Goal: Task Accomplishment & Management: Use online tool/utility

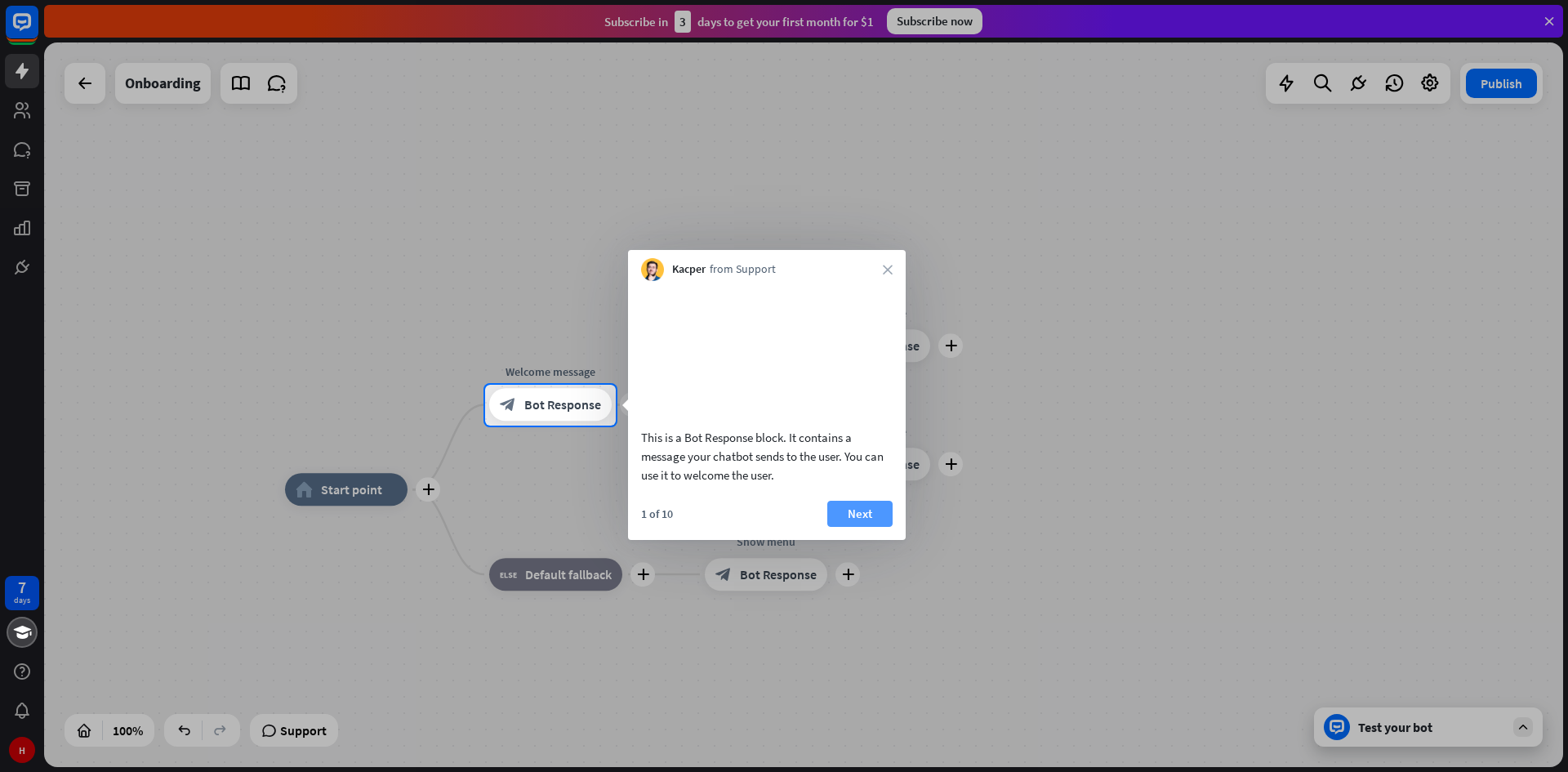
click at [846, 527] on button "Next" at bounding box center [860, 514] width 65 height 26
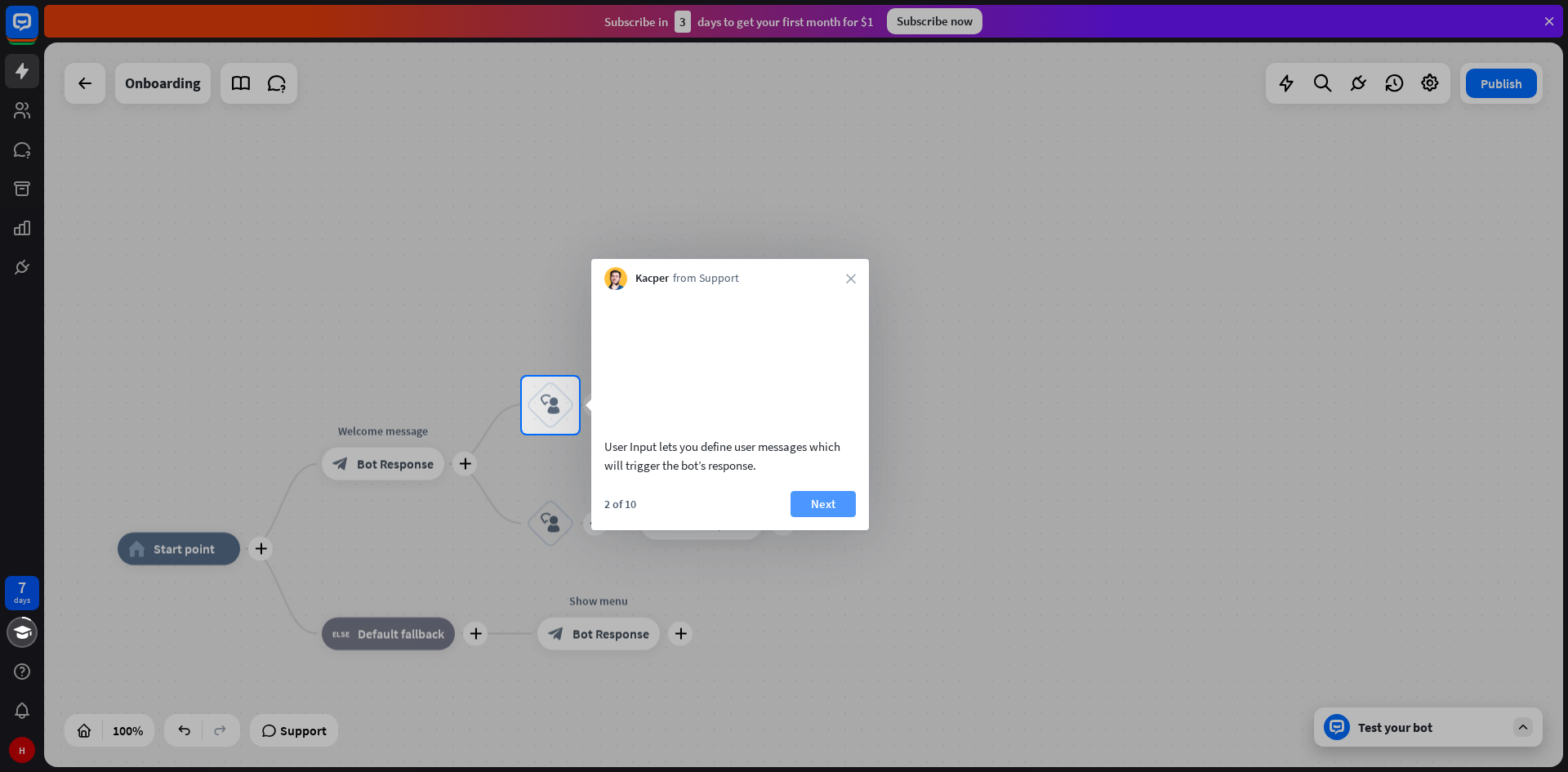
click at [813, 517] on button "Next" at bounding box center [823, 504] width 65 height 26
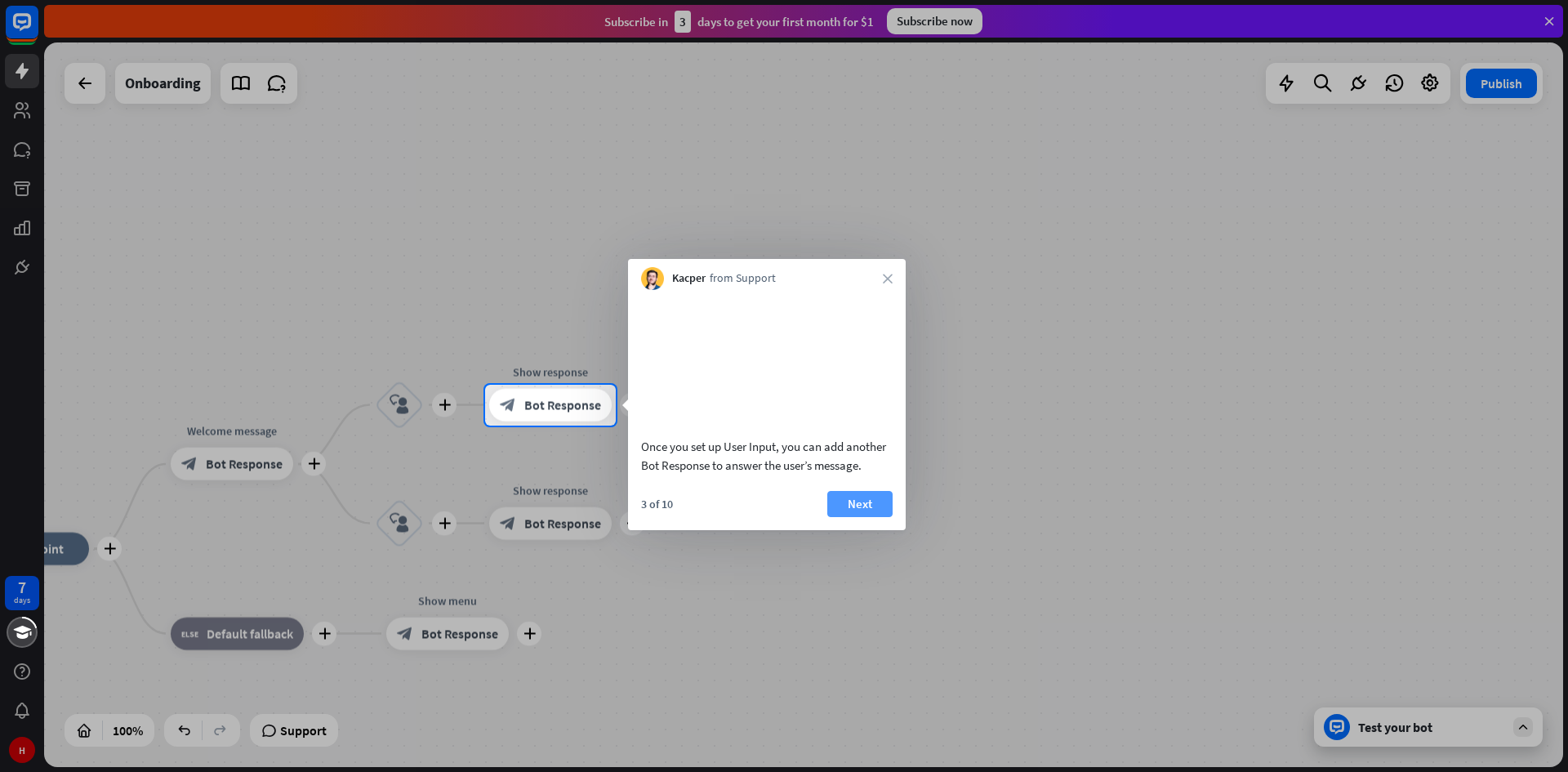
click at [846, 517] on button "Next" at bounding box center [860, 504] width 65 height 26
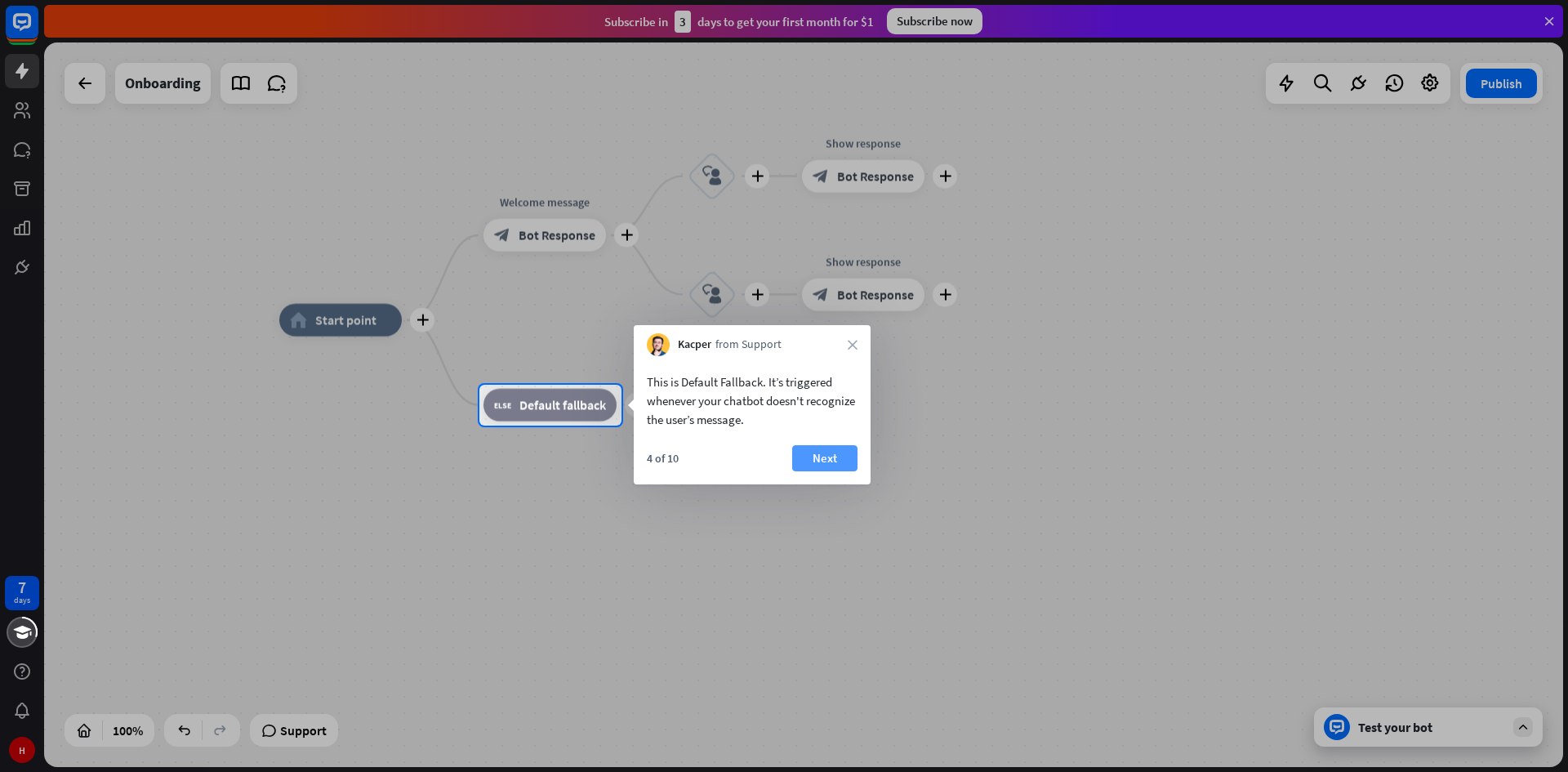
click at [846, 455] on button "Next" at bounding box center [824, 458] width 65 height 26
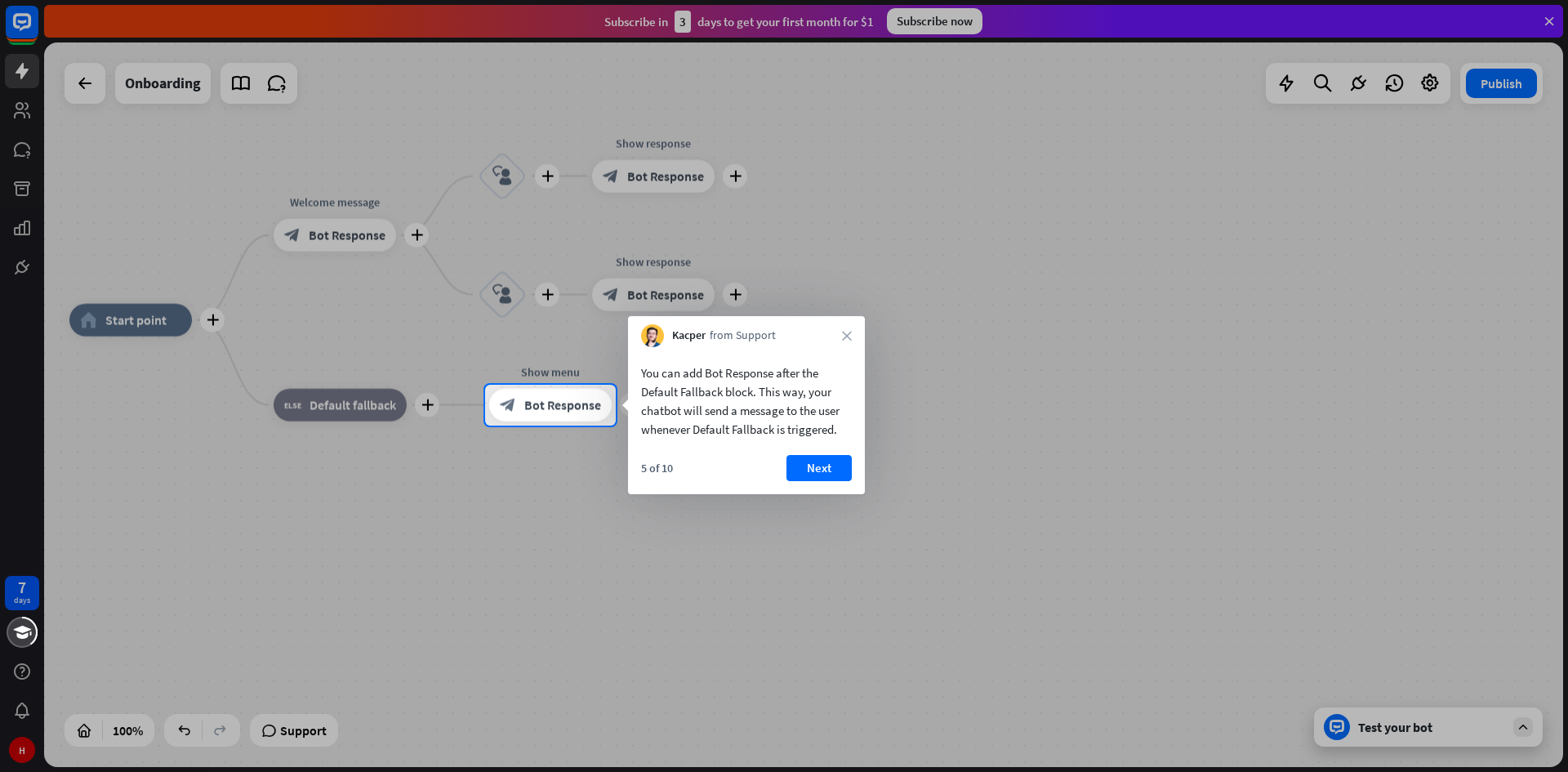
click at [815, 469] on button "Next" at bounding box center [819, 468] width 65 height 26
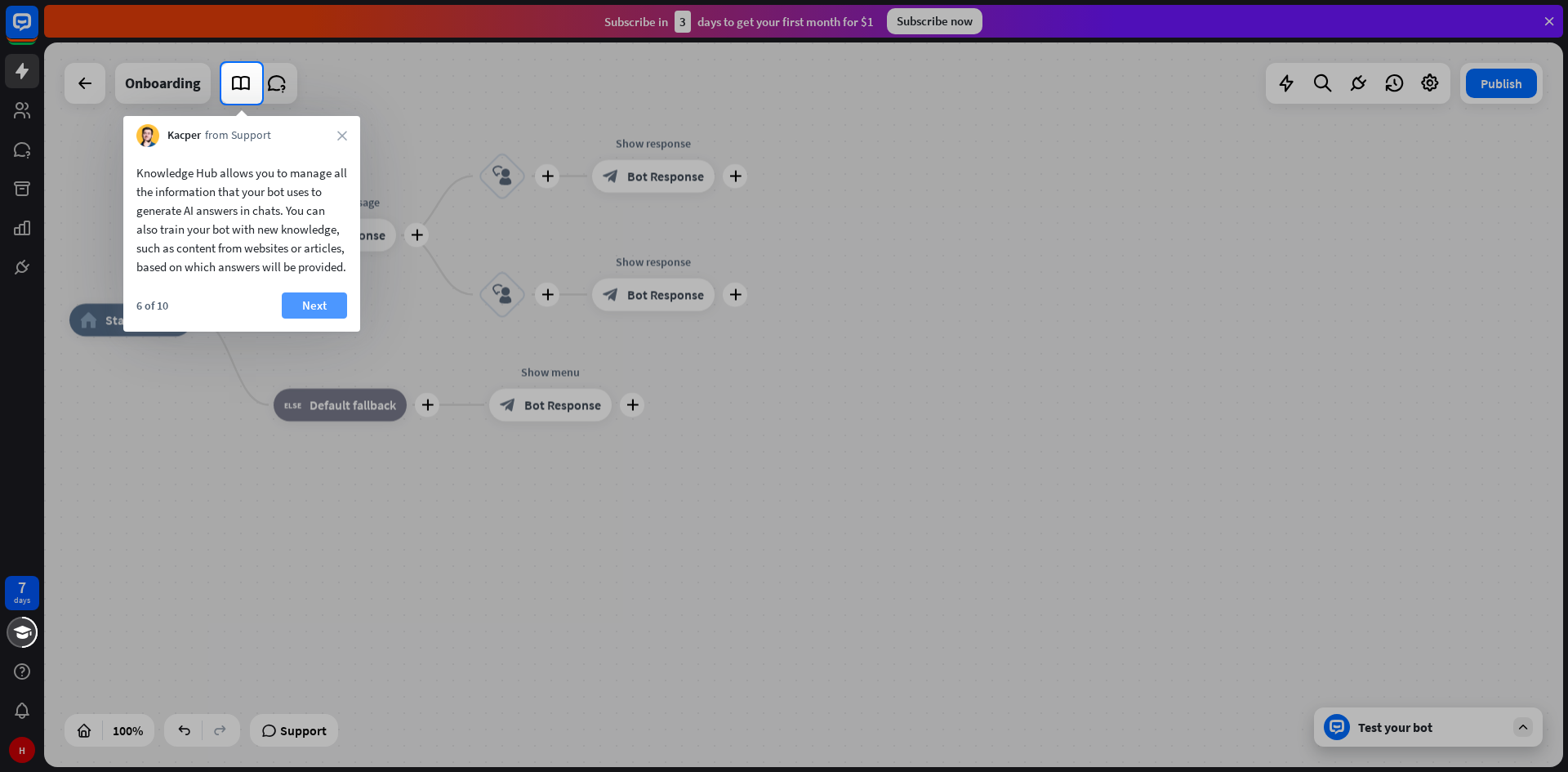
click at [316, 318] on button "Next" at bounding box center [315, 306] width 65 height 26
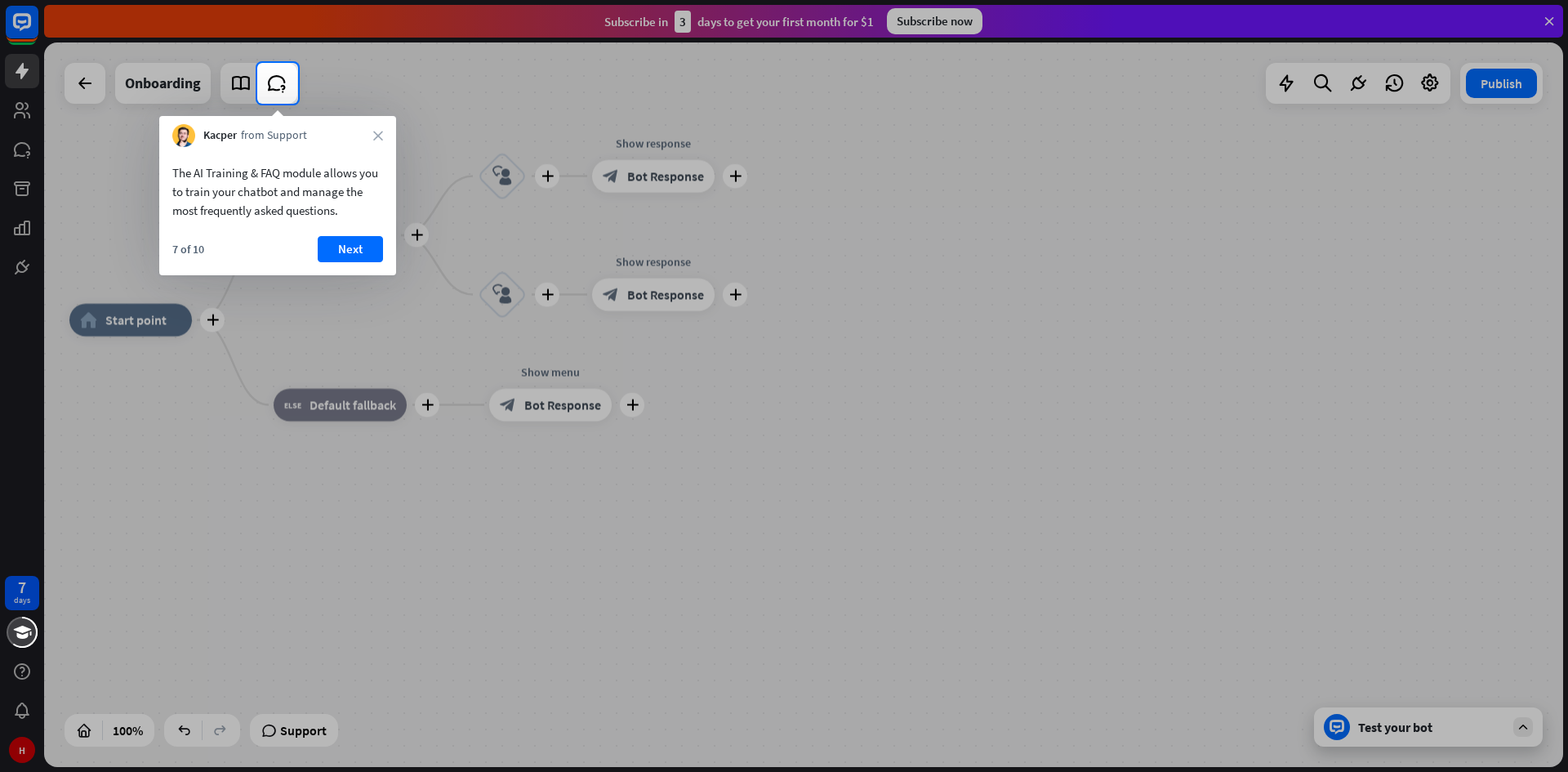
click at [352, 248] on button "Next" at bounding box center [350, 250] width 65 height 26
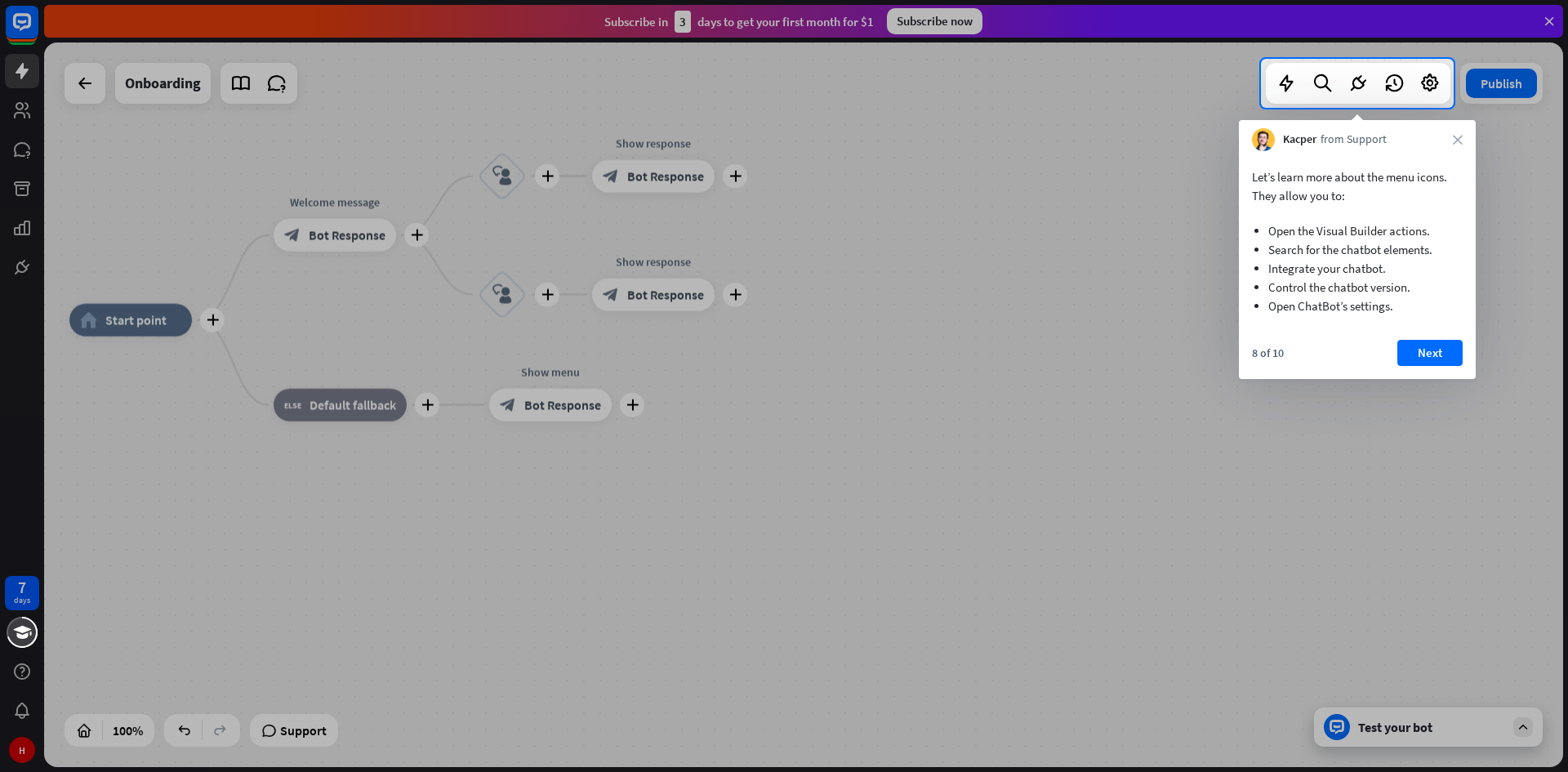
click at [1413, 352] on button "Next" at bounding box center [1430, 353] width 65 height 26
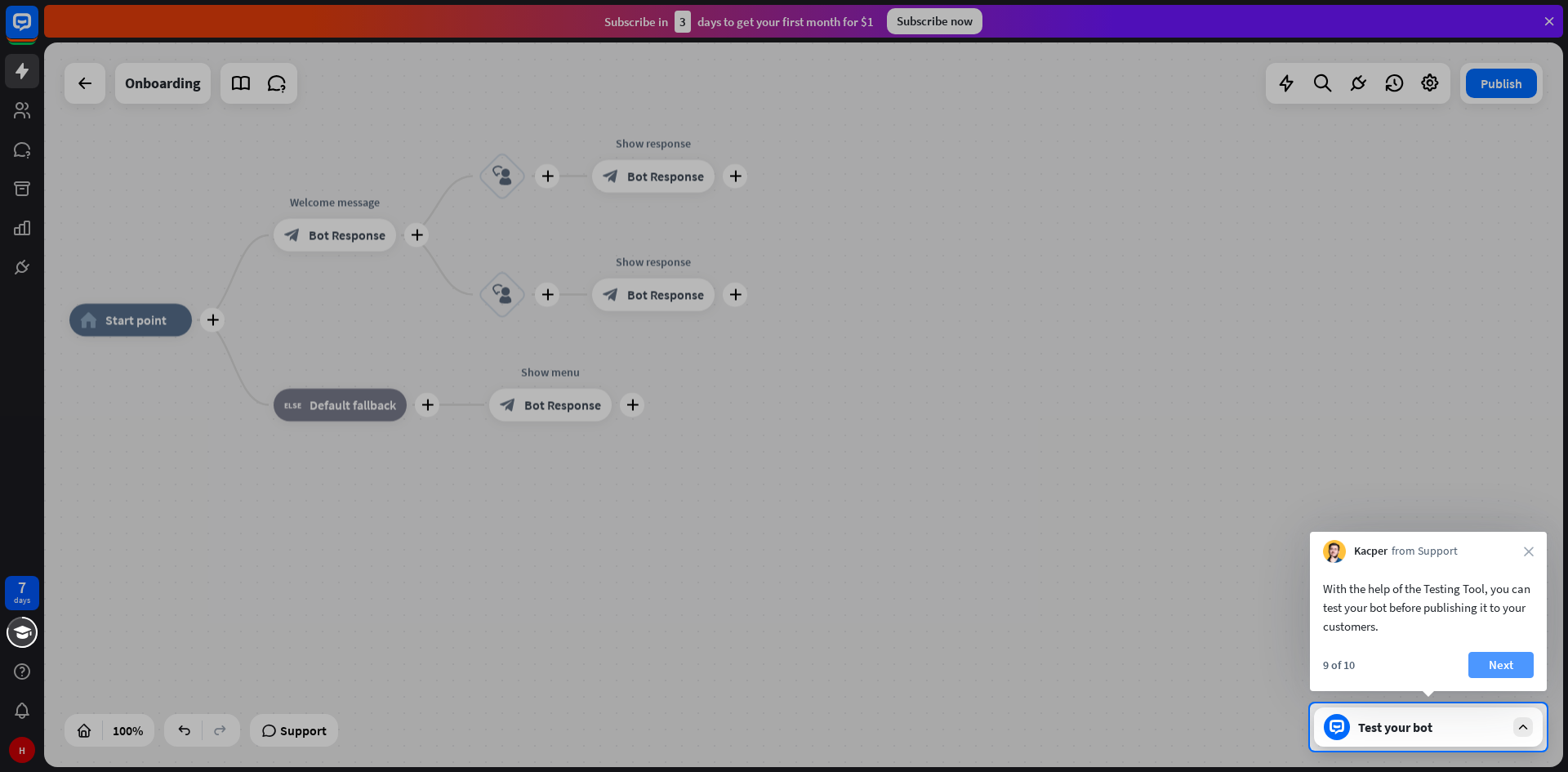
click at [1499, 663] on button "Next" at bounding box center [1500, 665] width 65 height 26
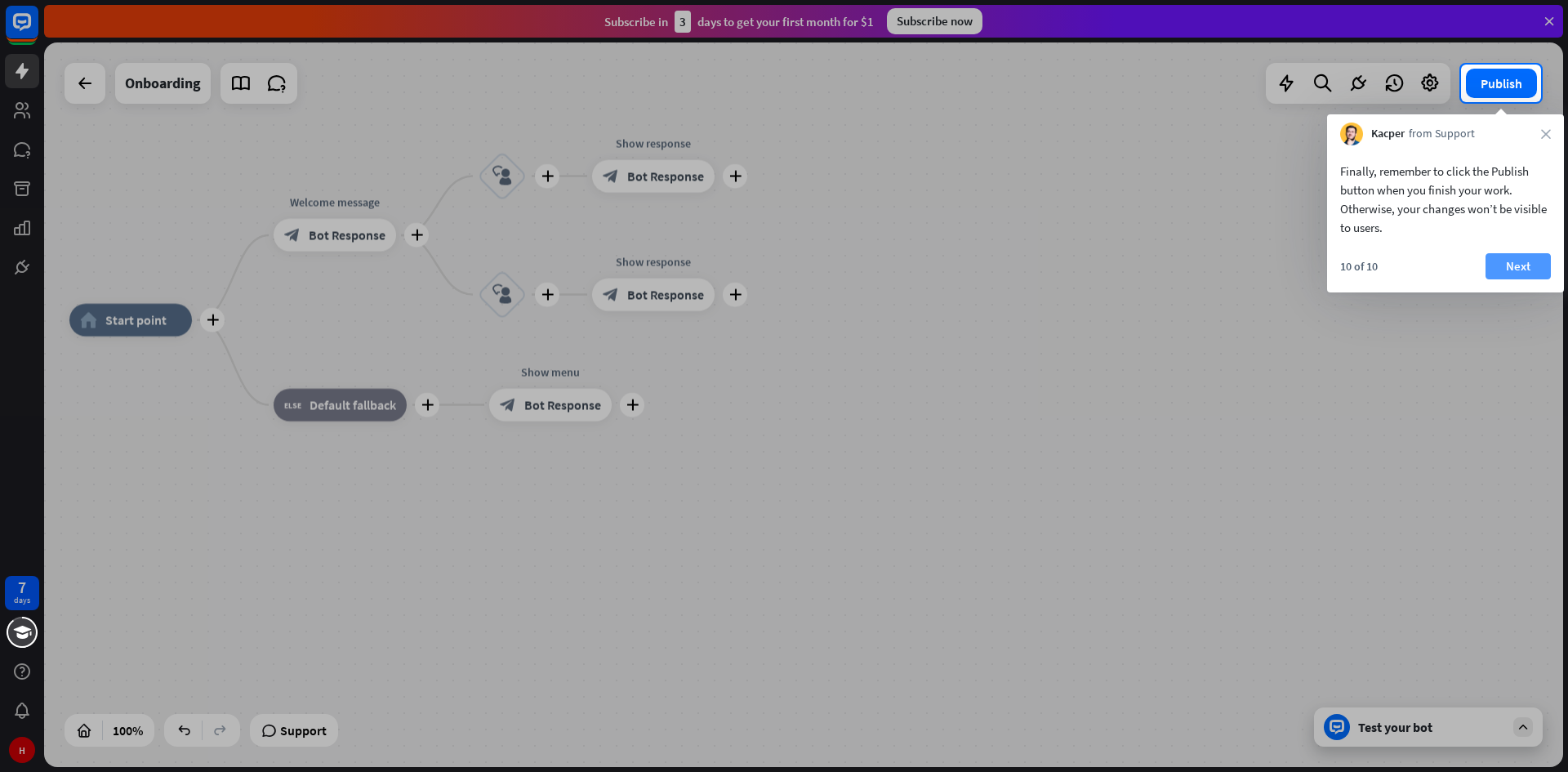
click at [1505, 266] on button "Next" at bounding box center [1518, 266] width 65 height 26
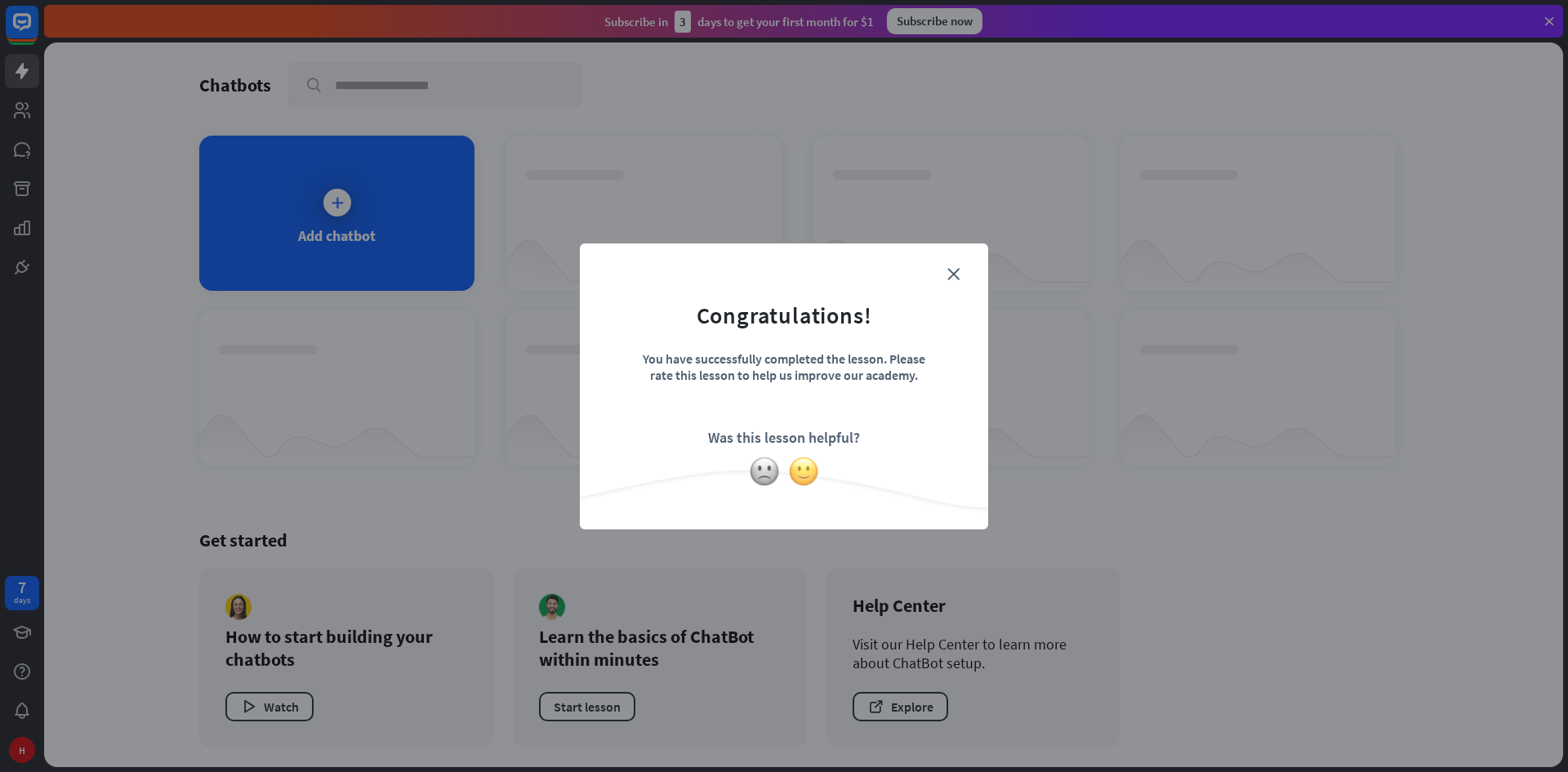
click at [795, 470] on img at bounding box center [803, 470] width 31 height 31
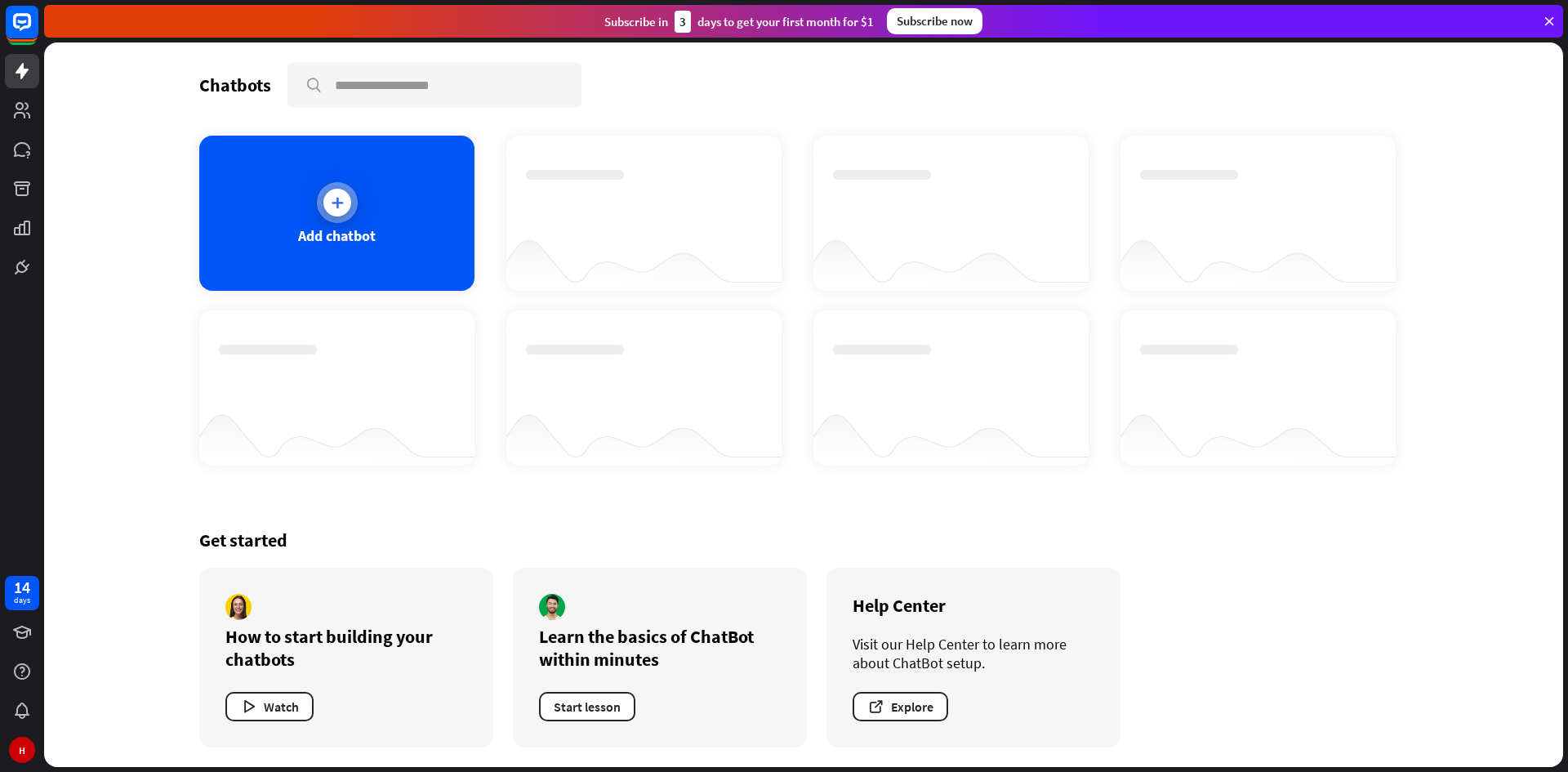
click at [378, 201] on div "Add chatbot" at bounding box center [337, 213] width 275 height 156
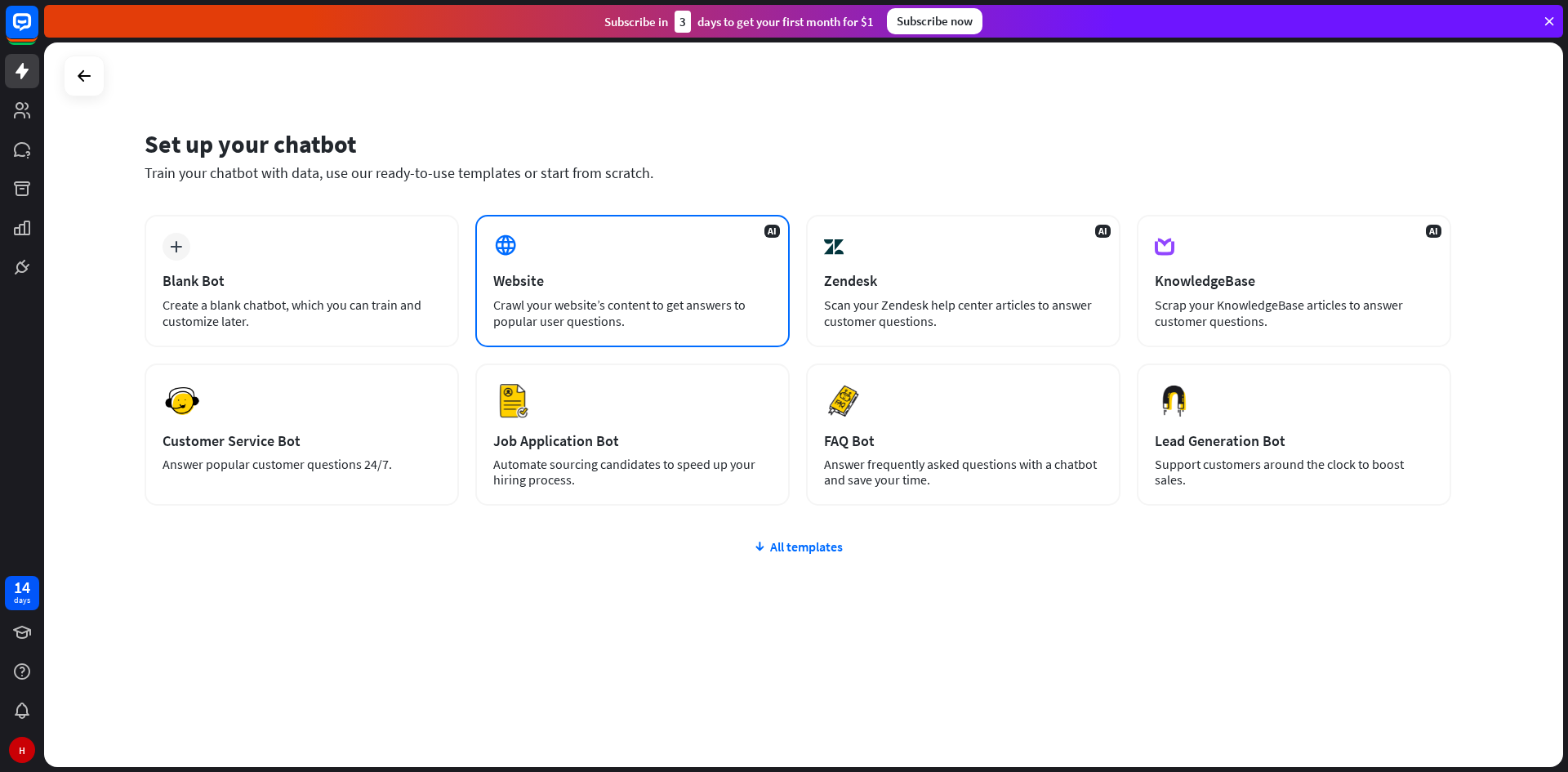
click at [610, 260] on div "AI Website Crawl your website’s content to get answers to popular user question…" at bounding box center [633, 280] width 315 height 133
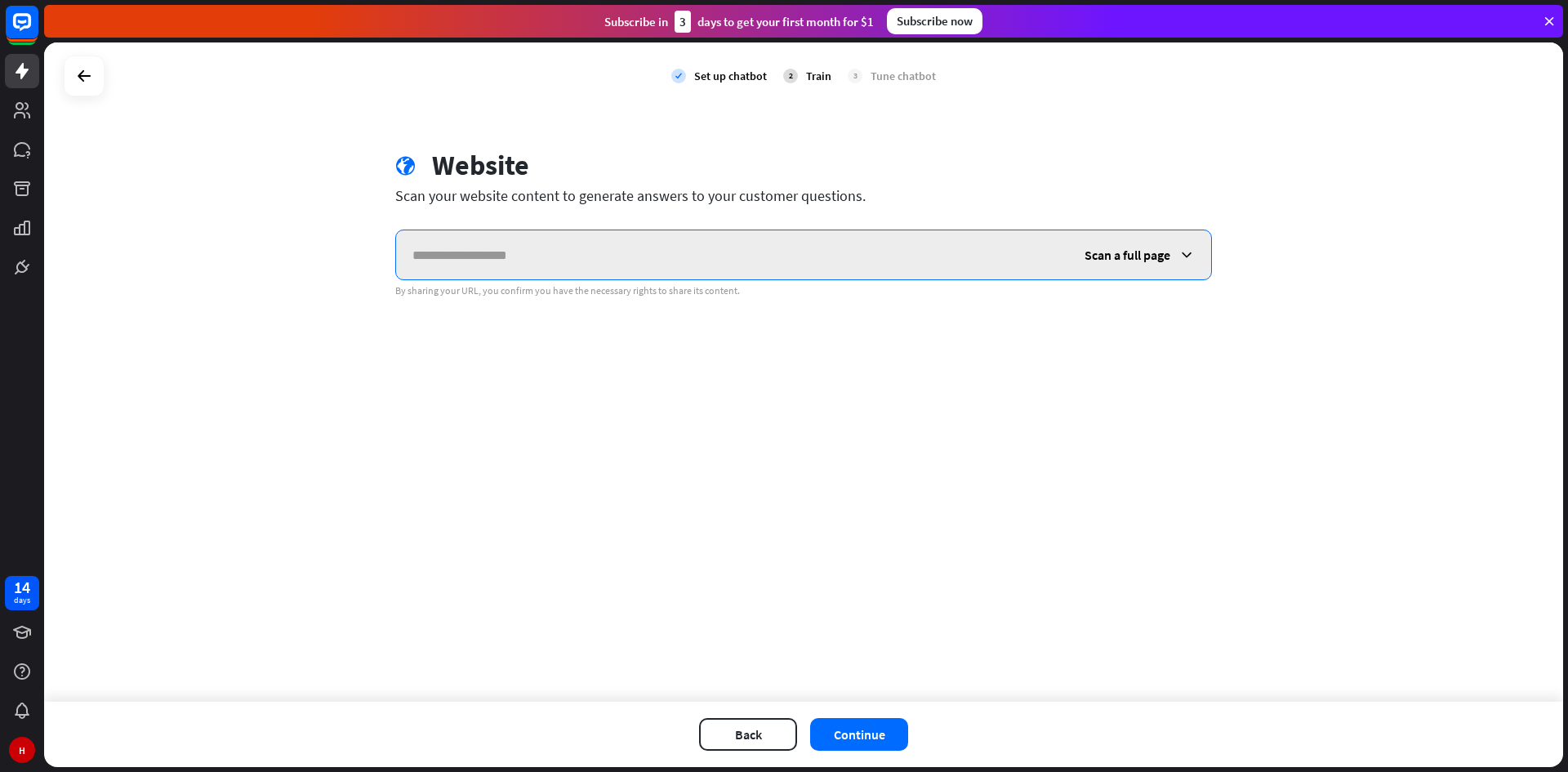
click at [523, 244] on input "text" at bounding box center [732, 255] width 672 height 49
paste input "**********"
type input "**********"
click at [1122, 250] on span "Scan a full page" at bounding box center [1128, 255] width 86 height 17
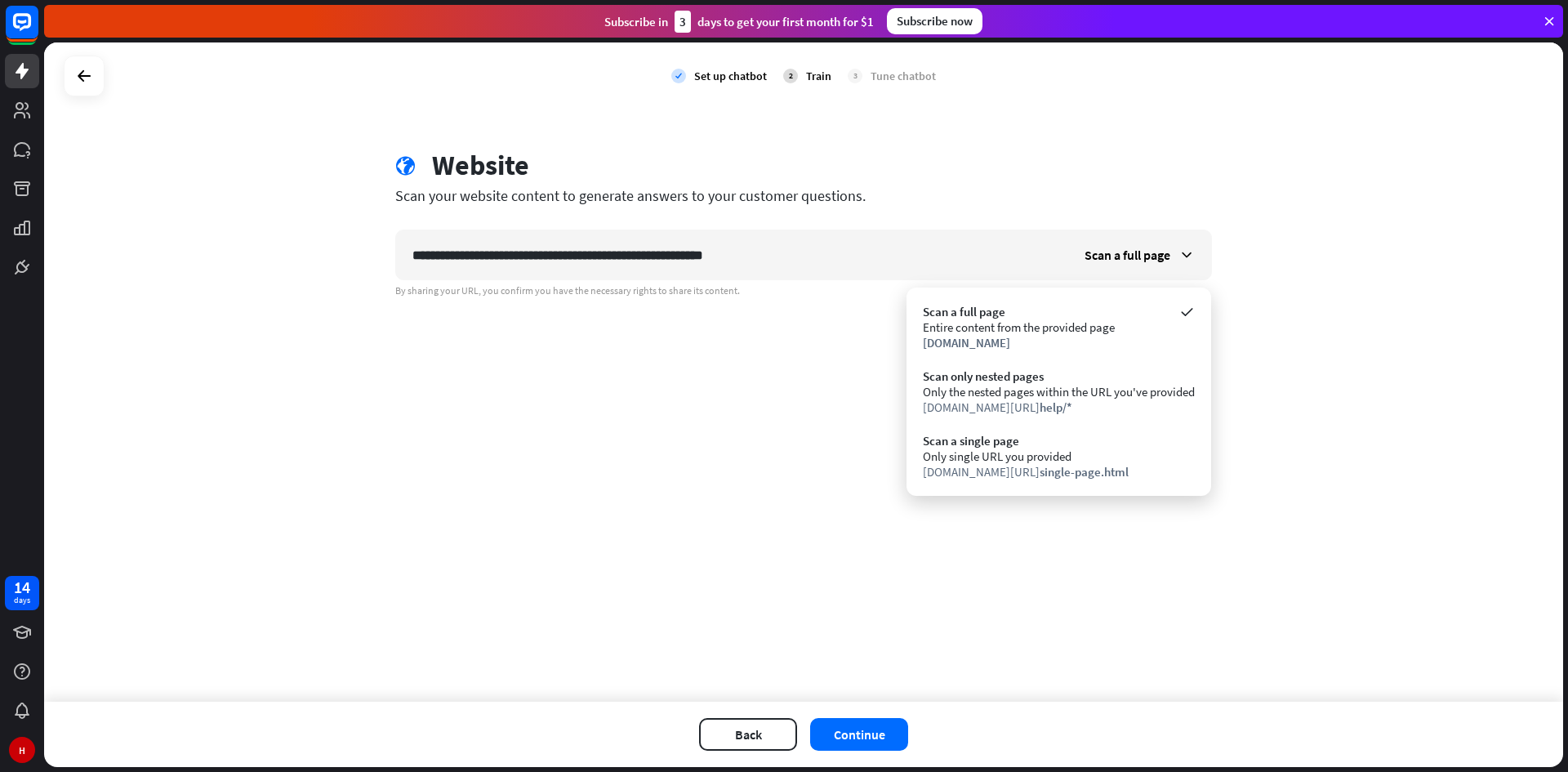
click at [571, 440] on div "**********" at bounding box center [803, 372] width 1519 height 659
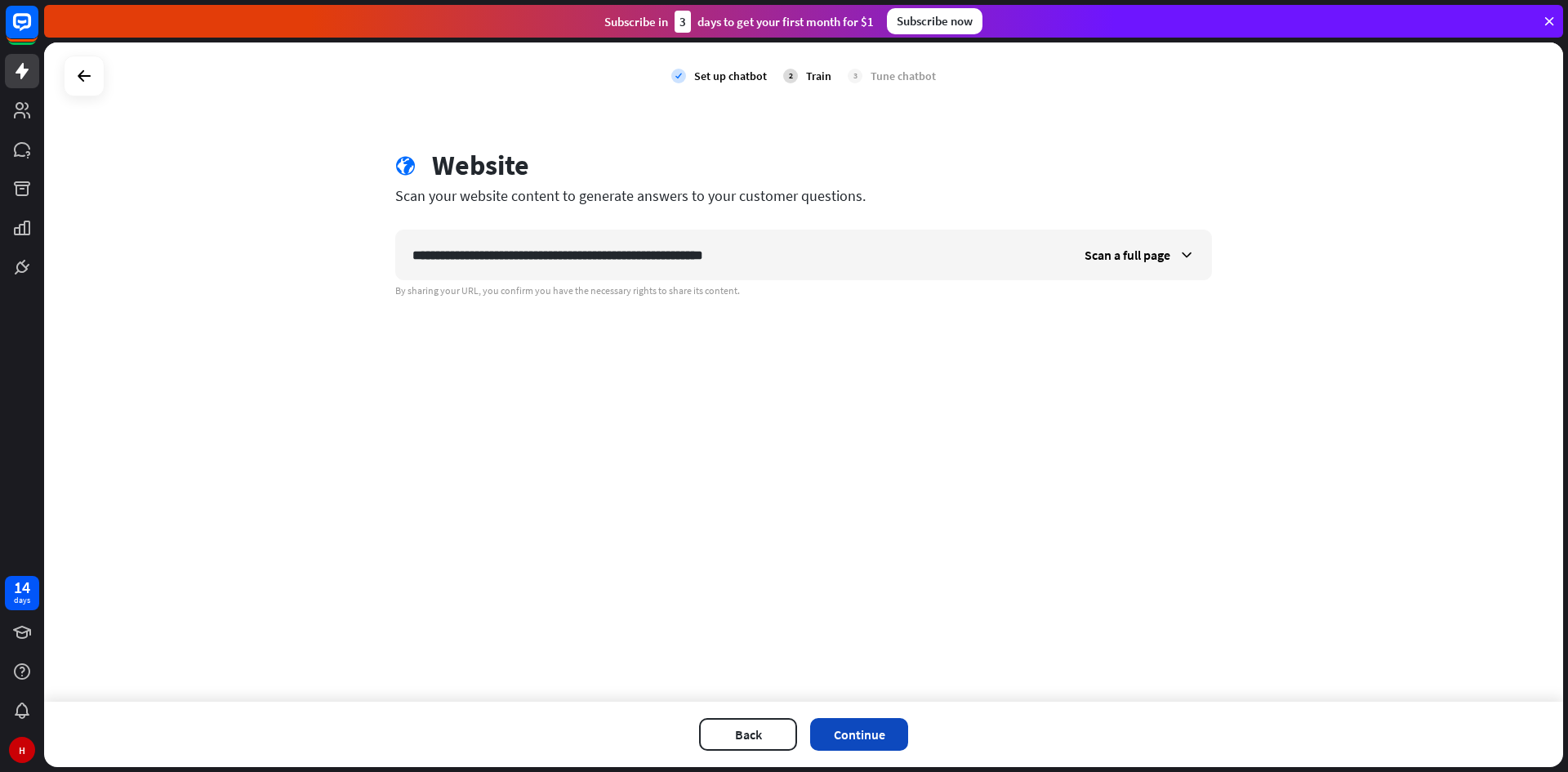
click at [863, 743] on button "Continue" at bounding box center [859, 734] width 98 height 33
click at [840, 739] on button "Continue" at bounding box center [859, 734] width 98 height 33
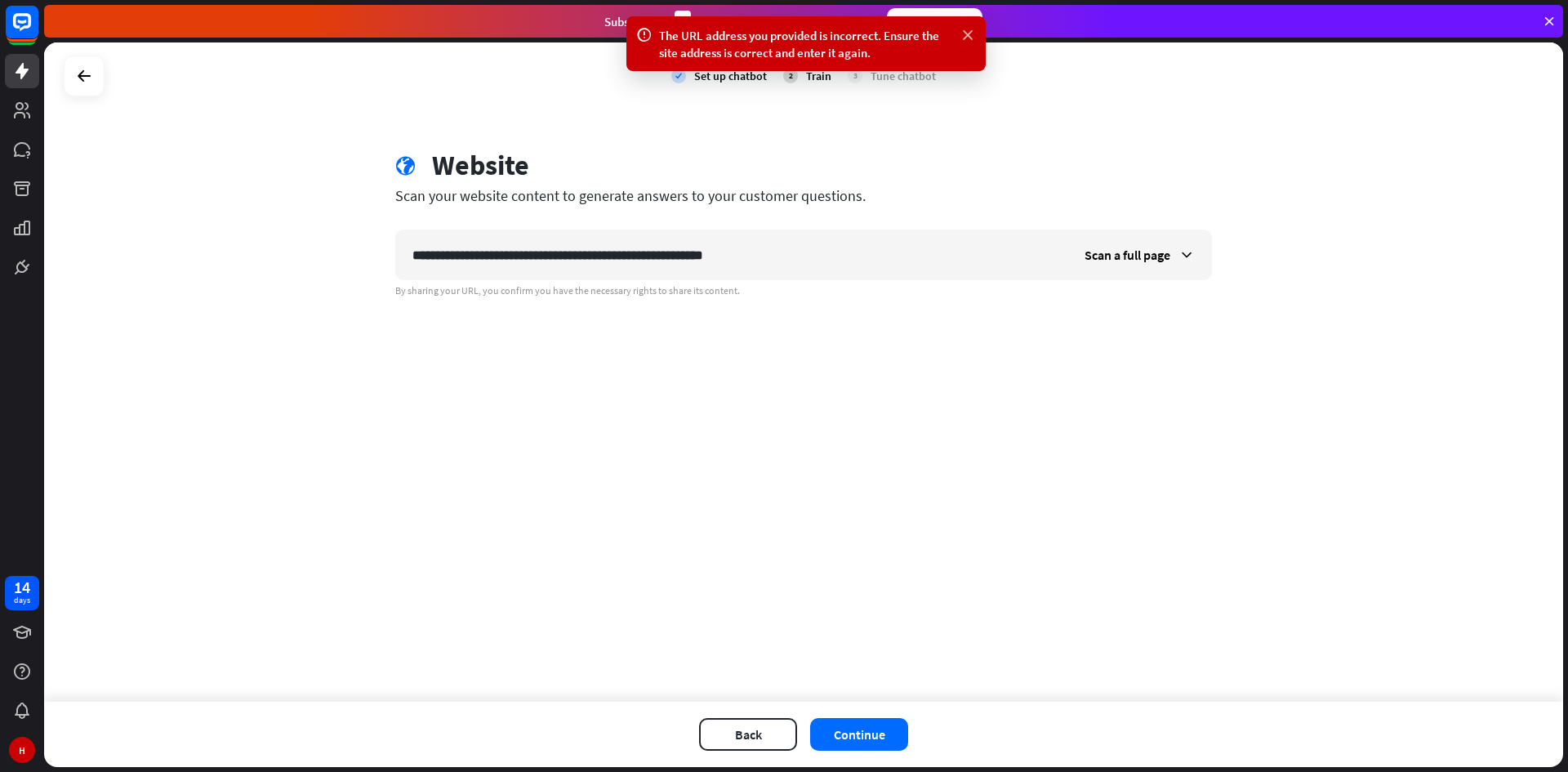
click at [969, 31] on icon at bounding box center [968, 36] width 17 height 18
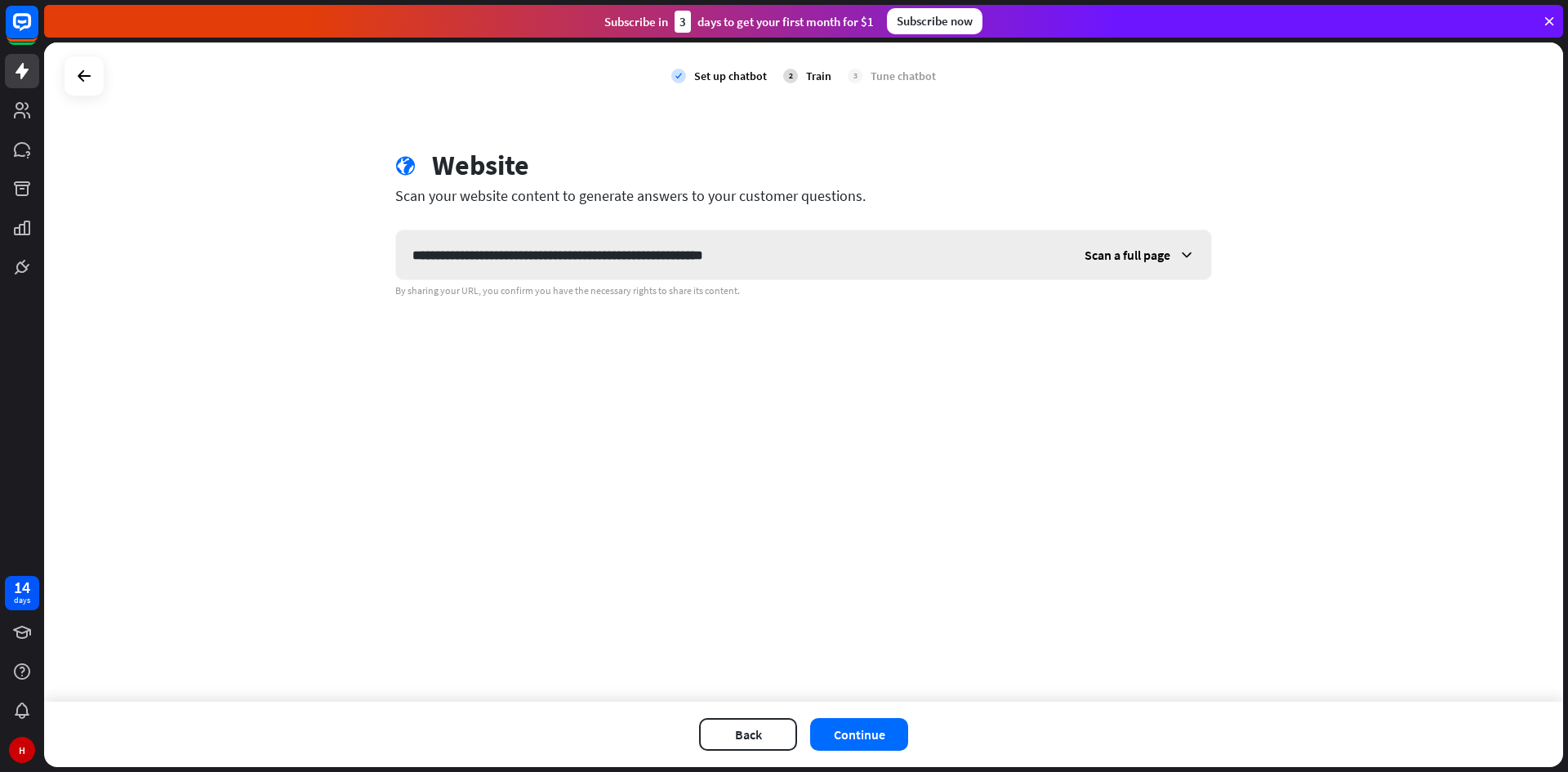
drag, startPoint x: 1140, startPoint y: 258, endPoint x: 1155, endPoint y: 259, distance: 15.0
click at [1143, 259] on span "Scan a full page" at bounding box center [1128, 255] width 86 height 17
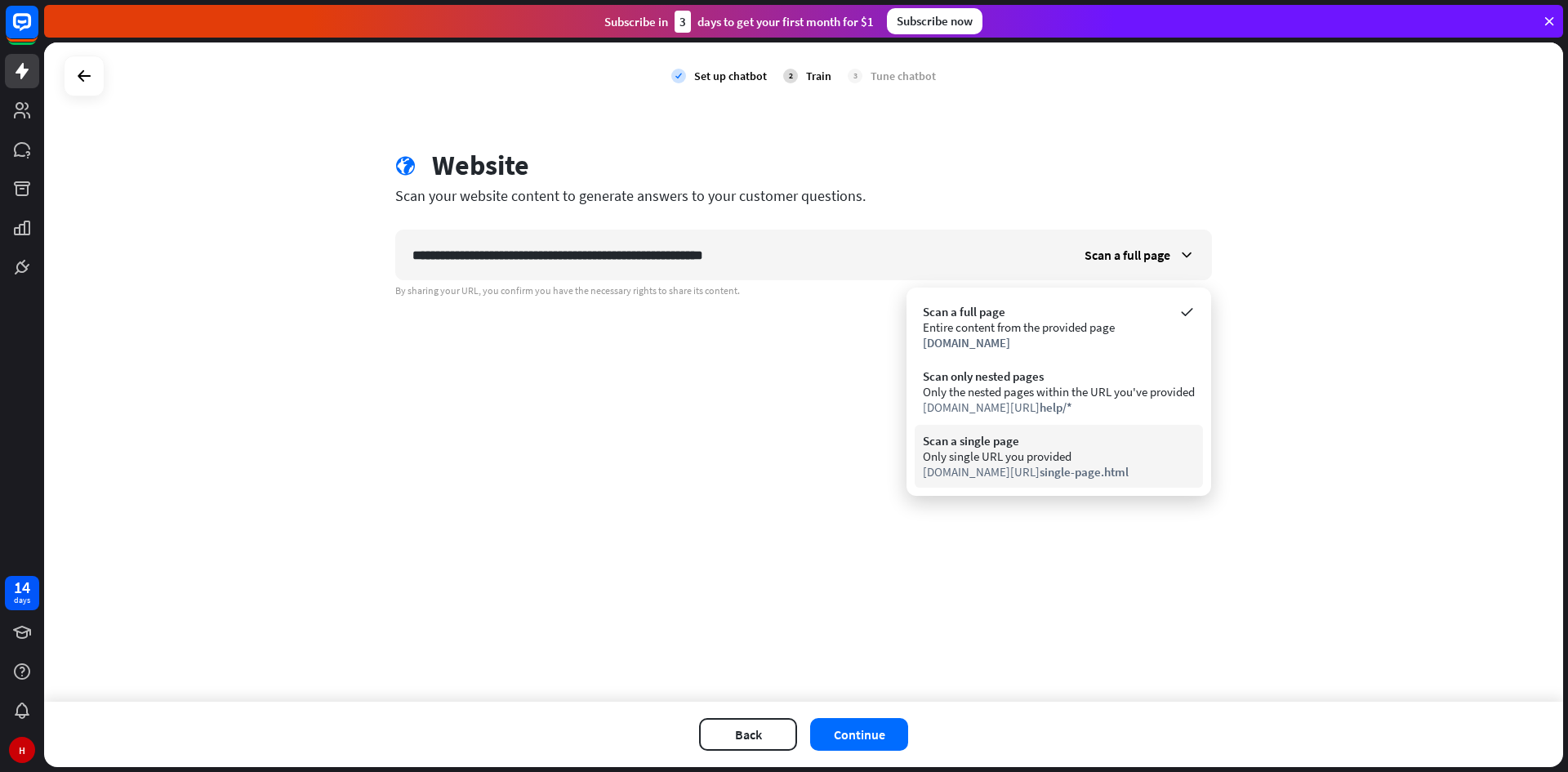
click at [1014, 460] on div "Only single URL you provided" at bounding box center [1058, 456] width 272 height 16
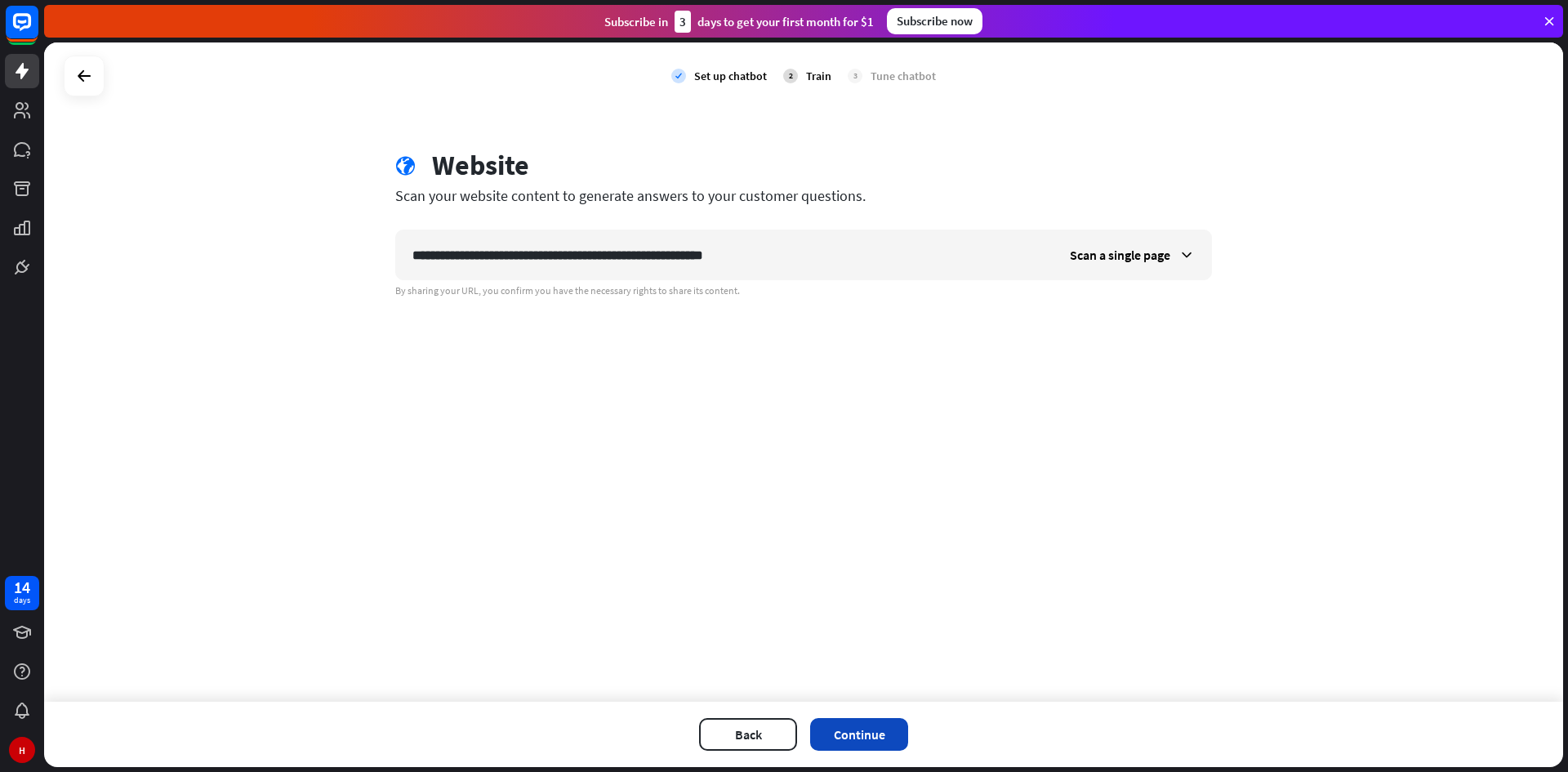
click at [854, 735] on button "Continue" at bounding box center [859, 734] width 98 height 33
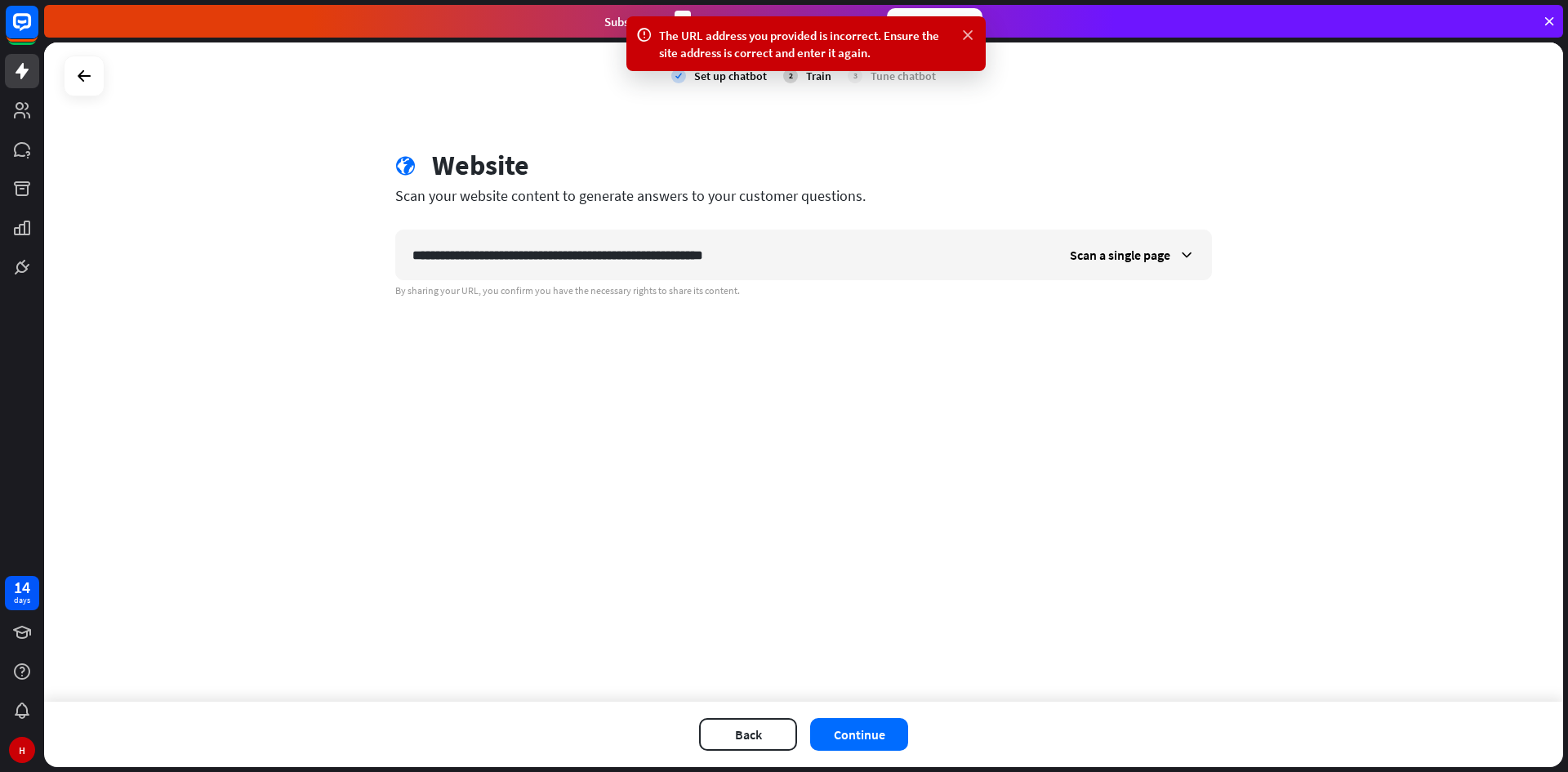
click at [965, 33] on icon at bounding box center [968, 36] width 17 height 18
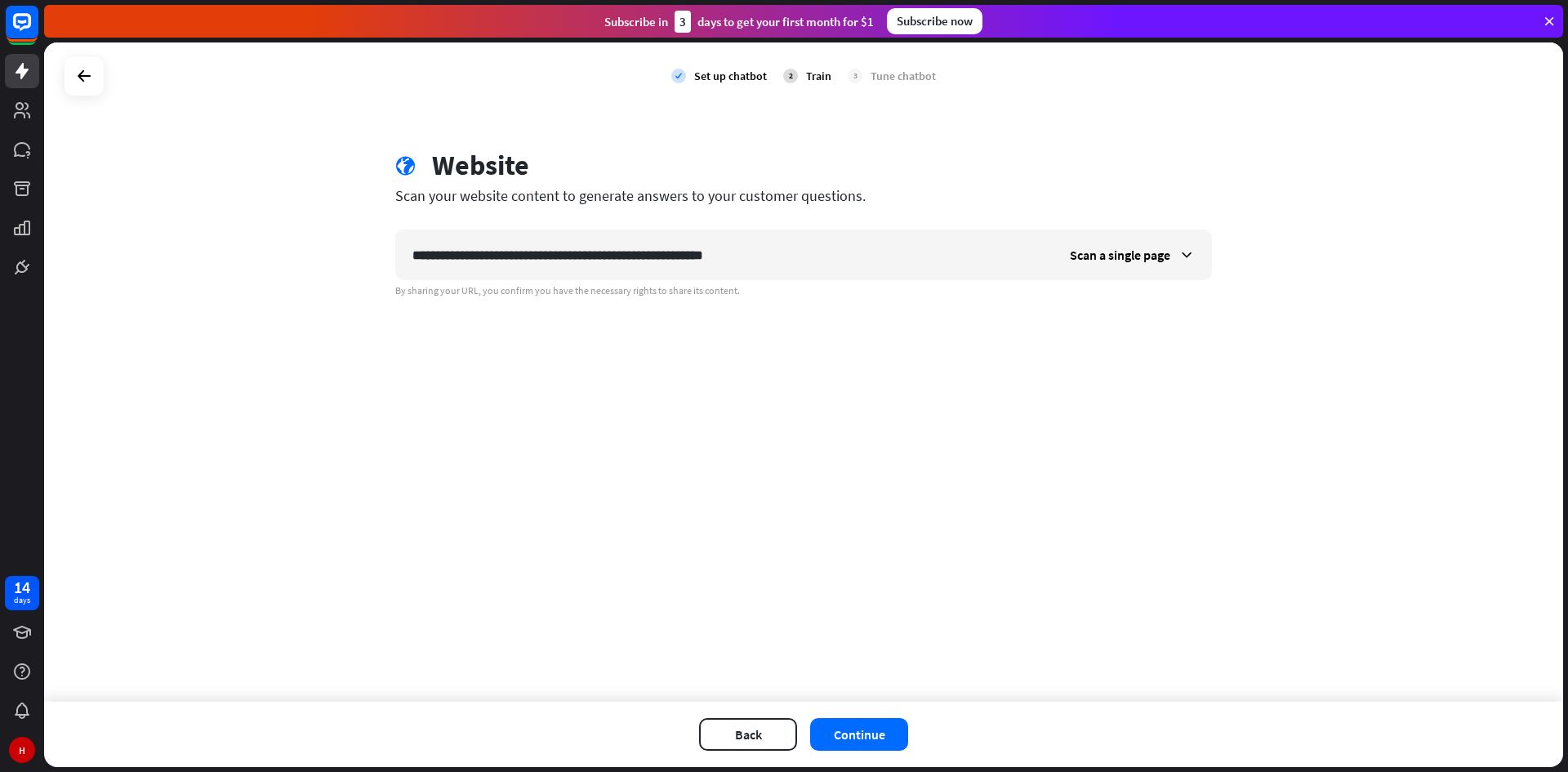
click at [64, 77] on div at bounding box center [83, 76] width 40 height 40
click at [84, 85] on icon at bounding box center [84, 76] width 19 height 19
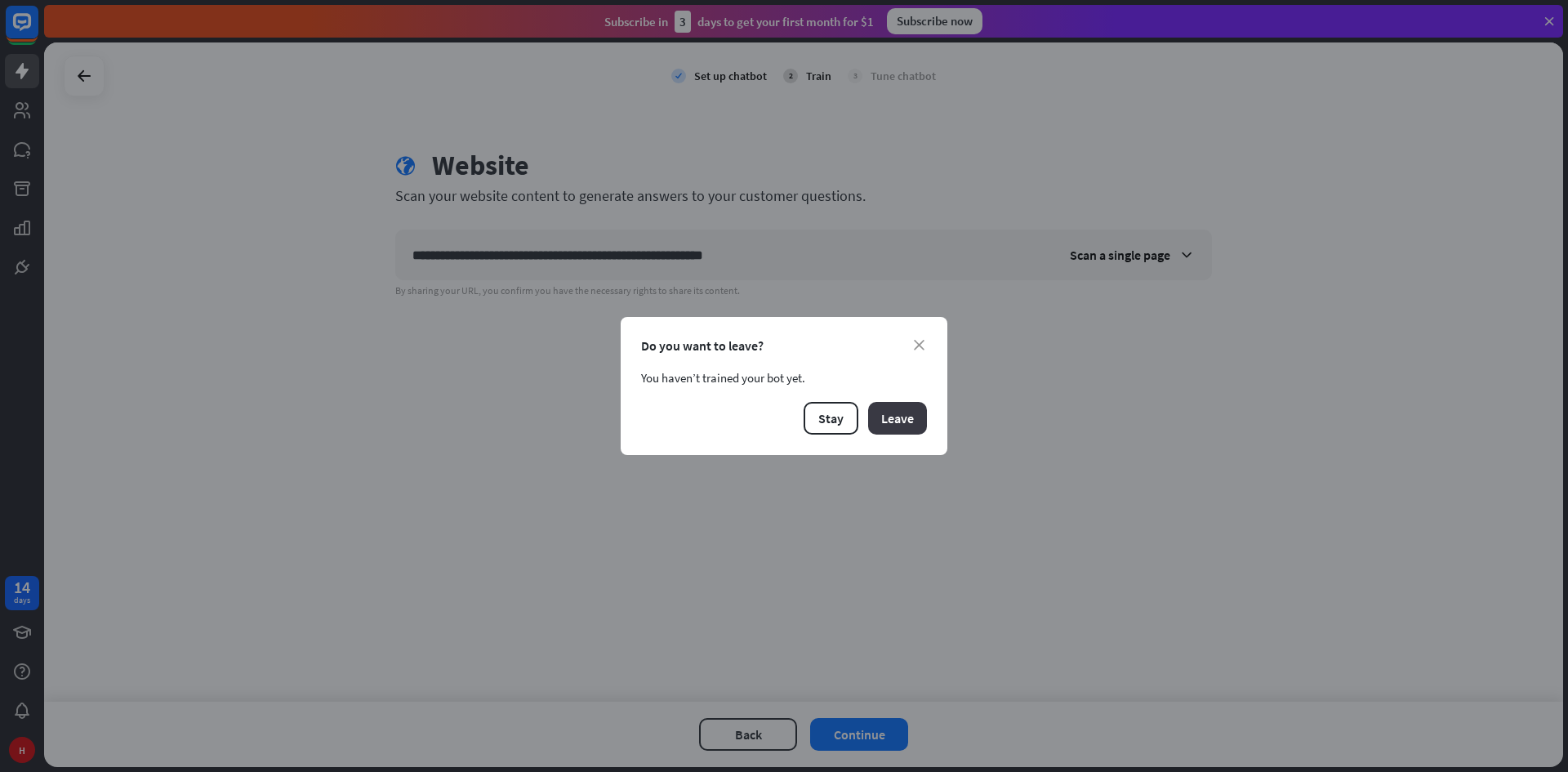
click at [881, 411] on button "Leave" at bounding box center [897, 418] width 59 height 33
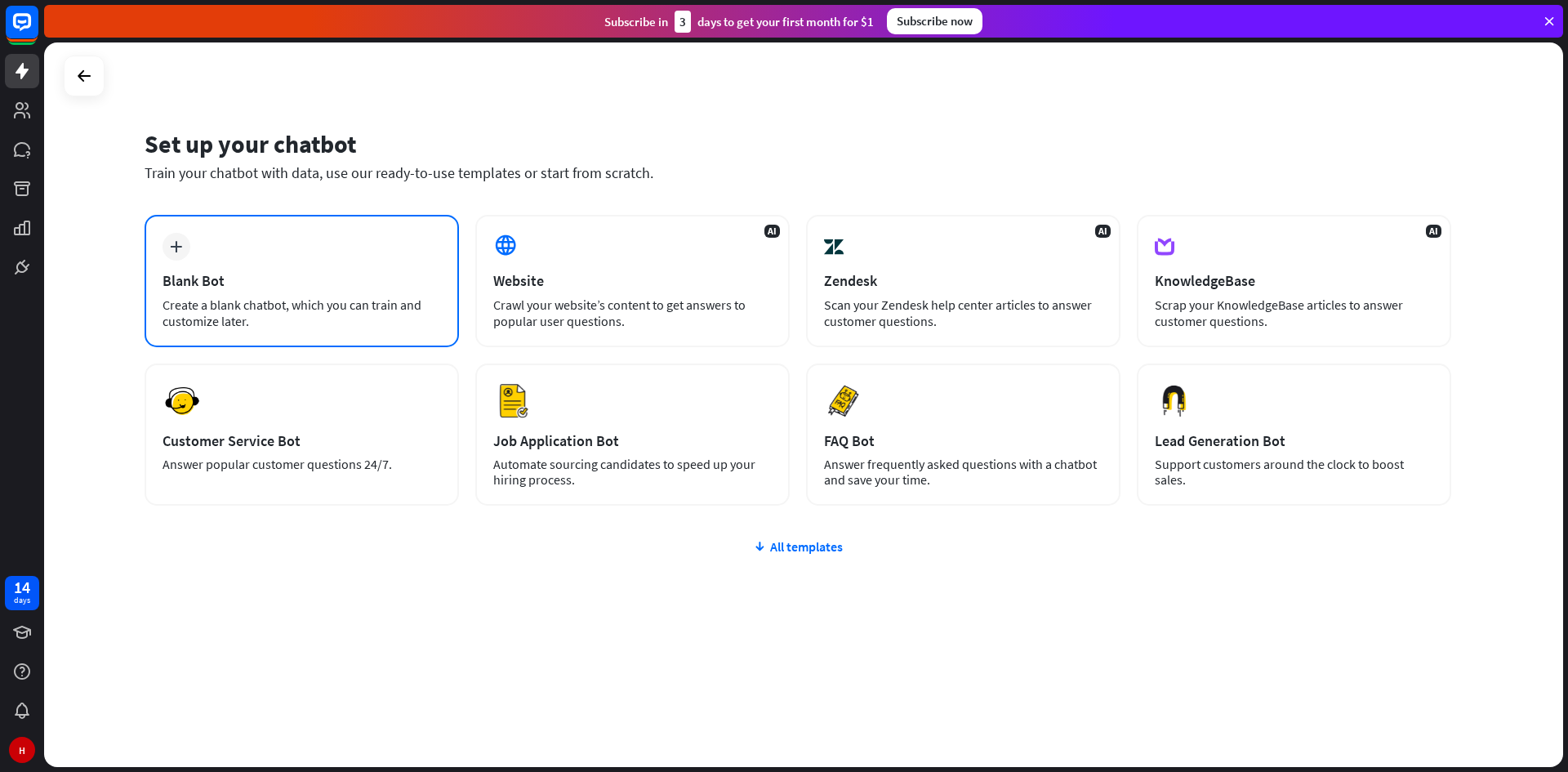
click at [386, 263] on div "plus Blank Bot Create a blank chatbot, which you can train and customize later." at bounding box center [301, 280] width 315 height 133
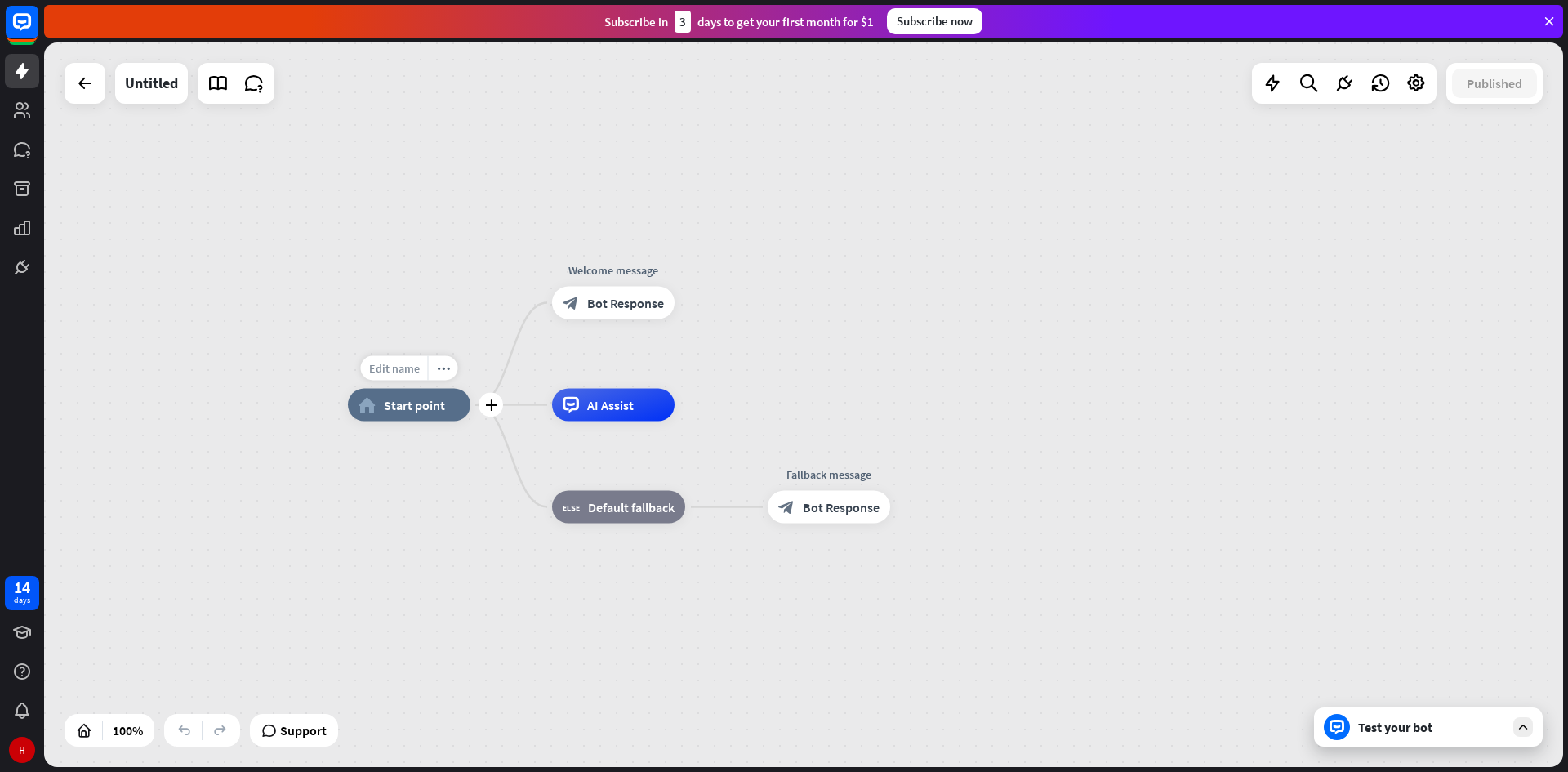
click at [396, 376] on div "Edit name" at bounding box center [395, 368] width 67 height 25
click at [425, 421] on div "plus home_2 Start point" at bounding box center [409, 404] width 122 height 33
click at [708, 513] on div "plus" at bounding box center [707, 507] width 25 height 25
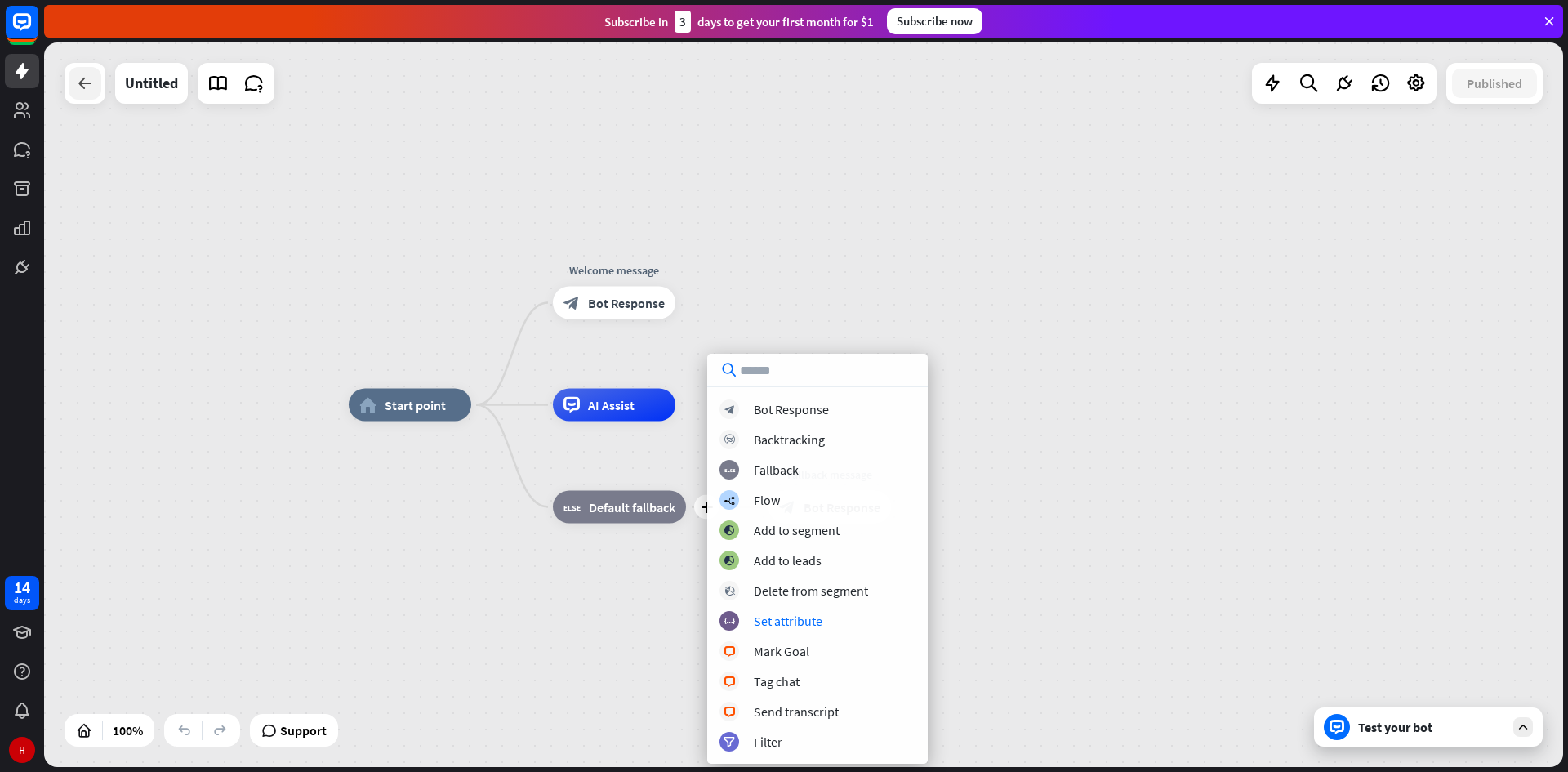
click at [86, 95] on div at bounding box center [84, 83] width 33 height 33
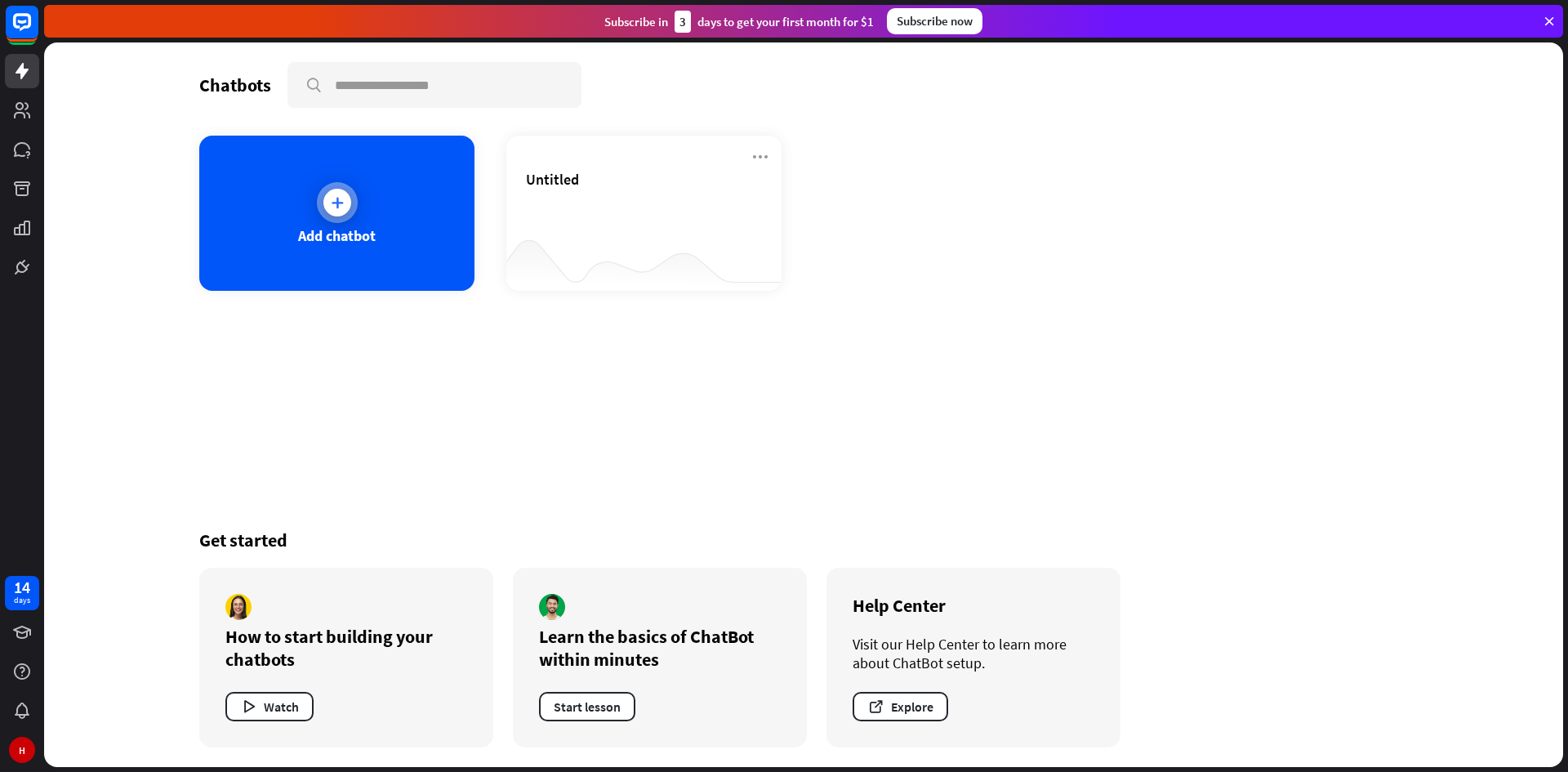
click at [288, 186] on div "Add chatbot" at bounding box center [337, 213] width 275 height 156
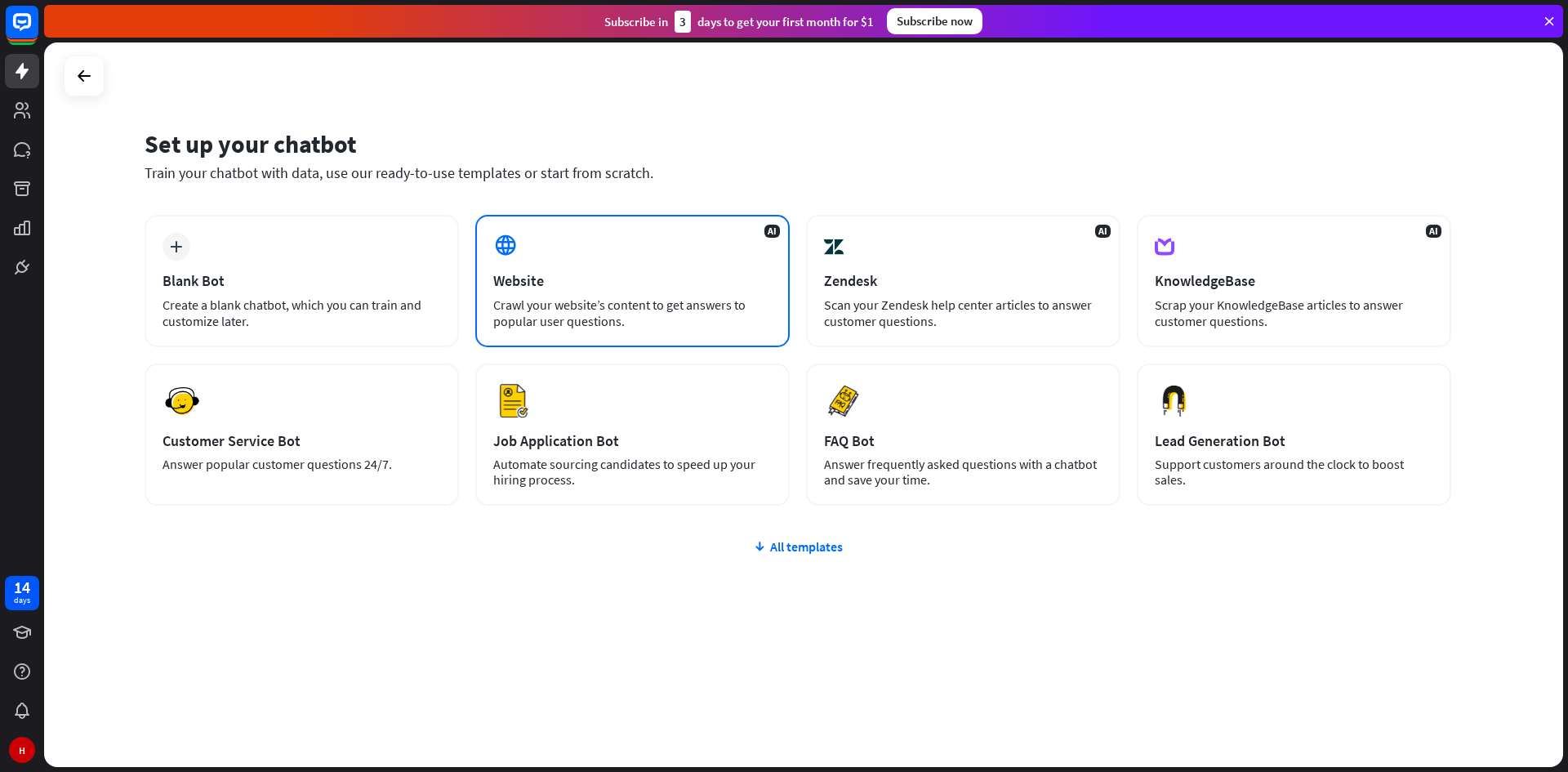
click at [605, 280] on div "Website" at bounding box center [632, 280] width 279 height 18
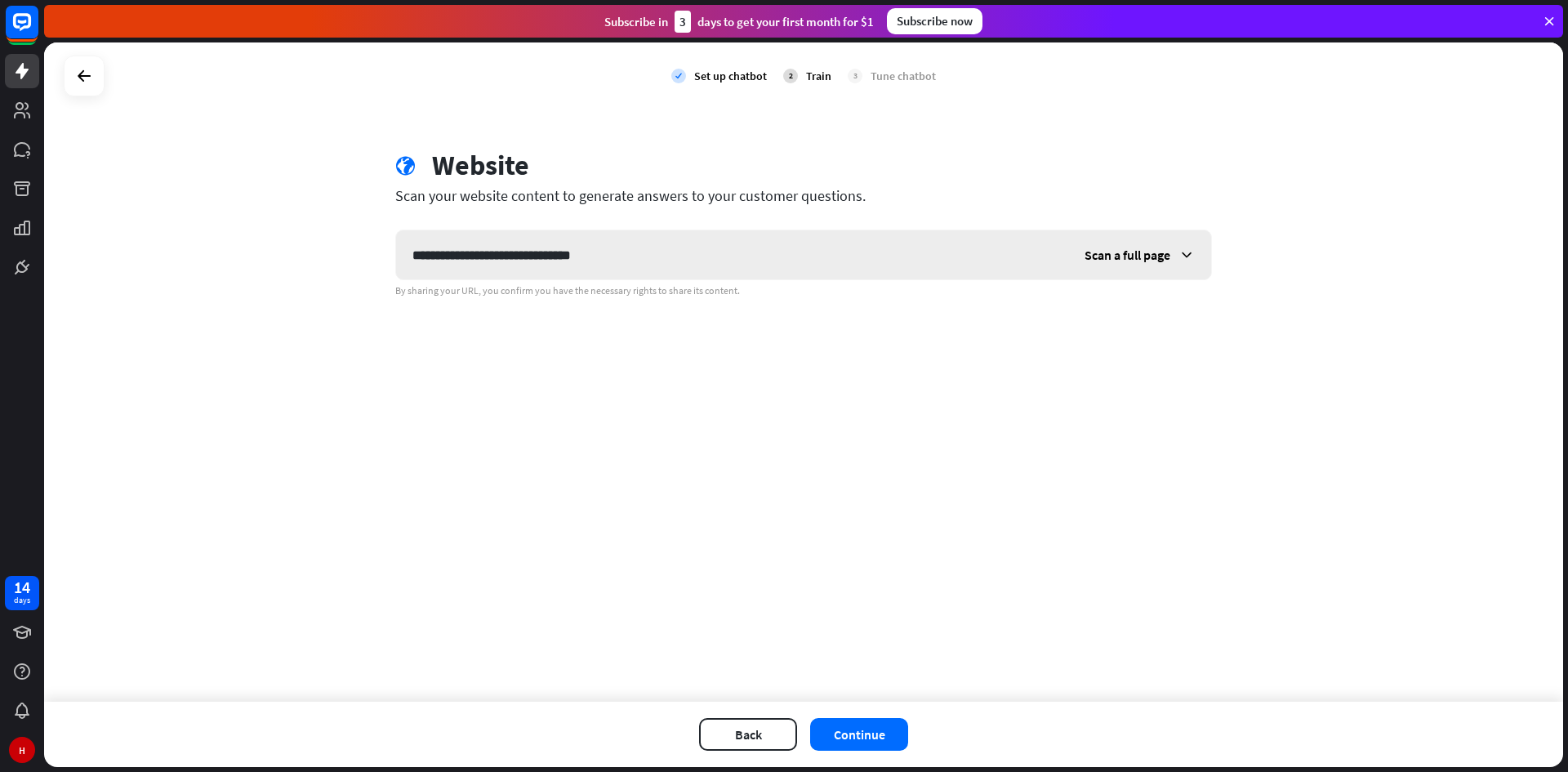
type input "**********"
click at [1104, 255] on span "Scan a full page" at bounding box center [1128, 255] width 86 height 17
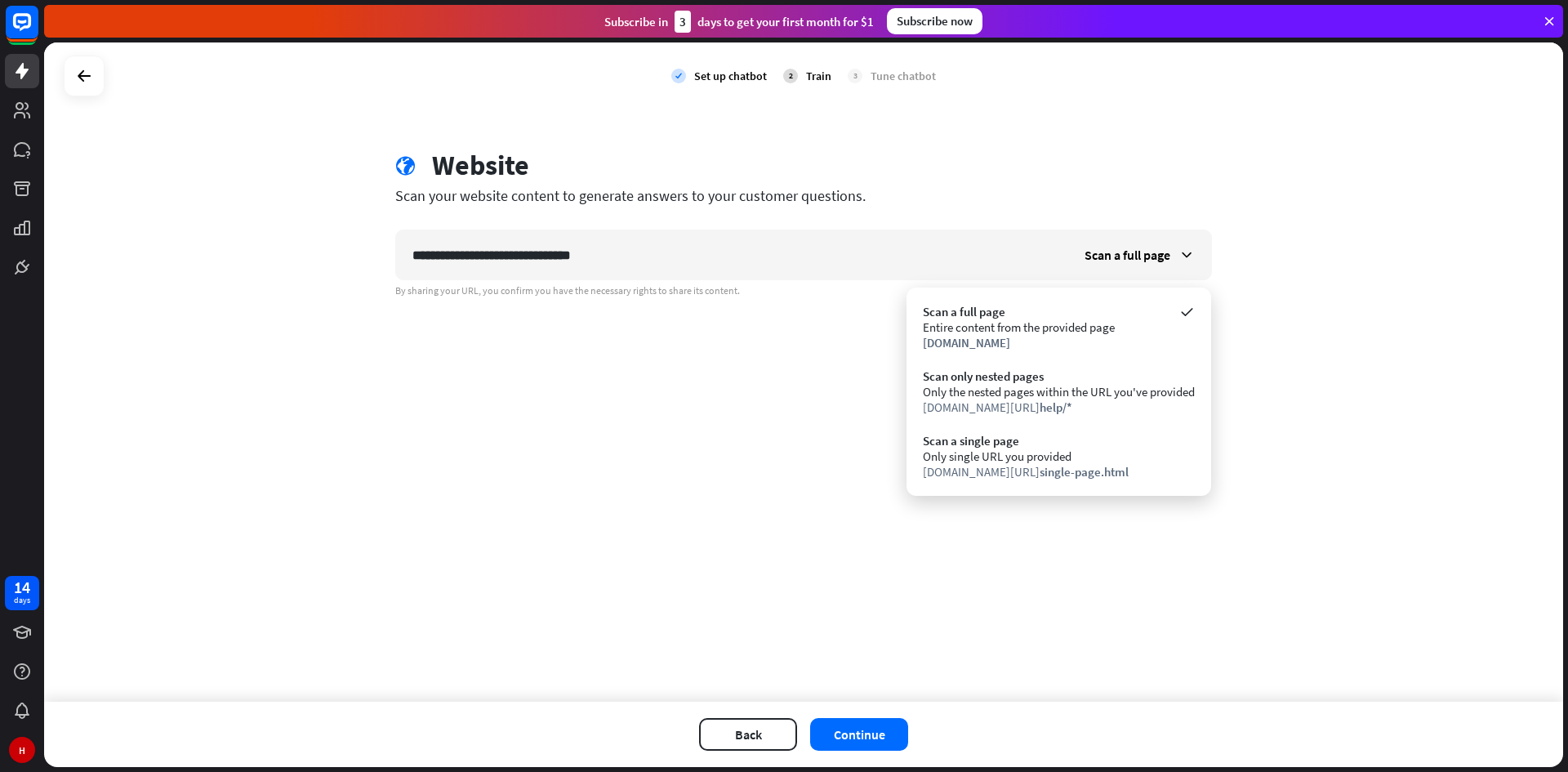
drag, startPoint x: 824, startPoint y: 391, endPoint x: 818, endPoint y: 413, distance: 22.8
click at [824, 391] on div "**********" at bounding box center [803, 372] width 1519 height 659
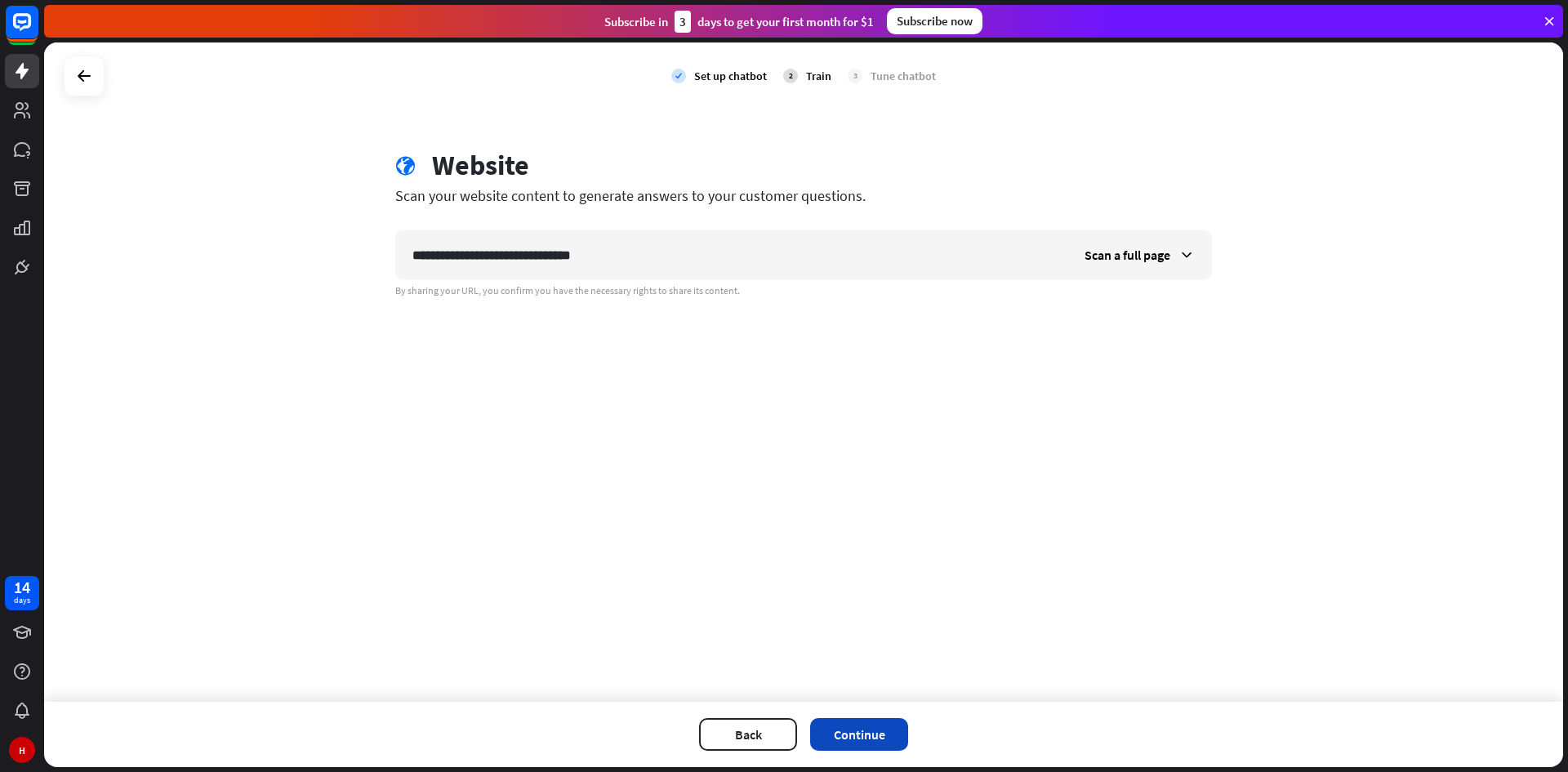
click at [858, 743] on button "Continue" at bounding box center [859, 734] width 98 height 33
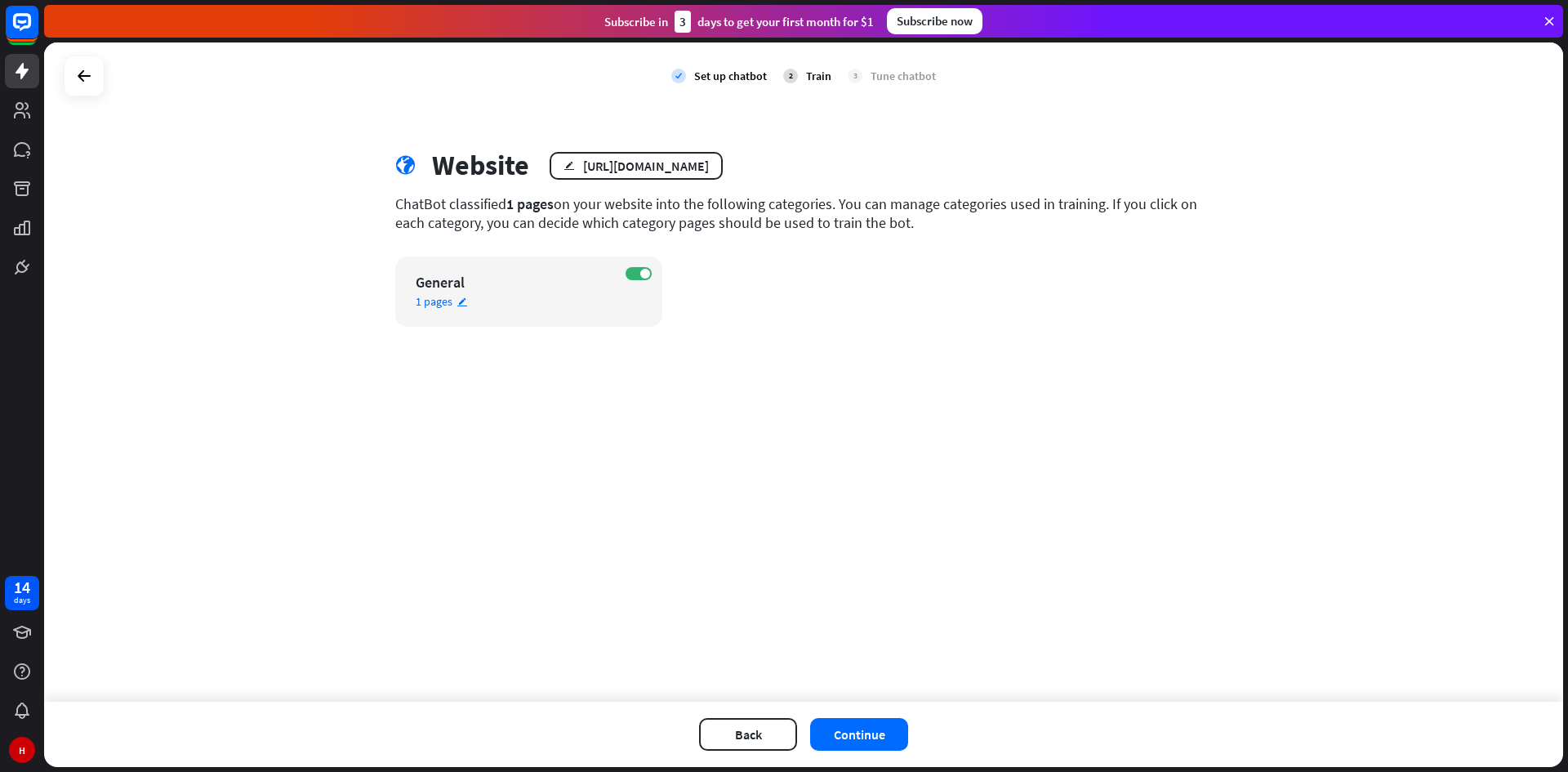
click at [433, 298] on span "1 pages" at bounding box center [434, 301] width 37 height 15
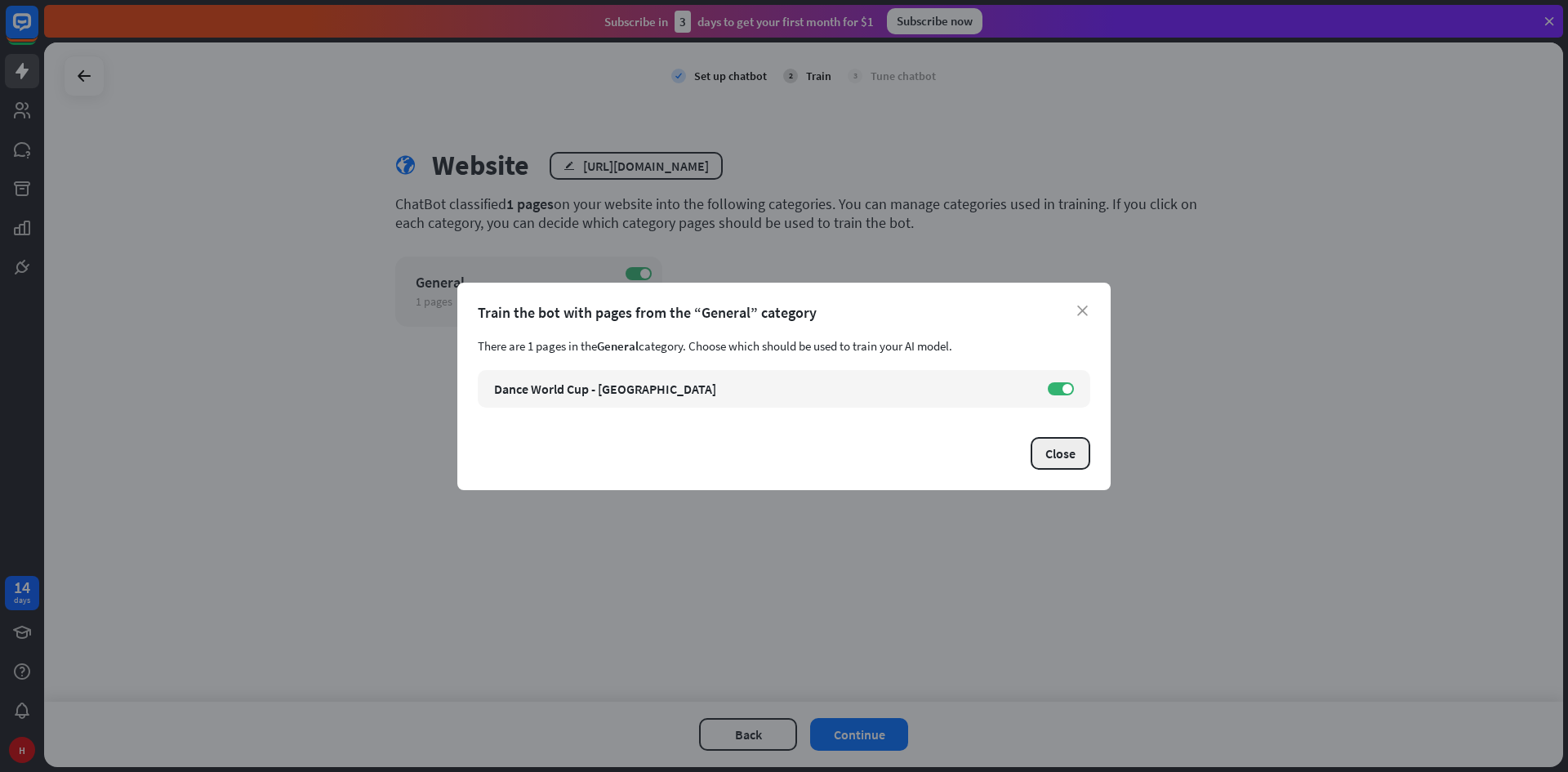
click at [1065, 457] on button "Close" at bounding box center [1060, 453] width 60 height 33
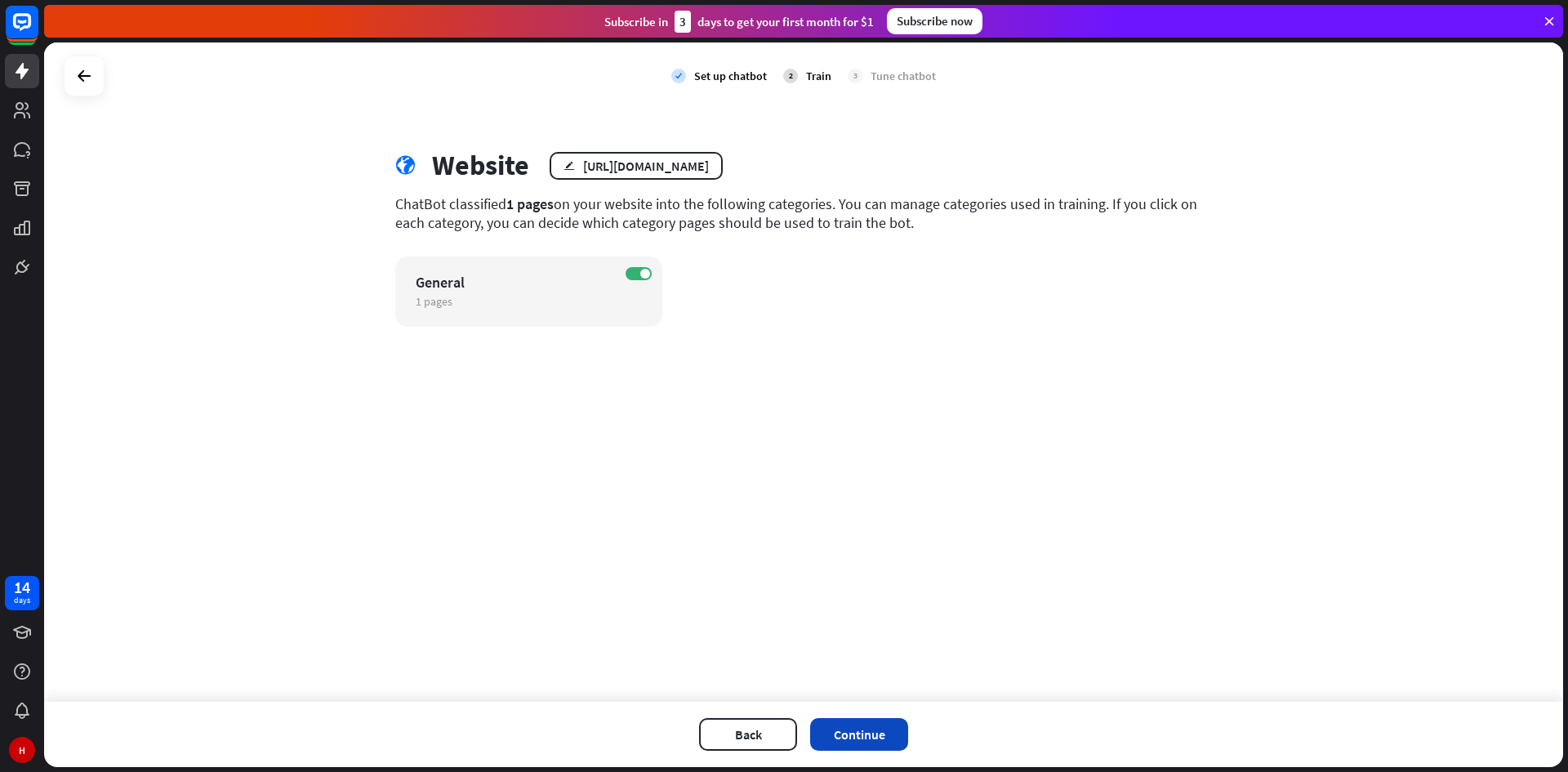
click at [852, 742] on button "Continue" at bounding box center [859, 734] width 98 height 33
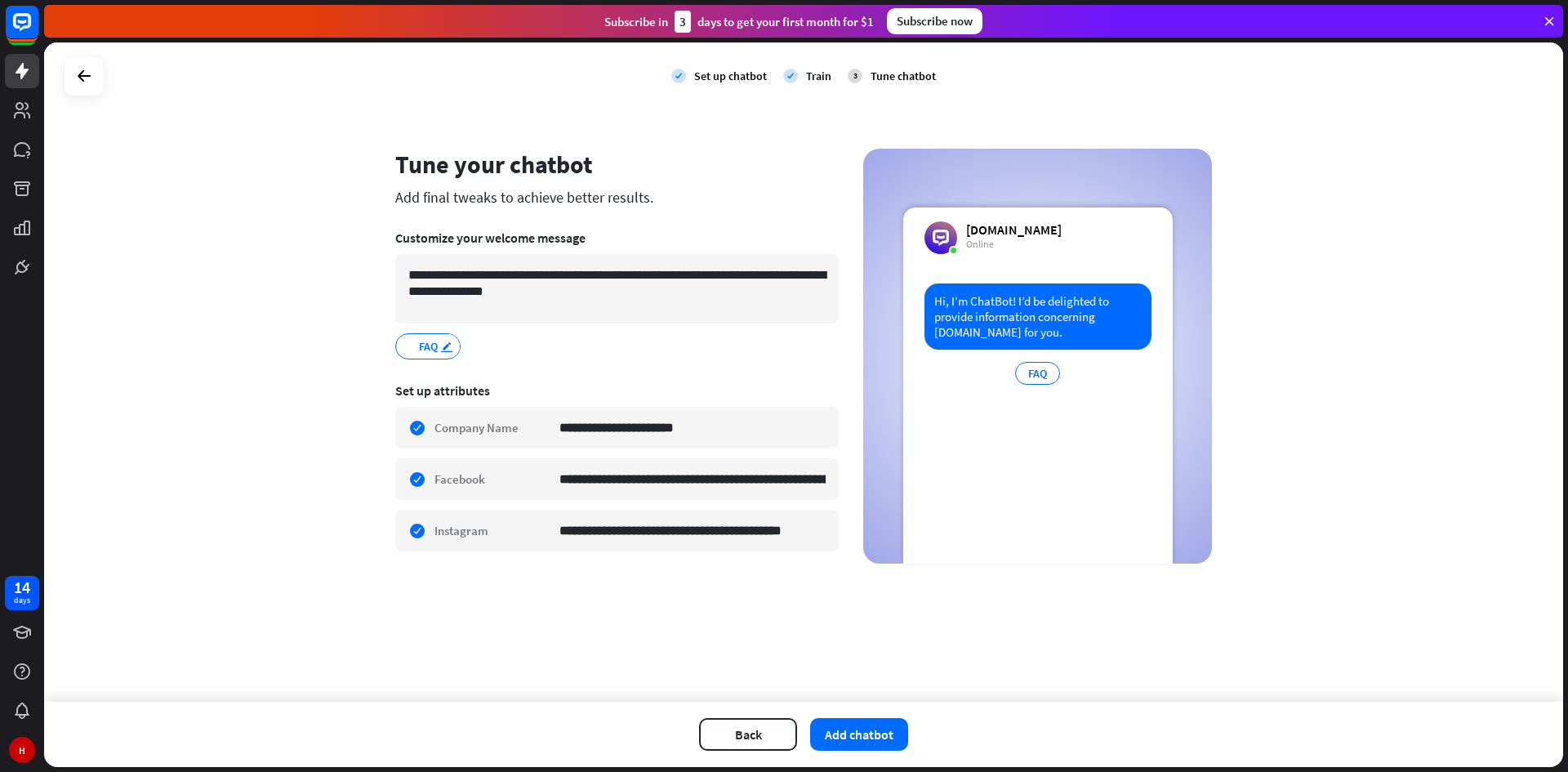
click at [446, 351] on icon "edit" at bounding box center [446, 346] width 13 height 12
click at [535, 349] on div "FAQ.. *** edit" at bounding box center [617, 346] width 443 height 26
click at [852, 736] on button "Add chatbot" at bounding box center [859, 734] width 98 height 33
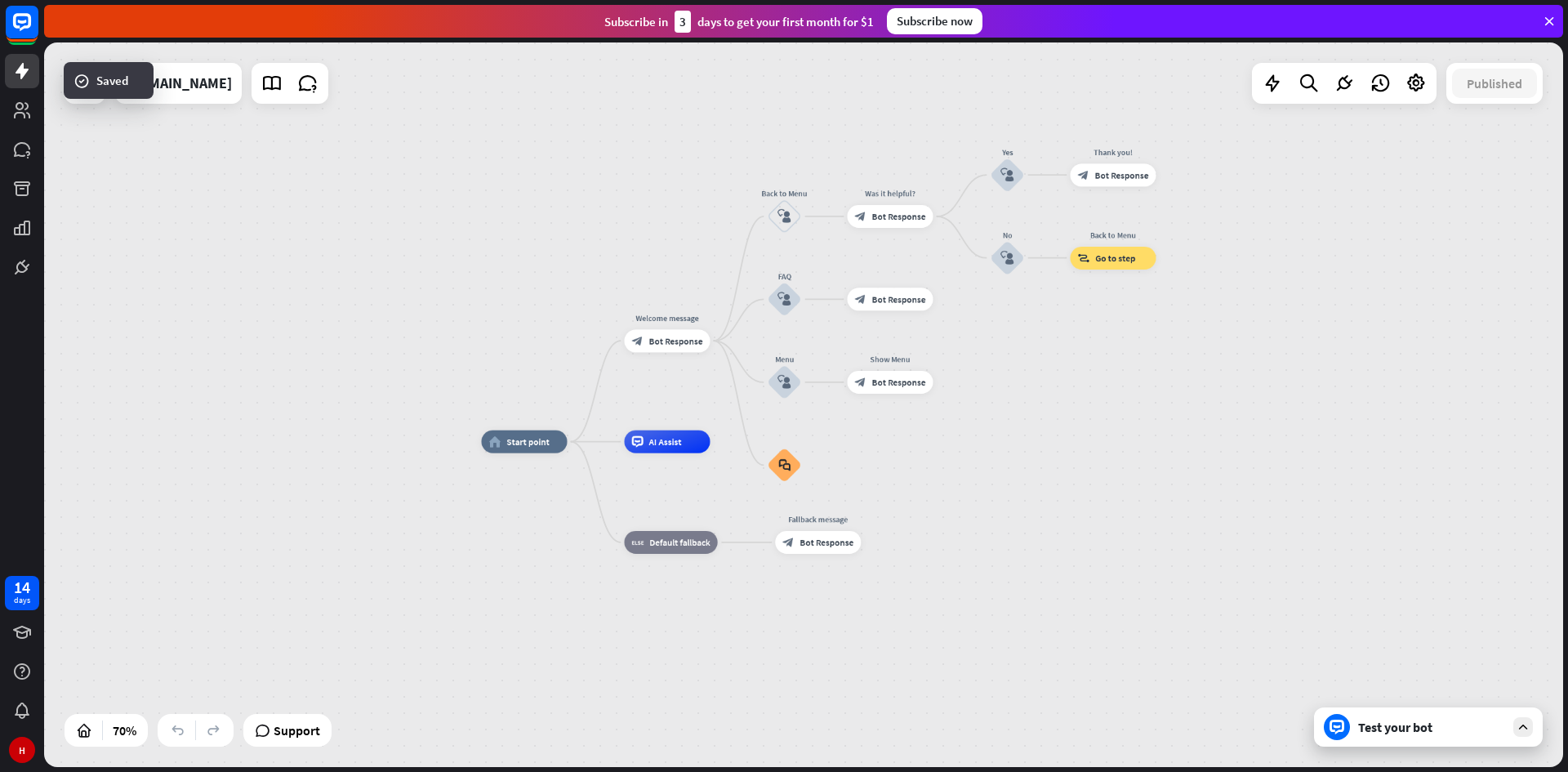
drag, startPoint x: 1129, startPoint y: 295, endPoint x: 974, endPoint y: 334, distance: 159.8
click at [1109, 334] on div "home_2 Start point Welcome message block_bot_response Bot Response Back to Menu…" at bounding box center [803, 404] width 1519 height 725
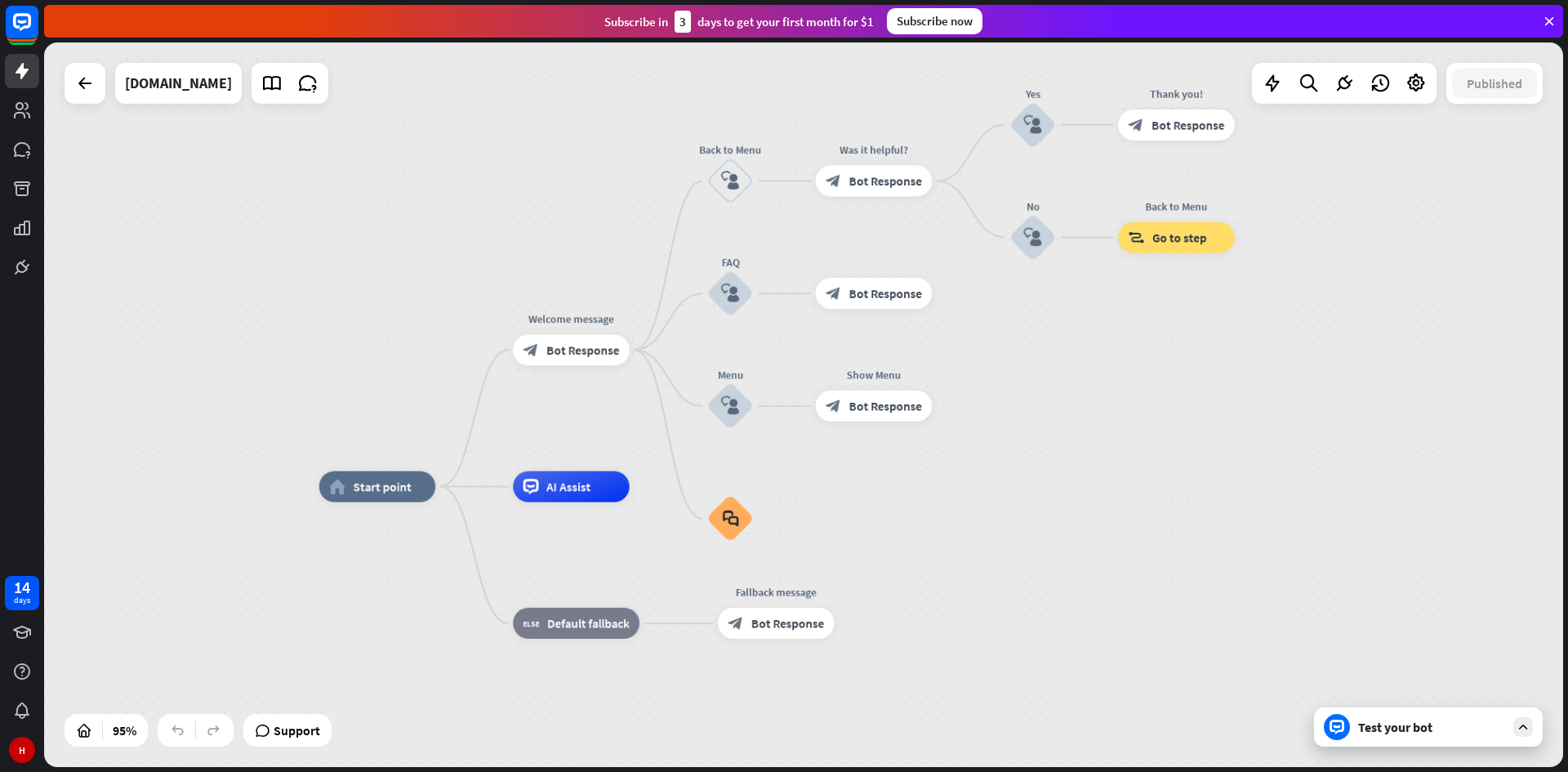
click at [1492, 737] on div "Test your bot" at bounding box center [1428, 727] width 229 height 40
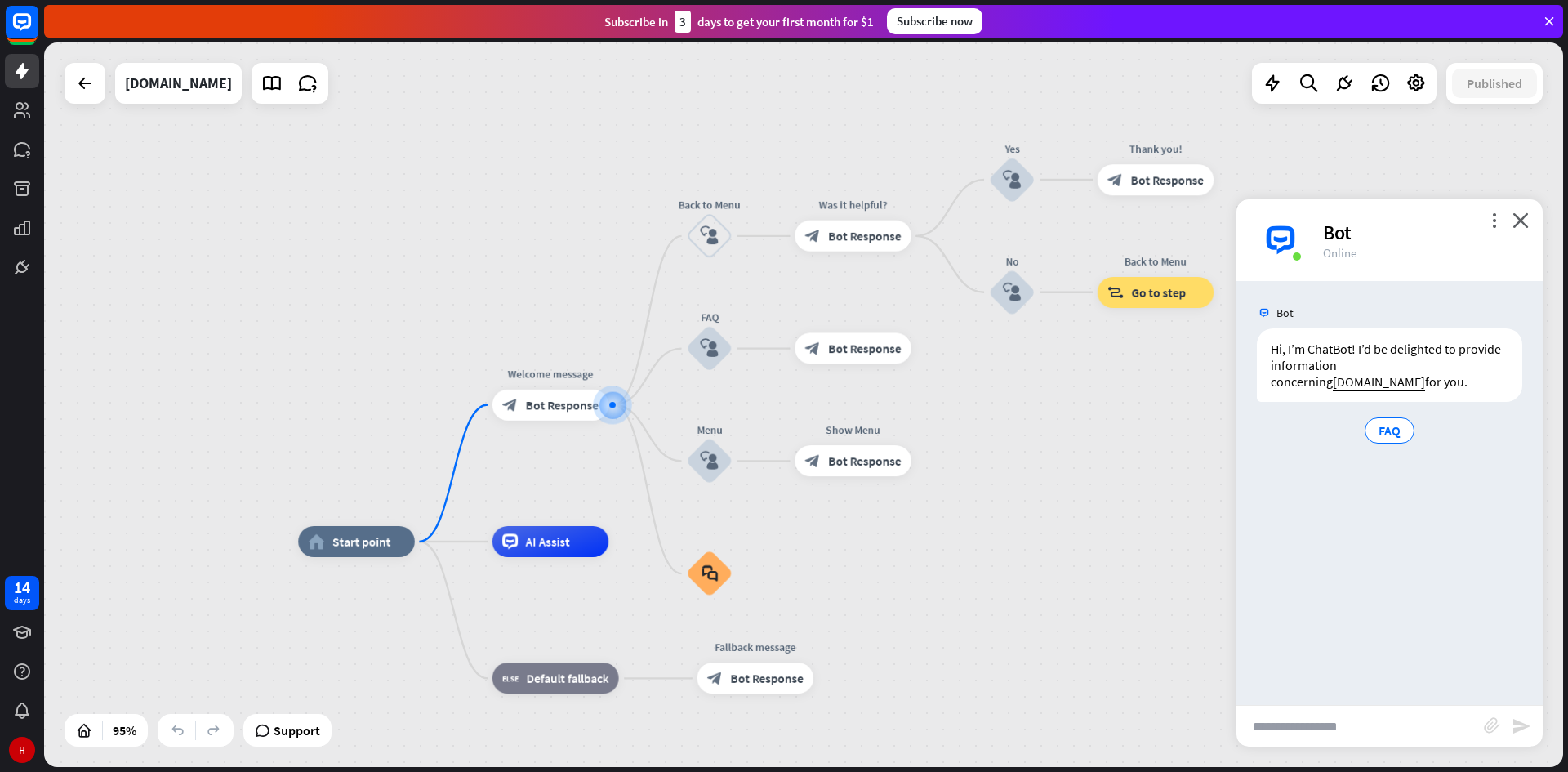
click at [1283, 734] on input "text" at bounding box center [1361, 726] width 248 height 40
type input "**********"
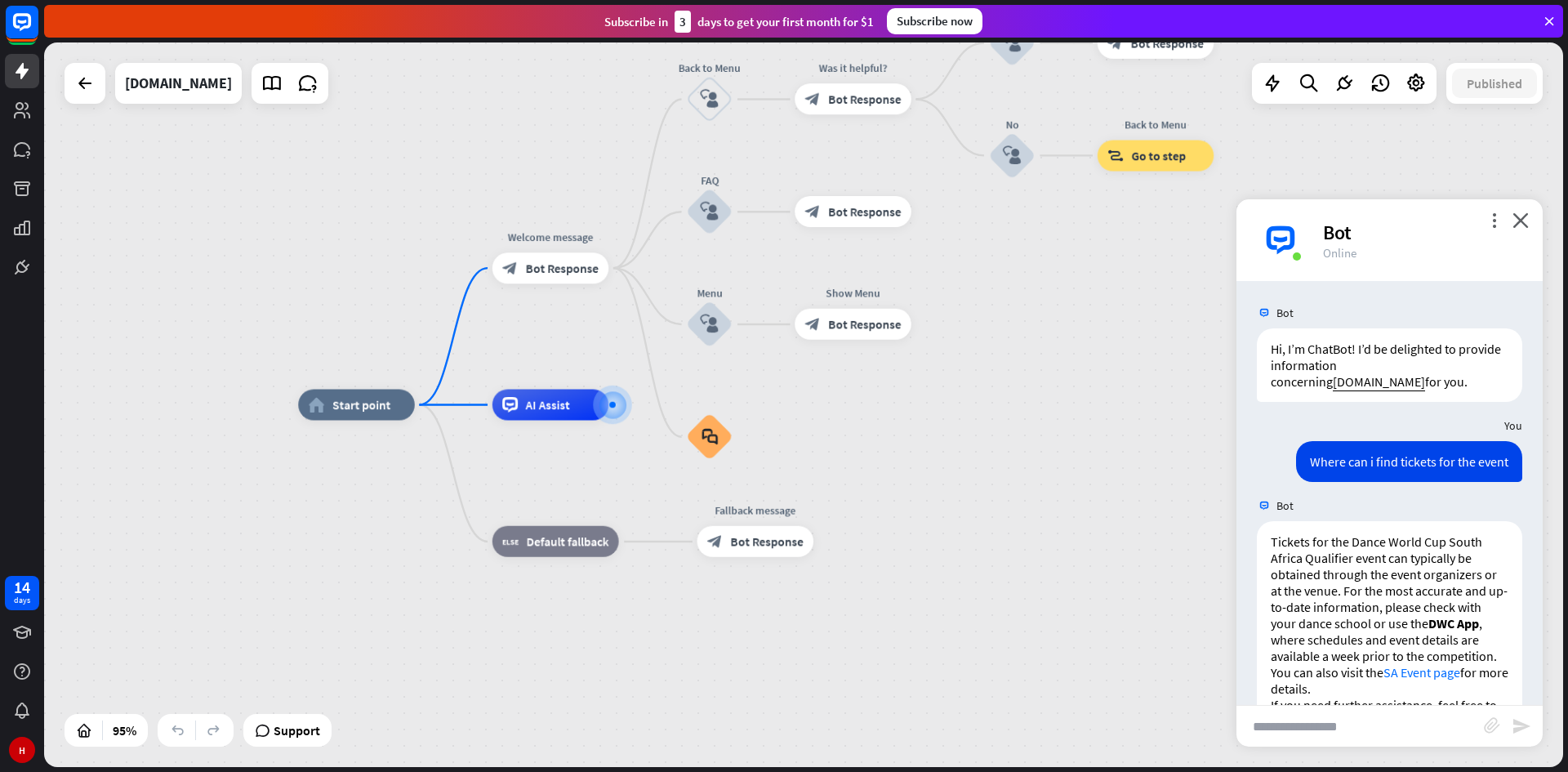
click at [1534, 214] on div "more_vert close Bot Online" at bounding box center [1390, 240] width 306 height 82
click at [1522, 215] on icon "close" at bounding box center [1521, 221] width 17 height 16
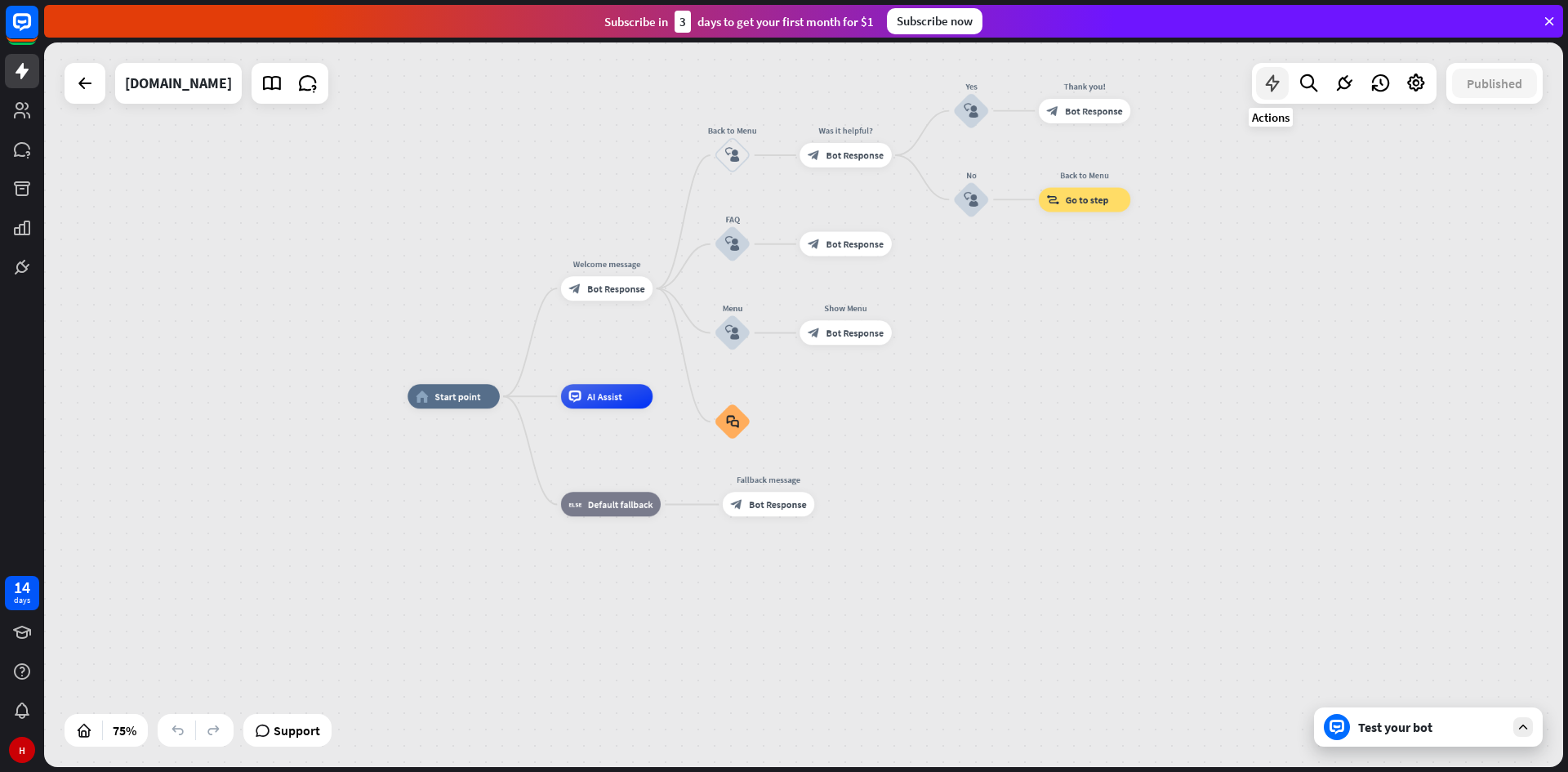
click at [1281, 80] on icon at bounding box center [1272, 84] width 21 height 21
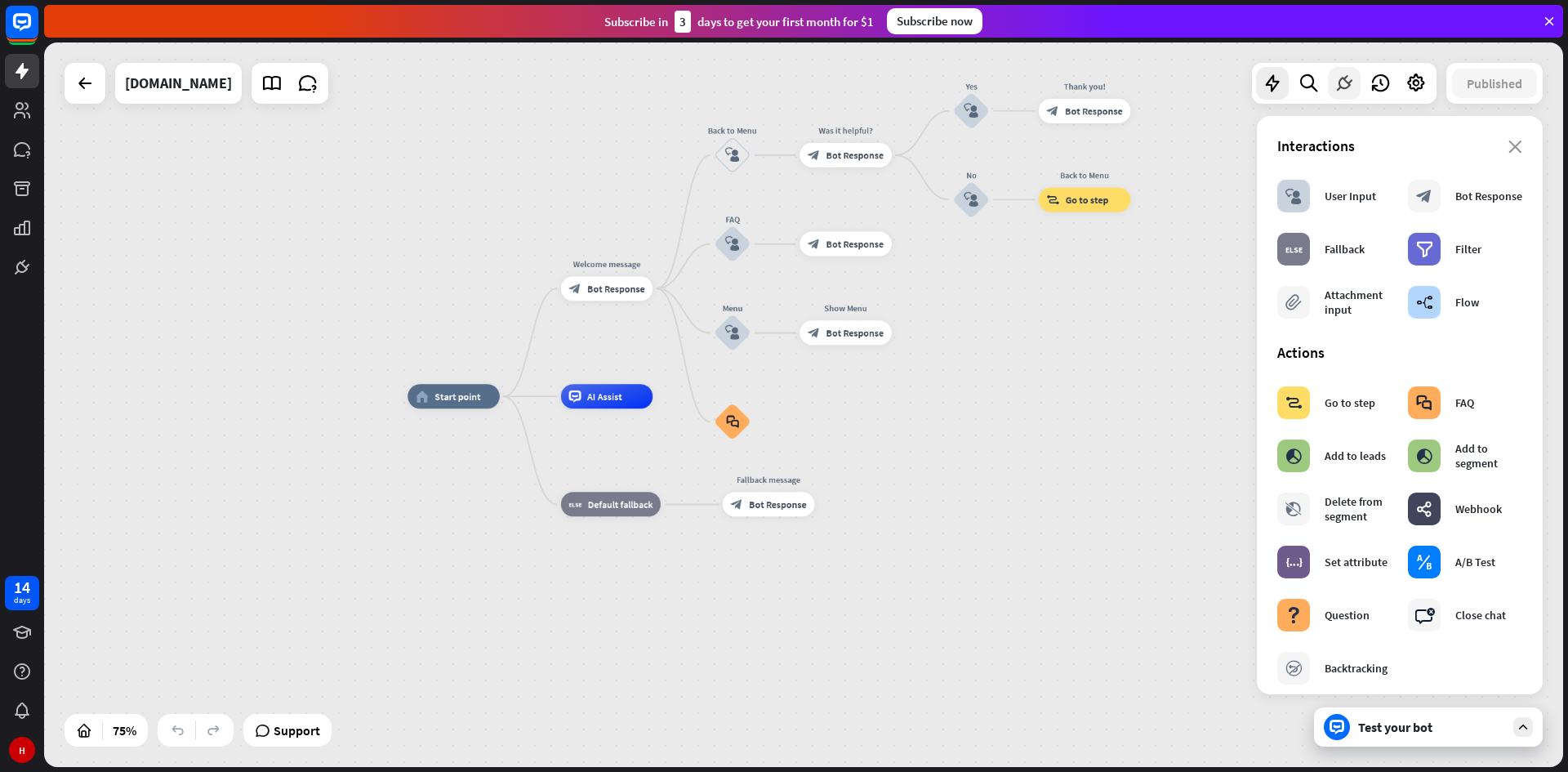
click at [1339, 79] on icon at bounding box center [1344, 84] width 21 height 21
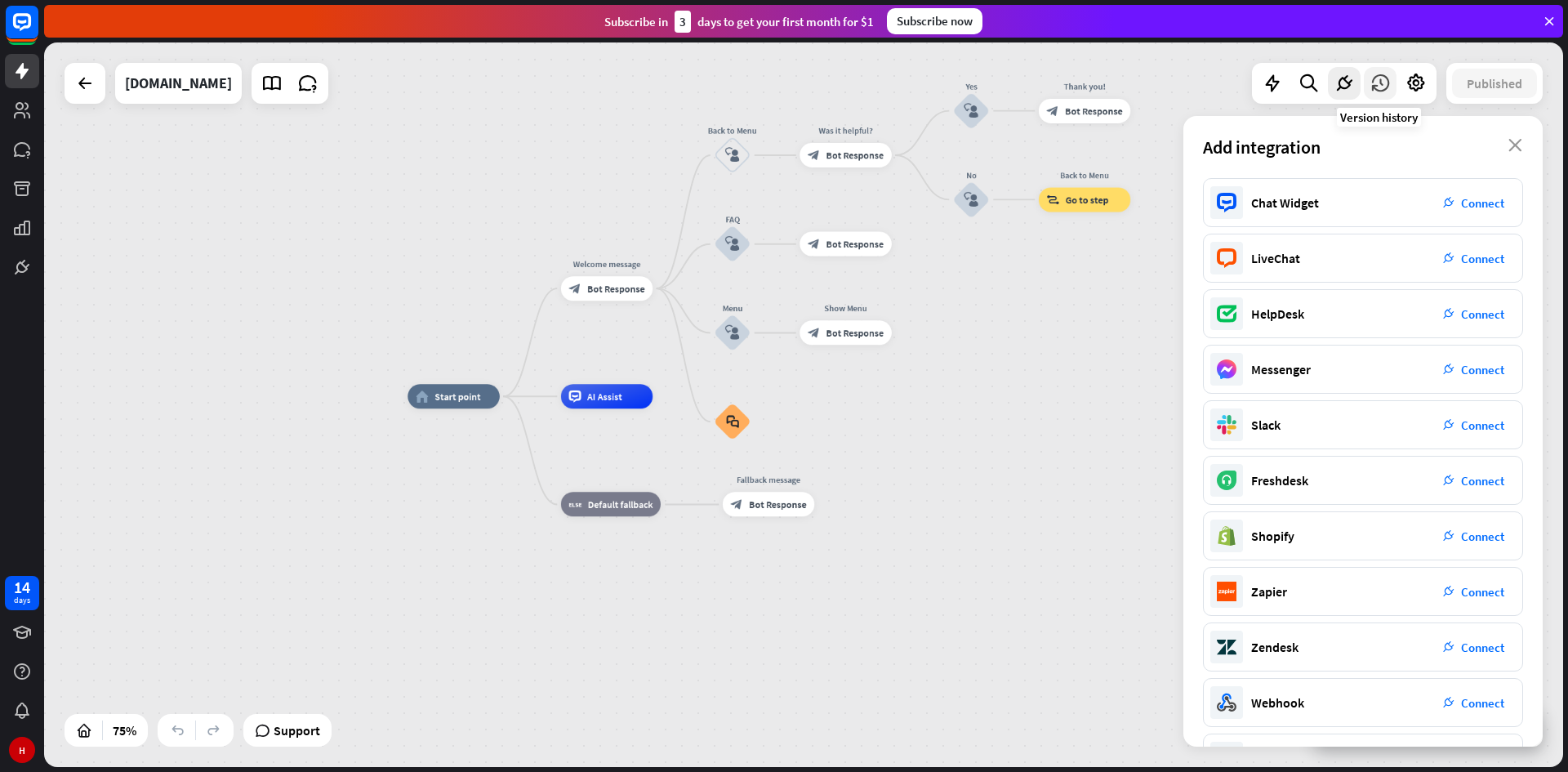
click at [1390, 83] on div at bounding box center [1380, 83] width 33 height 33
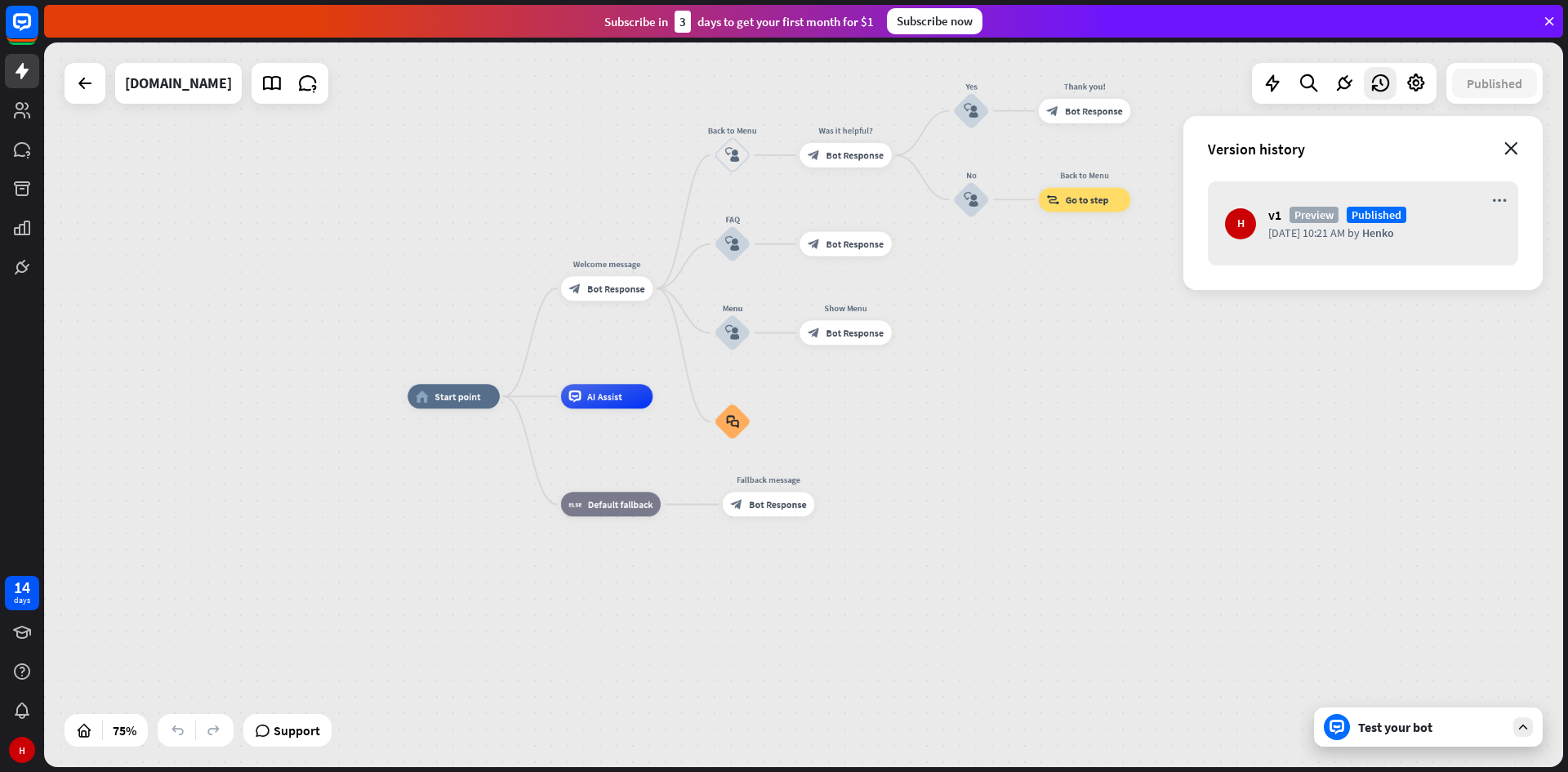
click at [1511, 146] on icon "close" at bounding box center [1511, 149] width 14 height 13
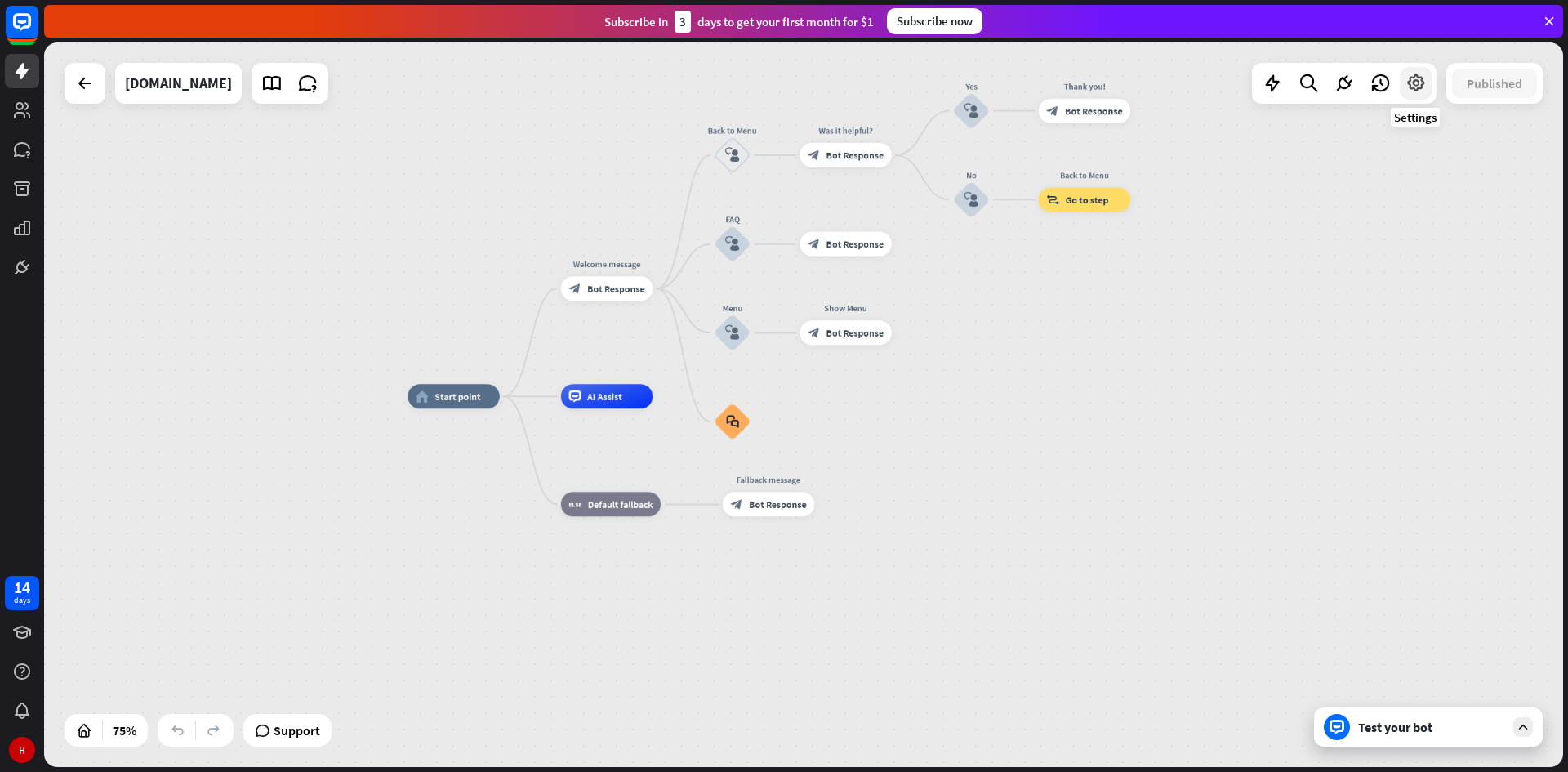
click at [1424, 80] on icon at bounding box center [1416, 84] width 21 height 21
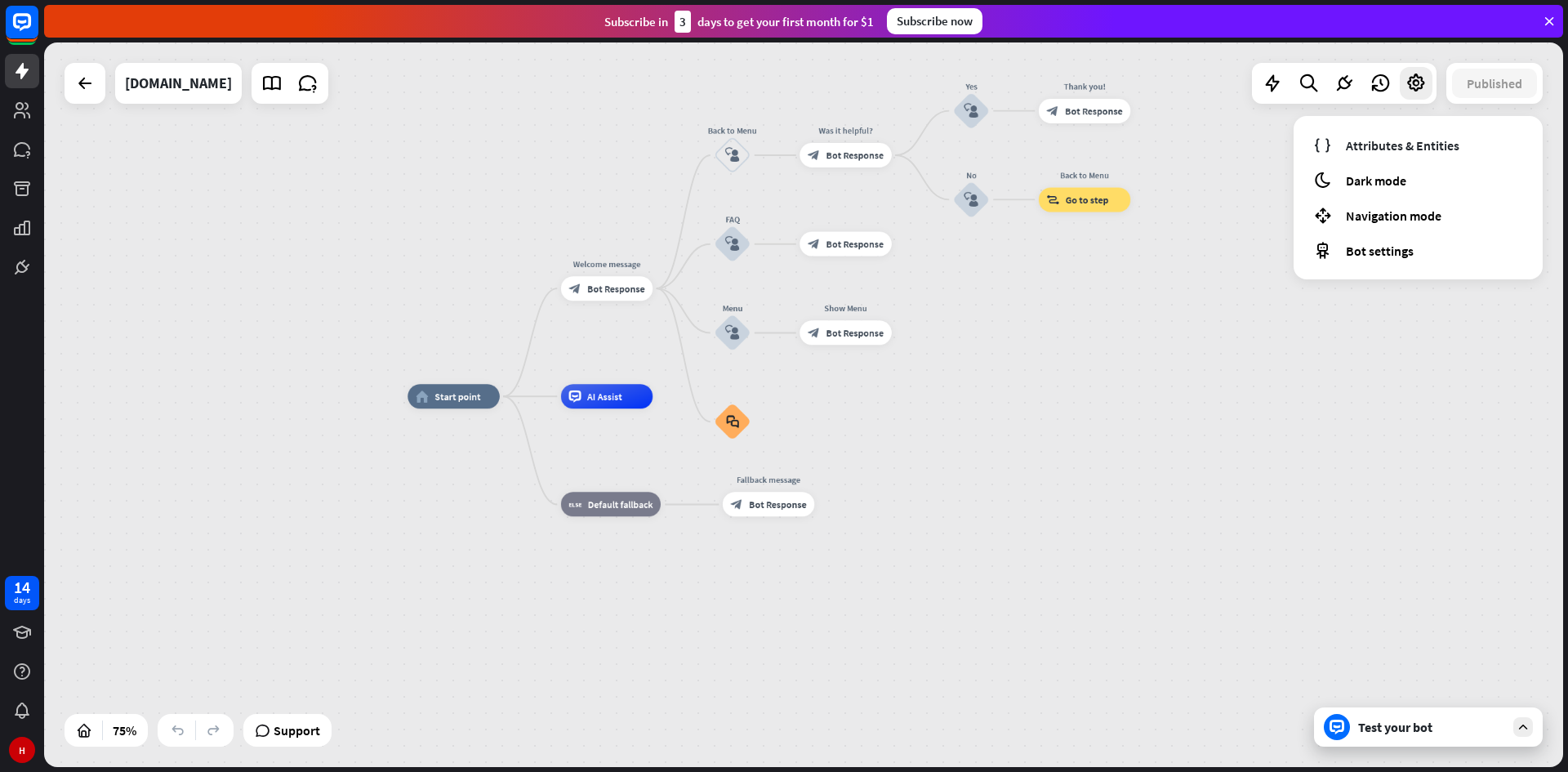
click at [1247, 237] on div "home_2 Start point Welcome message block_bot_response Bot Response Back to Menu…" at bounding box center [803, 404] width 1519 height 725
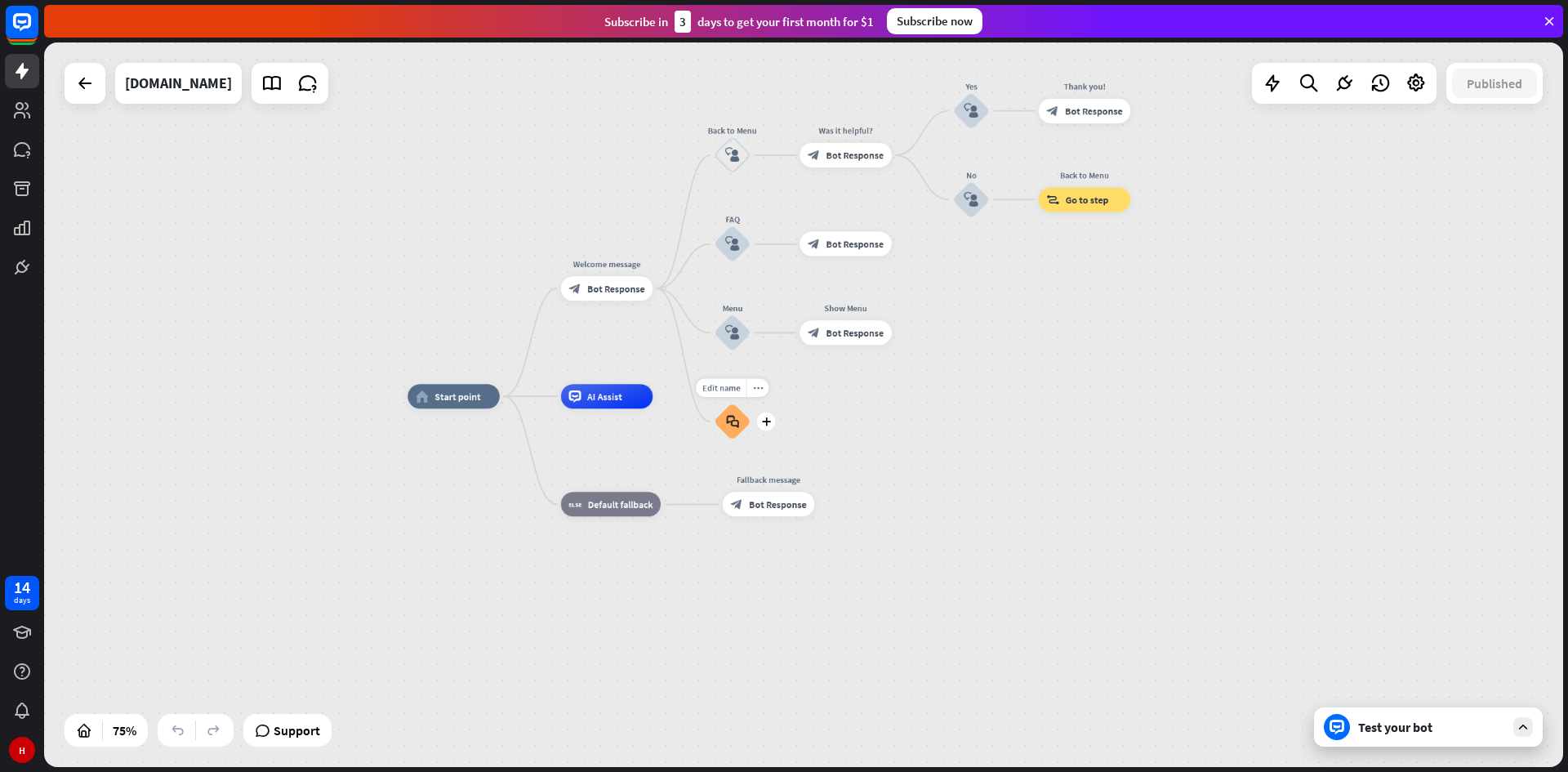
click at [738, 422] on icon "block_faq" at bounding box center [732, 422] width 13 height 14
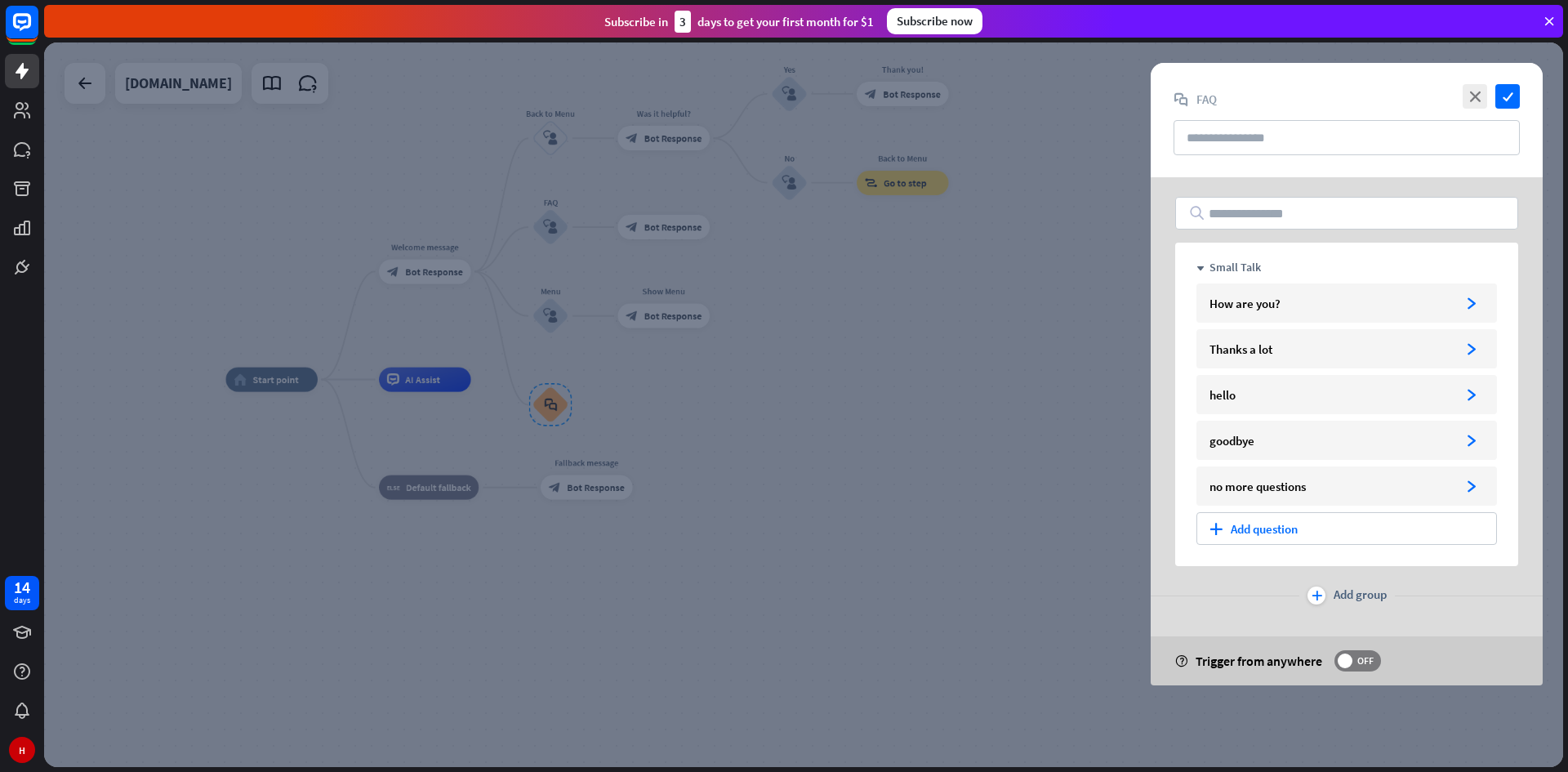
drag, startPoint x: 1107, startPoint y: 266, endPoint x: 1194, endPoint y: 229, distance: 94.5
click at [1112, 263] on div at bounding box center [803, 404] width 1519 height 725
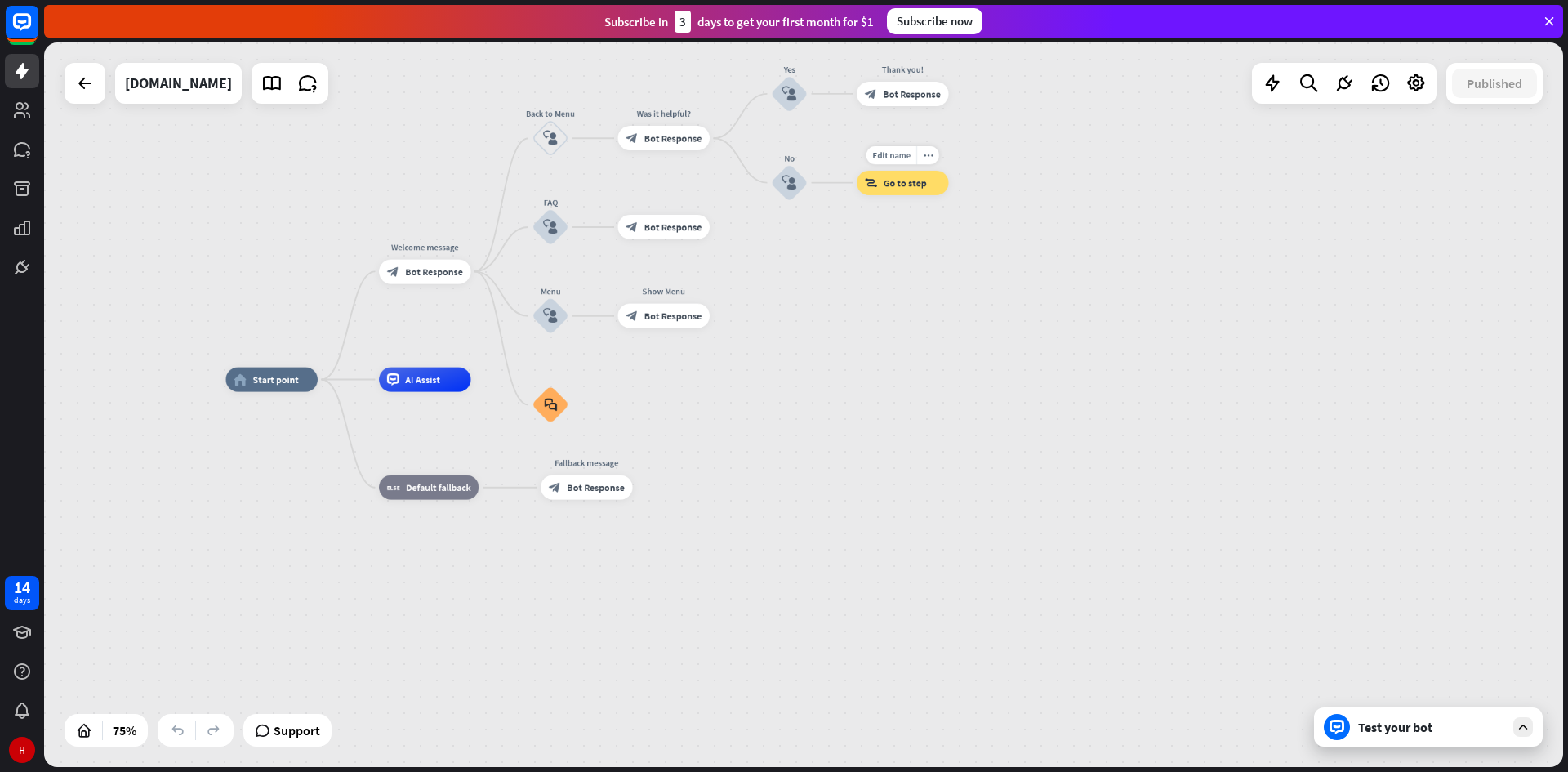
click at [893, 192] on div "block_goto Go to step" at bounding box center [903, 183] width 92 height 25
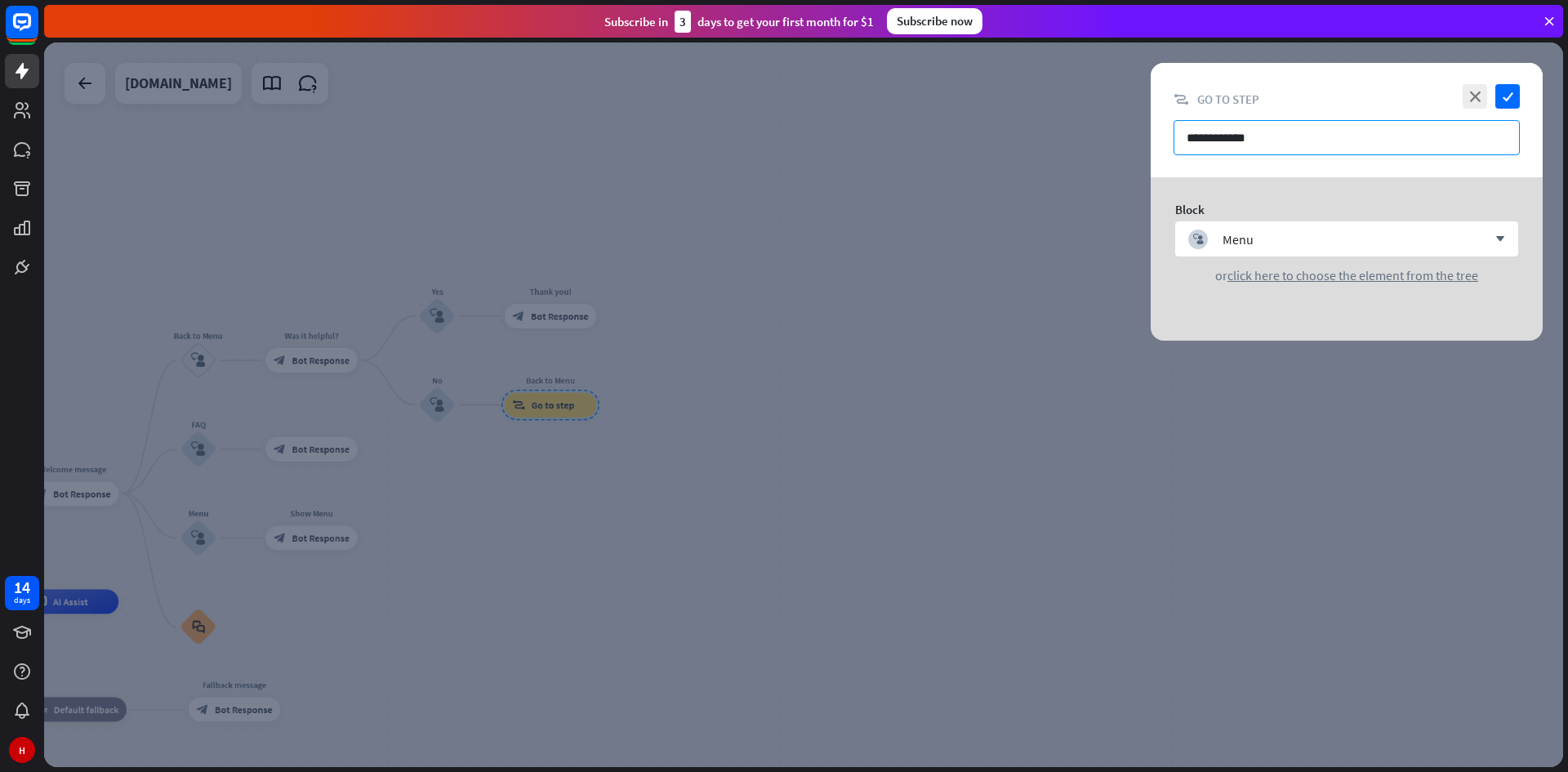
click at [1311, 137] on input "**********" at bounding box center [1347, 138] width 346 height 35
click at [1495, 90] on icon "check" at bounding box center [1507, 97] width 25 height 25
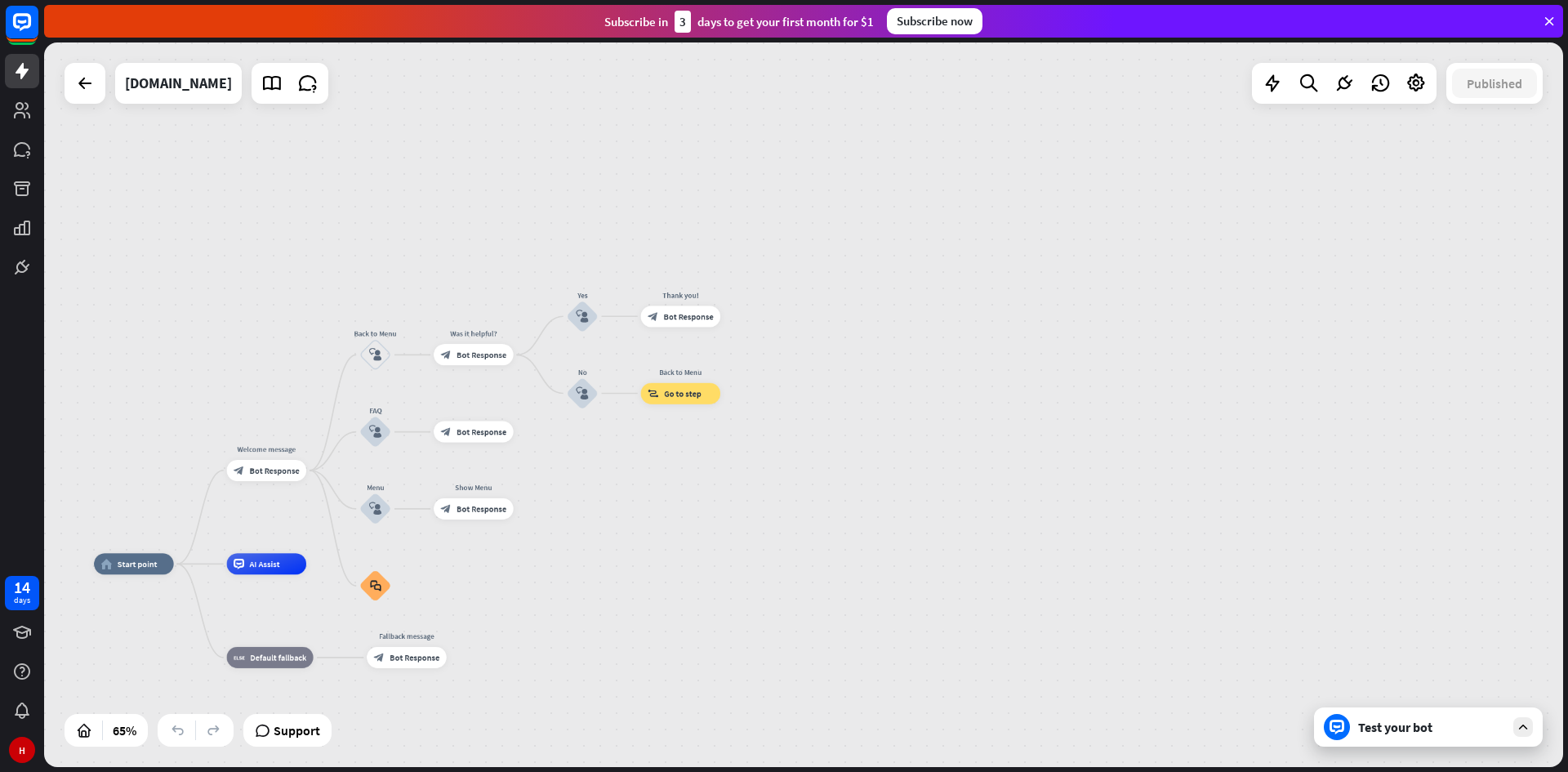
click at [1518, 722] on icon at bounding box center [1522, 727] width 15 height 15
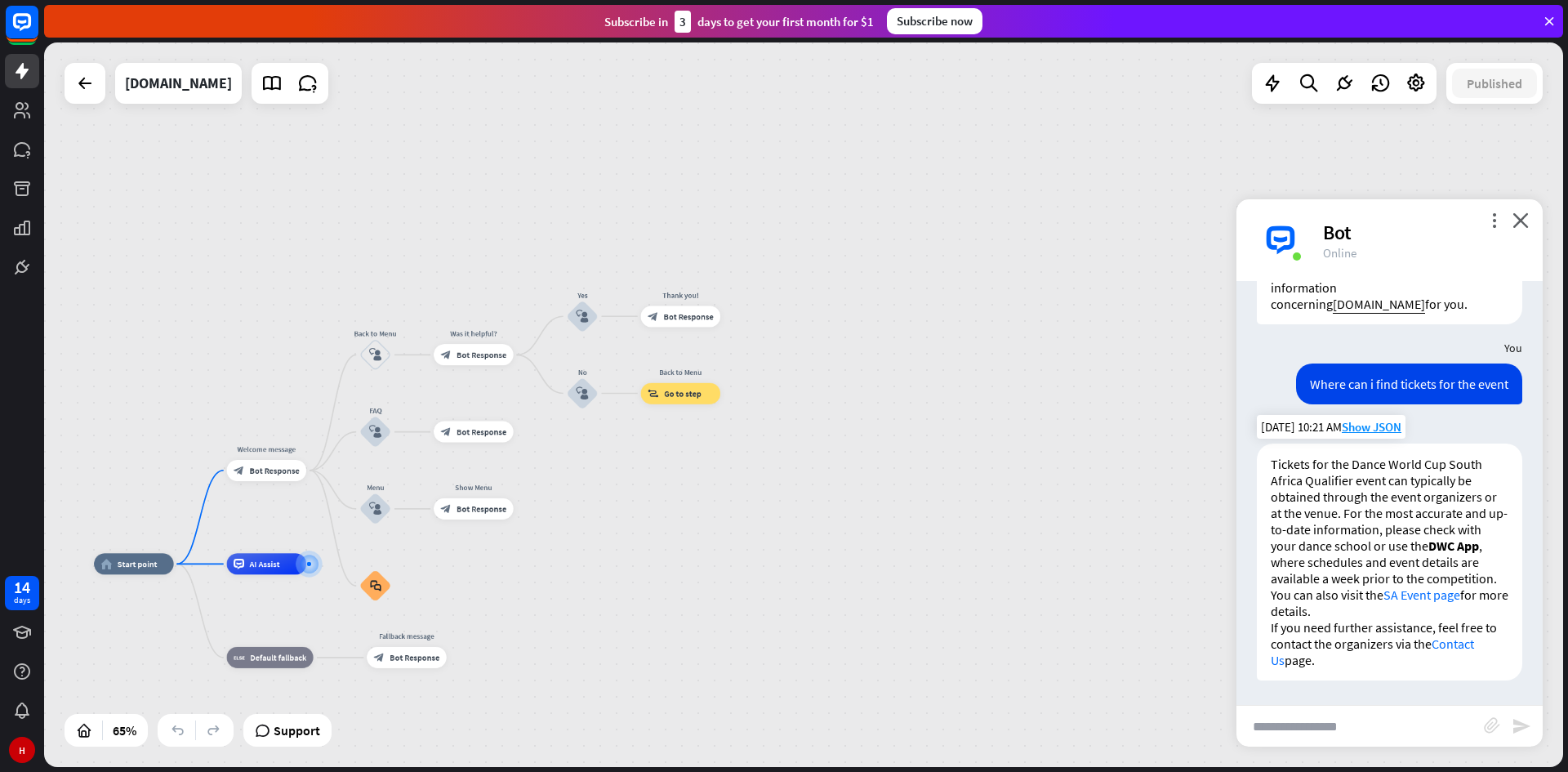
scroll to position [94, 0]
click at [1355, 727] on input "text" at bounding box center [1361, 726] width 248 height 40
type input "**********"
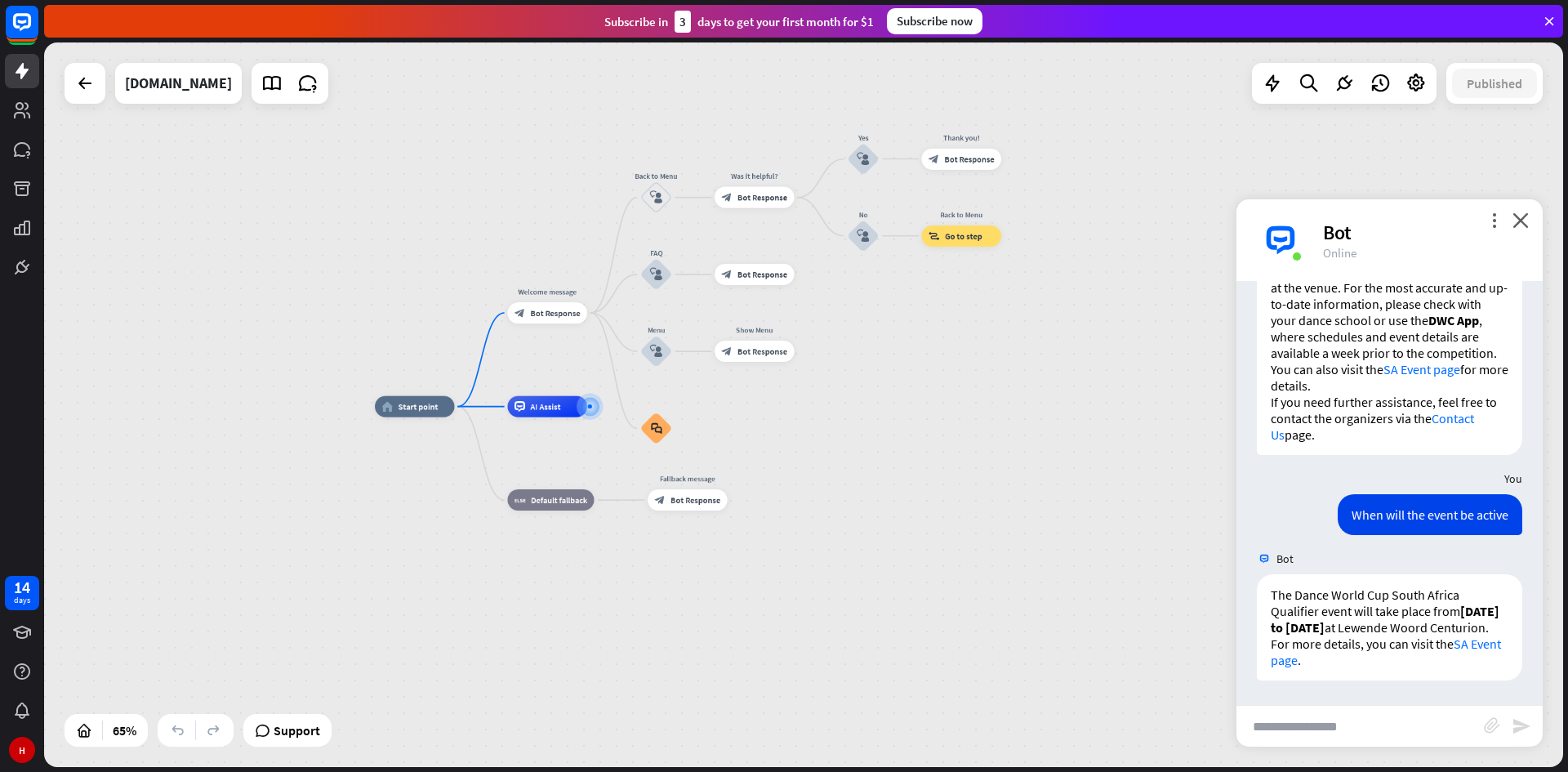
scroll to position [336, 0]
click at [1382, 550] on span "Show JSON" at bounding box center [1371, 557] width 60 height 16
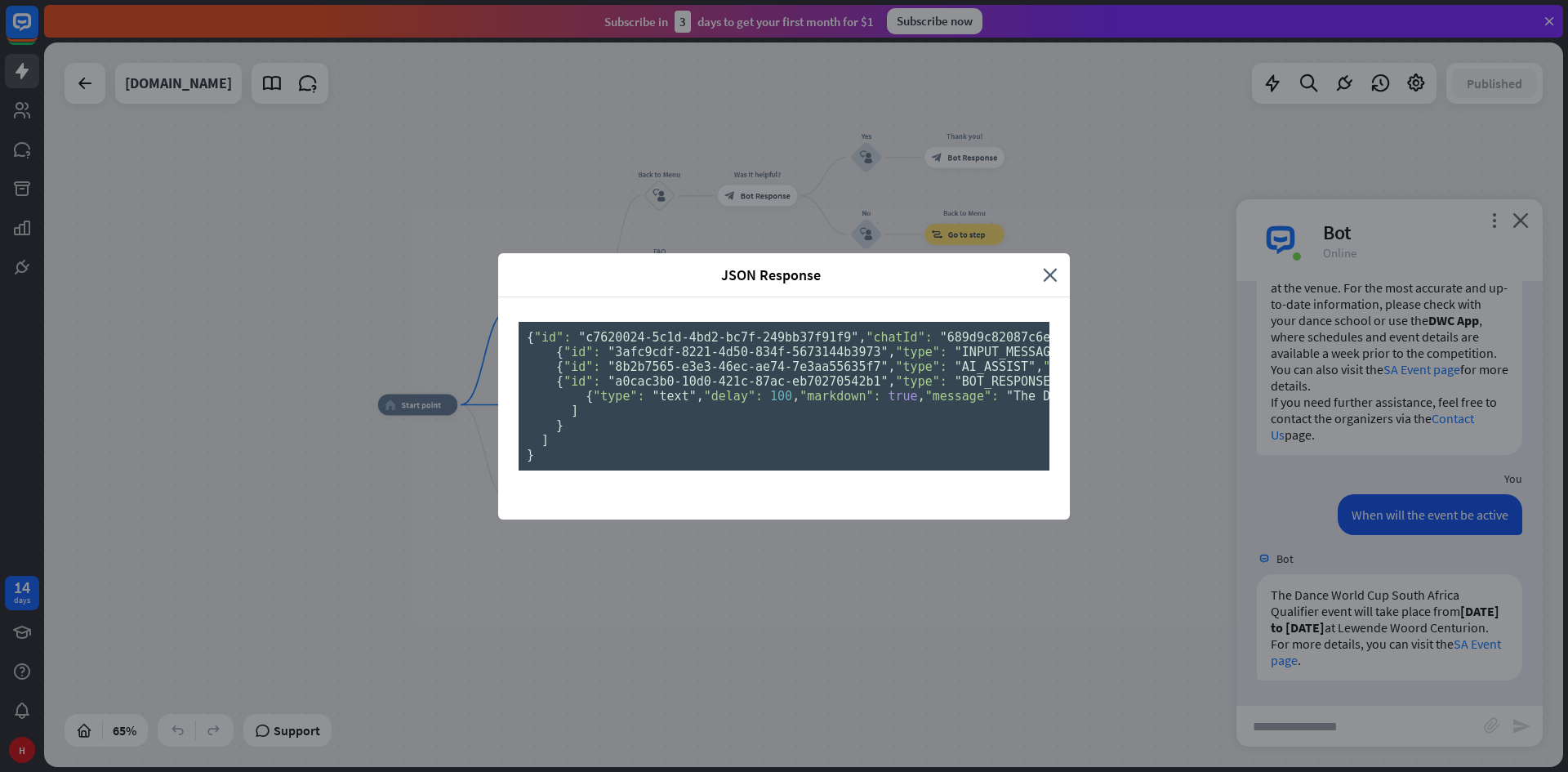
scroll to position [0, 0]
click at [1034, 266] on div "JSON Response" at bounding box center [777, 274] width 533 height 18
click at [1042, 266] on icon "close" at bounding box center [1049, 274] width 15 height 18
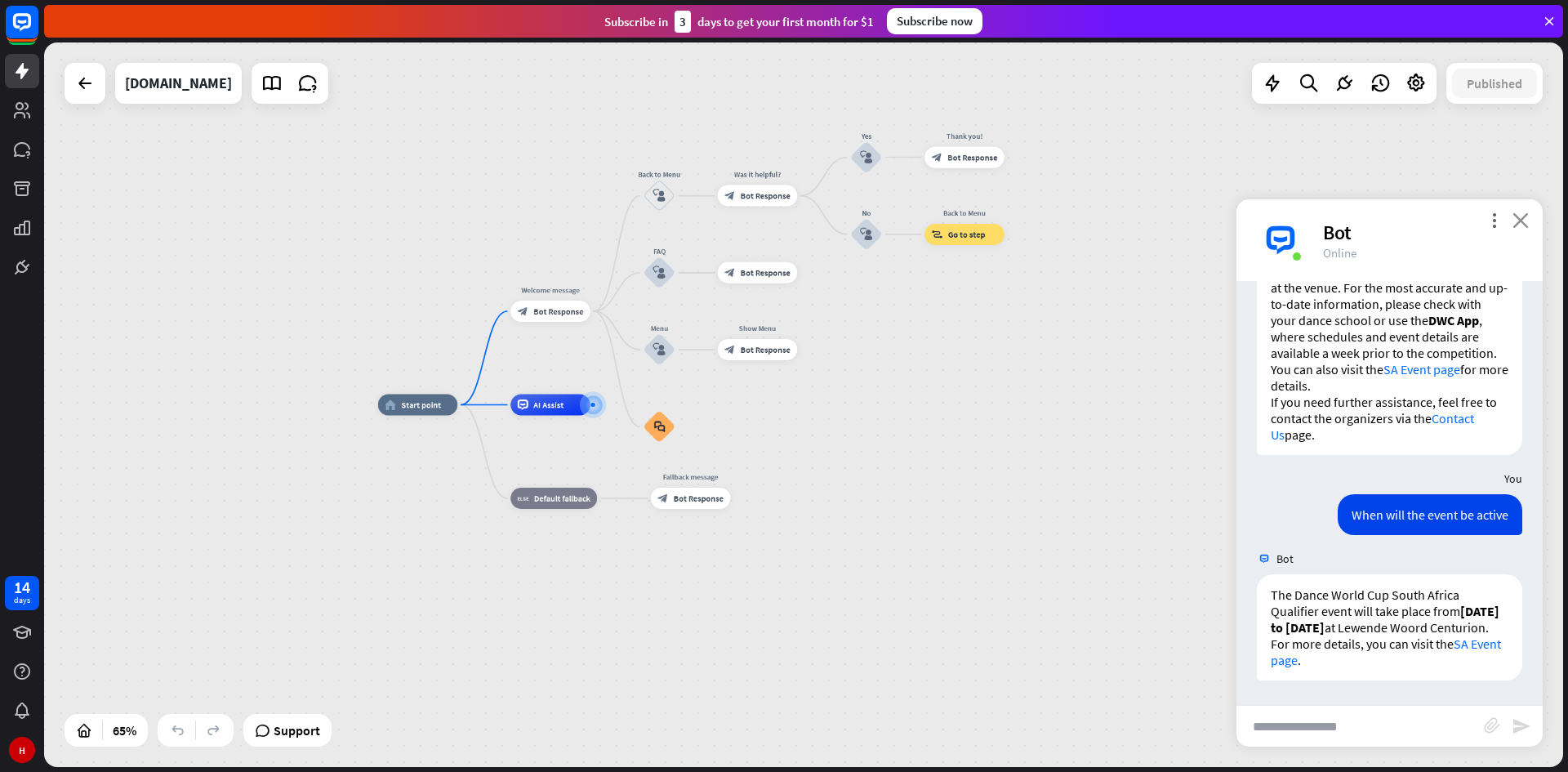
click at [1514, 218] on icon "close" at bounding box center [1521, 221] width 17 height 16
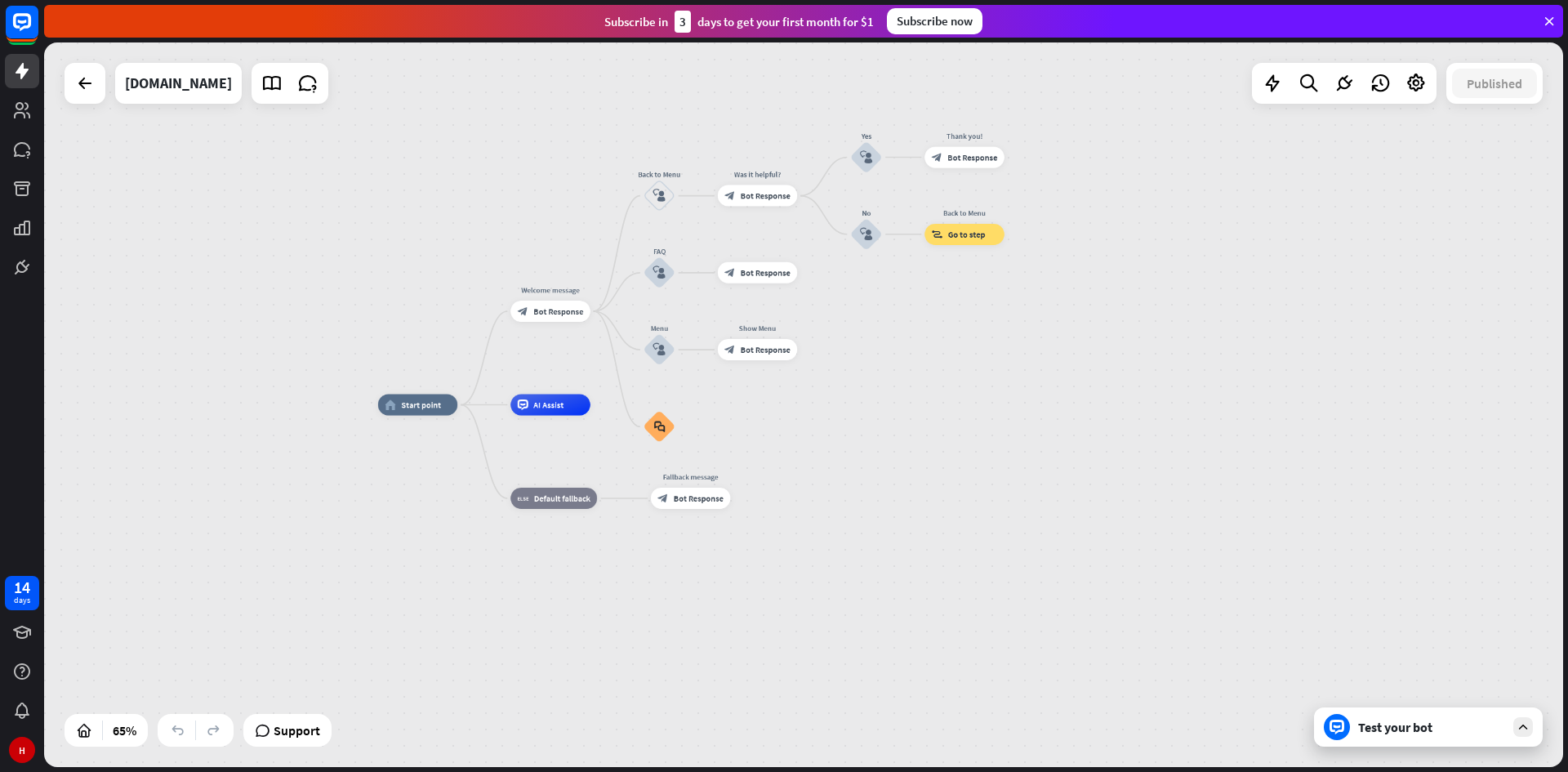
click at [1532, 731] on div at bounding box center [1523, 727] width 19 height 19
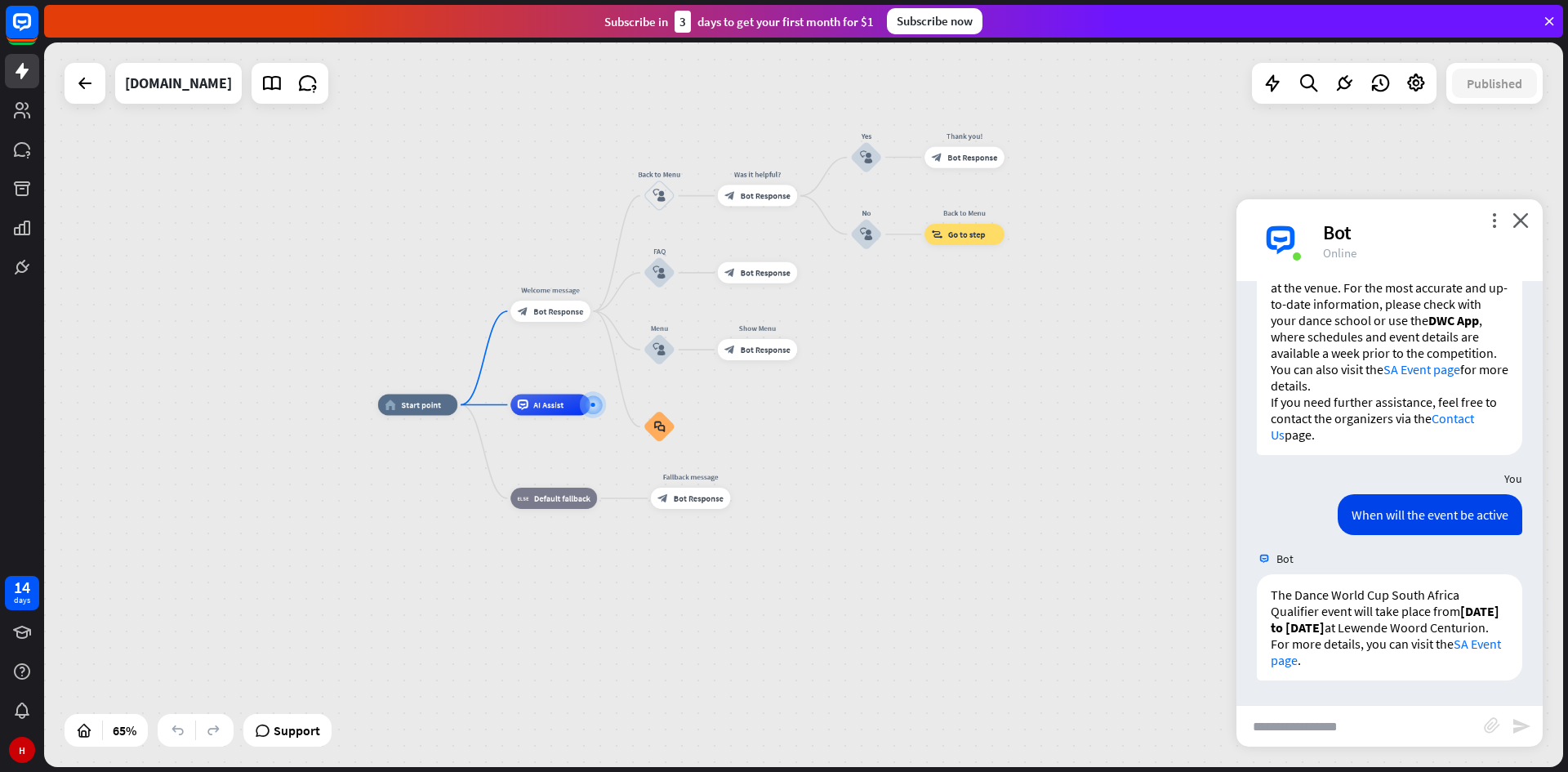
click at [1063, 354] on div "home_2 Start point Welcome message block_bot_response Bot Response Back to Menu…" at bounding box center [803, 404] width 1519 height 725
click at [1522, 209] on div "more_vert close Bot Online" at bounding box center [1390, 240] width 306 height 82
click at [1519, 216] on icon "close" at bounding box center [1521, 221] width 17 height 16
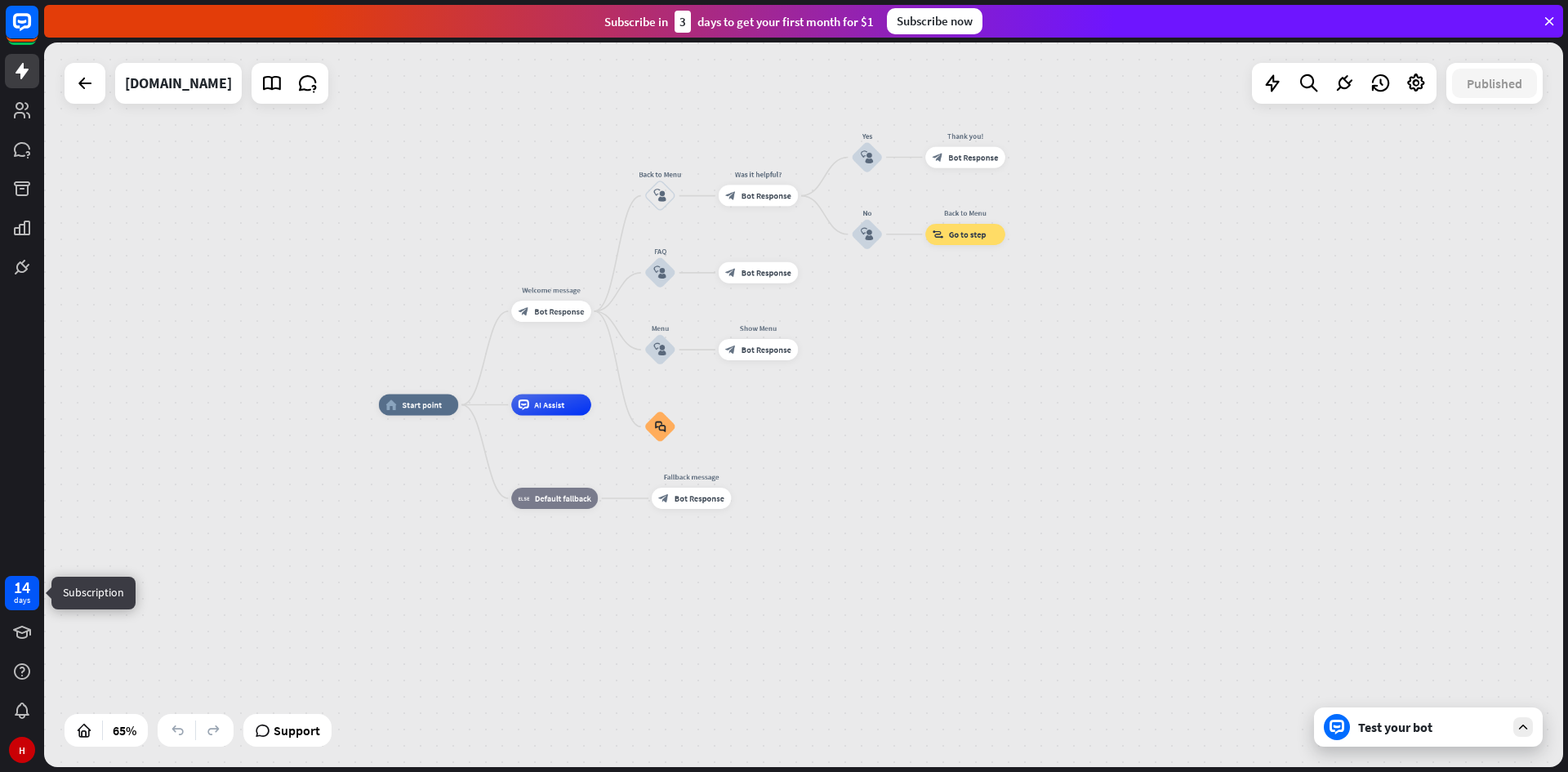
click at [26, 594] on div "14" at bounding box center [22, 587] width 17 height 15
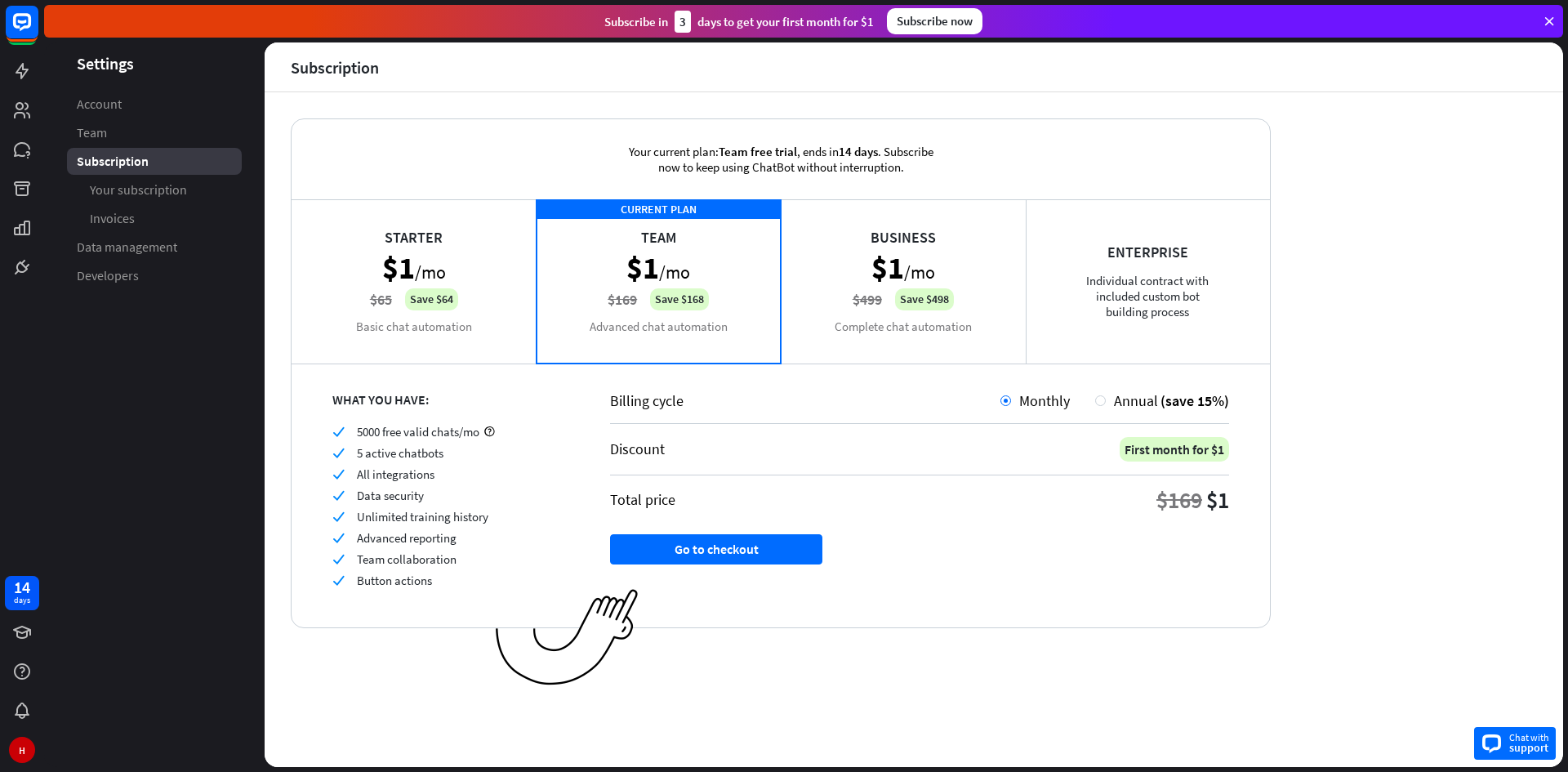
click at [1526, 743] on span "support" at bounding box center [1529, 747] width 40 height 15
click at [1303, 106] on div "Your current plan: Team free trial , ends [DATE] . Subscribe now to keep using …" at bounding box center [913, 429] width 1298 height 674
click at [159, 113] on link "Account" at bounding box center [154, 104] width 175 height 27
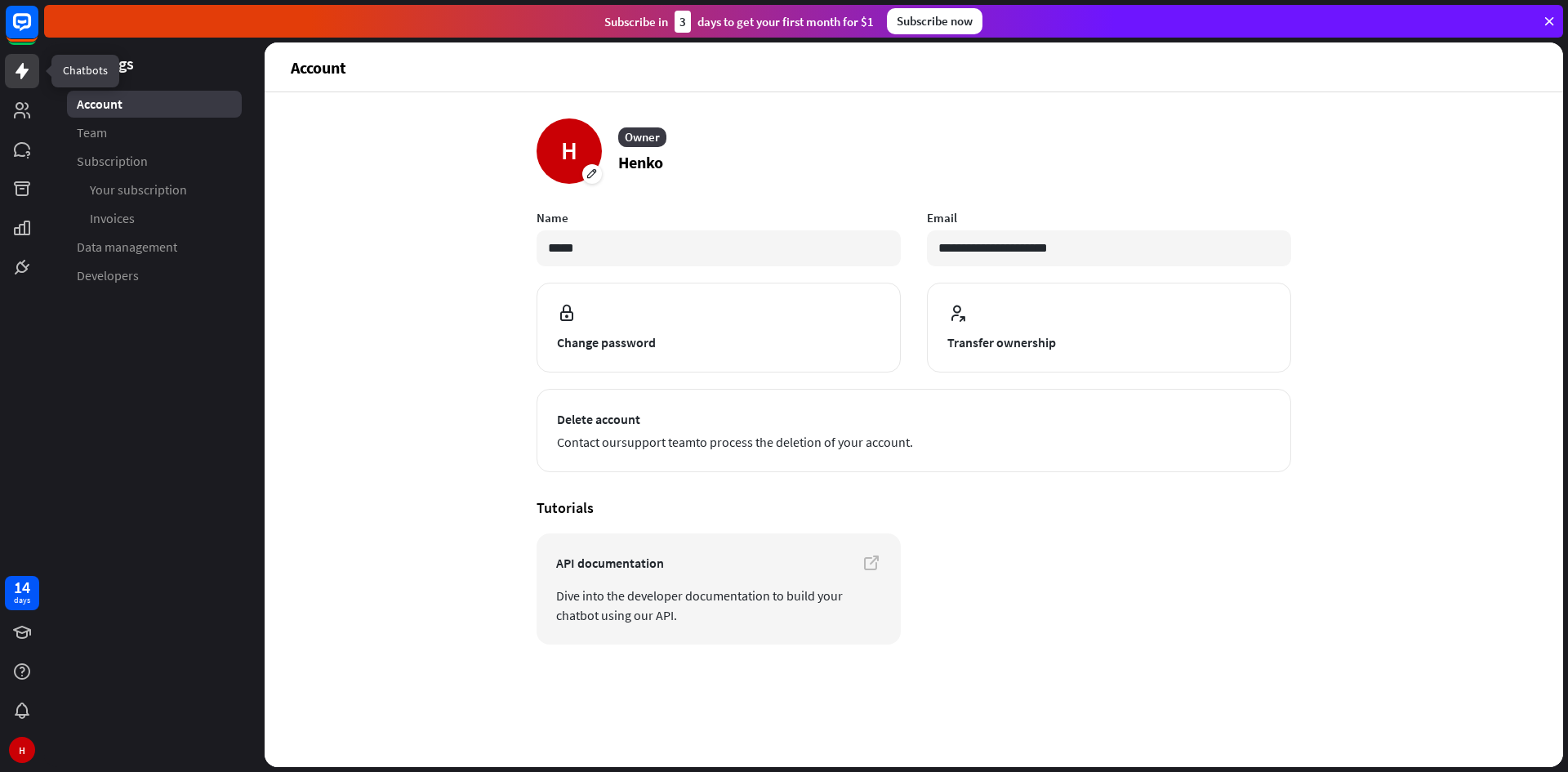
click at [18, 71] on icon at bounding box center [22, 71] width 13 height 17
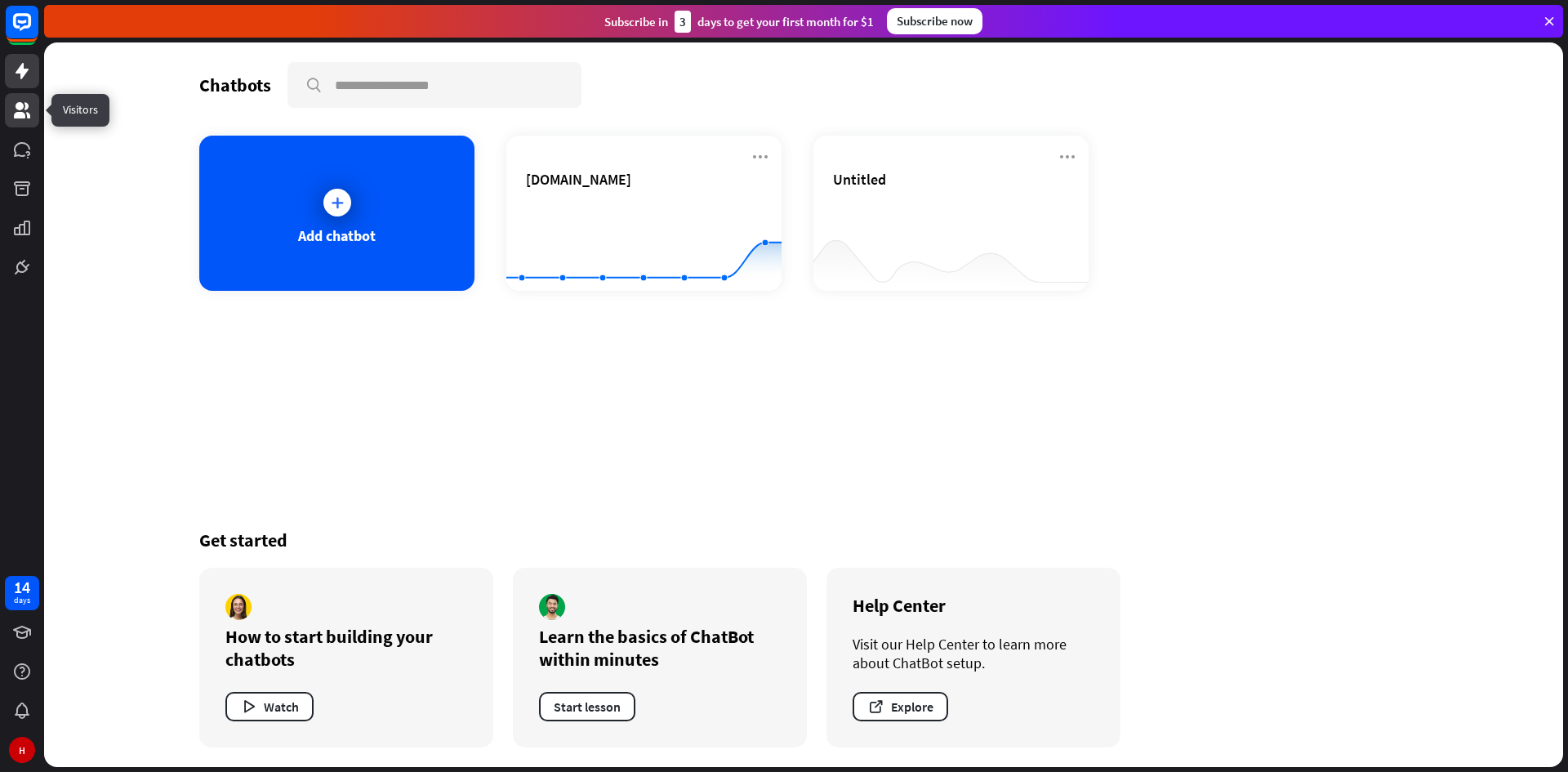
click at [18, 113] on icon at bounding box center [22, 110] width 17 height 17
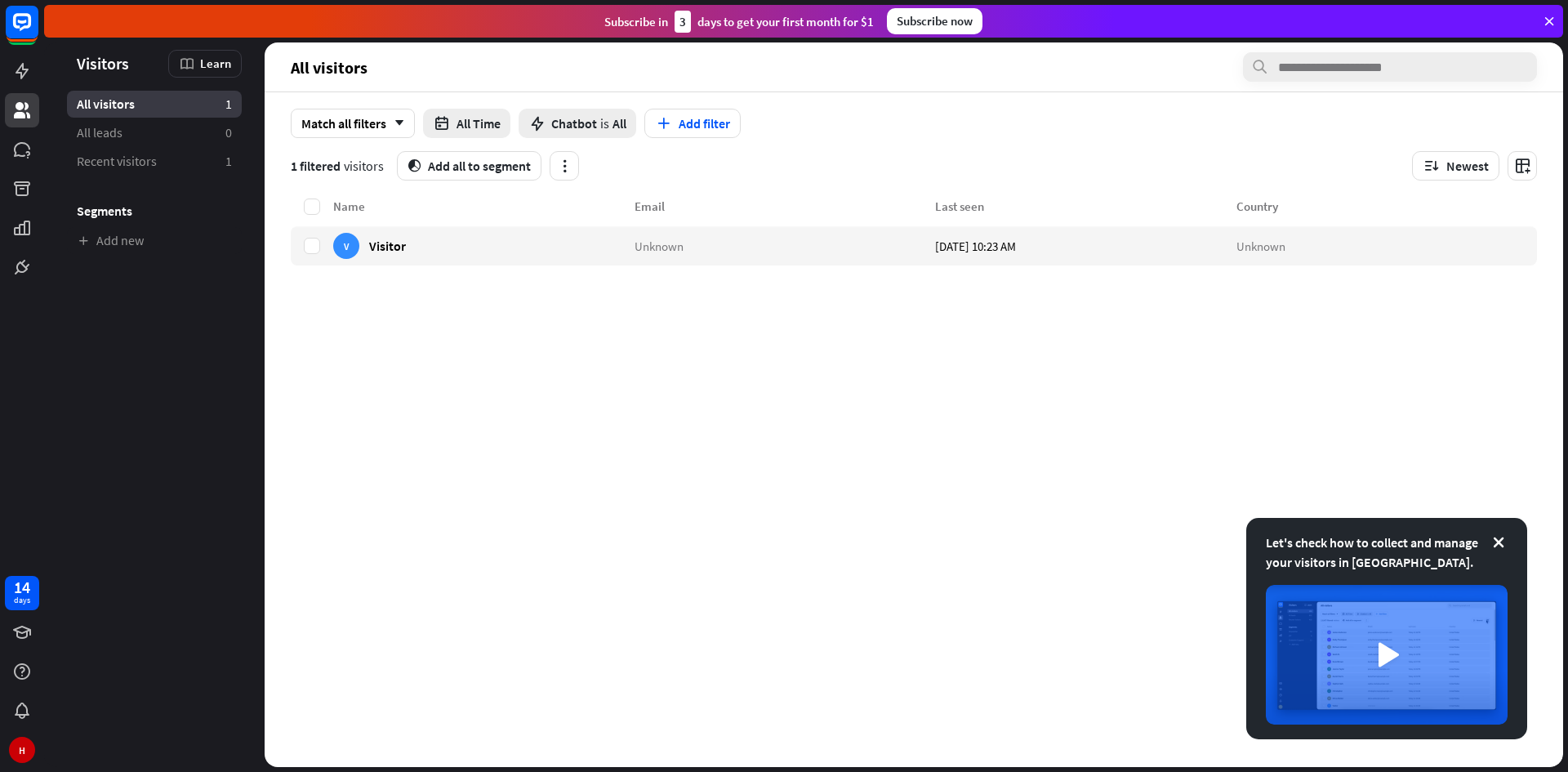
drag, startPoint x: 1151, startPoint y: 354, endPoint x: 1188, endPoint y: 372, distance: 41.1
click at [1153, 356] on div "Name Email Last seen Country V Visitor Unknown [DATE] 10:23 AM Unknown" at bounding box center [914, 482] width 1246 height 570
click at [20, 21] on icon at bounding box center [22, 21] width 10 height 4
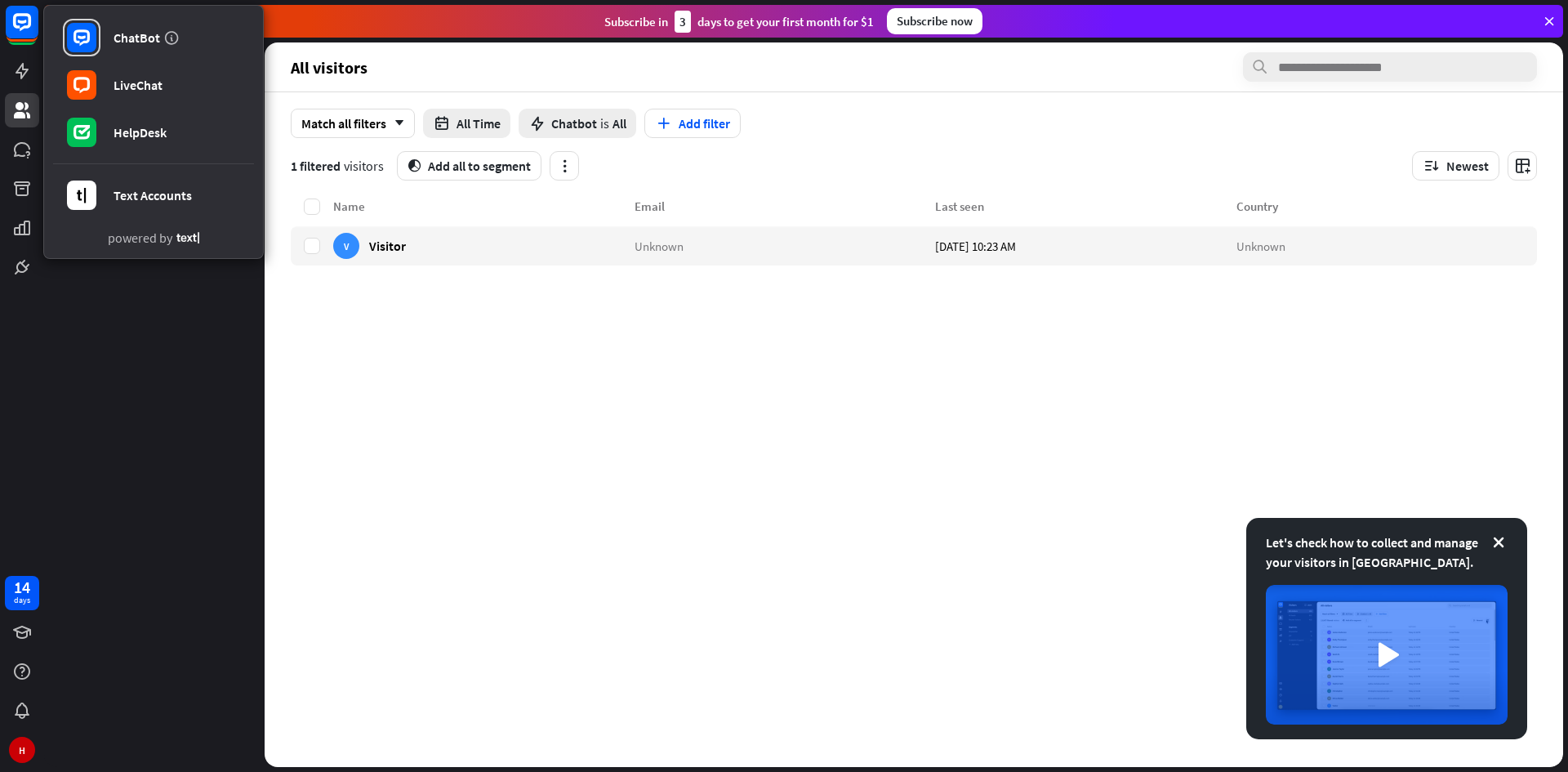
click at [114, 308] on aside "Let's check how to collect and manage your visitors in [GEOGRAPHIC_DATA]. Visit…" at bounding box center [154, 404] width 221 height 725
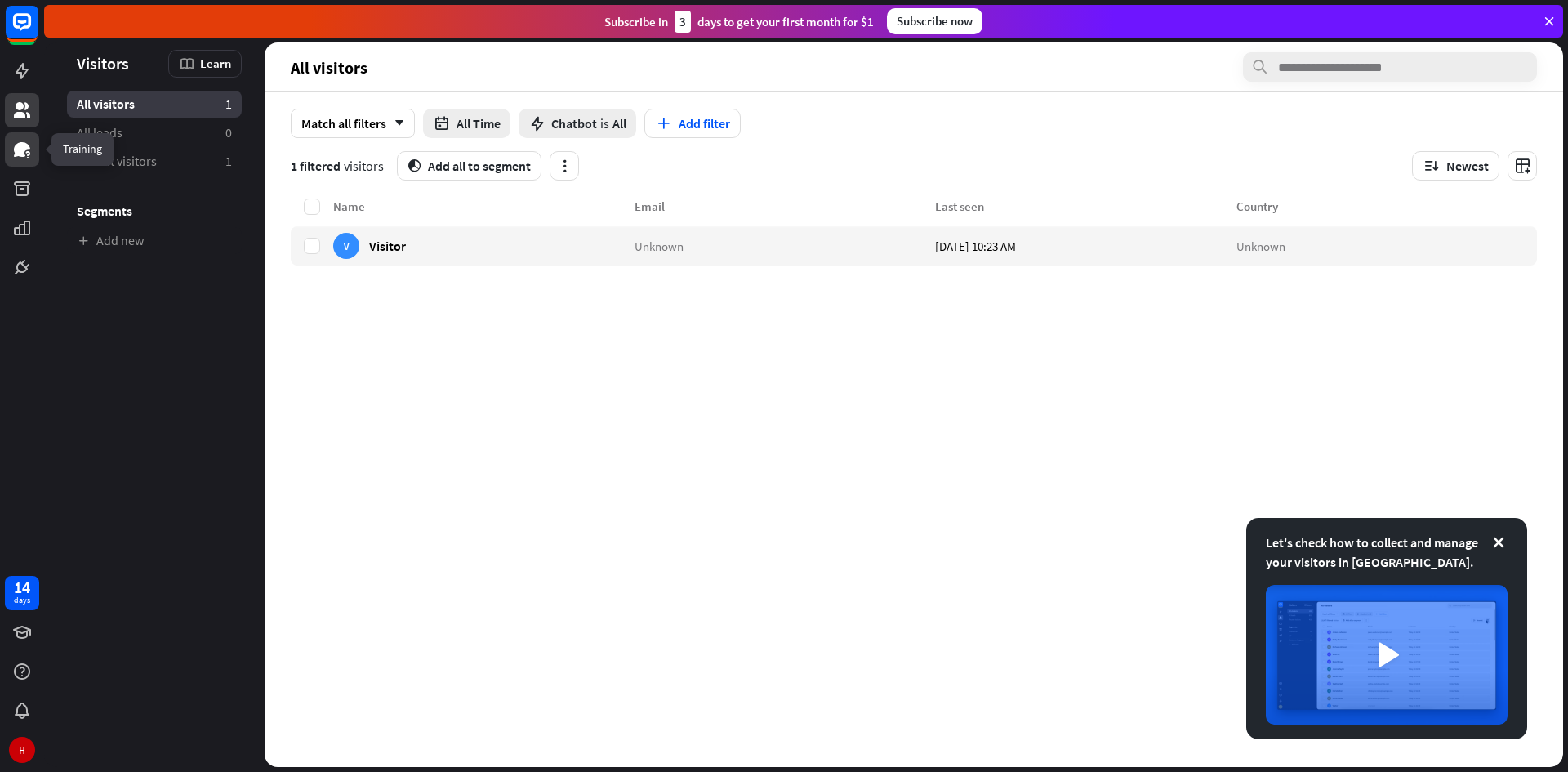
click at [15, 150] on icon at bounding box center [22, 149] width 17 height 15
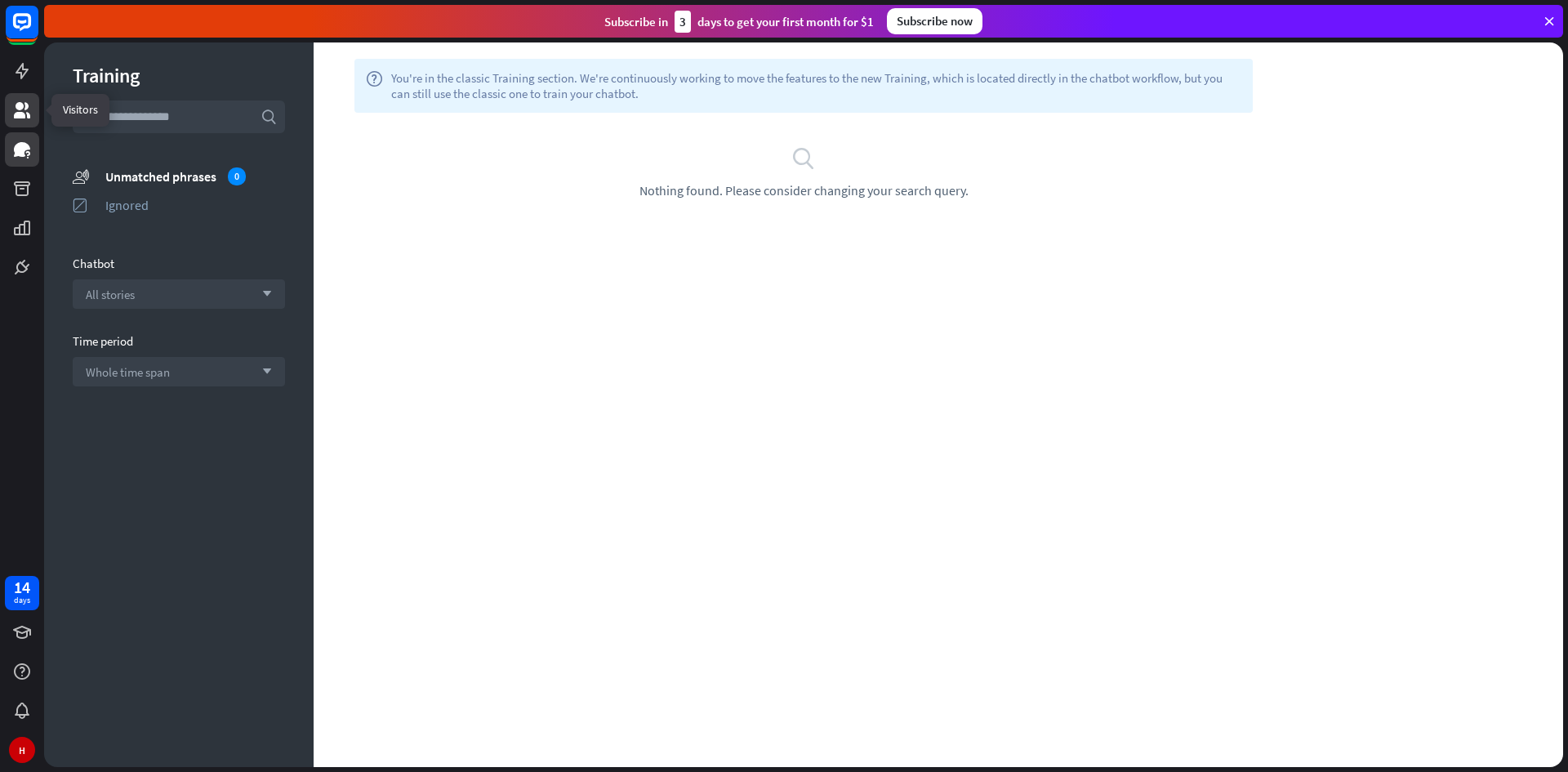
click at [29, 112] on icon at bounding box center [22, 110] width 19 height 19
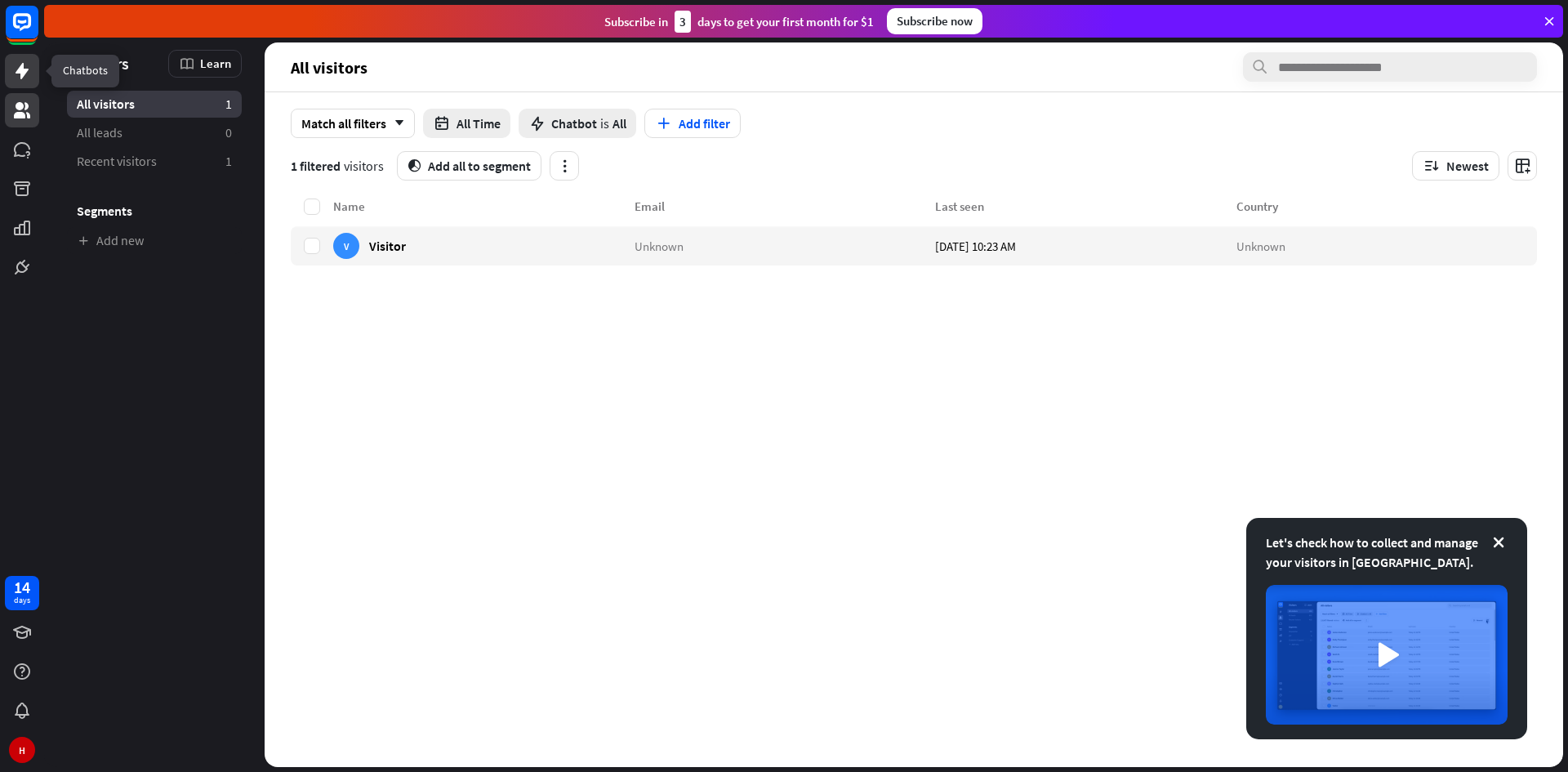
click at [20, 73] on icon at bounding box center [22, 71] width 13 height 17
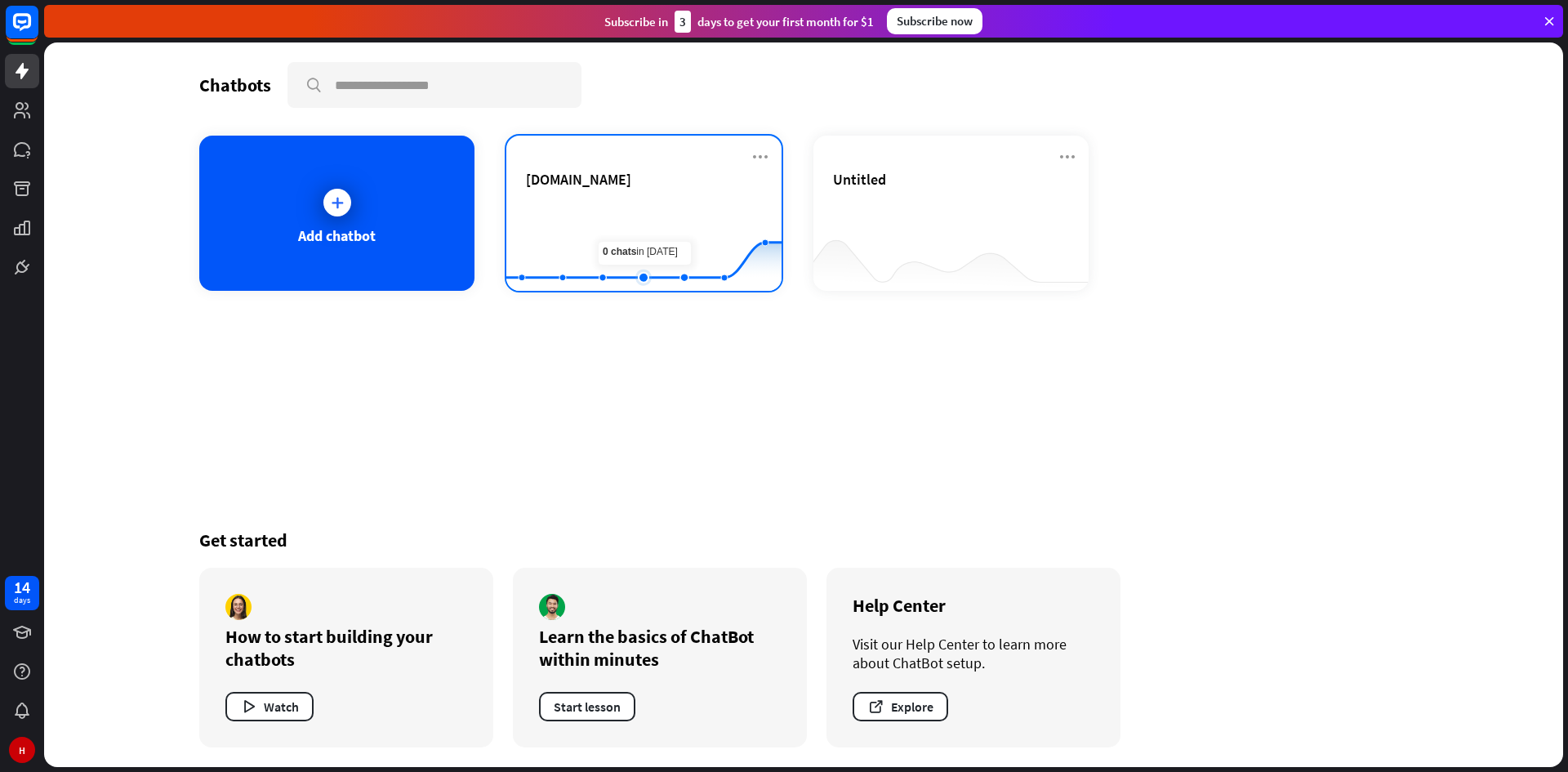
click at [651, 224] on rect at bounding box center [643, 251] width 275 height 102
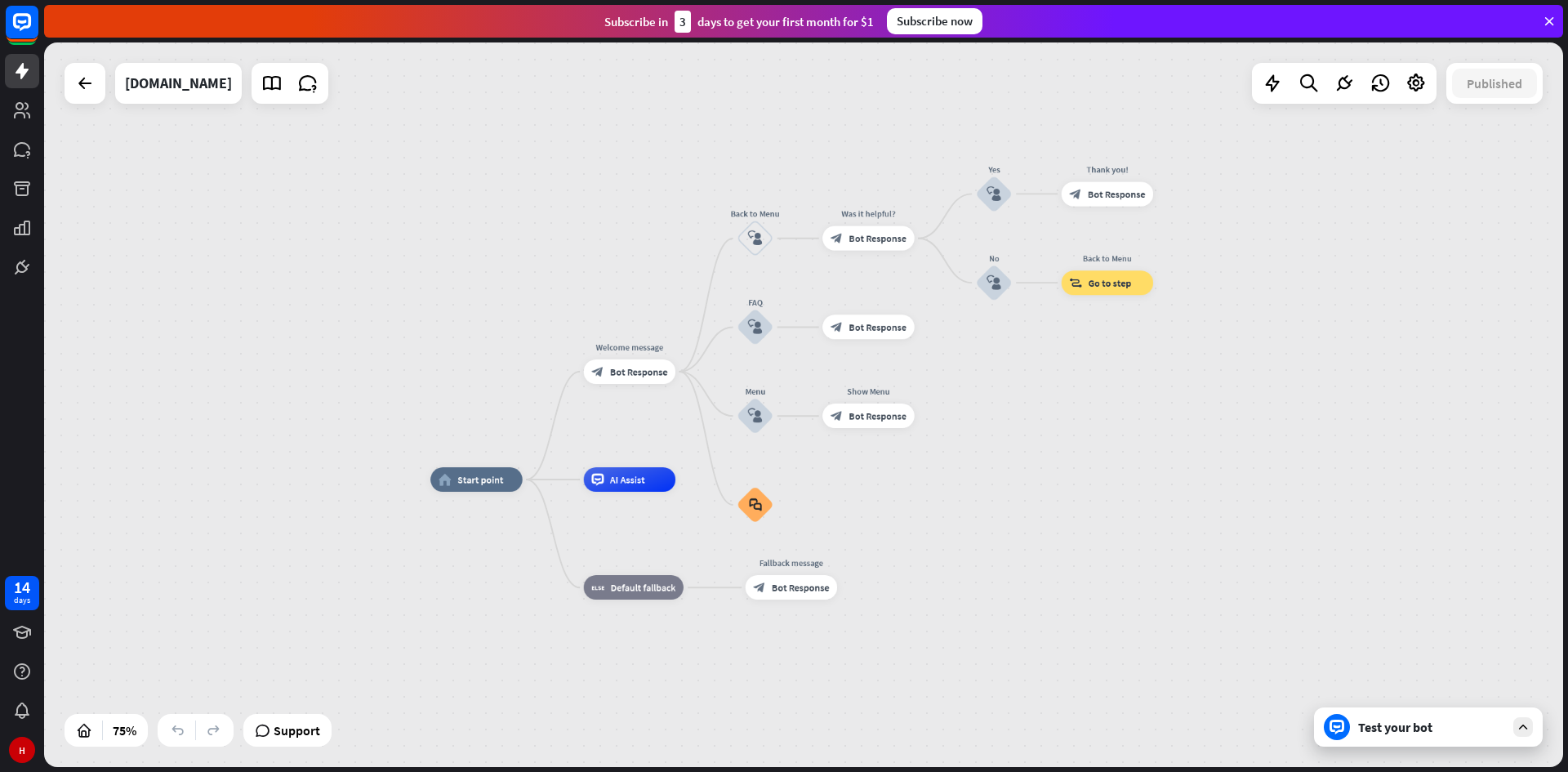
drag, startPoint x: 971, startPoint y: 352, endPoint x: 963, endPoint y: 364, distance: 14.4
click at [963, 364] on div "home_2 Start point Welcome message block_bot_response Bot Response Back to Menu…" at bounding box center [803, 404] width 1519 height 725
click at [20, 79] on icon at bounding box center [22, 71] width 19 height 19
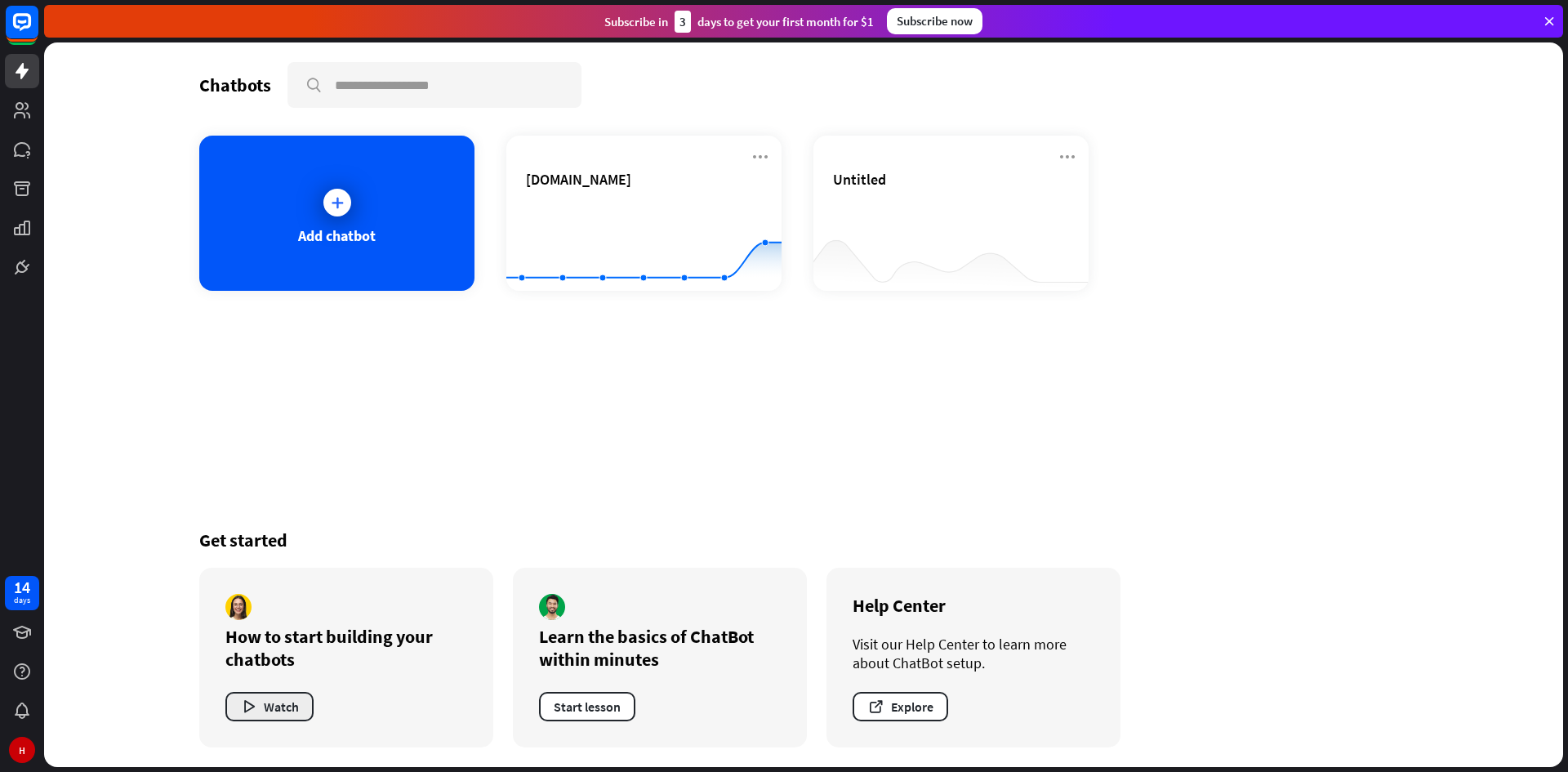
click at [267, 713] on button "Watch" at bounding box center [269, 706] width 88 height 29
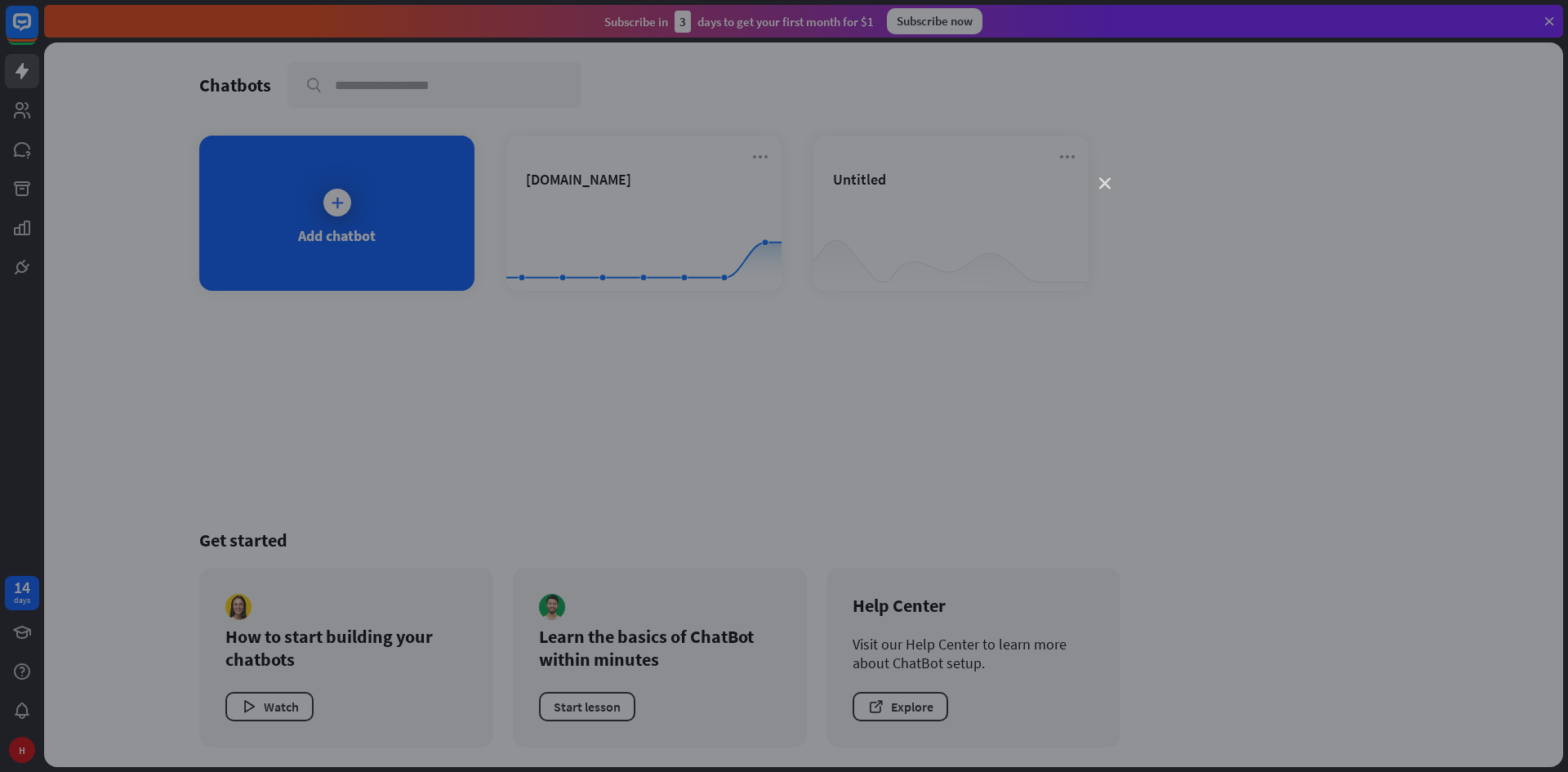
click at [1103, 186] on icon "close" at bounding box center [1105, 184] width 11 height 11
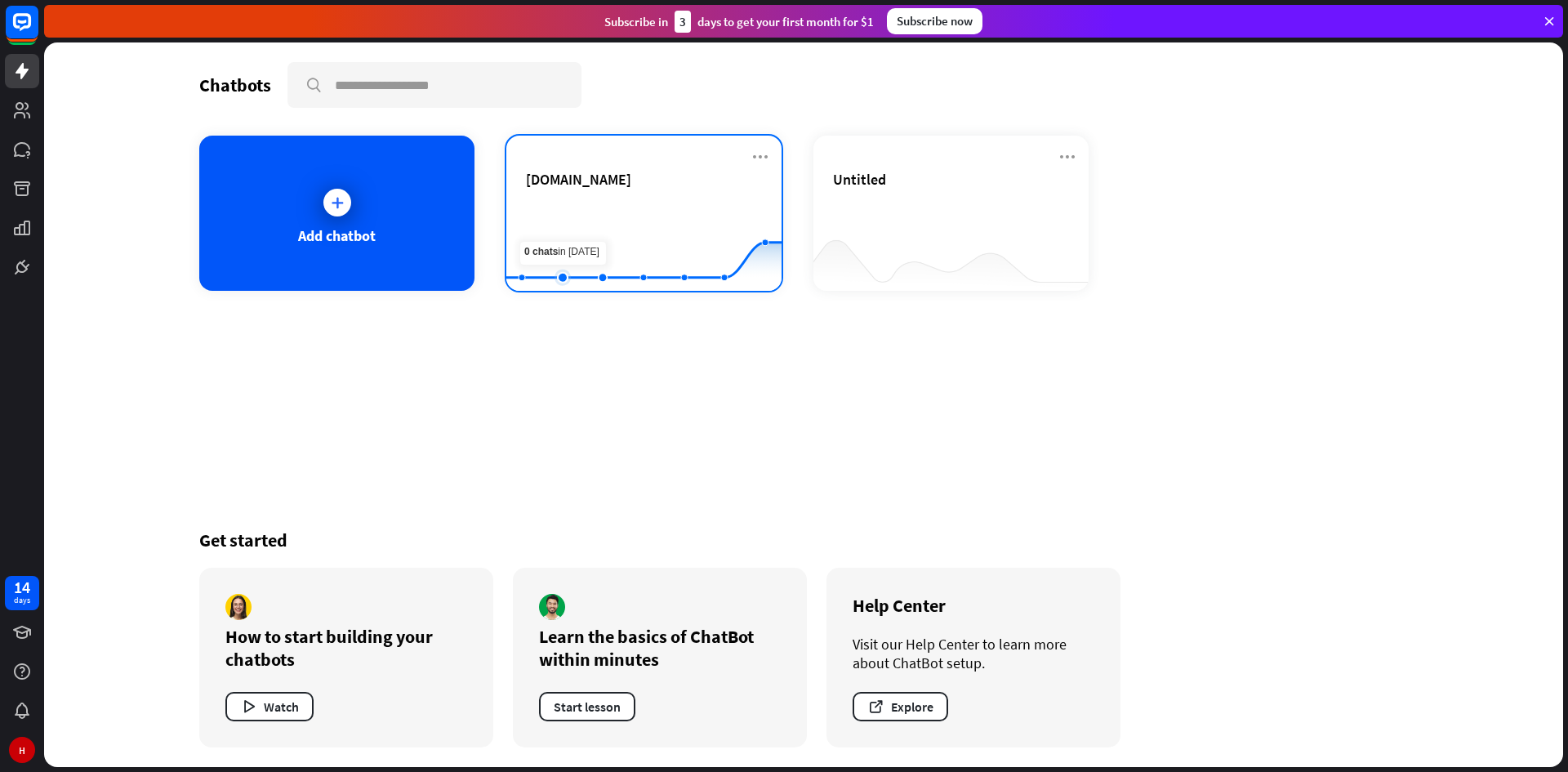
click at [566, 222] on rect at bounding box center [643, 251] width 275 height 102
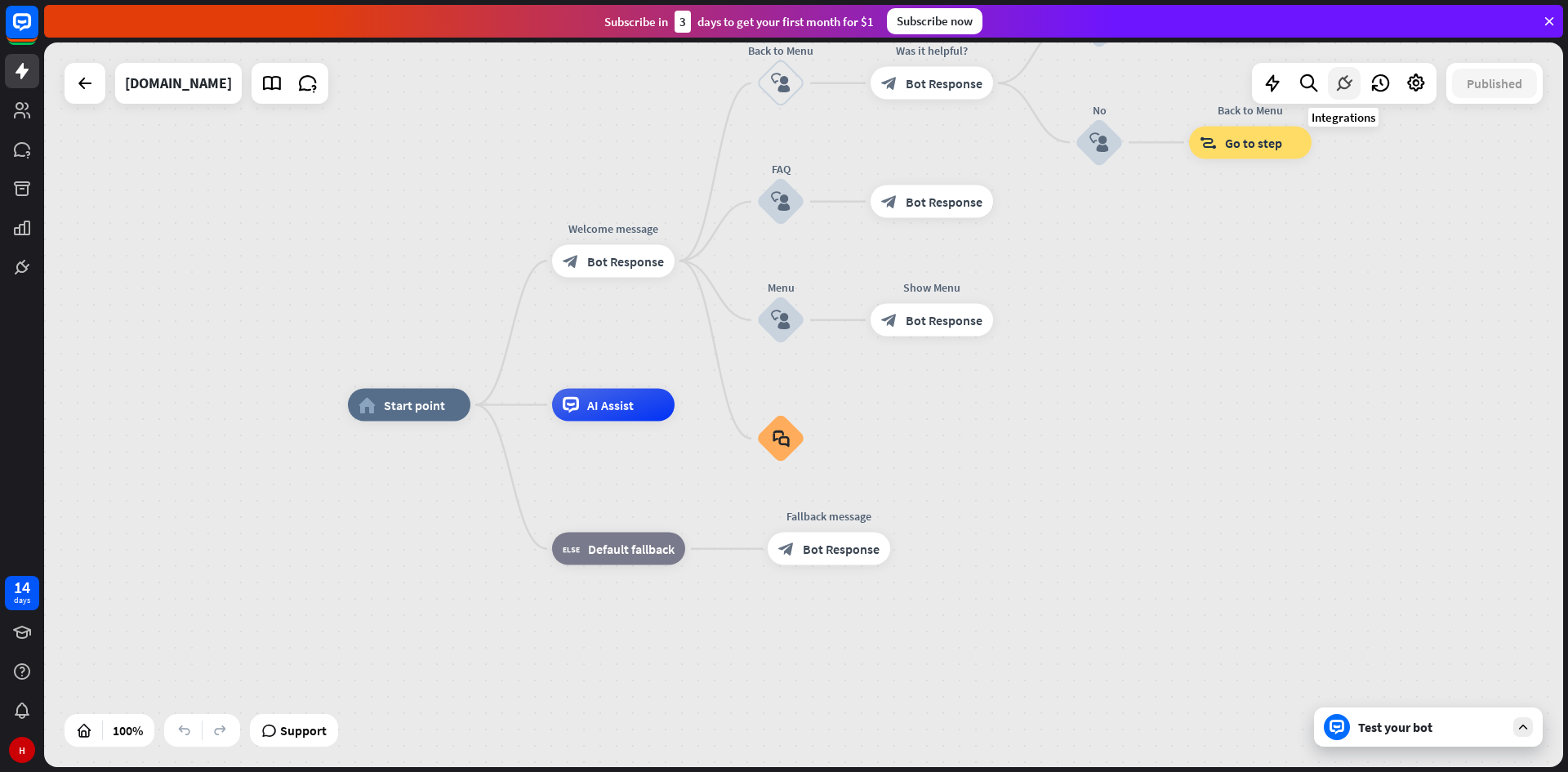
click at [1346, 82] on icon at bounding box center [1344, 84] width 21 height 21
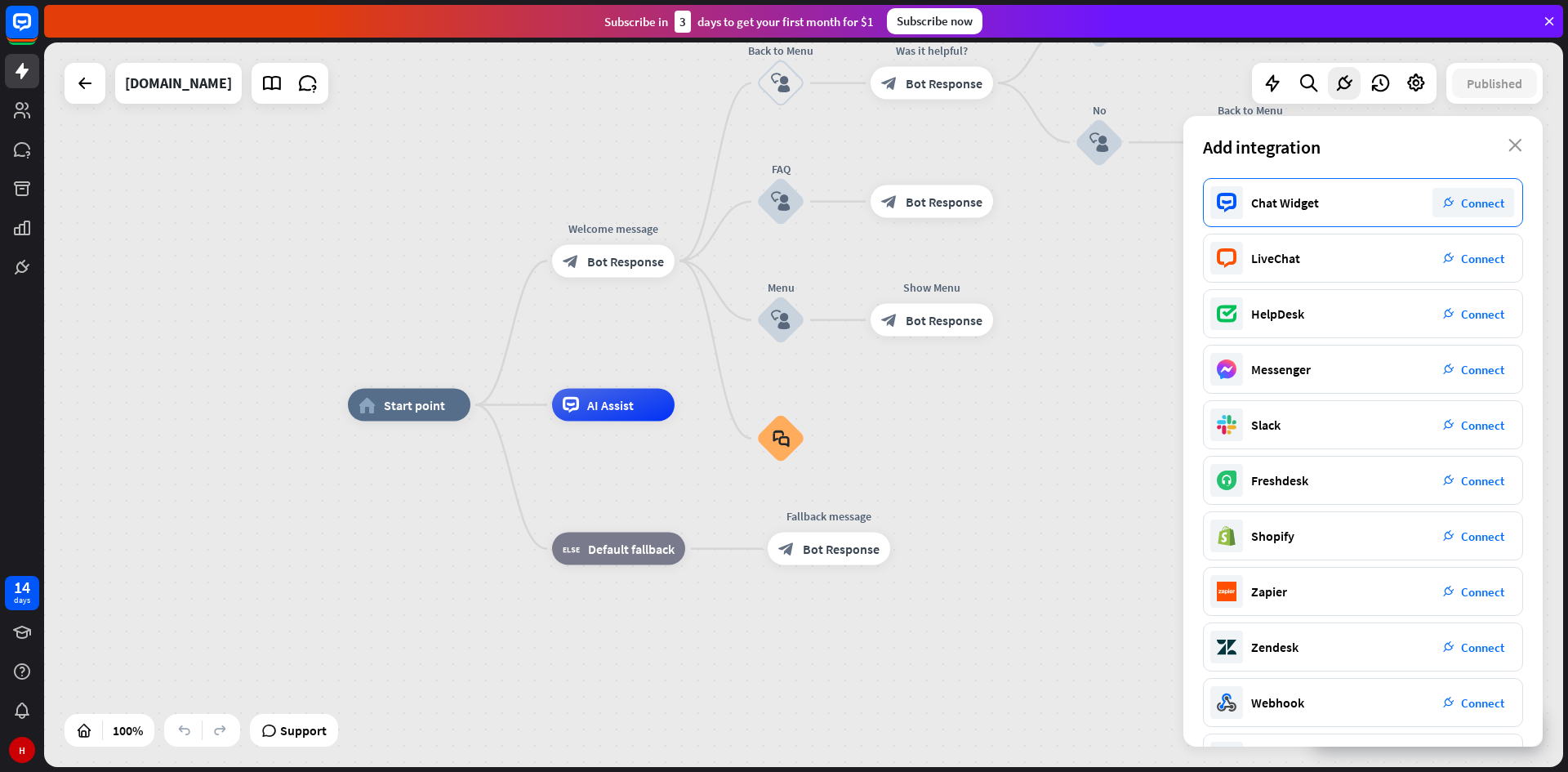
click at [1476, 206] on span "Connect" at bounding box center [1482, 203] width 43 height 16
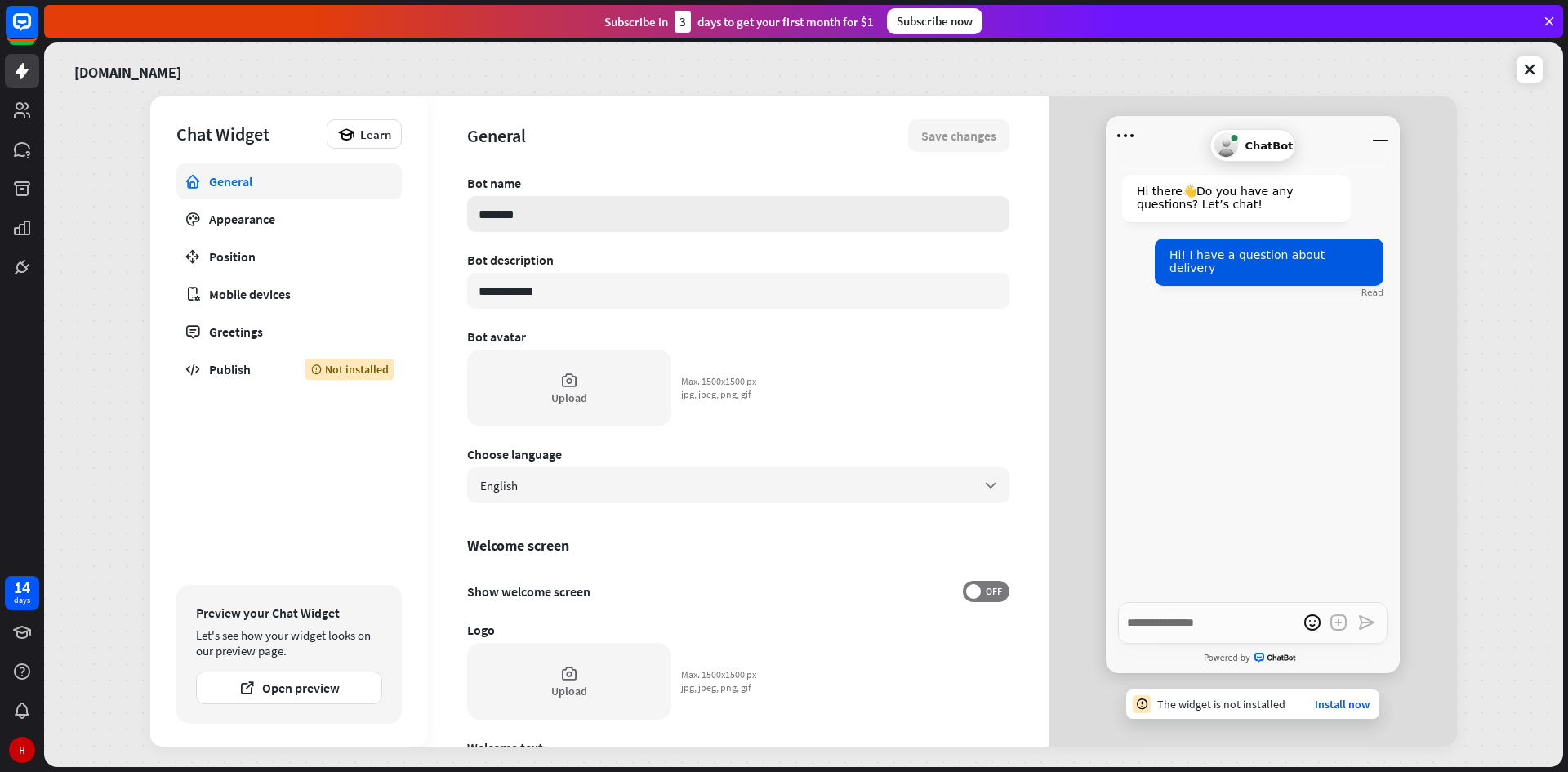
click at [605, 223] on input "*******" at bounding box center [737, 214] width 542 height 36
click at [574, 293] on input "**********" at bounding box center [737, 290] width 542 height 36
click at [281, 212] on div "Appearance" at bounding box center [289, 219] width 160 height 17
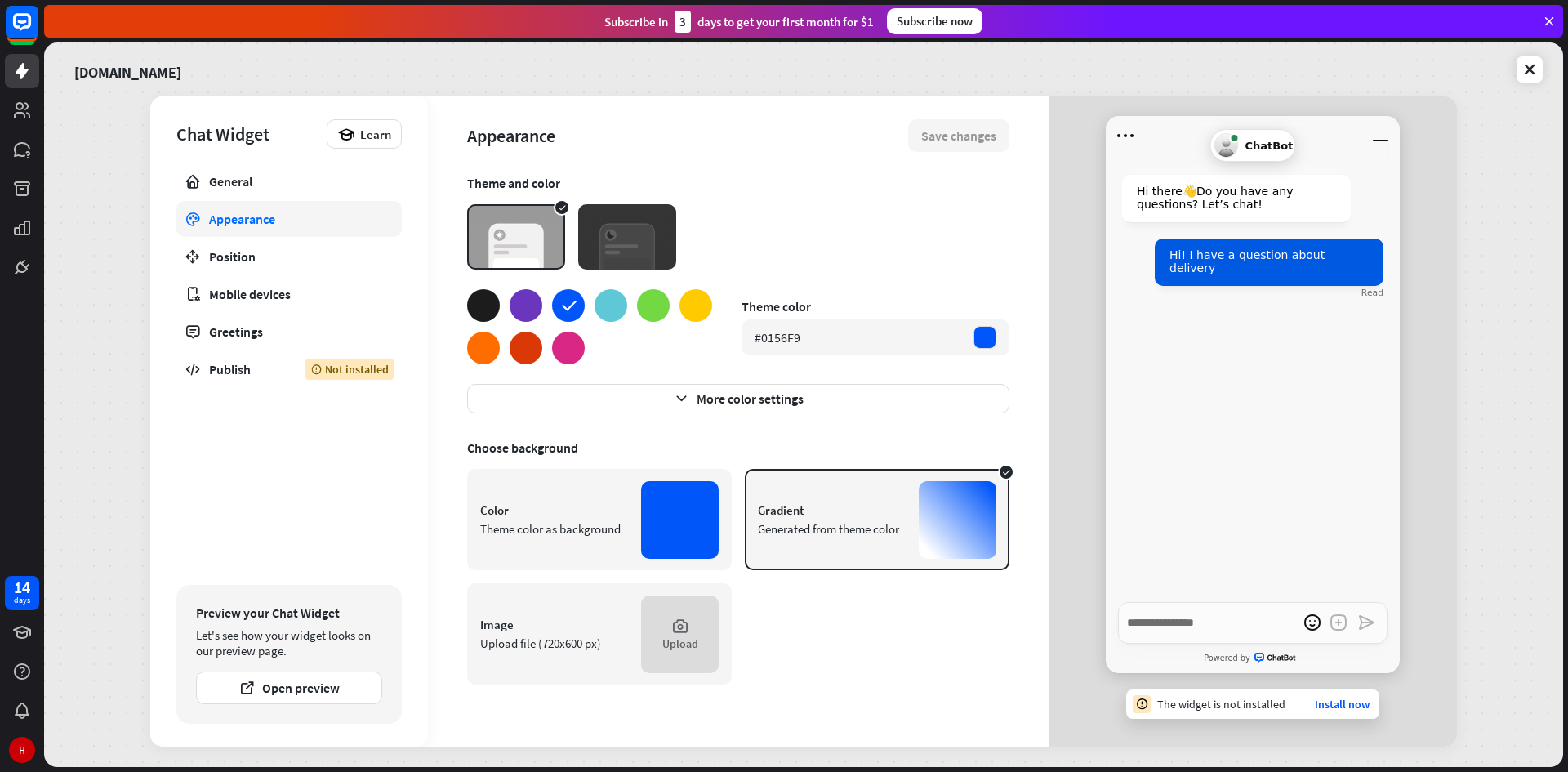
click at [529, 297] on div at bounding box center [526, 305] width 33 height 33
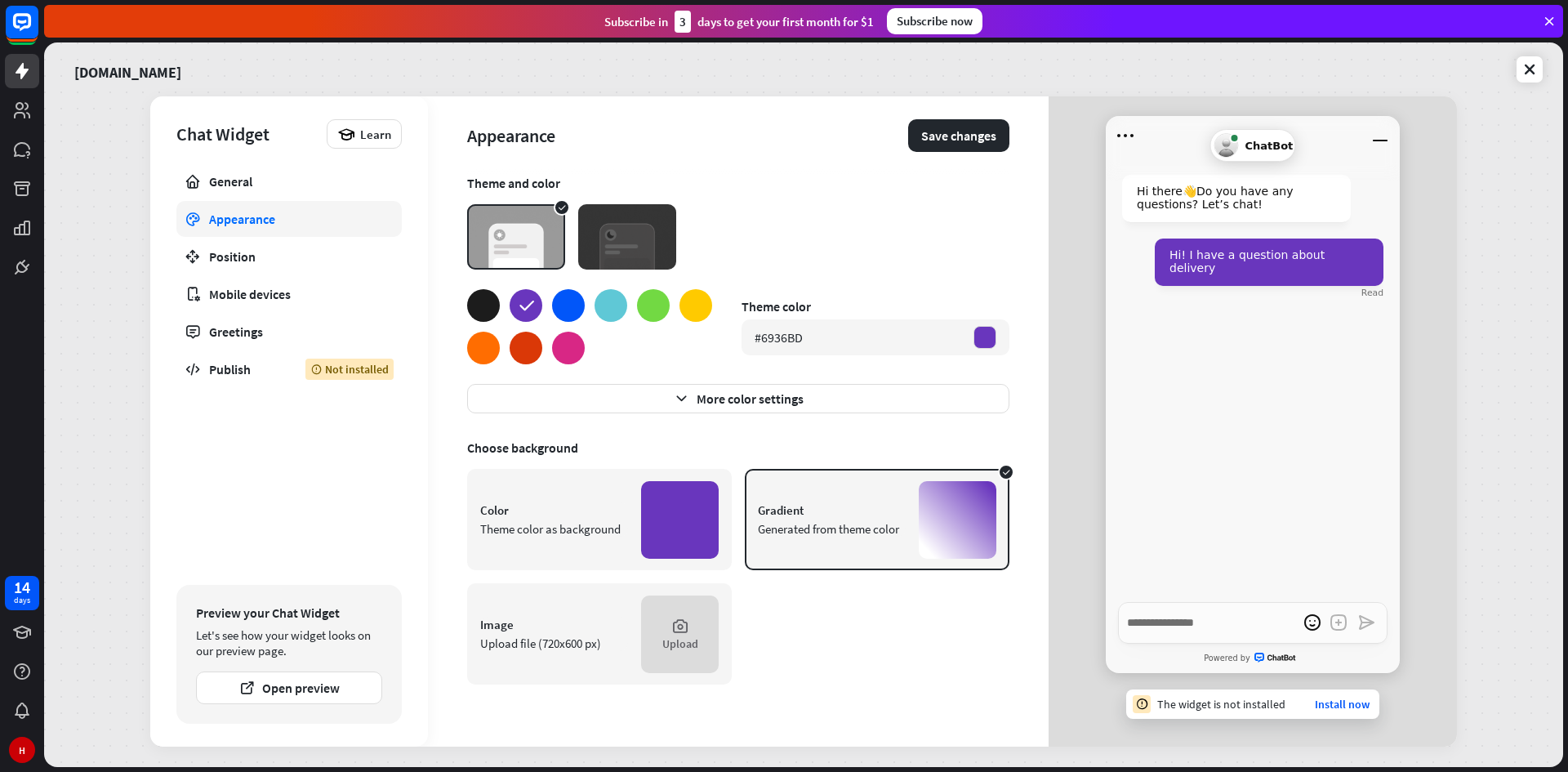
click at [474, 343] on div at bounding box center [483, 347] width 33 height 33
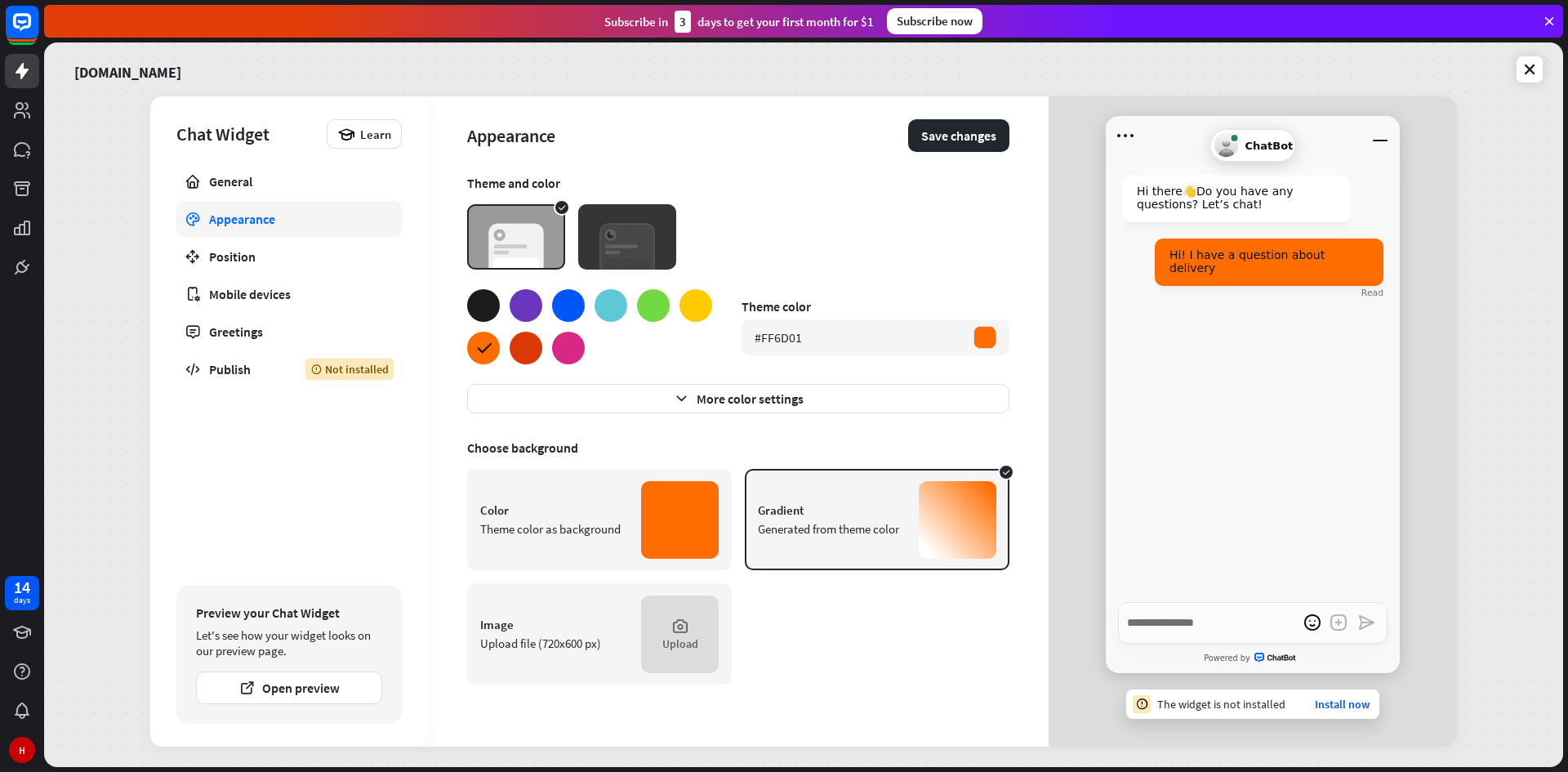
click at [692, 304] on div at bounding box center [695, 305] width 33 height 33
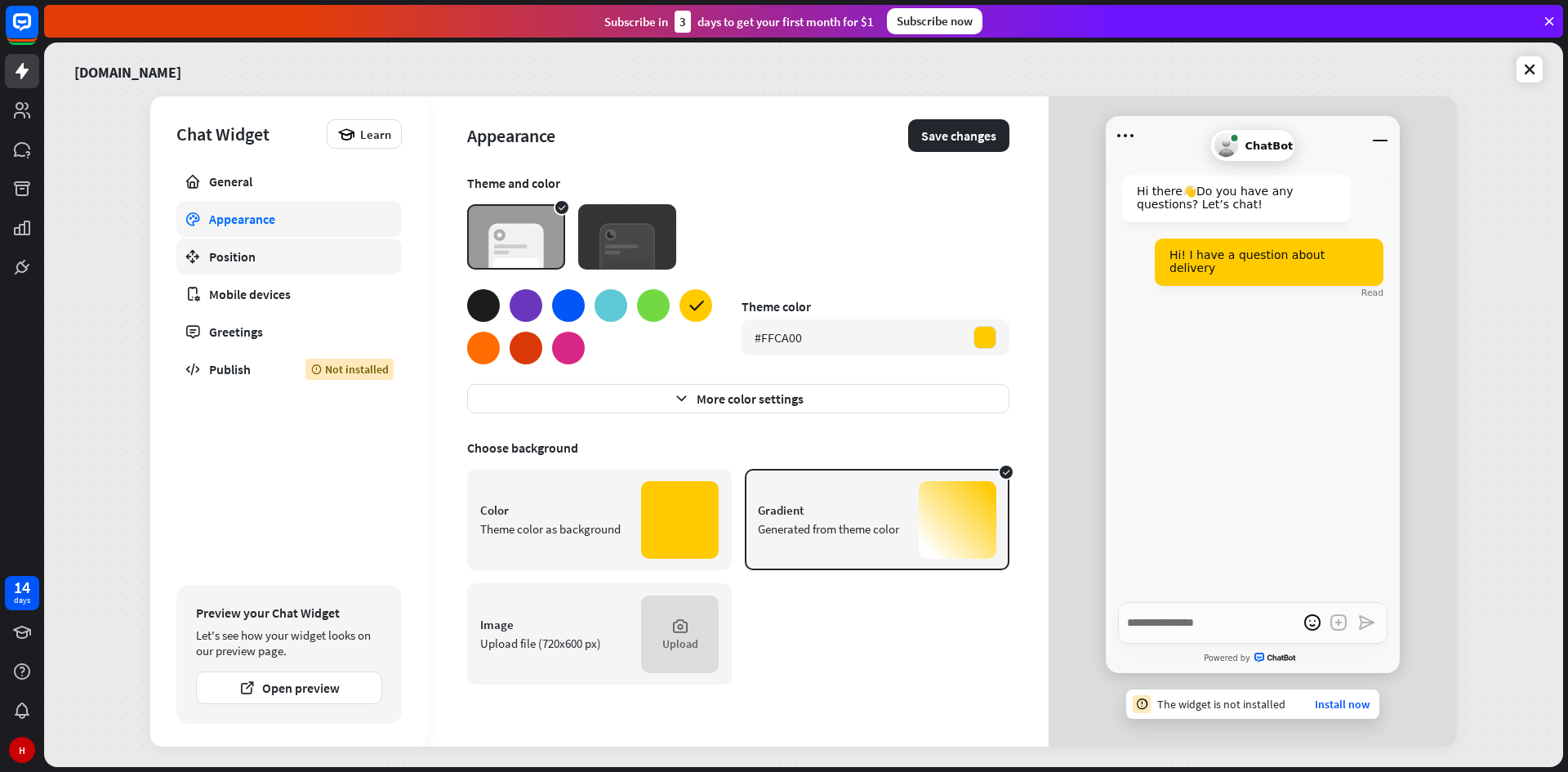
click at [327, 271] on link "Position" at bounding box center [289, 256] width 225 height 36
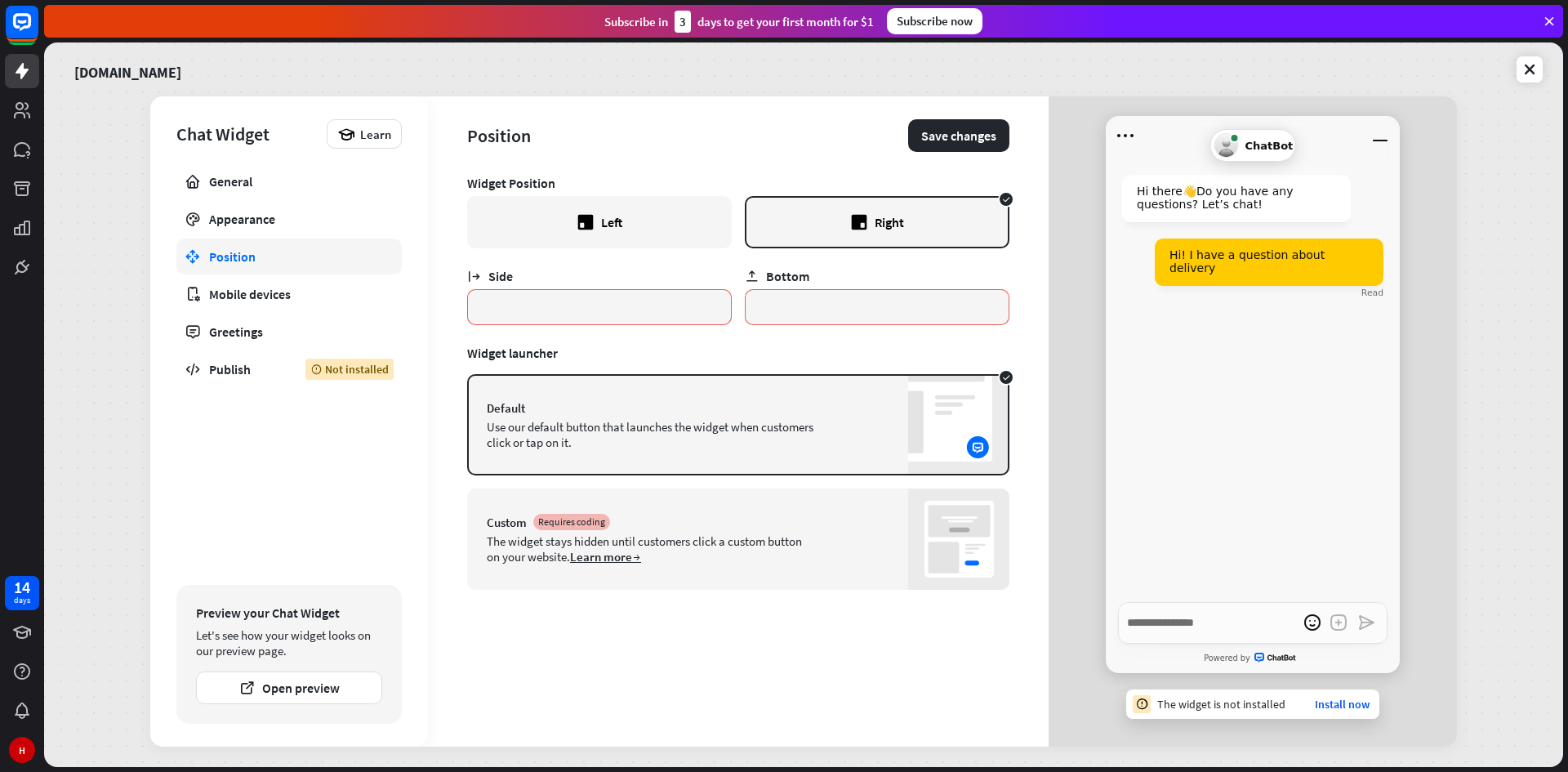
click at [628, 230] on div "Left" at bounding box center [599, 222] width 265 height 52
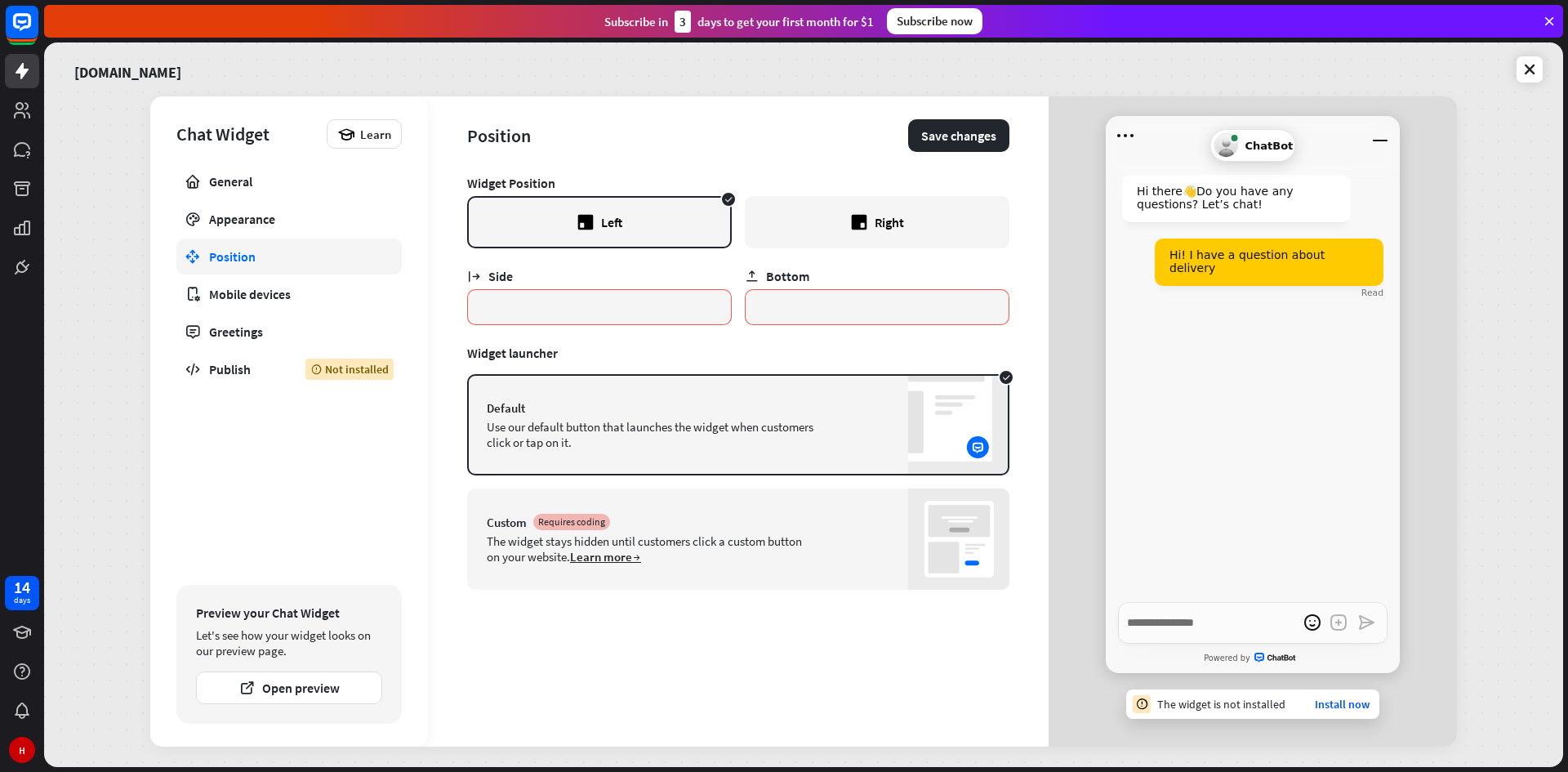
click at [823, 229] on div "Right" at bounding box center [876, 222] width 265 height 52
type textarea "*"
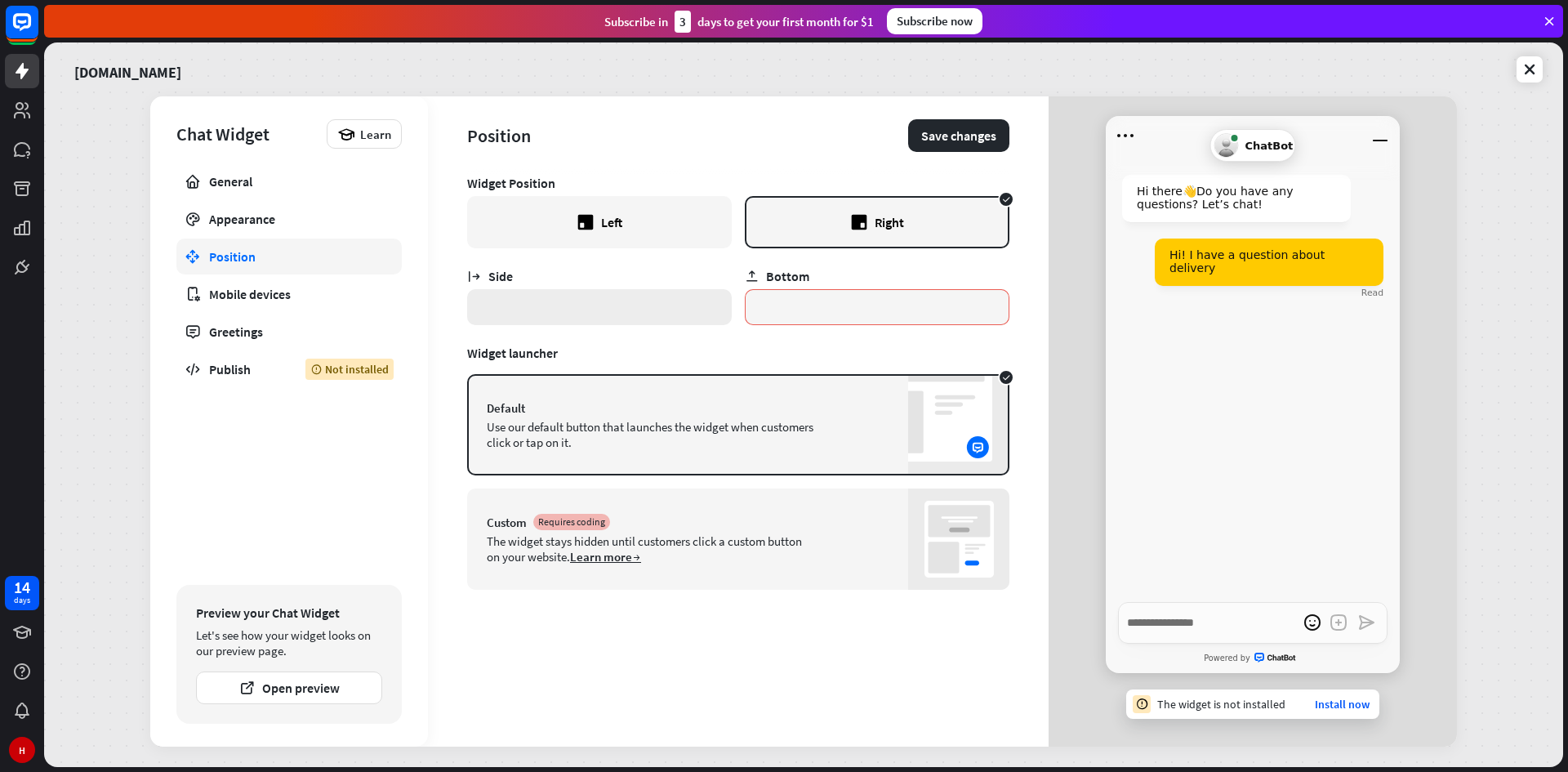
click at [586, 303] on input "*" at bounding box center [599, 307] width 265 height 36
click at [356, 184] on div "General" at bounding box center [289, 181] width 160 height 17
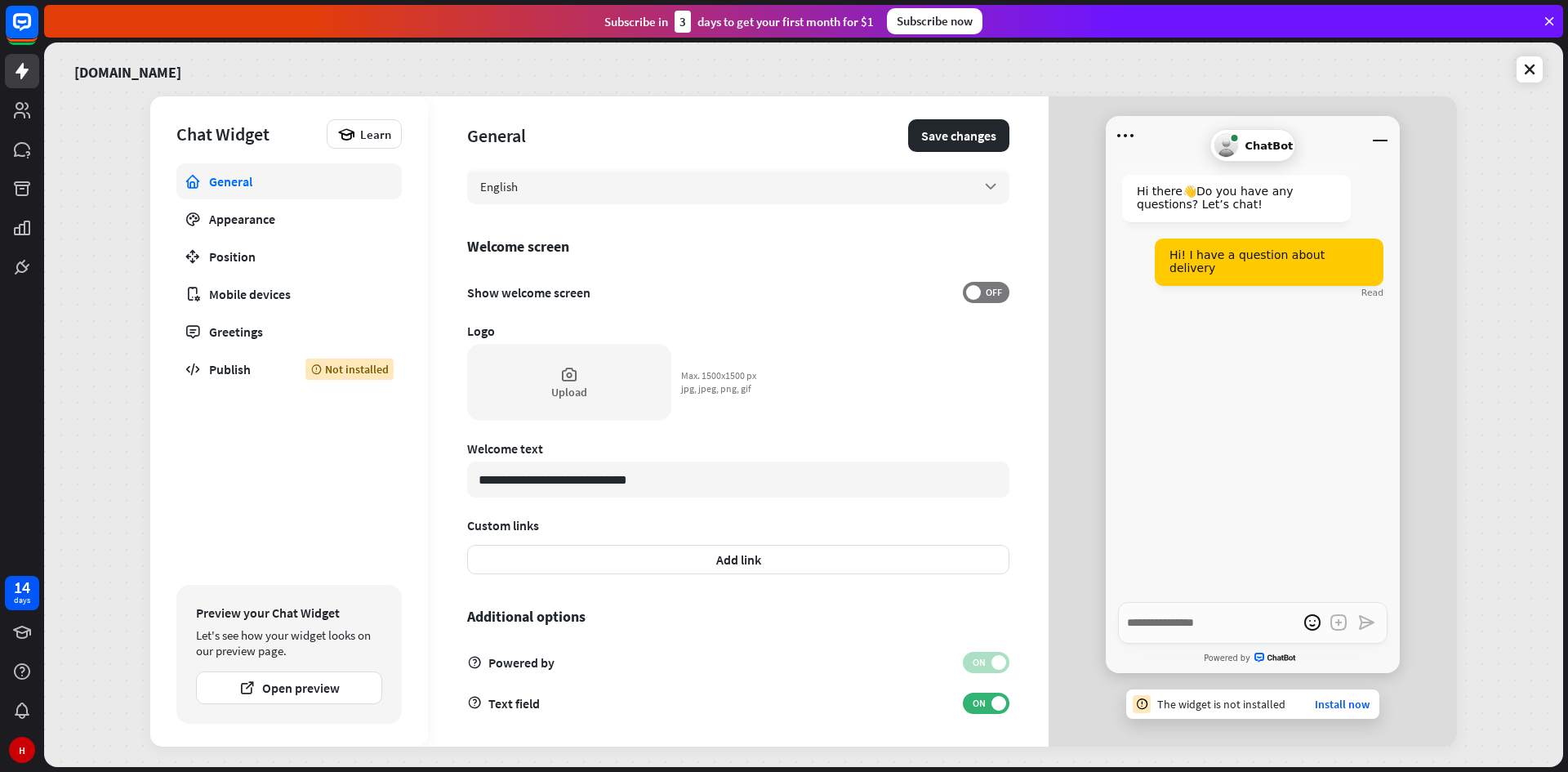
scroll to position [304, 0]
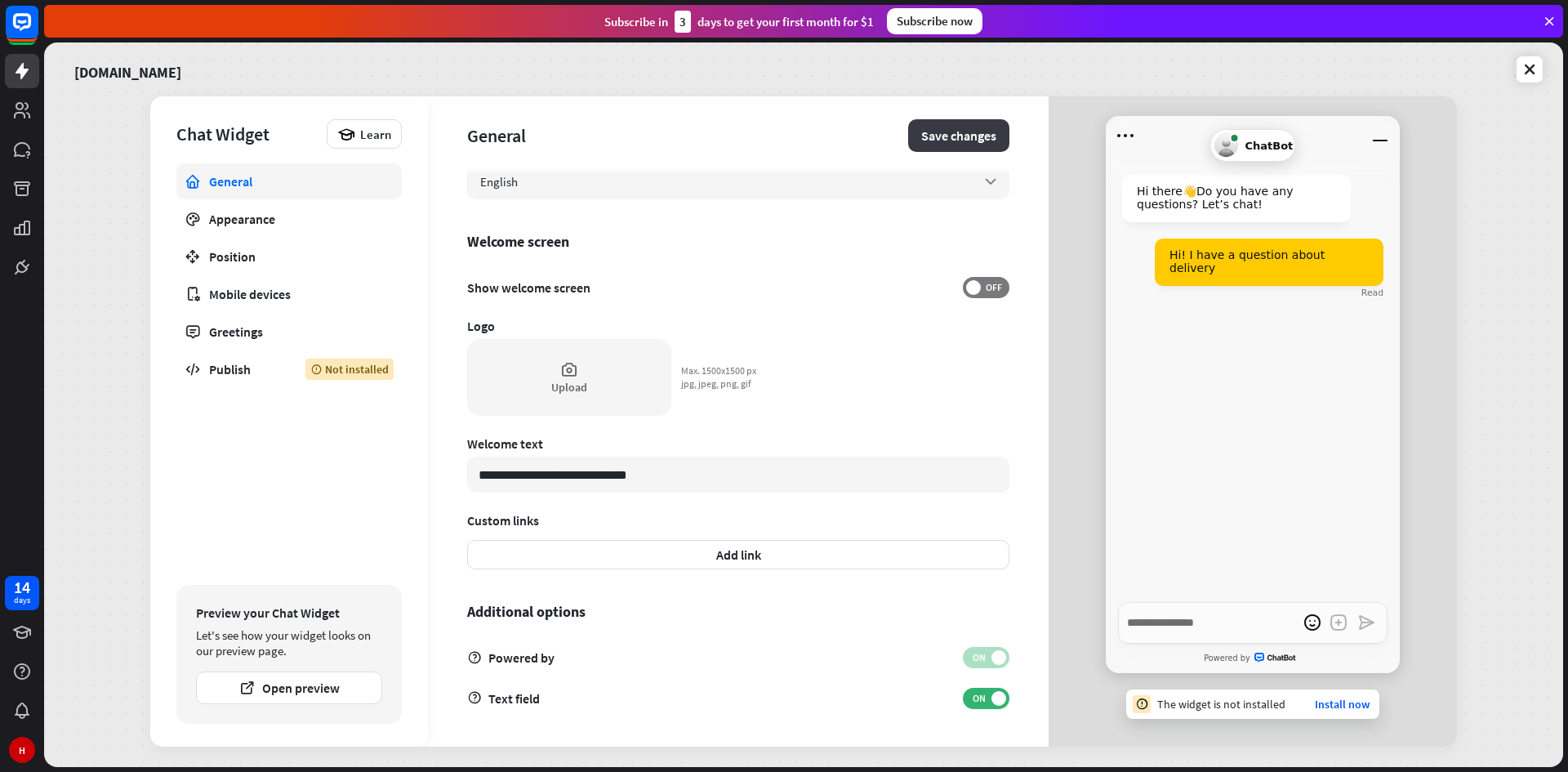
click at [925, 144] on button "Save changes" at bounding box center [958, 135] width 101 height 33
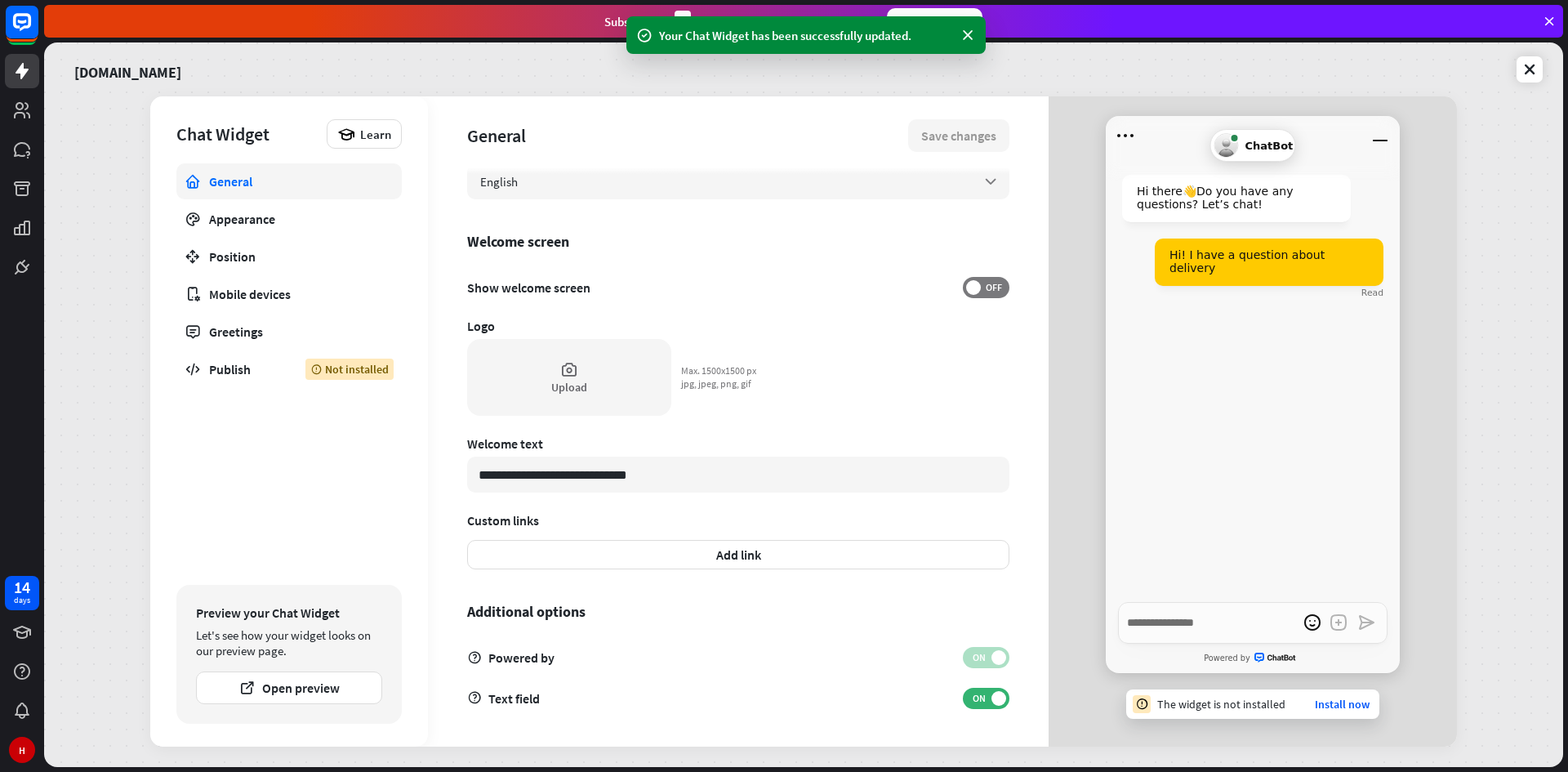
click at [1547, 57] on div "**********" at bounding box center [803, 404] width 1519 height 725
click at [1534, 63] on icon at bounding box center [1529, 69] width 17 height 17
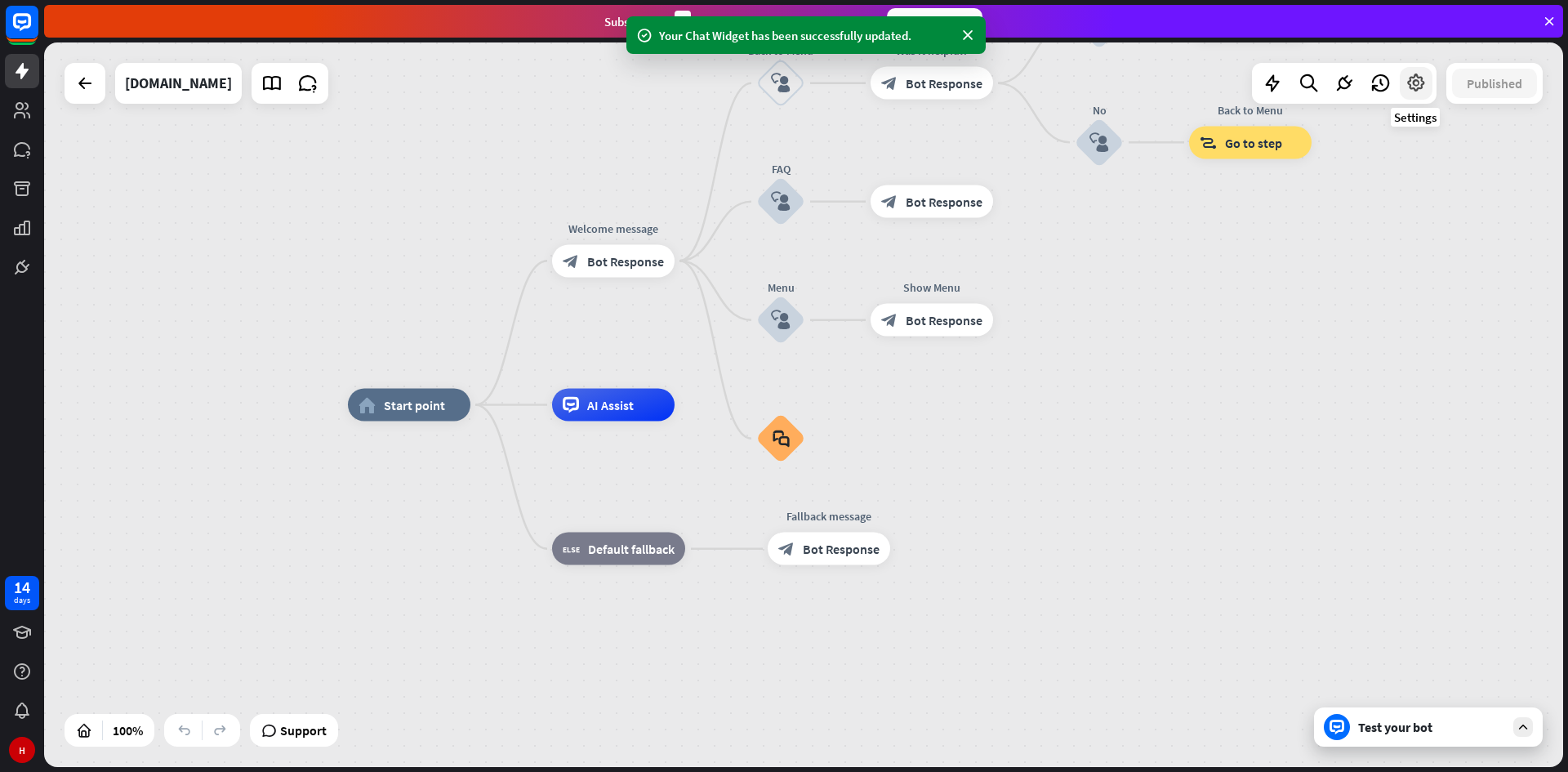
click at [1414, 86] on icon at bounding box center [1416, 84] width 21 height 21
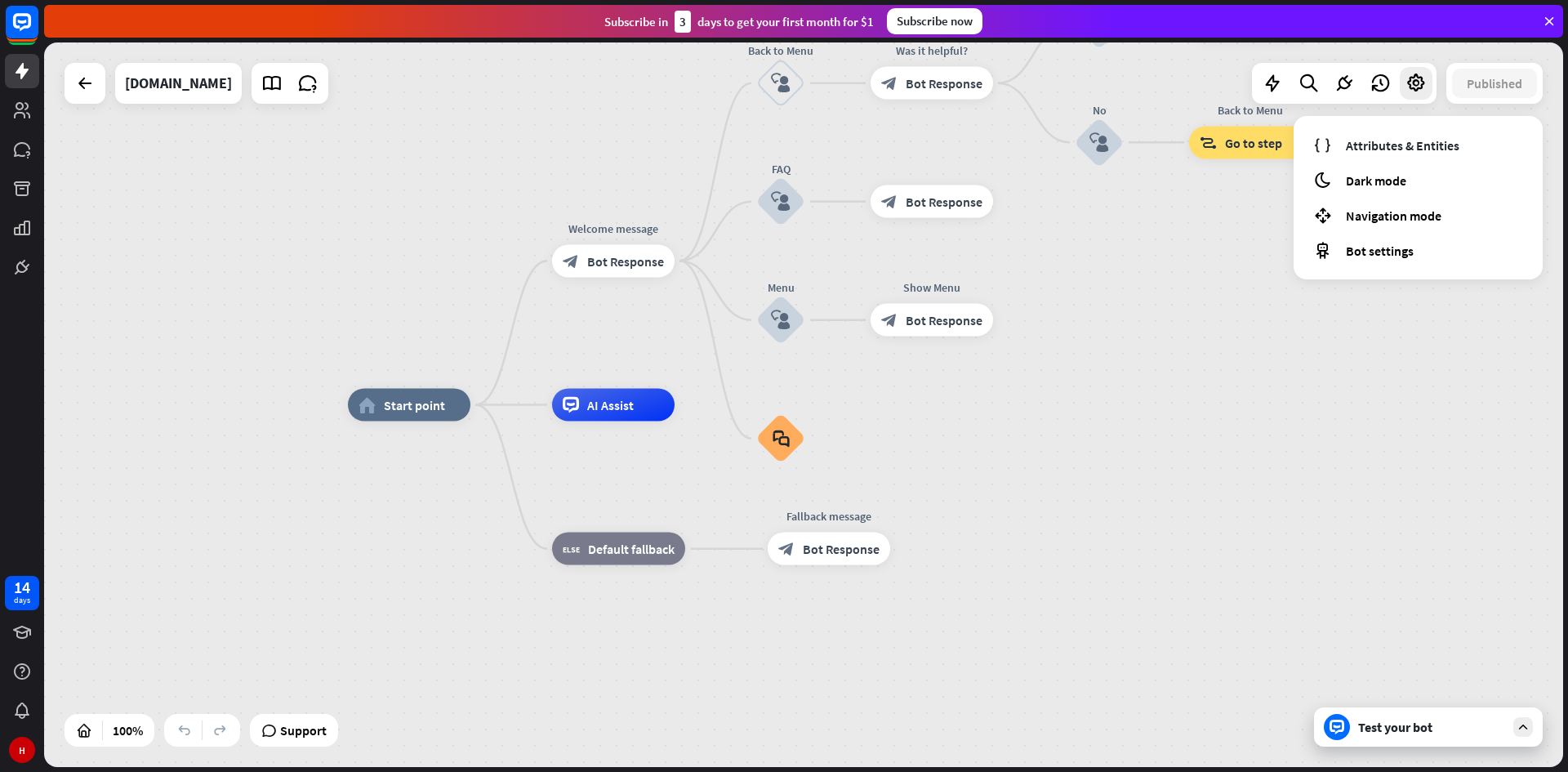
click at [1030, 487] on div "home_2 Start point Welcome message block_bot_response Bot Response Back to Menu…" at bounding box center [1107, 768] width 1519 height 725
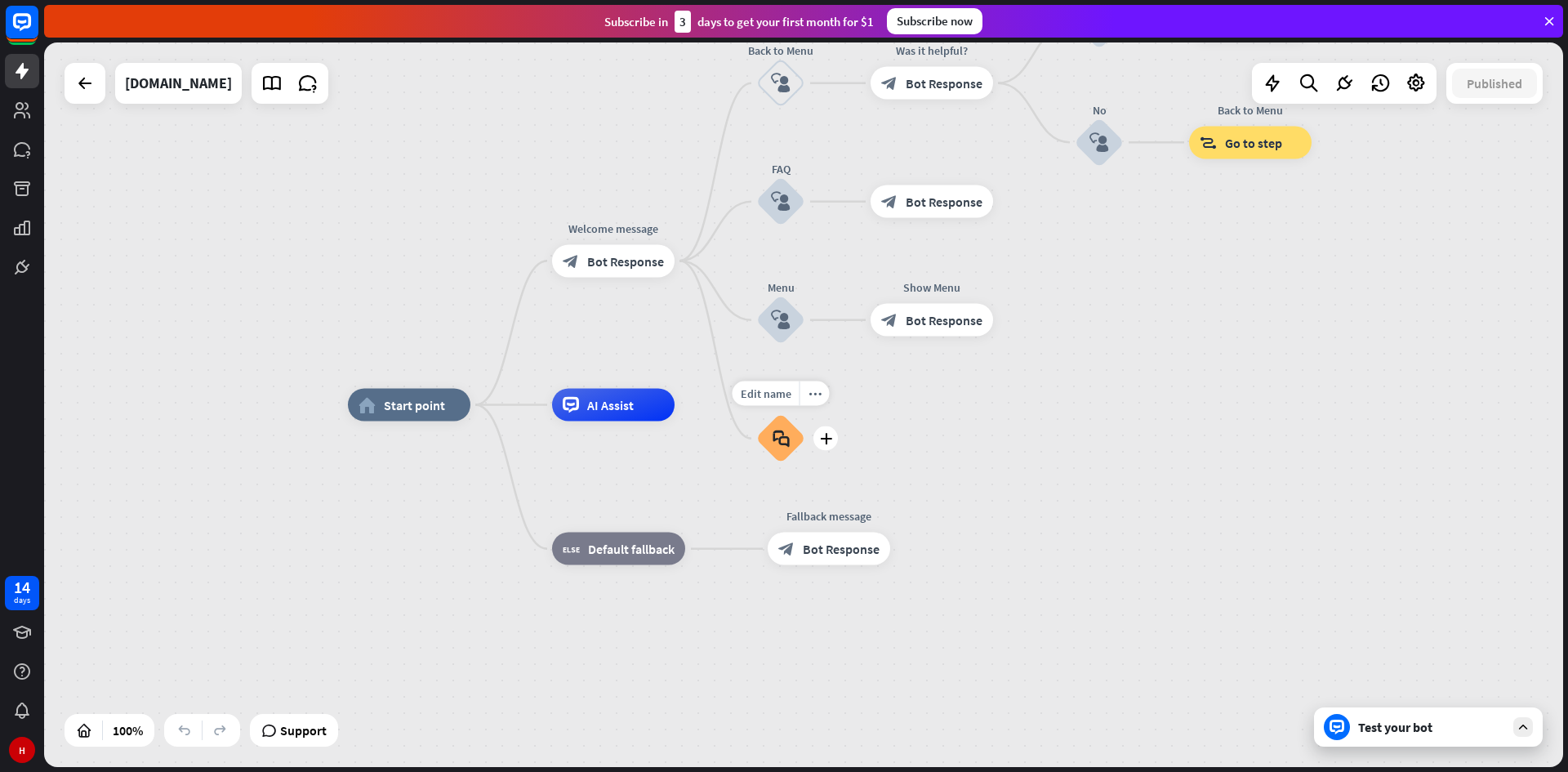
click at [788, 447] on icon "block_faq" at bounding box center [781, 439] width 18 height 18
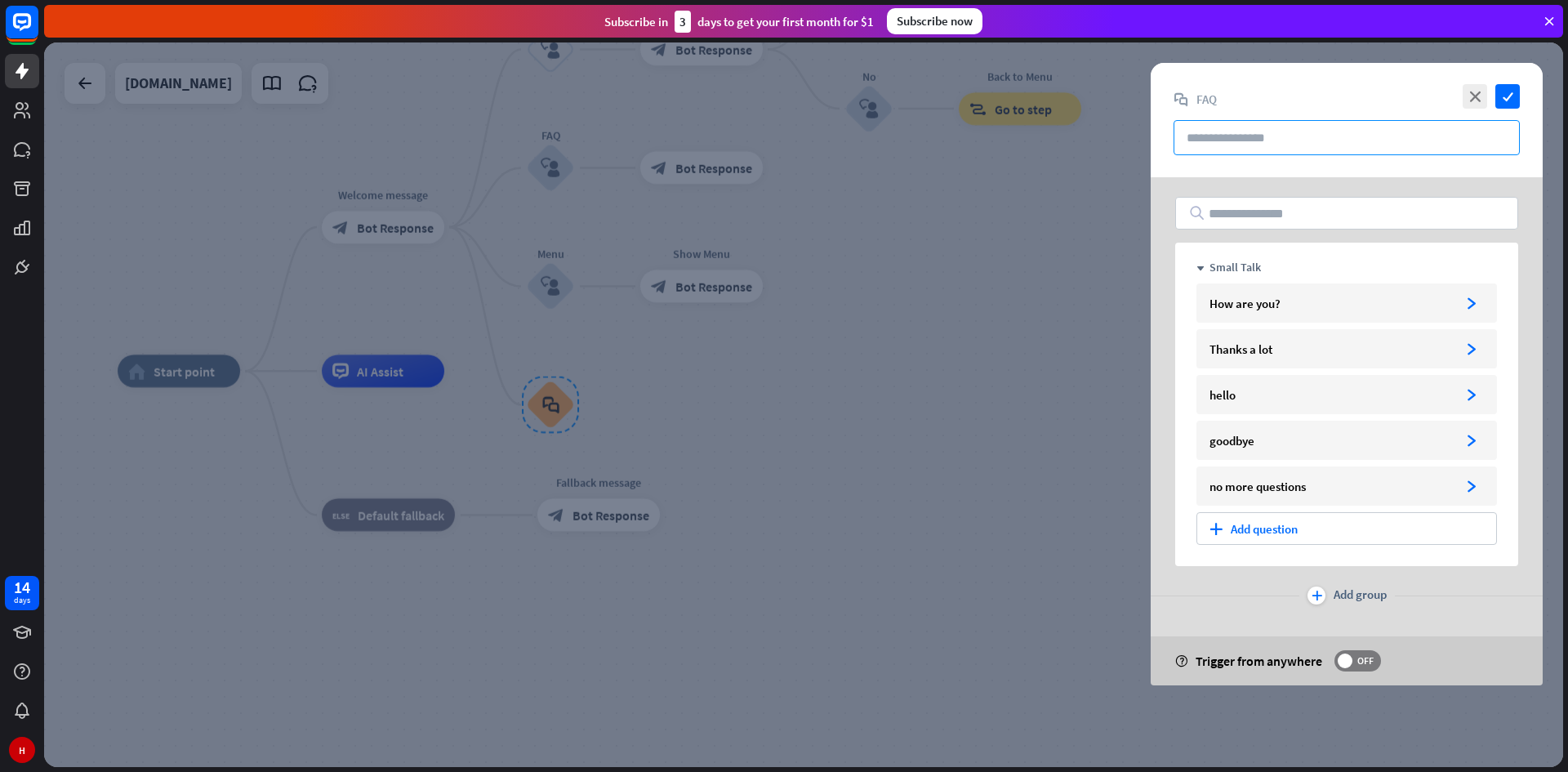
click at [1259, 141] on input "text" at bounding box center [1347, 138] width 346 height 35
click at [1397, 311] on div "How are you? arrowhead_right" at bounding box center [1347, 302] width 301 height 40
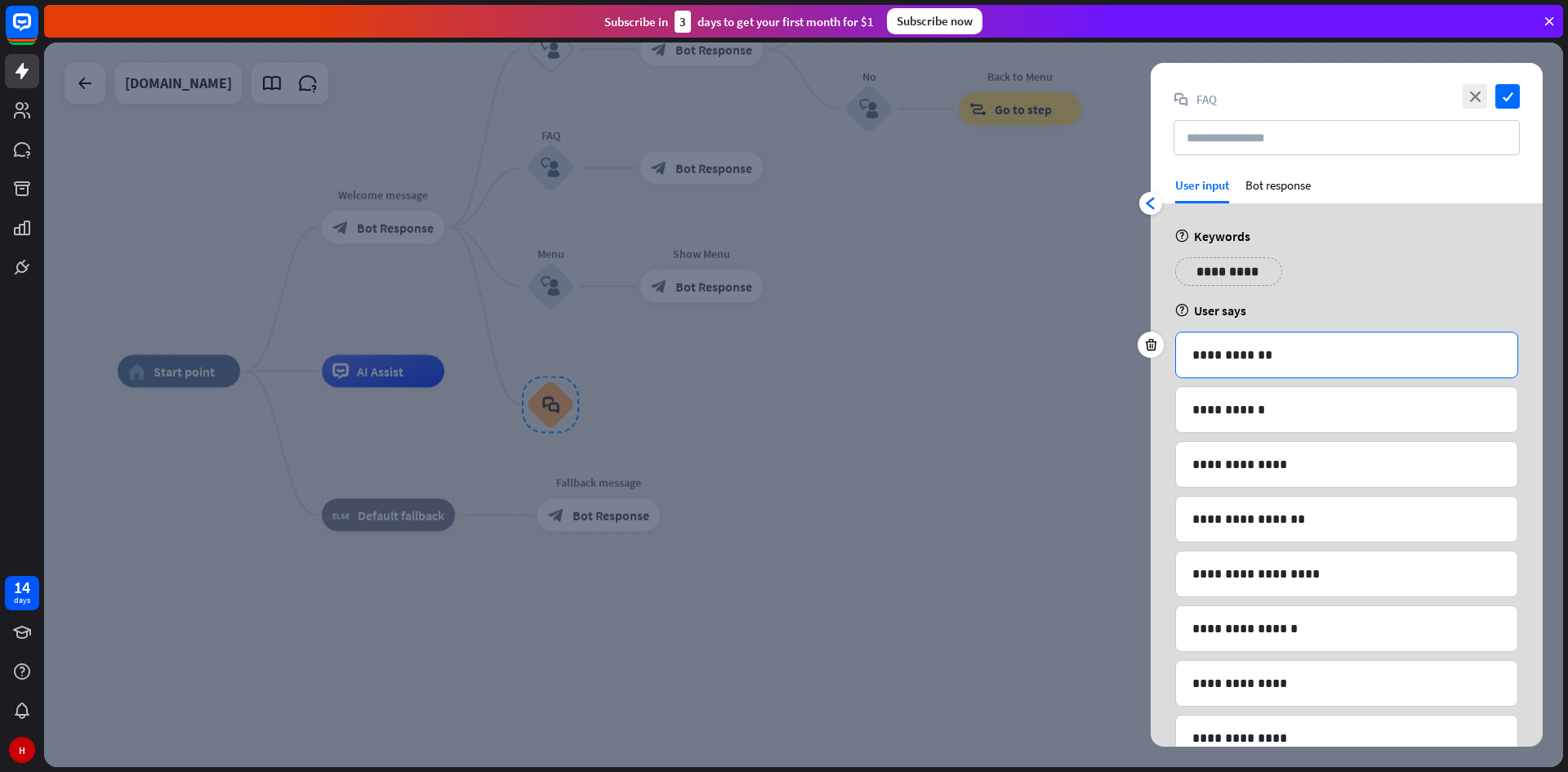
click at [1249, 356] on p "**********" at bounding box center [1346, 354] width 309 height 20
click at [1364, 358] on p "**********" at bounding box center [1346, 354] width 309 height 20
click at [1283, 191] on div "Bot response" at bounding box center [1278, 191] width 65 height 26
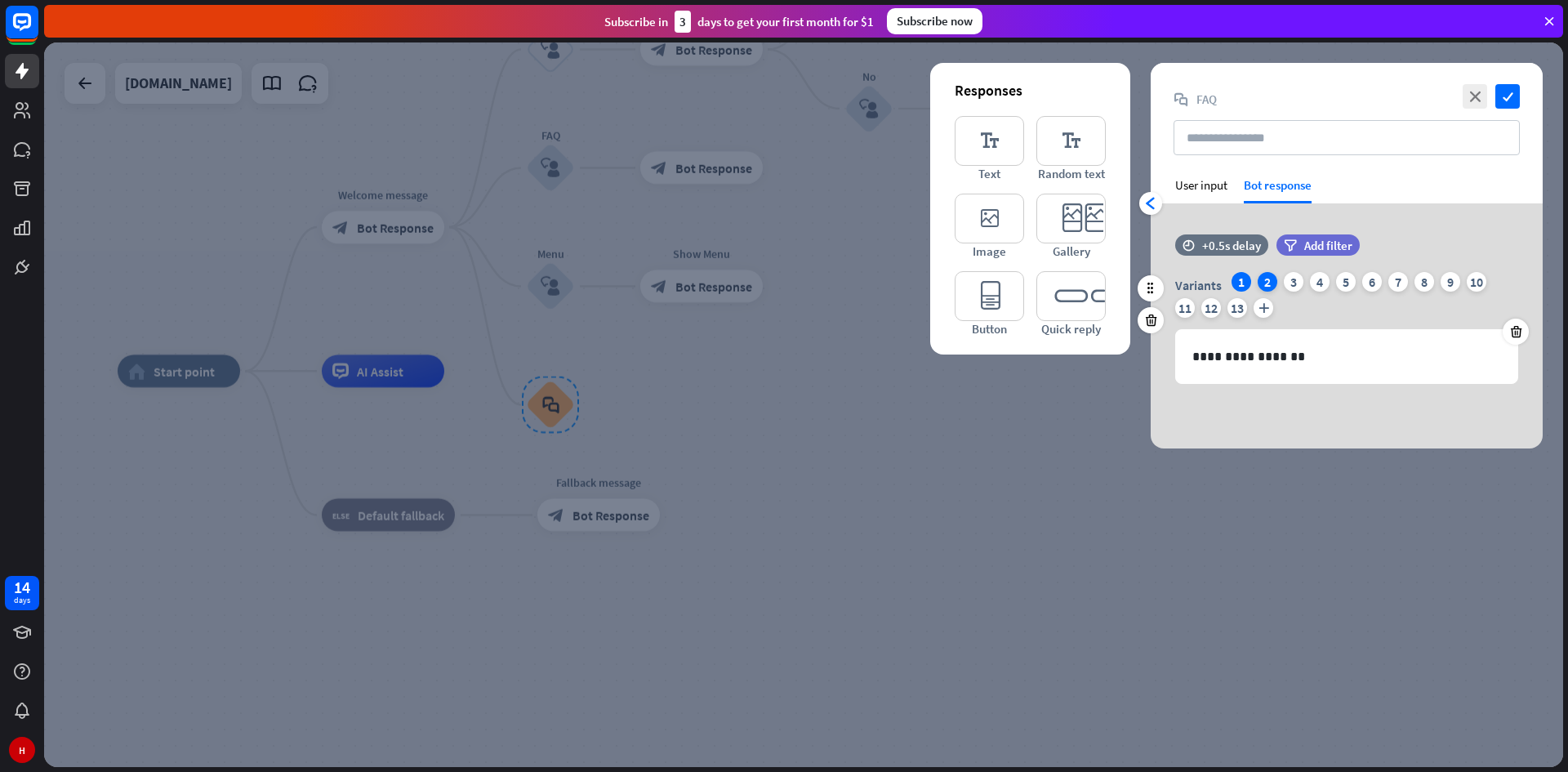
click at [1269, 285] on div "2" at bounding box center [1267, 281] width 19 height 19
click at [1297, 292] on div "Variants 1 2 3 4 5 6 7 8 9 10 11 12 13 plus" at bounding box center [1347, 297] width 343 height 52
click at [1296, 283] on div "3" at bounding box center [1294, 281] width 19 height 19
click at [1325, 280] on div "4" at bounding box center [1319, 281] width 19 height 19
click at [1339, 240] on span "Add filter" at bounding box center [1328, 245] width 48 height 16
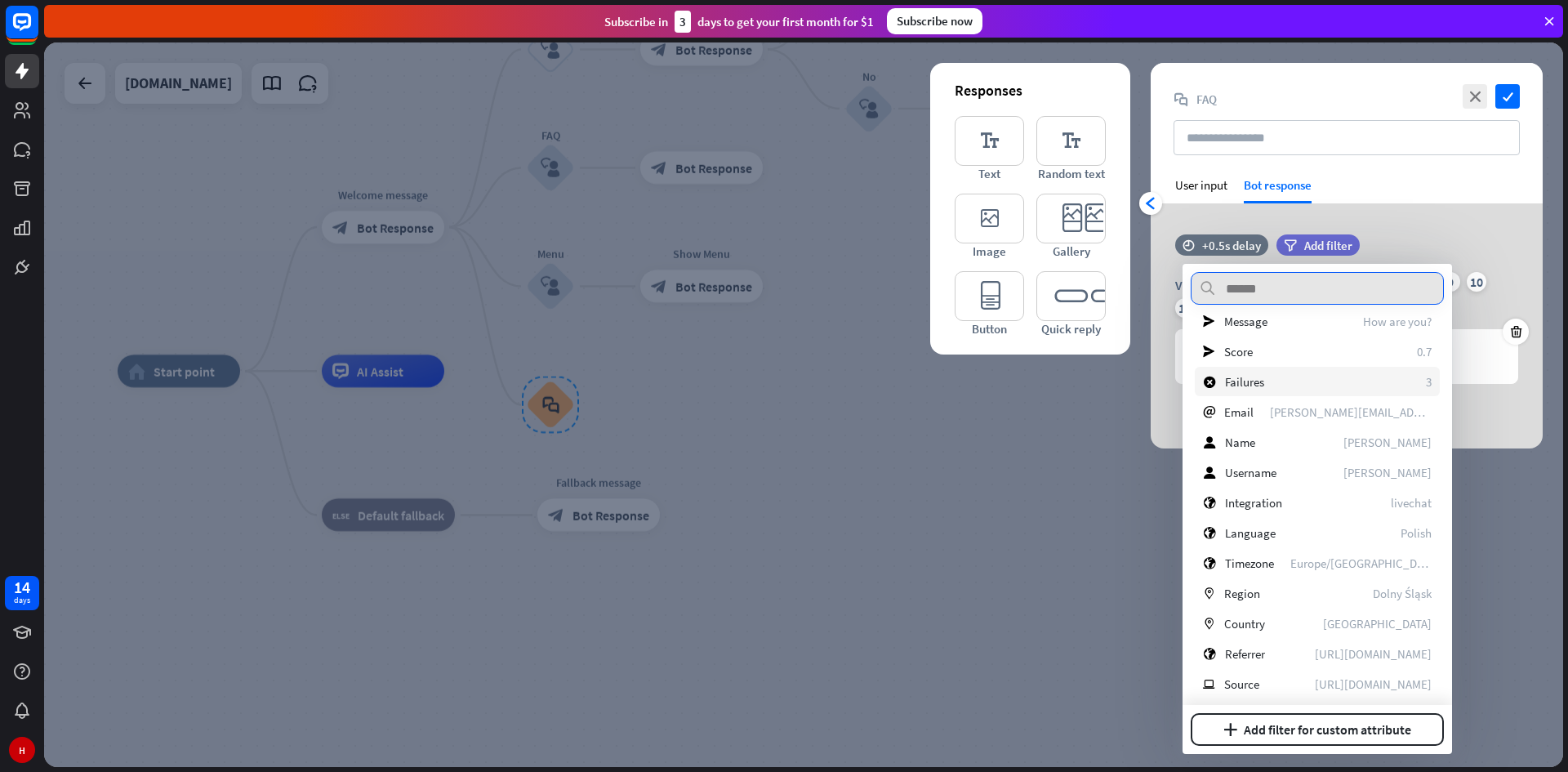
scroll to position [327, 0]
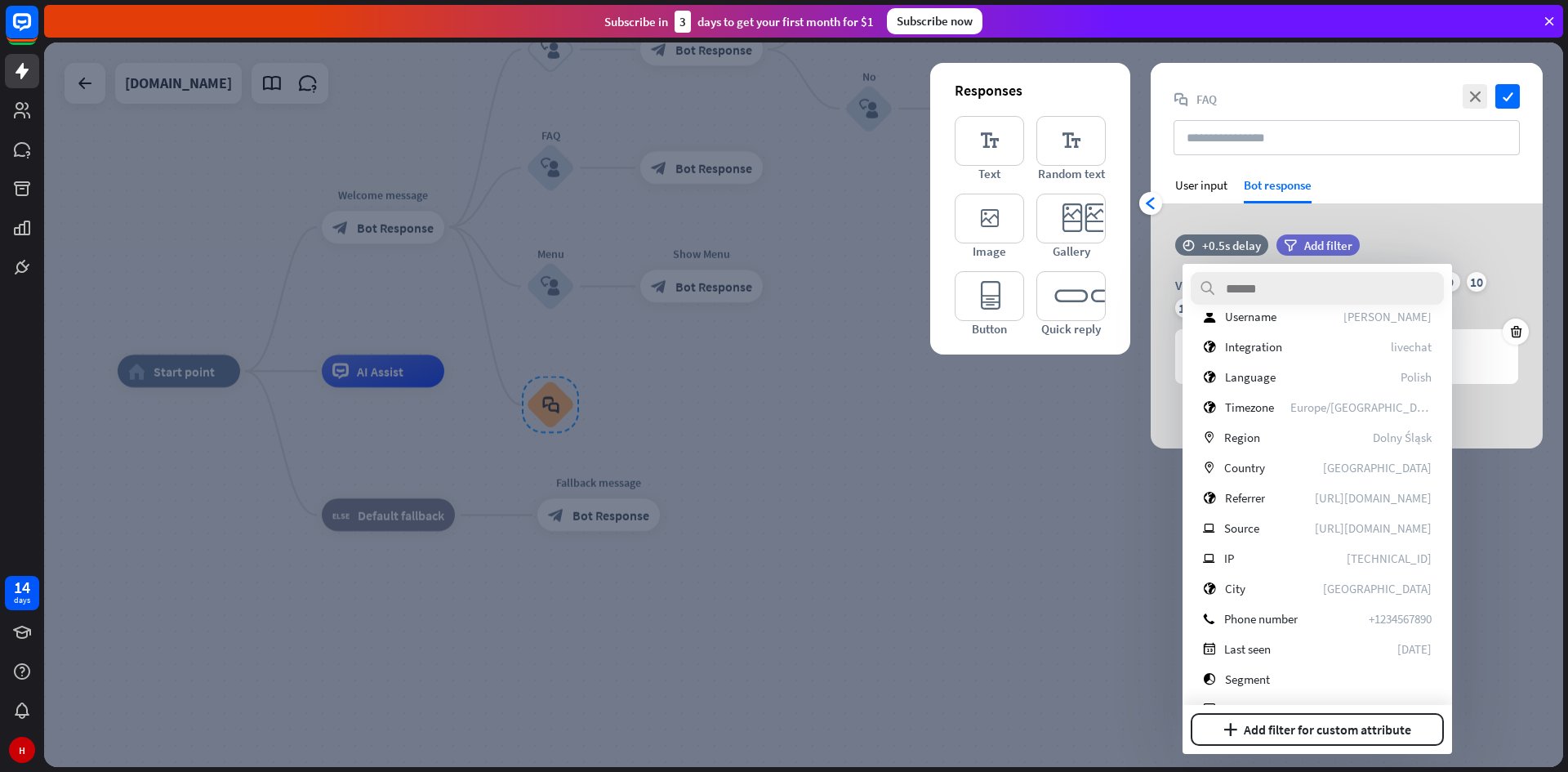
click at [1054, 460] on div at bounding box center [803, 404] width 1519 height 725
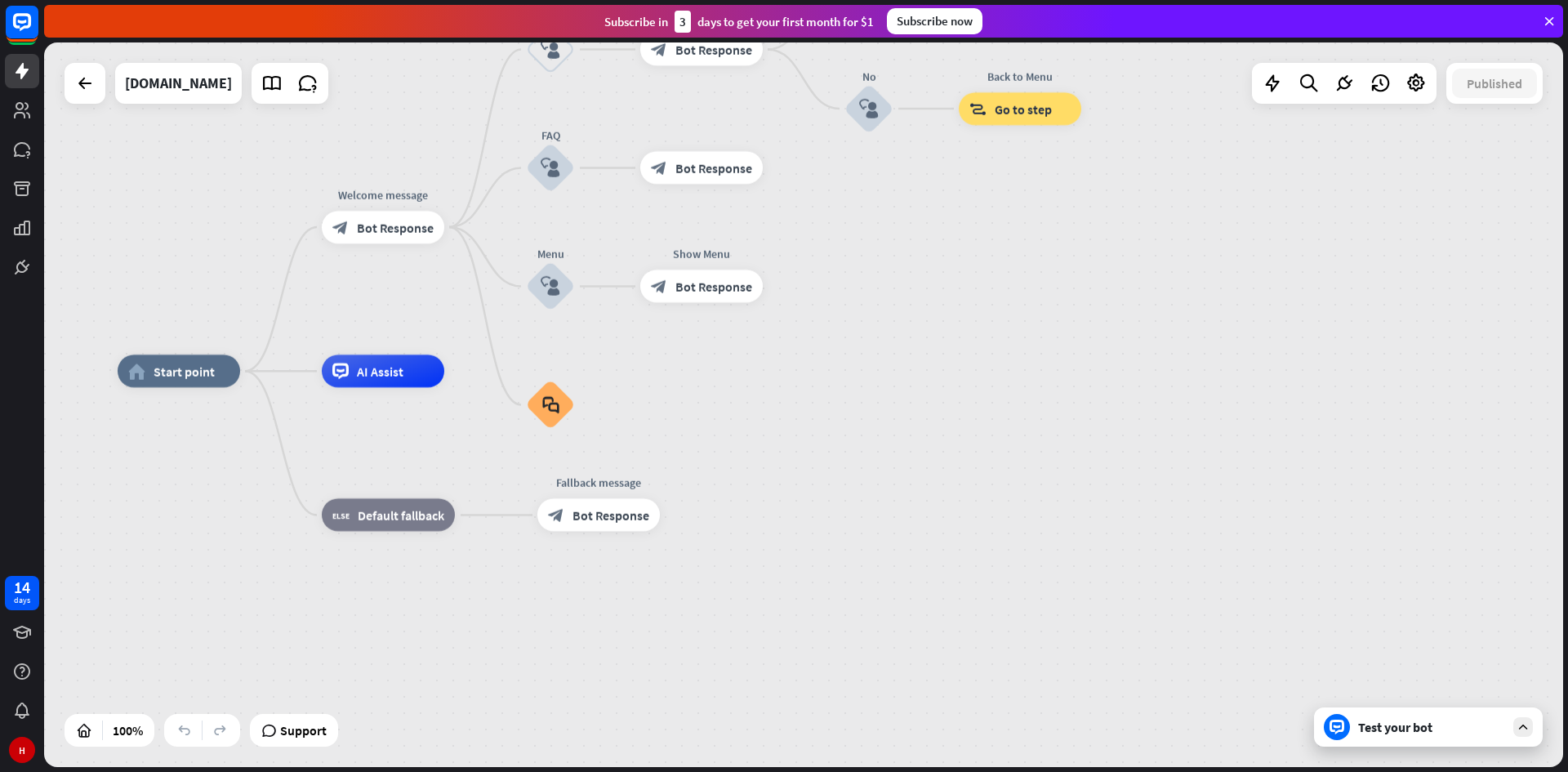
click at [1567, 11] on div "Subscribe [DATE] to get your first month for $1 Subscribe now" at bounding box center [806, 21] width 1524 height 42
click at [1547, 22] on icon at bounding box center [1549, 21] width 15 height 15
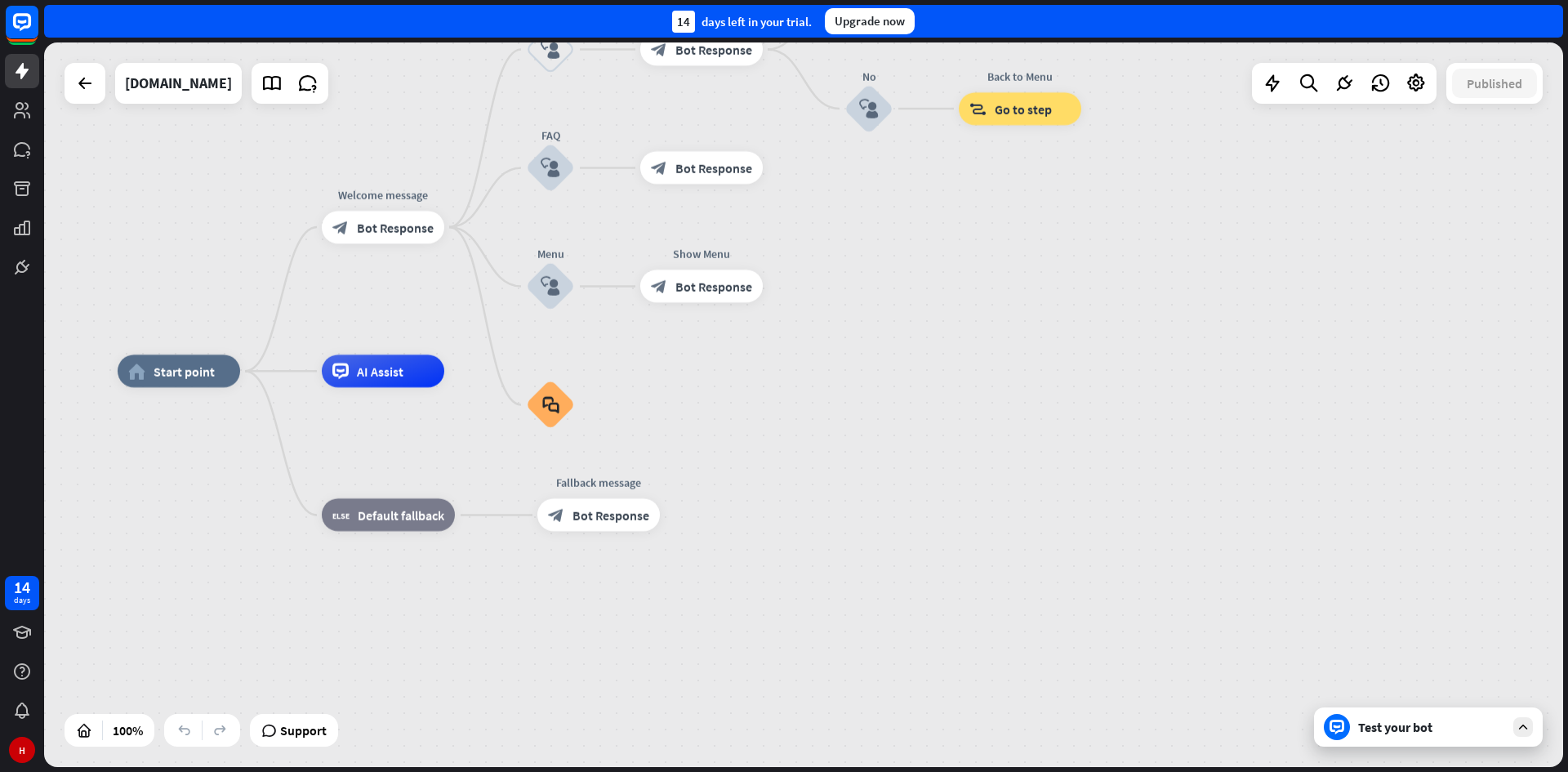
click at [1412, 737] on div "Test your bot" at bounding box center [1428, 727] width 229 height 40
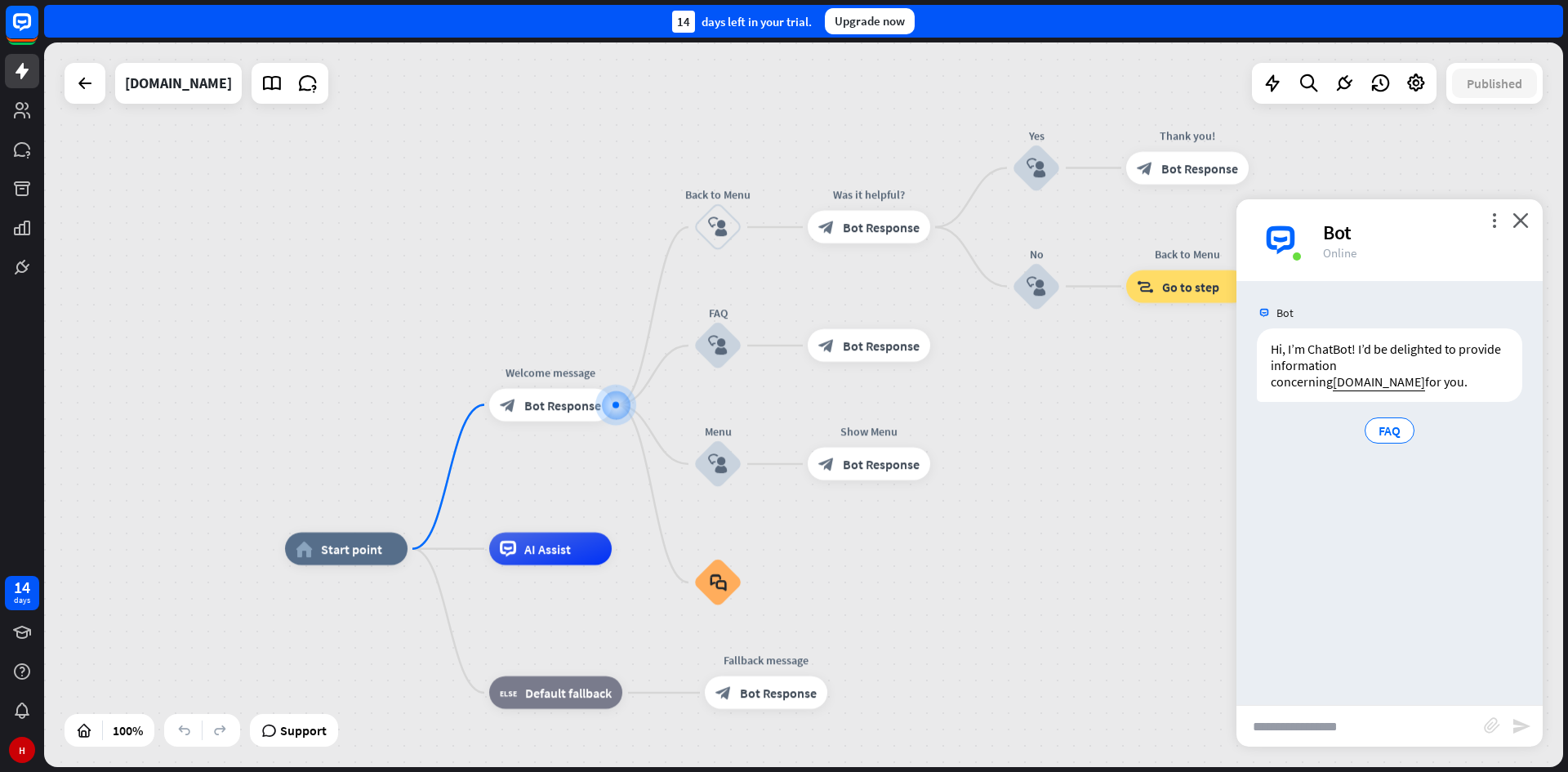
click at [1073, 464] on div "home_2 Start point Welcome message block_bot_response Bot Response Back to Menu…" at bounding box center [803, 404] width 1519 height 725
click at [1521, 225] on icon "close" at bounding box center [1521, 221] width 17 height 16
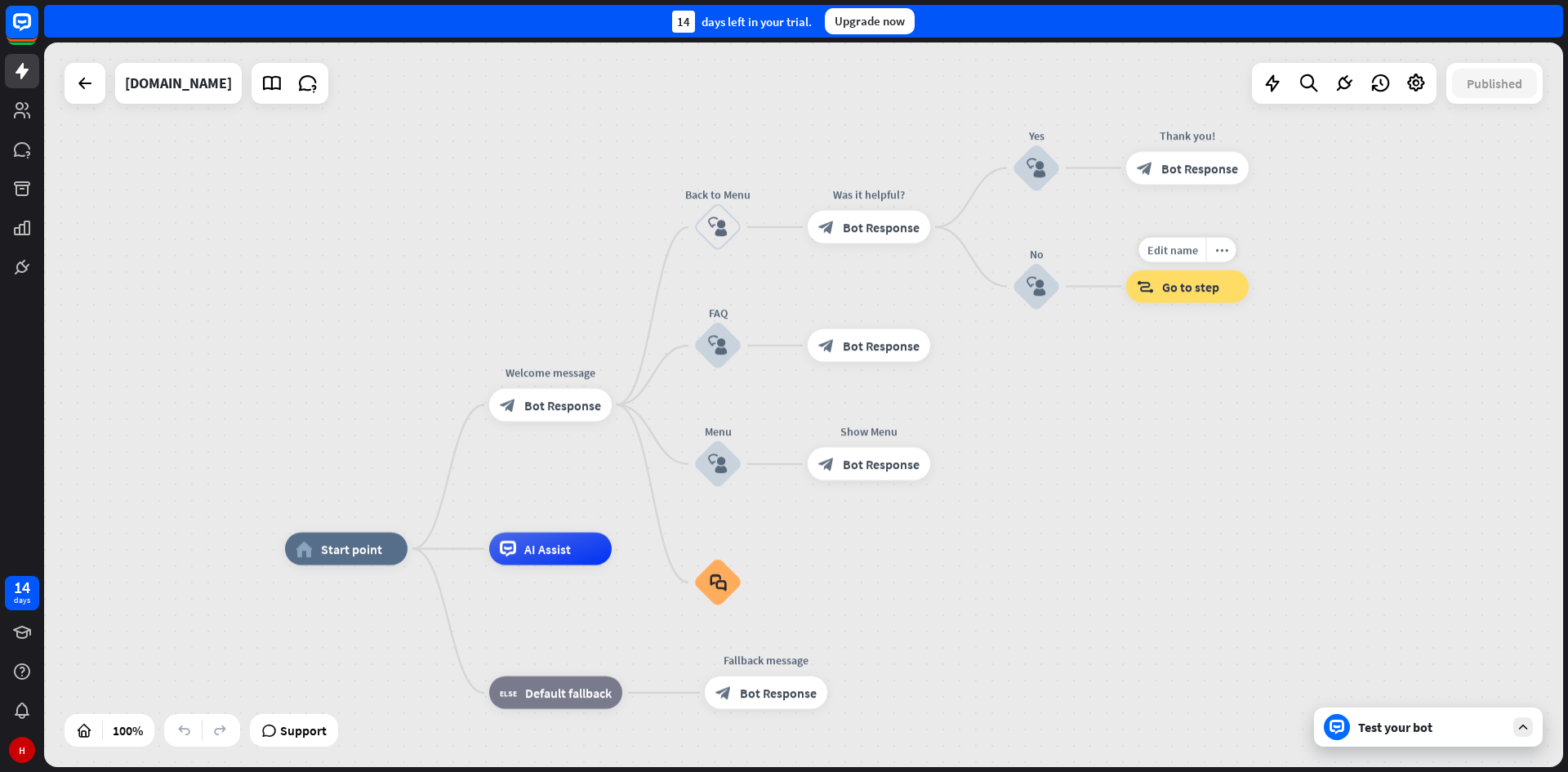
click at [1195, 296] on div "block_goto Go to step" at bounding box center [1187, 287] width 122 height 33
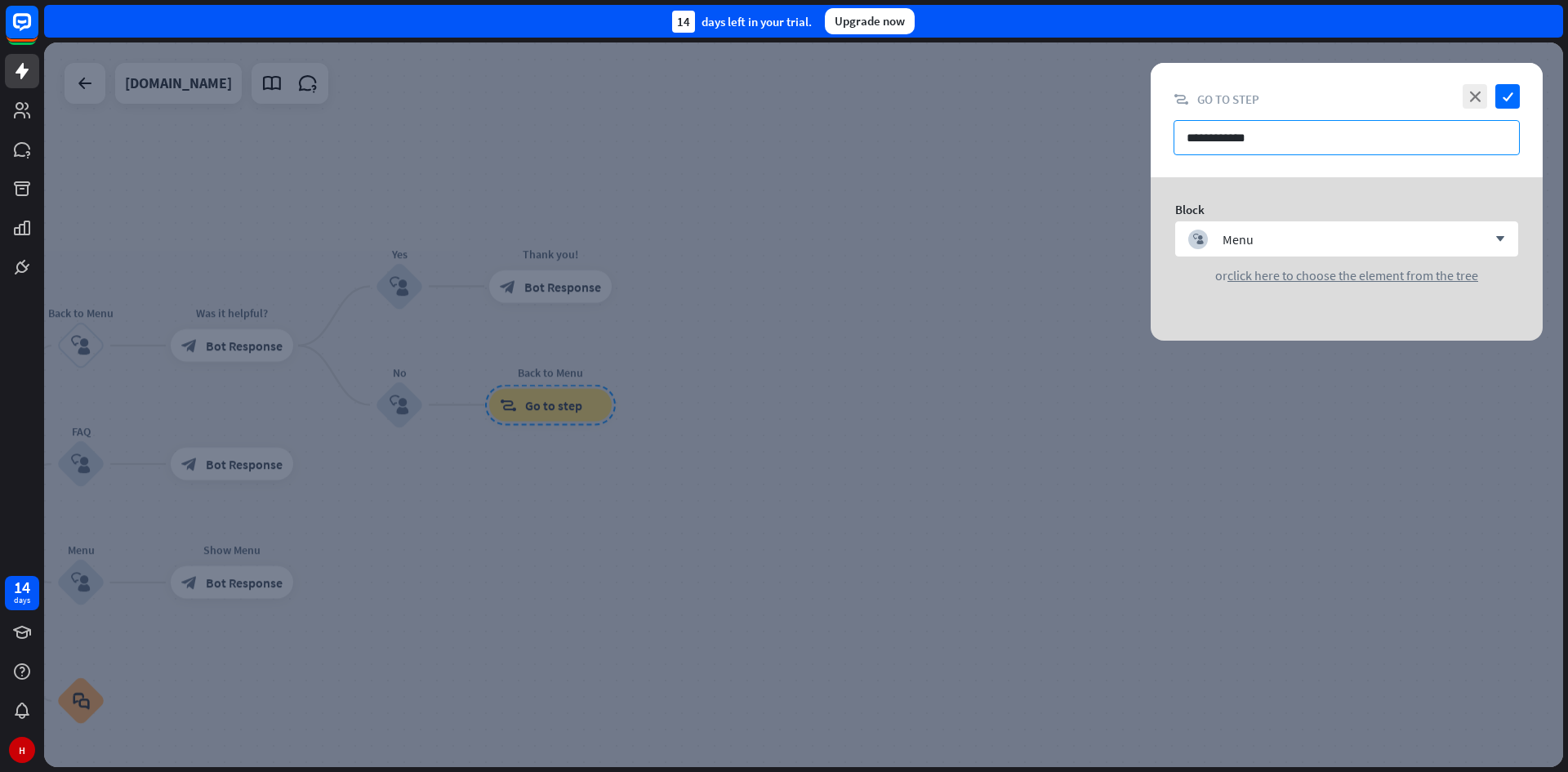
click at [1326, 142] on input "**********" at bounding box center [1347, 138] width 346 height 35
click at [1490, 235] on icon "arrow_down" at bounding box center [1496, 239] width 18 height 10
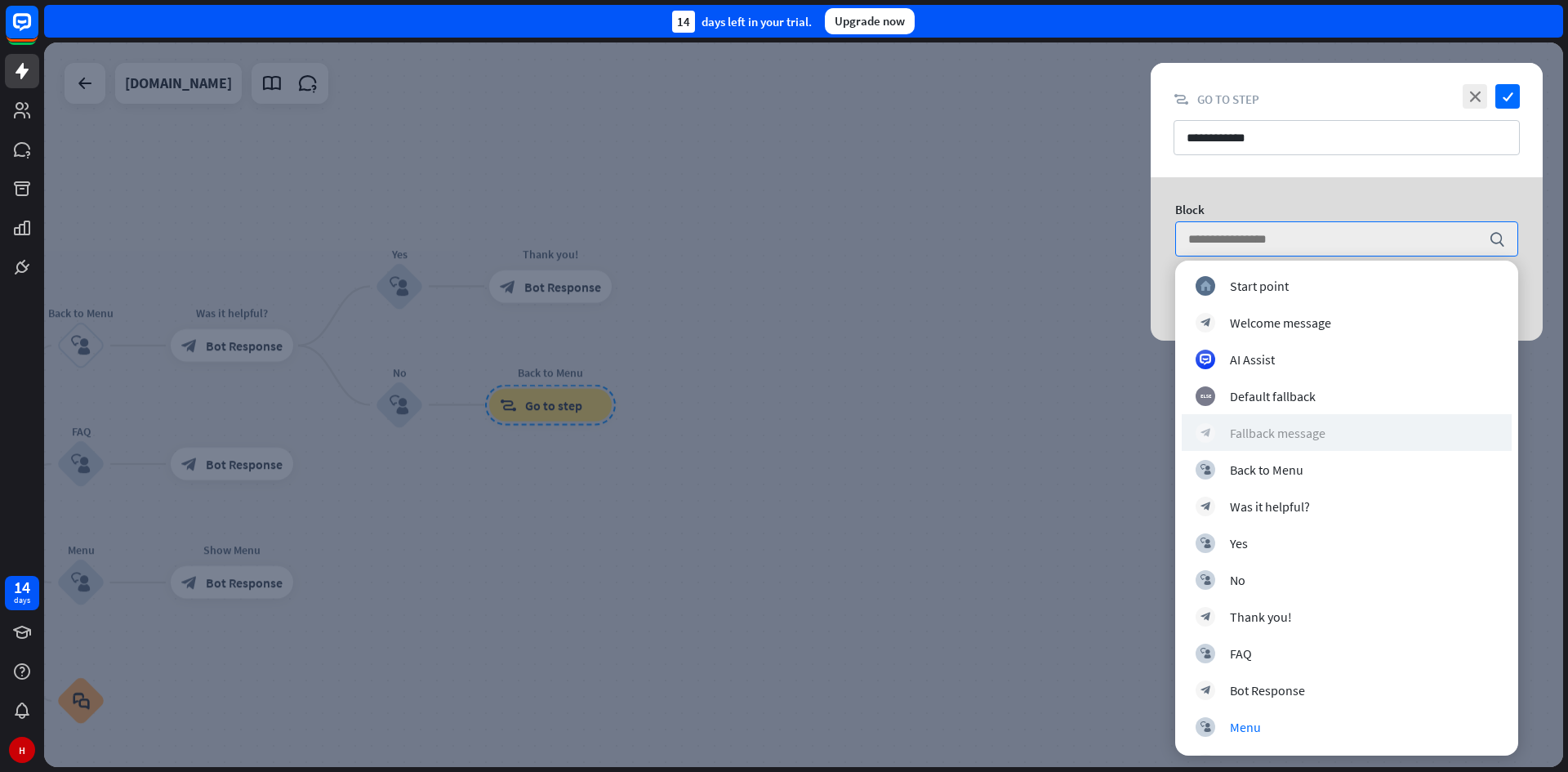
click at [1328, 427] on div "block_bot_response Fallback message" at bounding box center [1347, 433] width 302 height 19
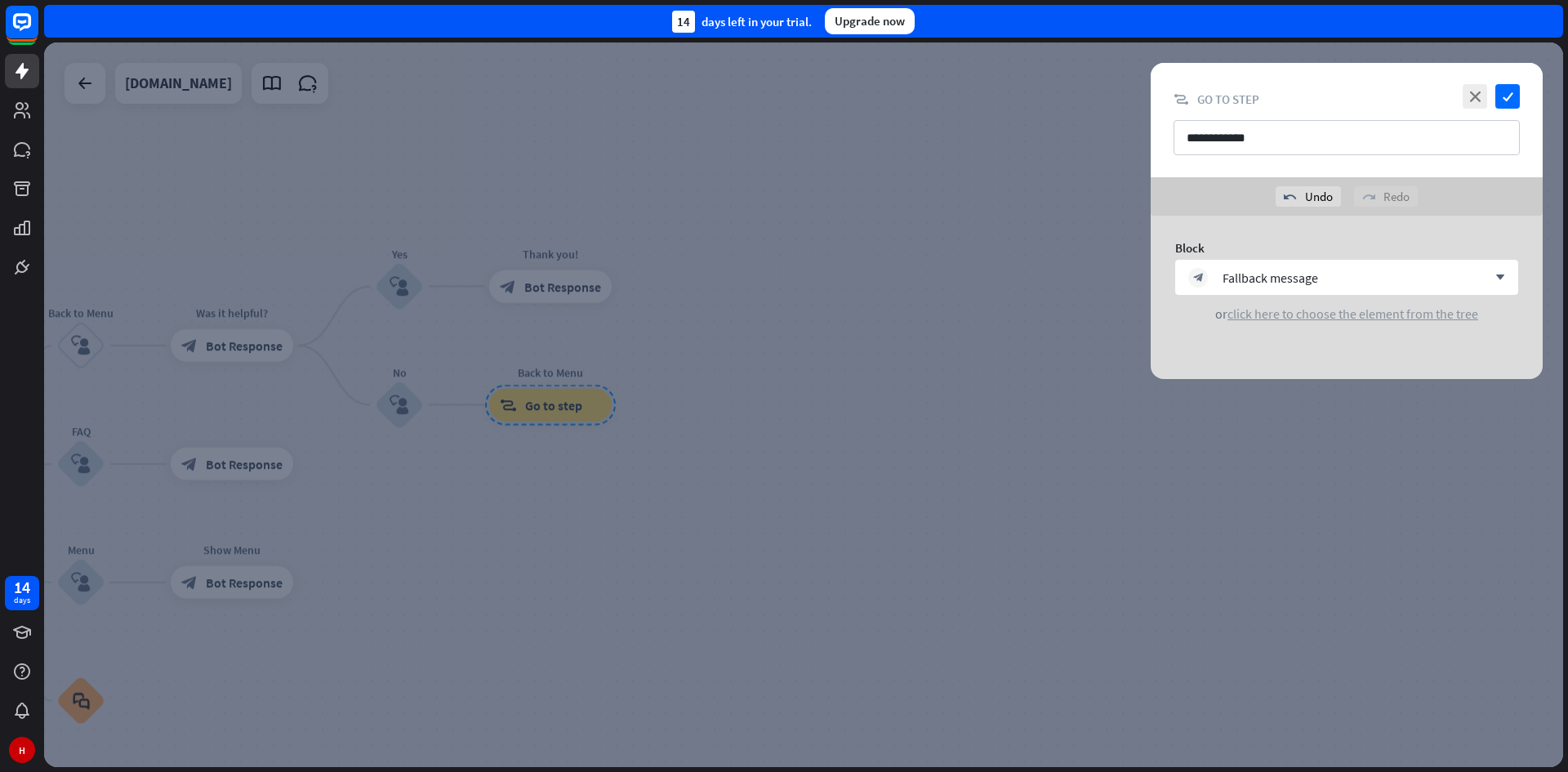
click at [1350, 320] on span "click here to choose the element from the tree" at bounding box center [1352, 313] width 250 height 17
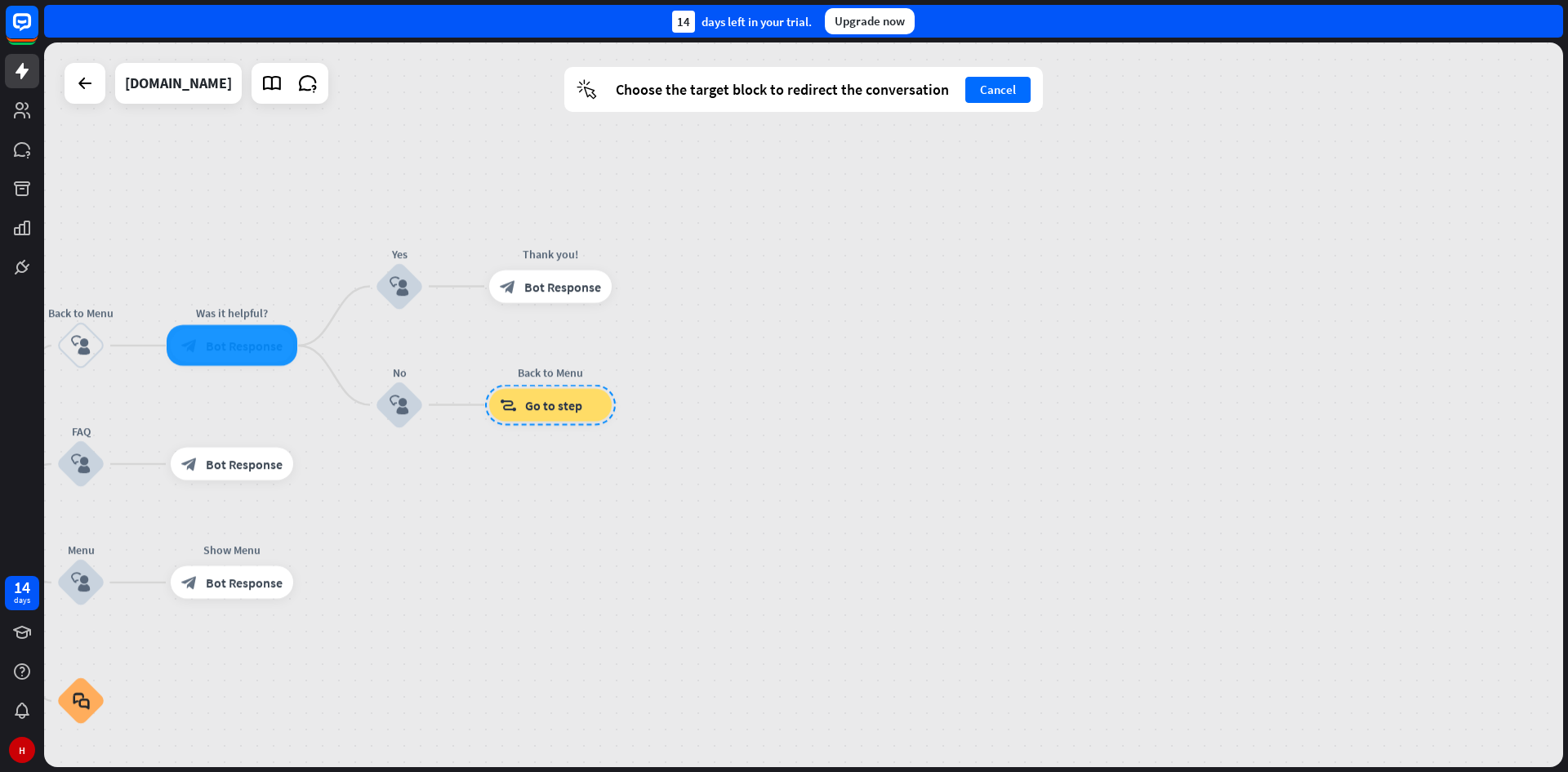
click at [265, 349] on div at bounding box center [232, 346] width 131 height 40
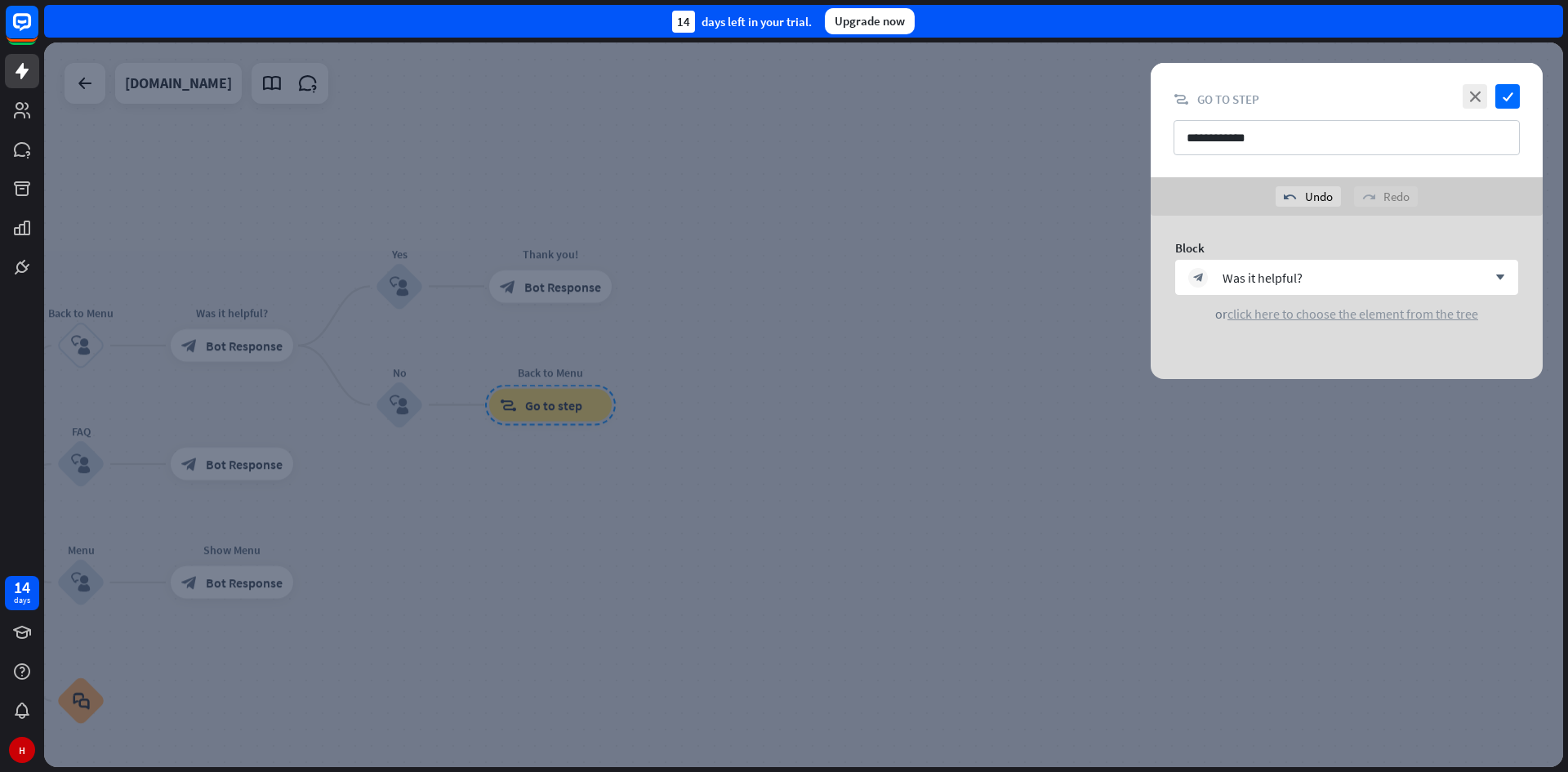
click at [1304, 312] on span "click here to choose the element from the tree" at bounding box center [1352, 313] width 250 height 17
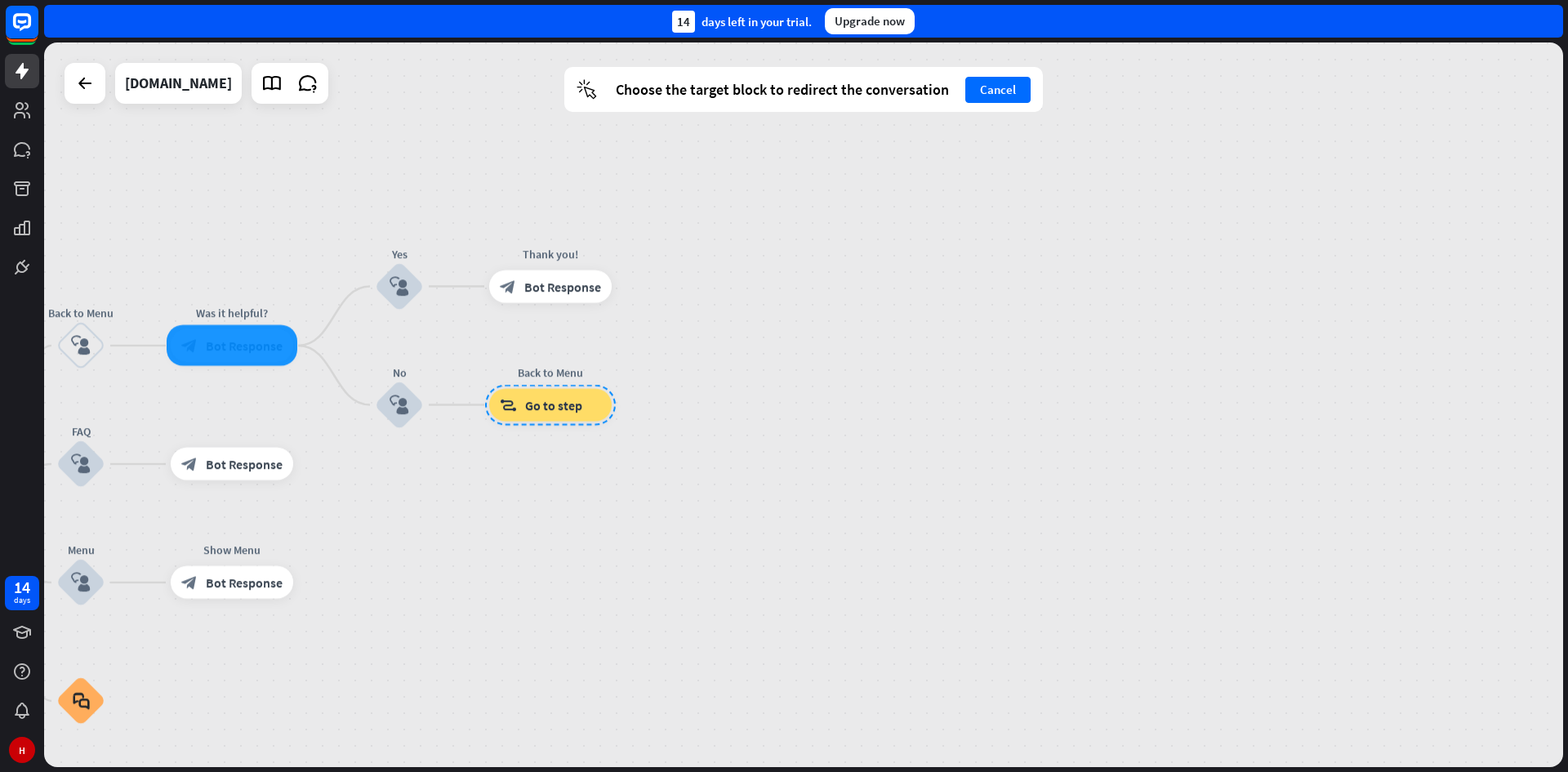
click at [242, 349] on div at bounding box center [232, 346] width 131 height 40
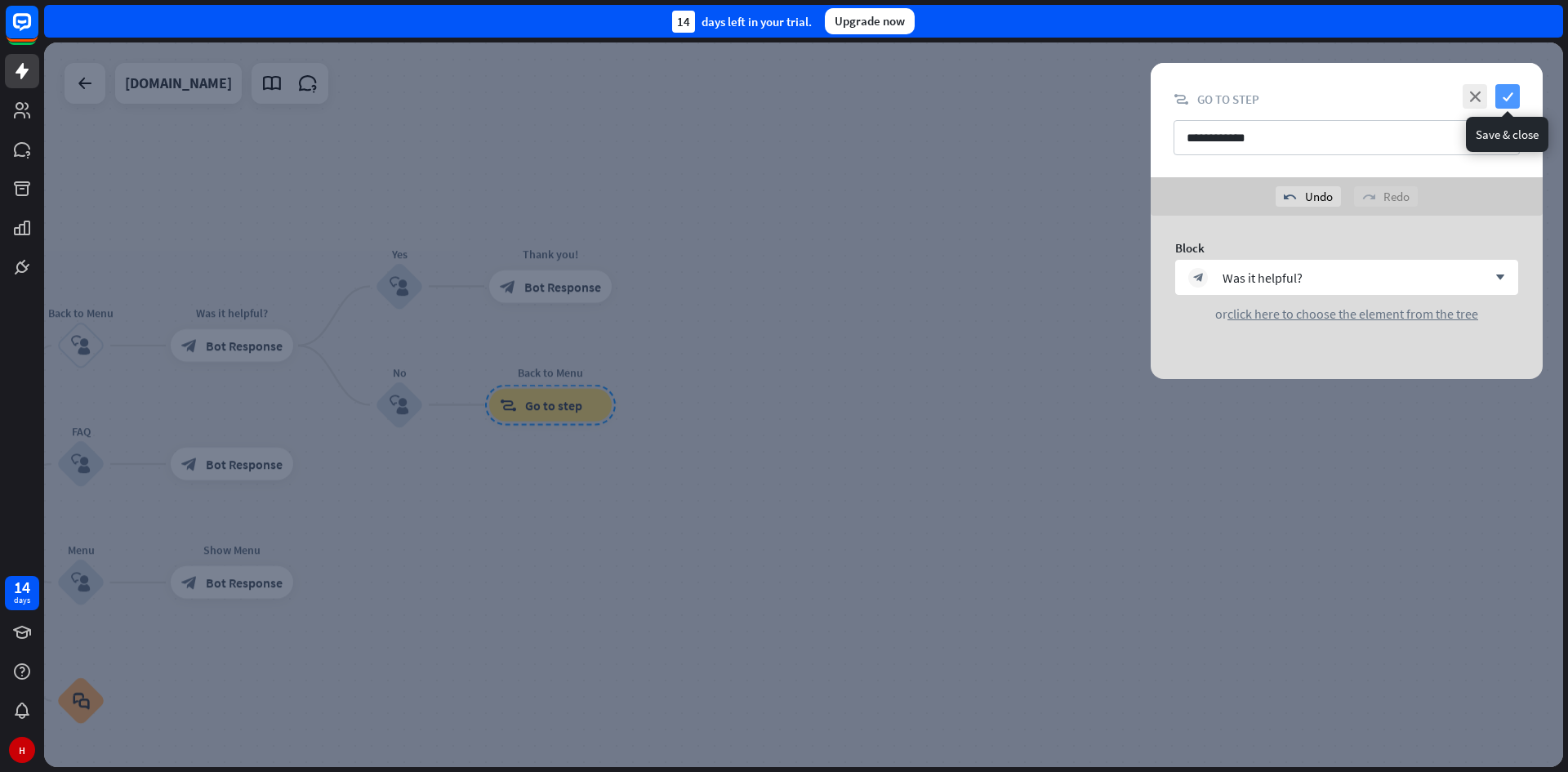
click at [1503, 95] on icon "check" at bounding box center [1507, 97] width 25 height 25
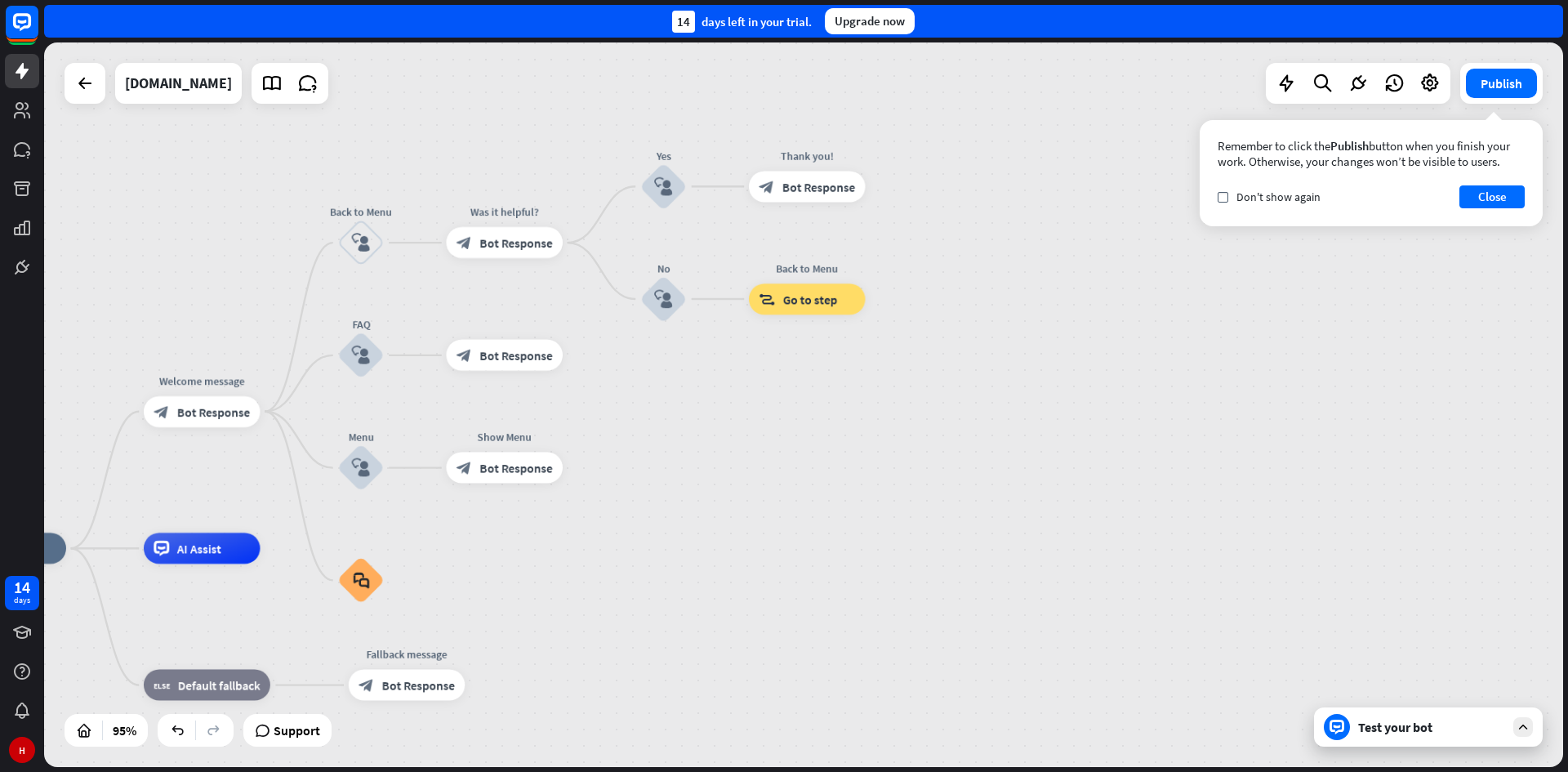
drag, startPoint x: 523, startPoint y: 482, endPoint x: 775, endPoint y: 380, distance: 271.9
click at [775, 380] on div "home_2 Start point Welcome message block_bot_response Bot Response Back to Menu…" at bounding box center [803, 404] width 1519 height 725
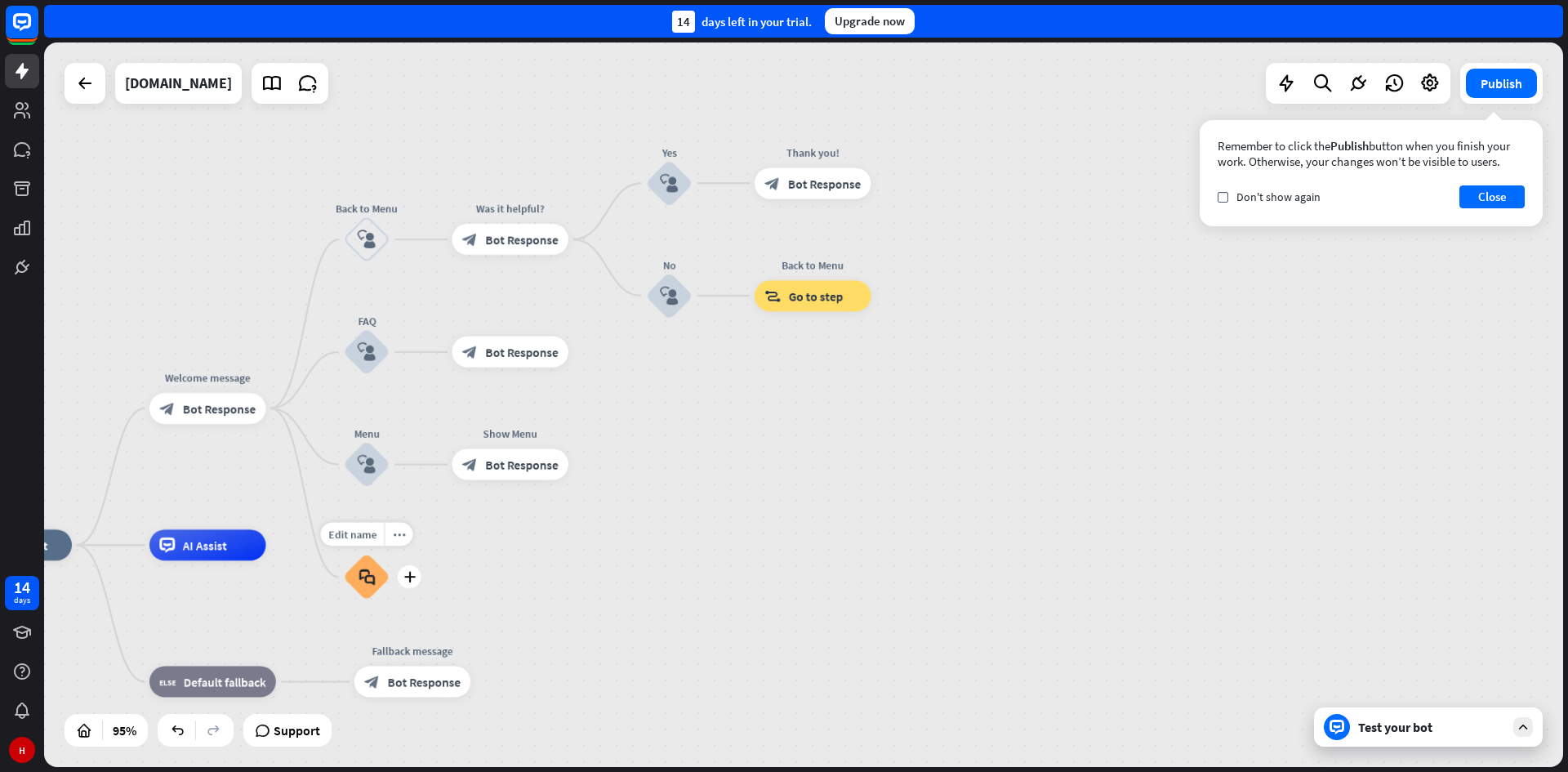
click at [370, 583] on icon "block_faq" at bounding box center [367, 578] width 17 height 18
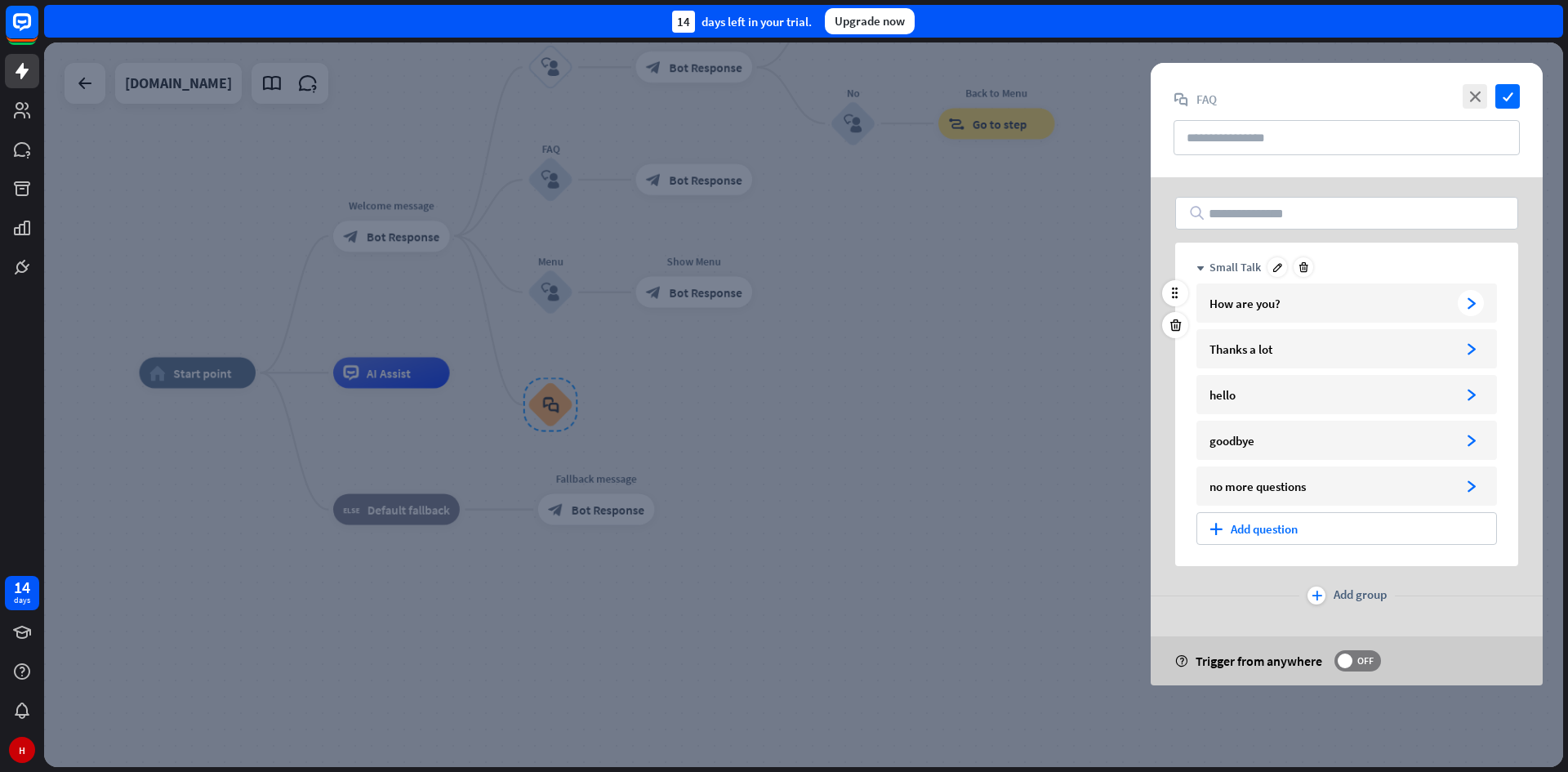
click at [1289, 301] on div "How are you?" at bounding box center [1330, 303] width 242 height 16
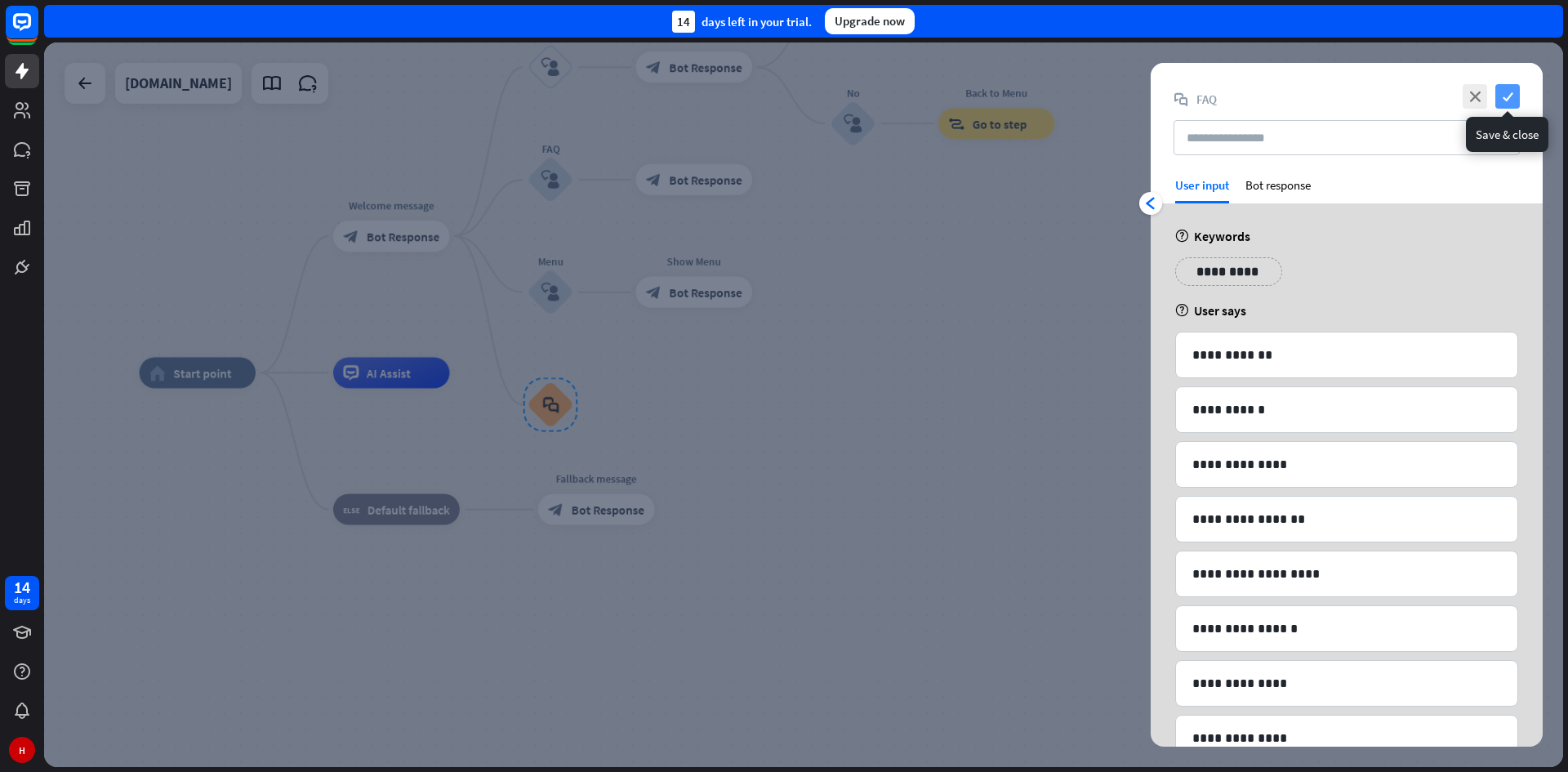
click at [1514, 92] on icon "check" at bounding box center [1507, 97] width 25 height 25
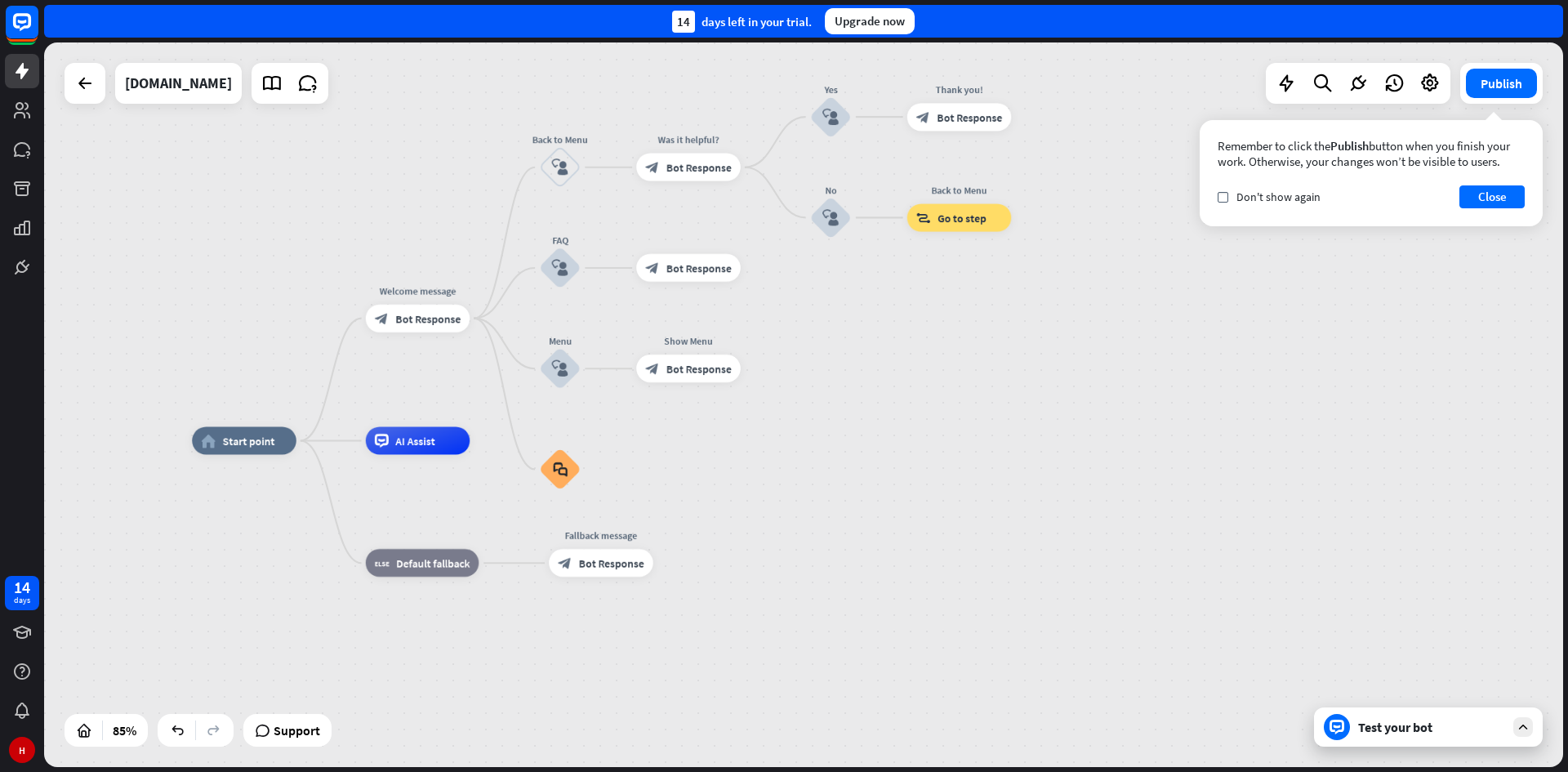
drag, startPoint x: 936, startPoint y: 276, endPoint x: 898, endPoint y: 361, distance: 93.1
click at [898, 361] on div "home_2 Start point Welcome message block_bot_response Bot Response Back to Menu…" at bounding box center [803, 404] width 1519 height 725
click at [955, 224] on span "Go to step" at bounding box center [962, 218] width 49 height 14
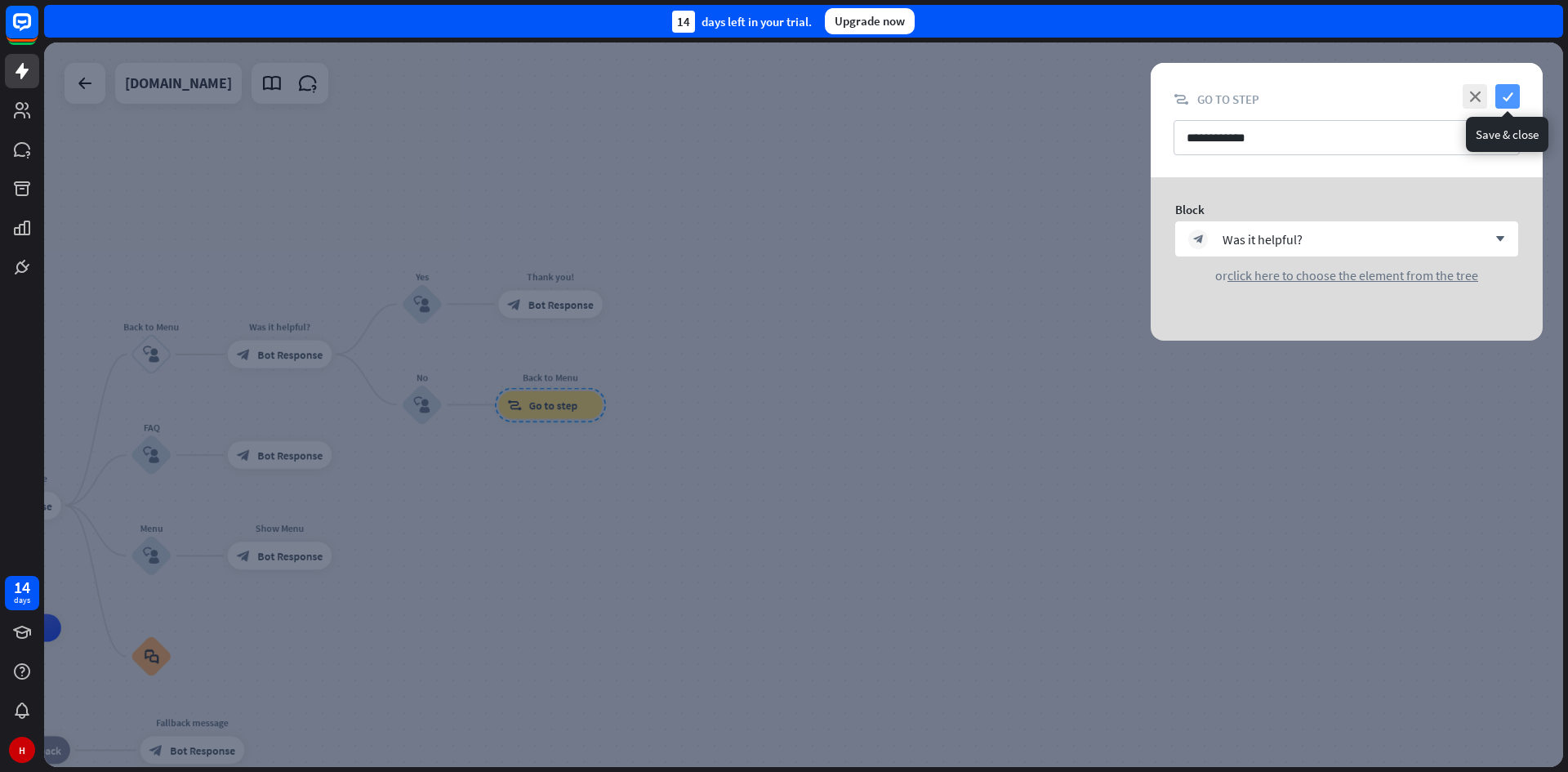
click at [1514, 99] on icon "check" at bounding box center [1507, 97] width 25 height 25
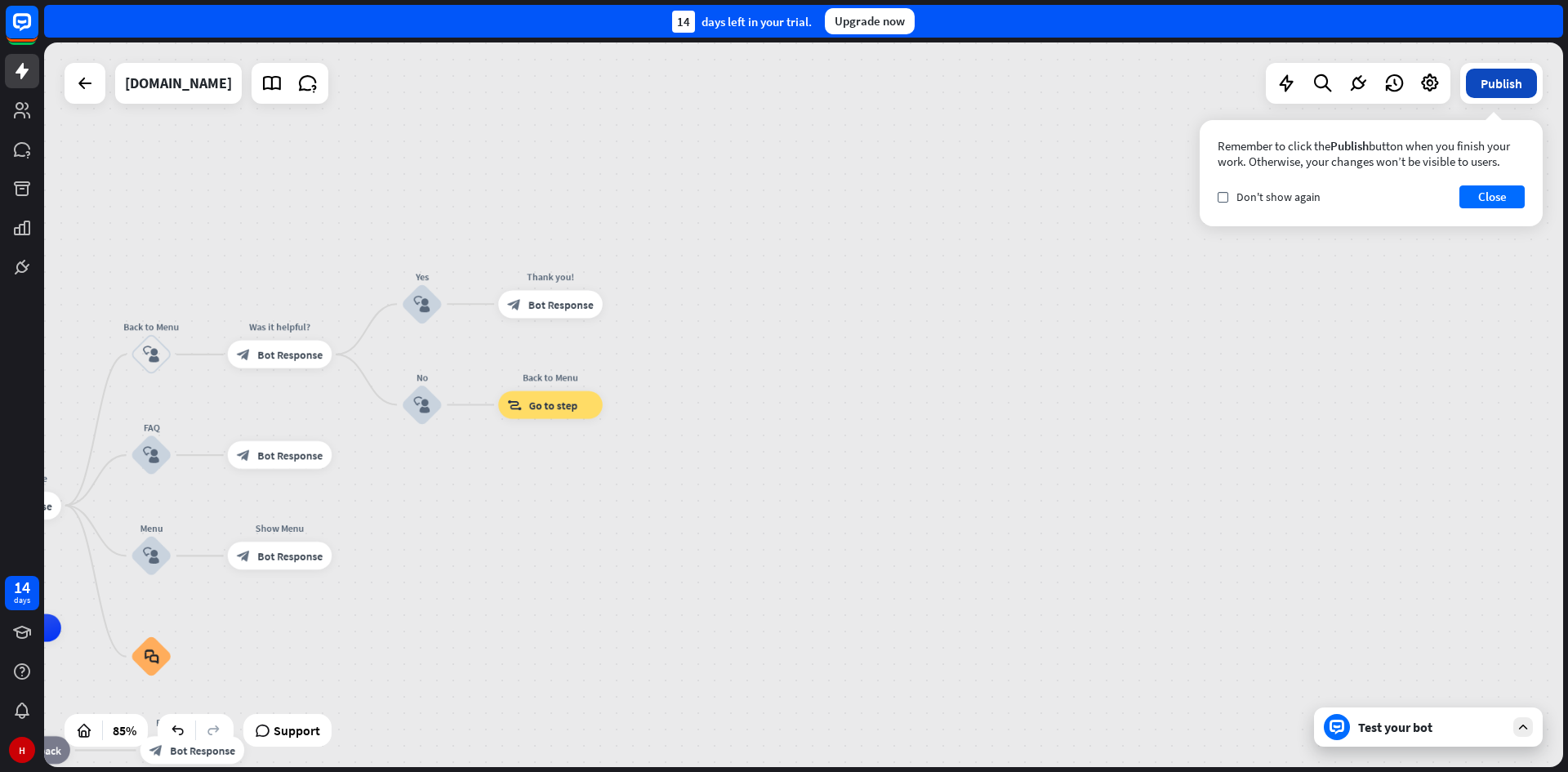
click at [1501, 87] on button "Publish" at bounding box center [1501, 83] width 71 height 29
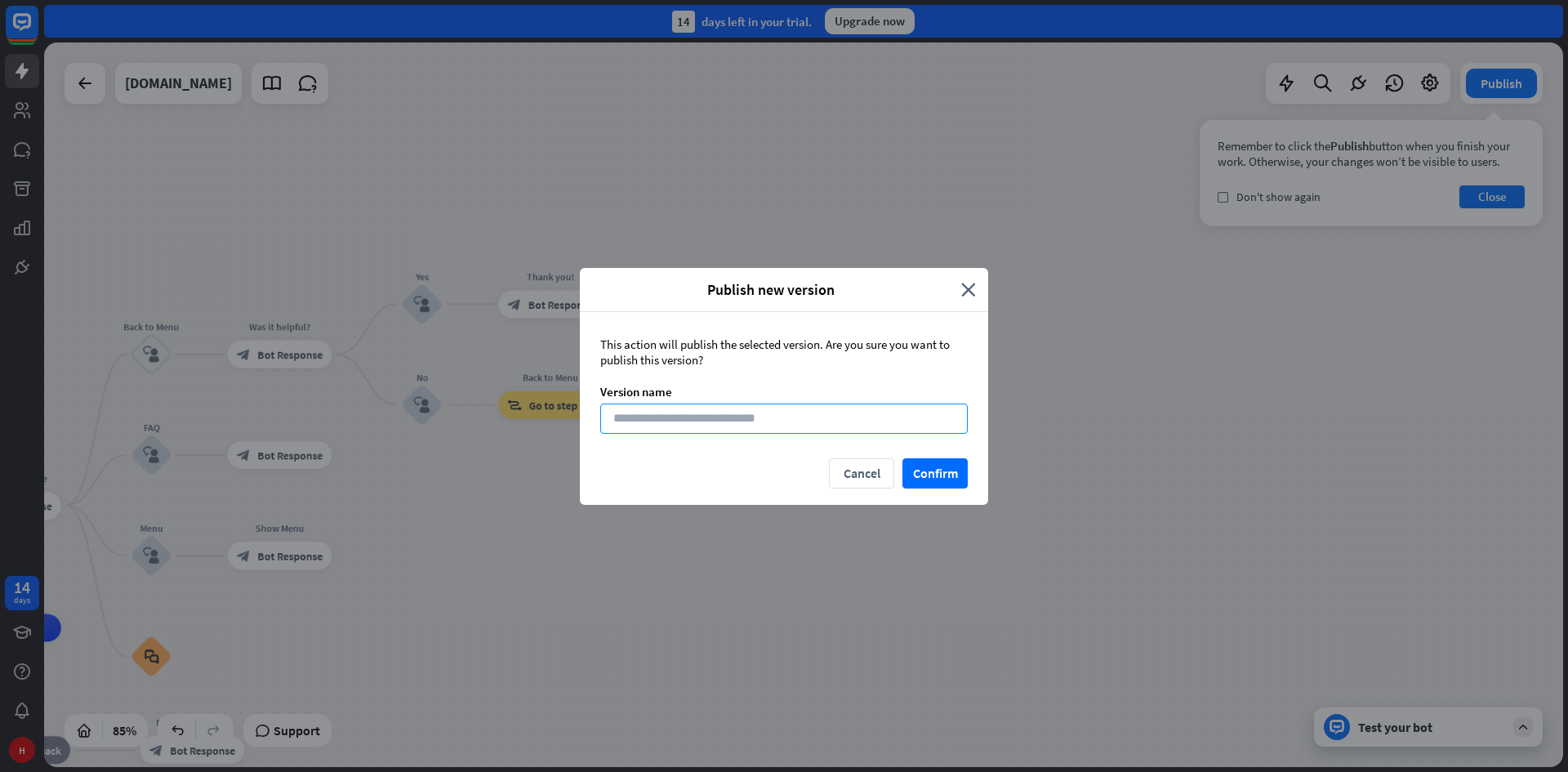
click at [748, 422] on input at bounding box center [784, 419] width 367 height 30
type input "*"
type input "**********"
click at [940, 472] on button "Confirm" at bounding box center [935, 473] width 65 height 30
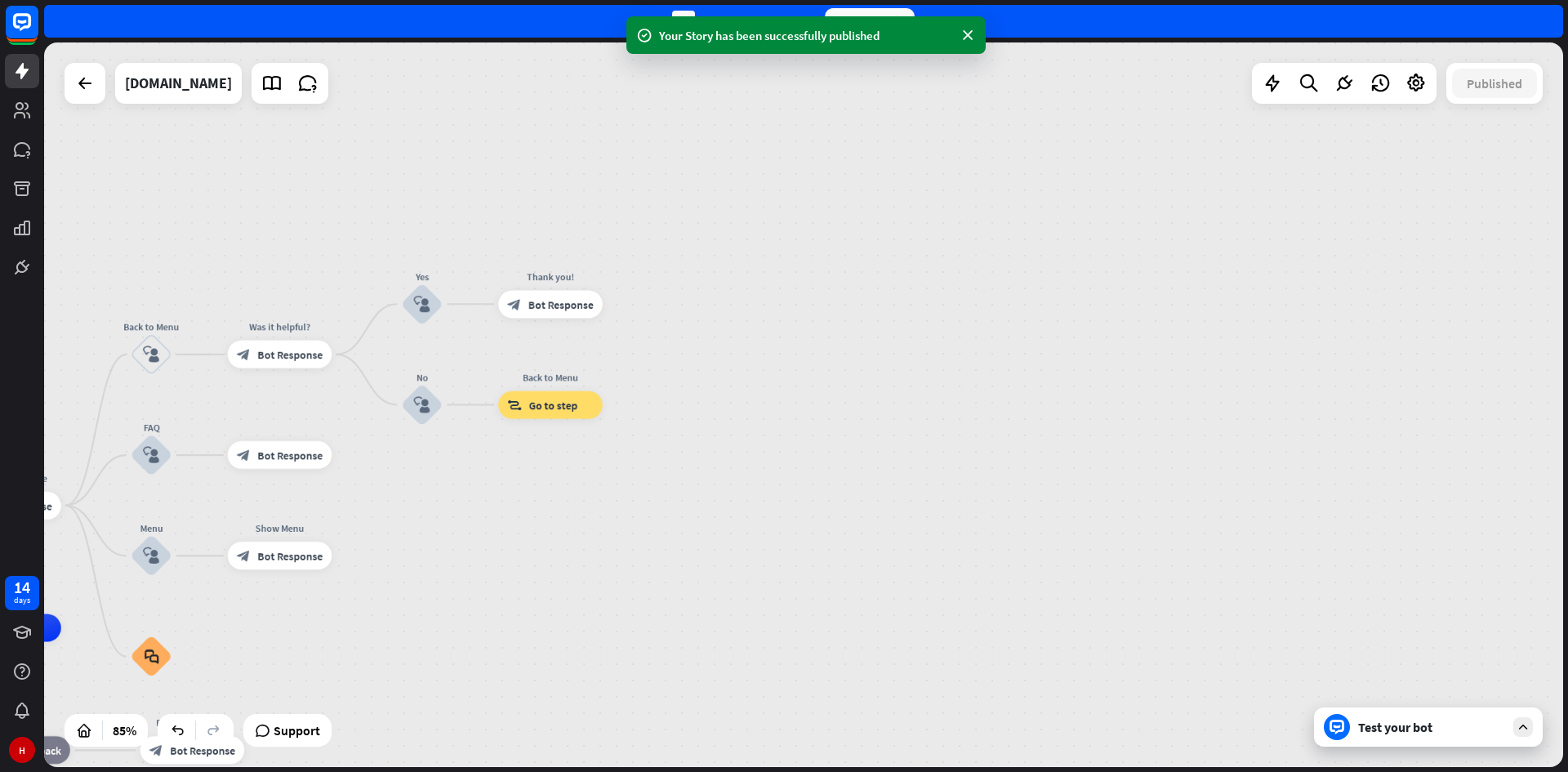
click at [837, 37] on div "Your Story has been successfully published" at bounding box center [806, 36] width 294 height 18
drag, startPoint x: 710, startPoint y: 25, endPoint x: 804, endPoint y: 3, distance: 96.5
click at [714, 23] on div "Your Story has been successfully published" at bounding box center [806, 35] width 359 height 38
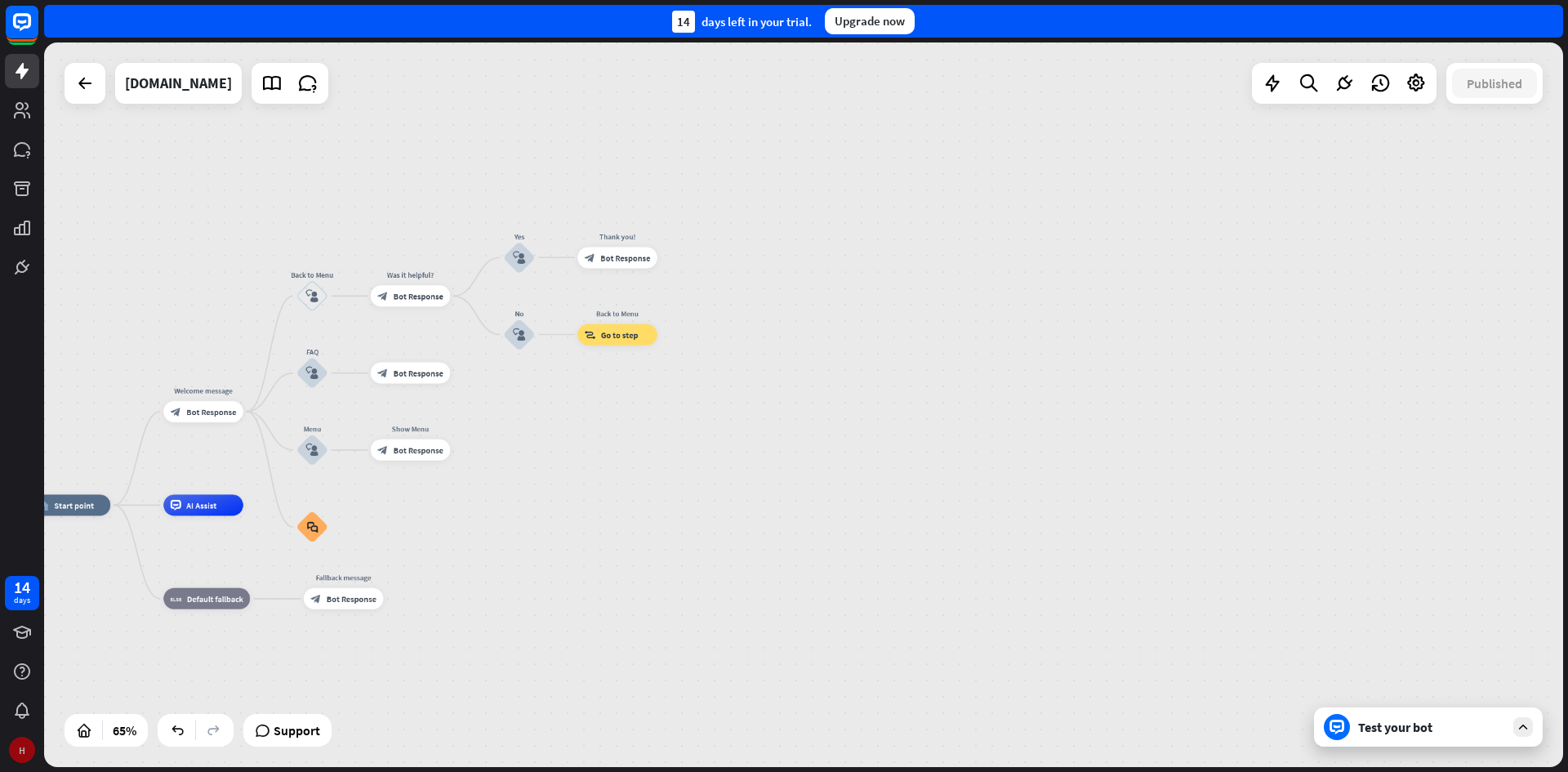
click at [18, 740] on div "H" at bounding box center [22, 750] width 26 height 26
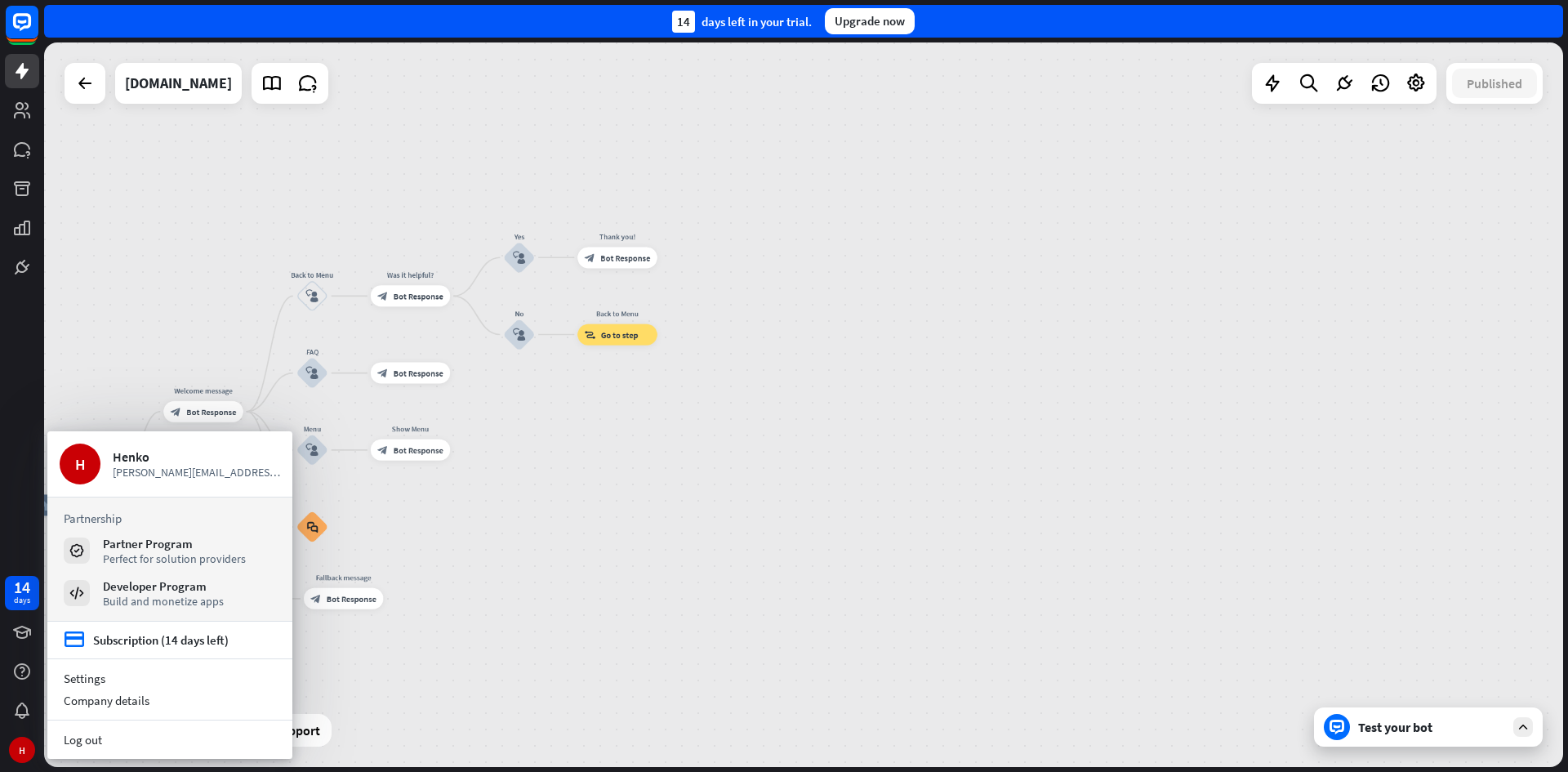
drag, startPoint x: 782, startPoint y: 616, endPoint x: 396, endPoint y: 543, distance: 392.8
click at [778, 616] on div "home_2 Start point Welcome message block_bot_response Bot Response Back to Menu…" at bounding box center [524, 740] width 987 height 471
click at [15, 113] on icon at bounding box center [22, 110] width 17 height 17
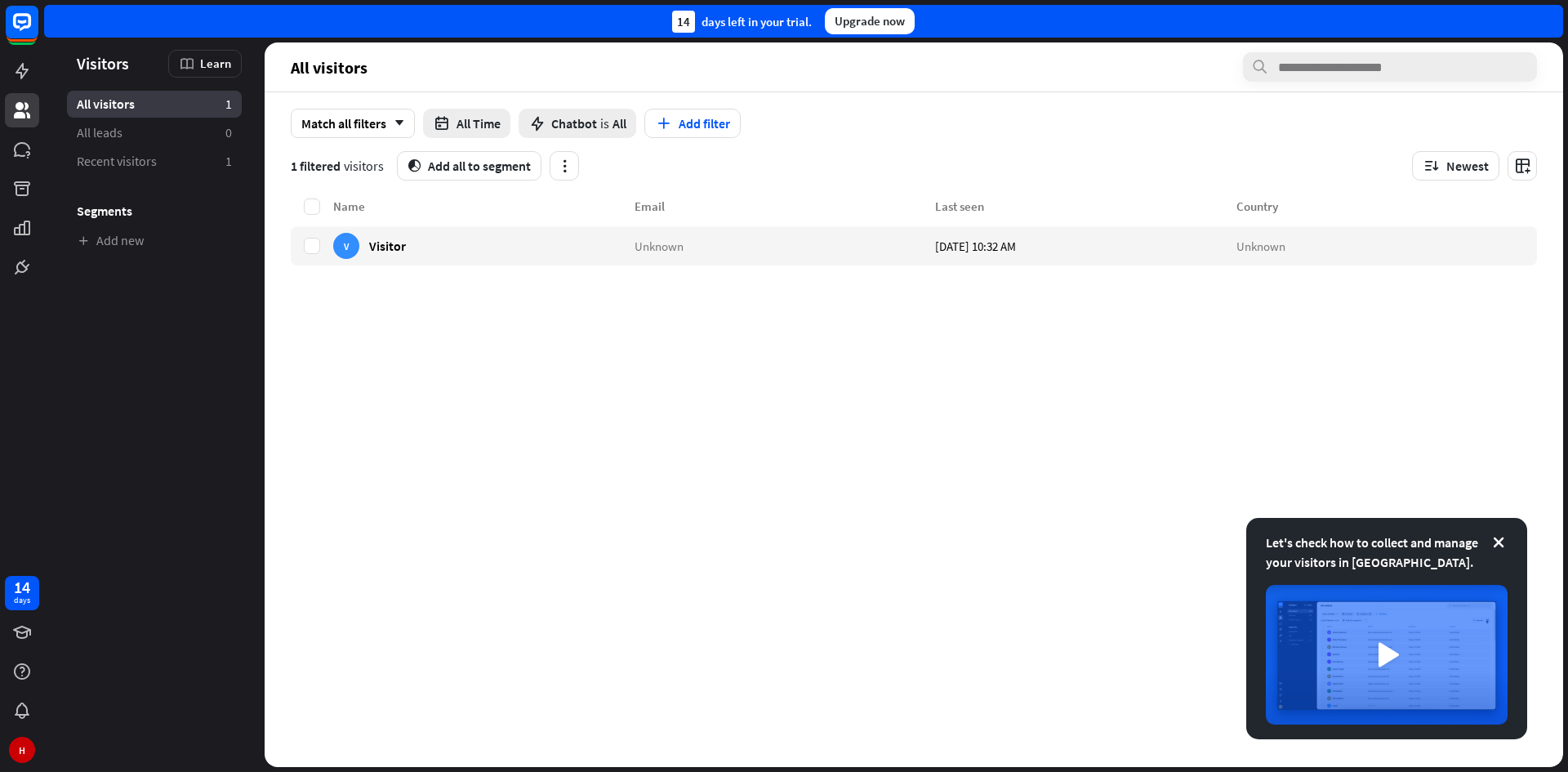
click at [29, 53] on div at bounding box center [22, 142] width 44 height 284
click at [25, 72] on icon at bounding box center [22, 71] width 13 height 17
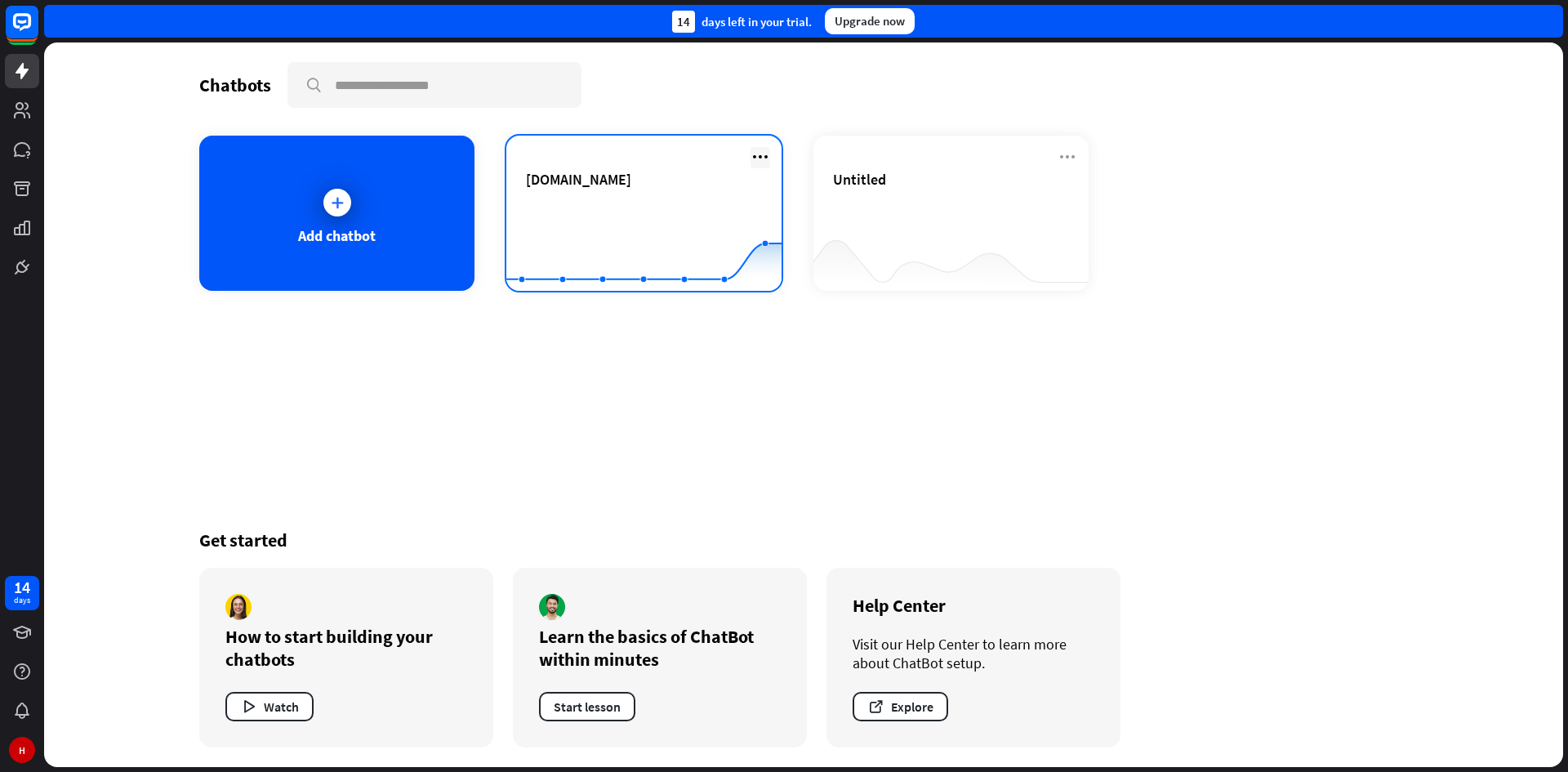
click at [763, 150] on icon at bounding box center [760, 157] width 19 height 19
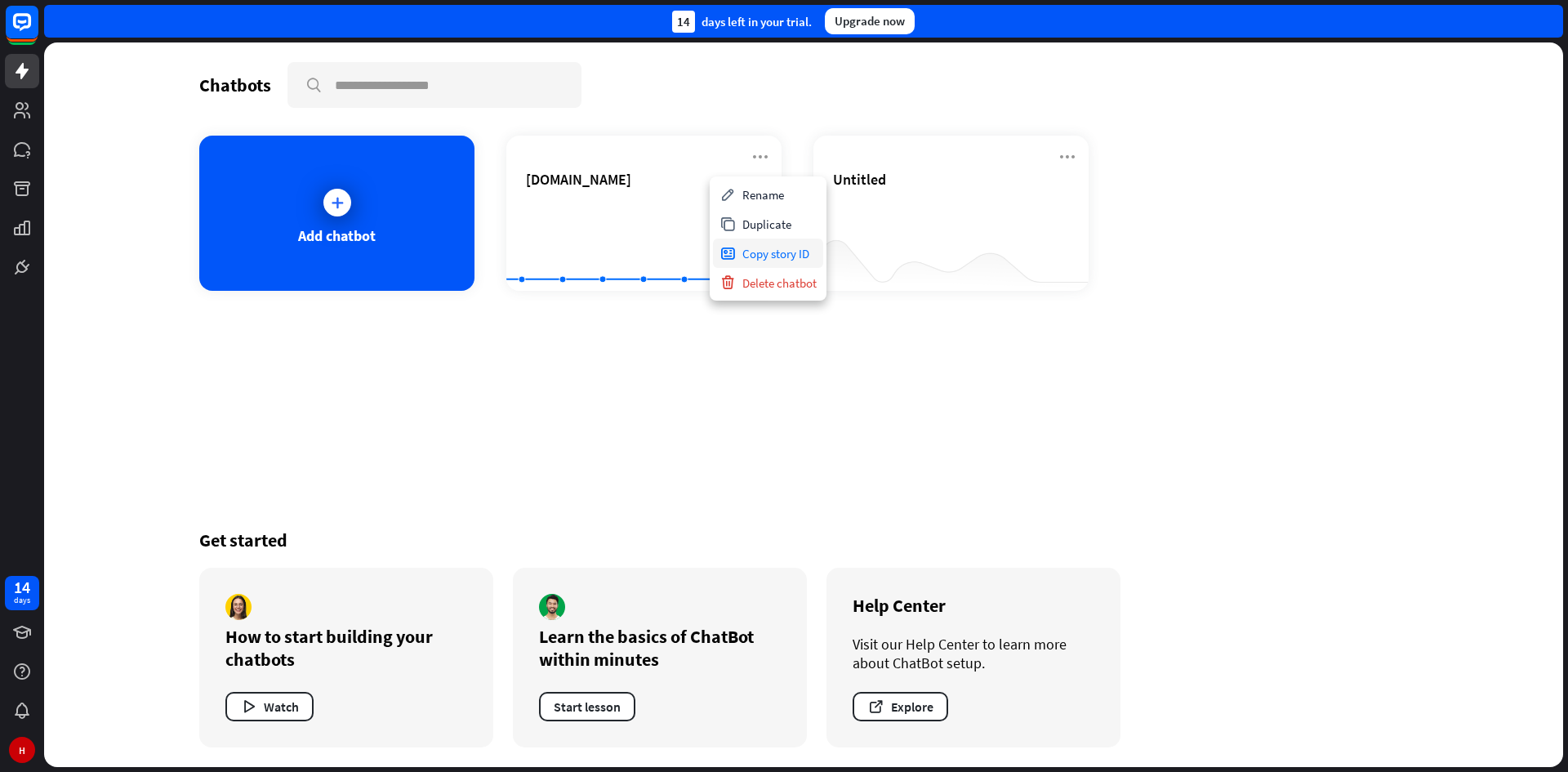
click at [773, 256] on div "Copy story ID" at bounding box center [767, 252] width 110 height 29
click at [881, 714] on icon "button" at bounding box center [876, 707] width 18 height 18
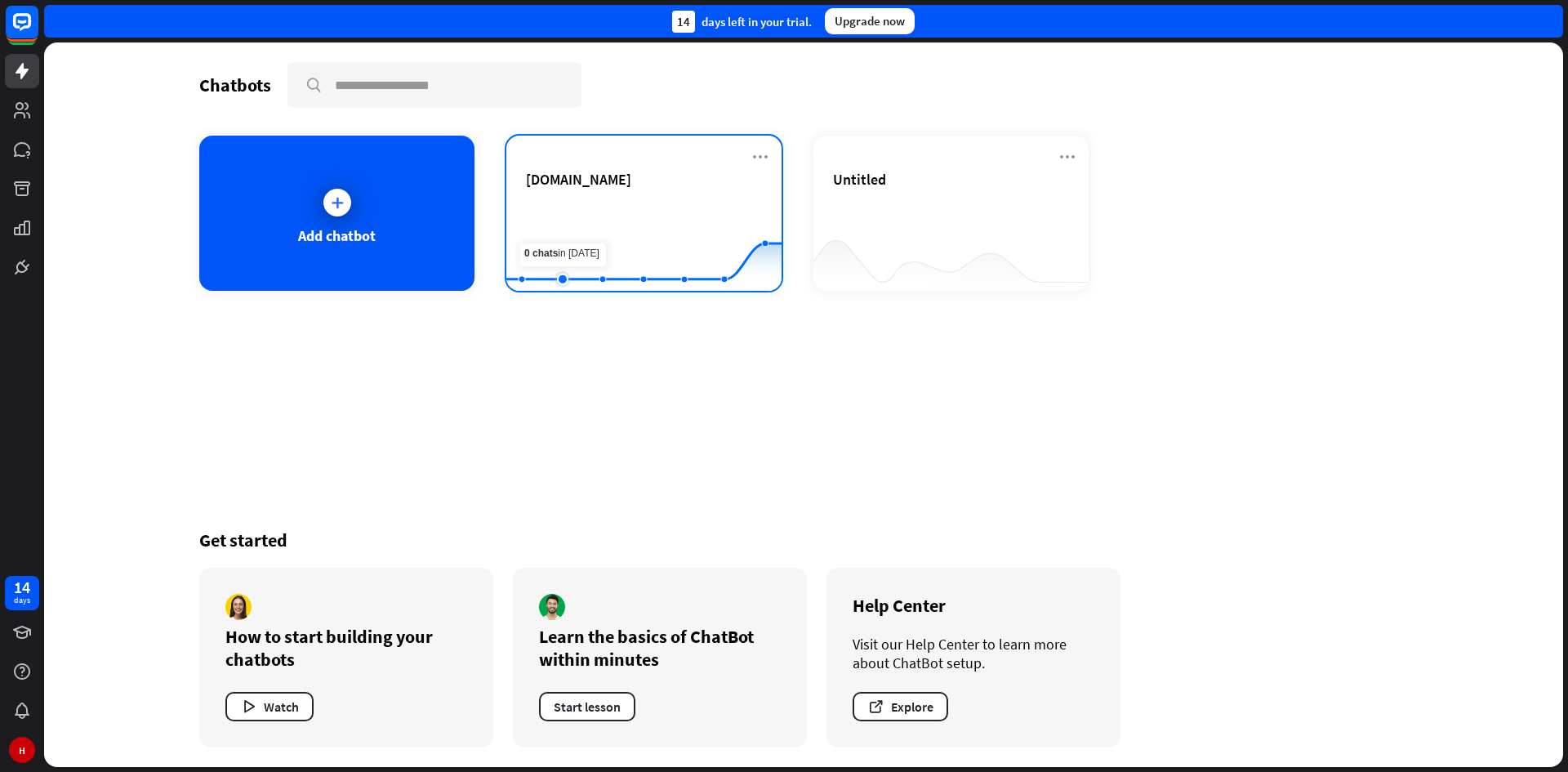
click at [575, 210] on rect at bounding box center [643, 251] width 275 height 102
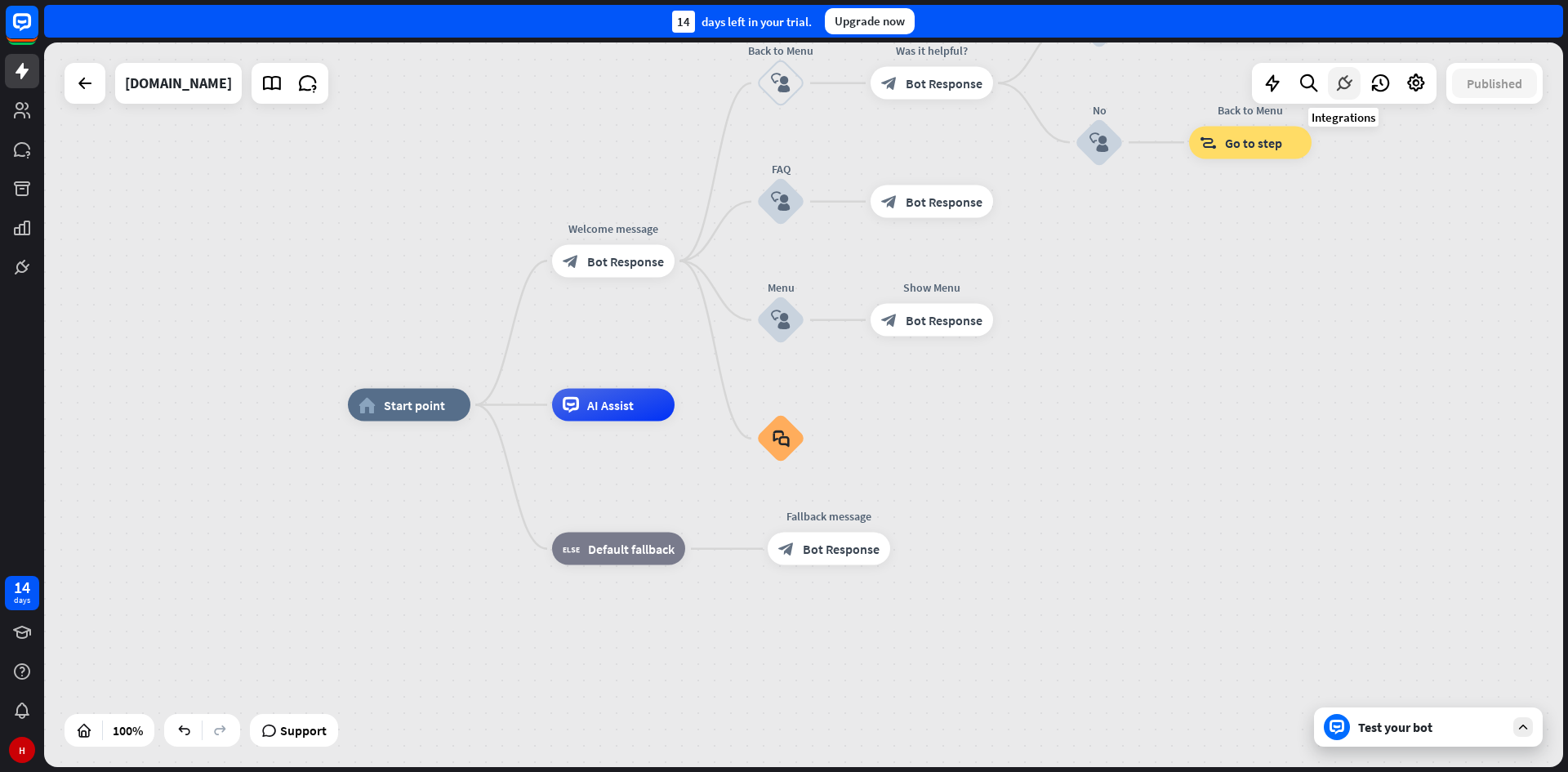
click at [1351, 84] on icon at bounding box center [1344, 84] width 21 height 21
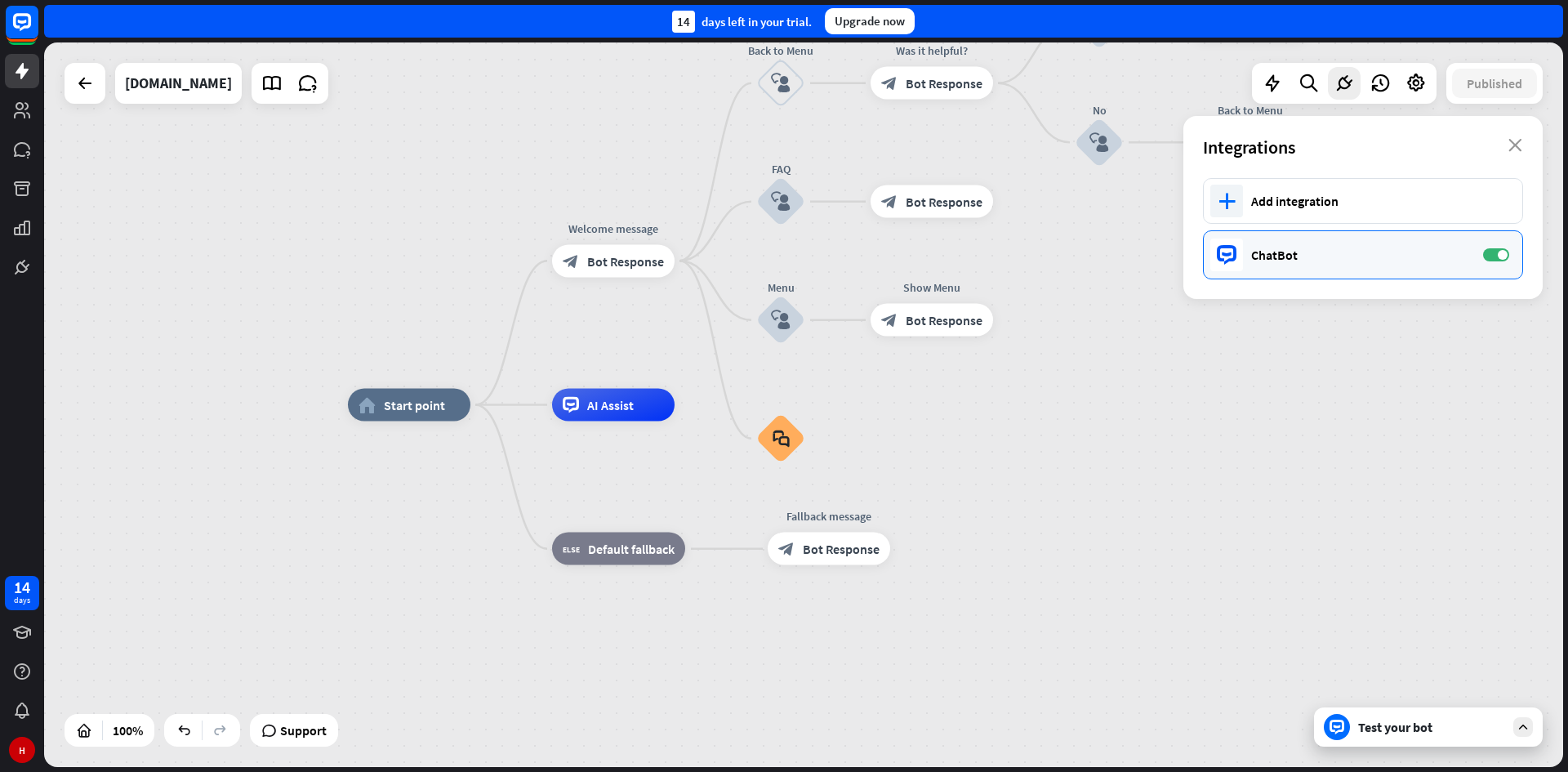
click at [1296, 251] on div "ChatBot" at bounding box center [1358, 255] width 215 height 17
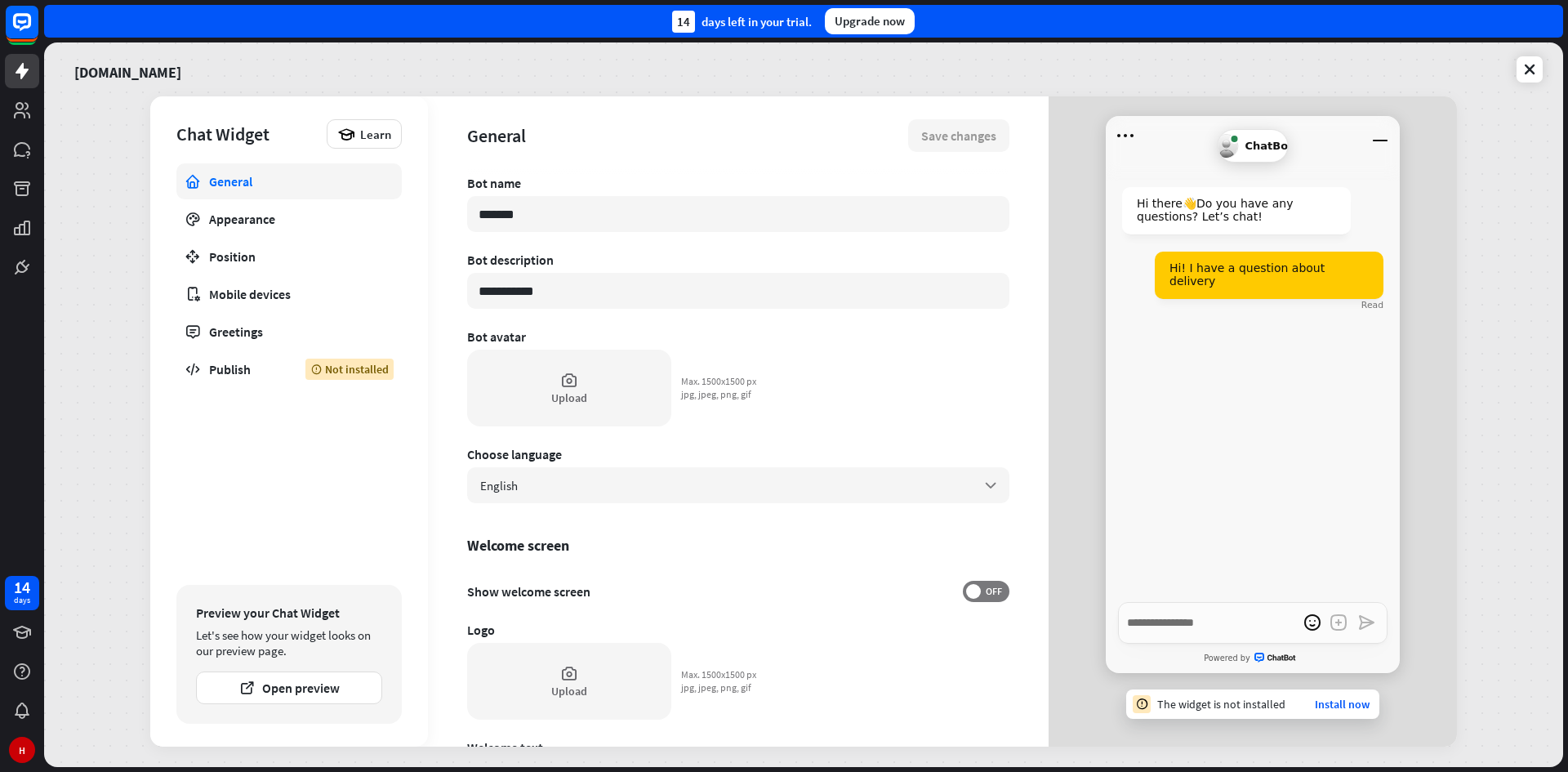
type textarea "*"
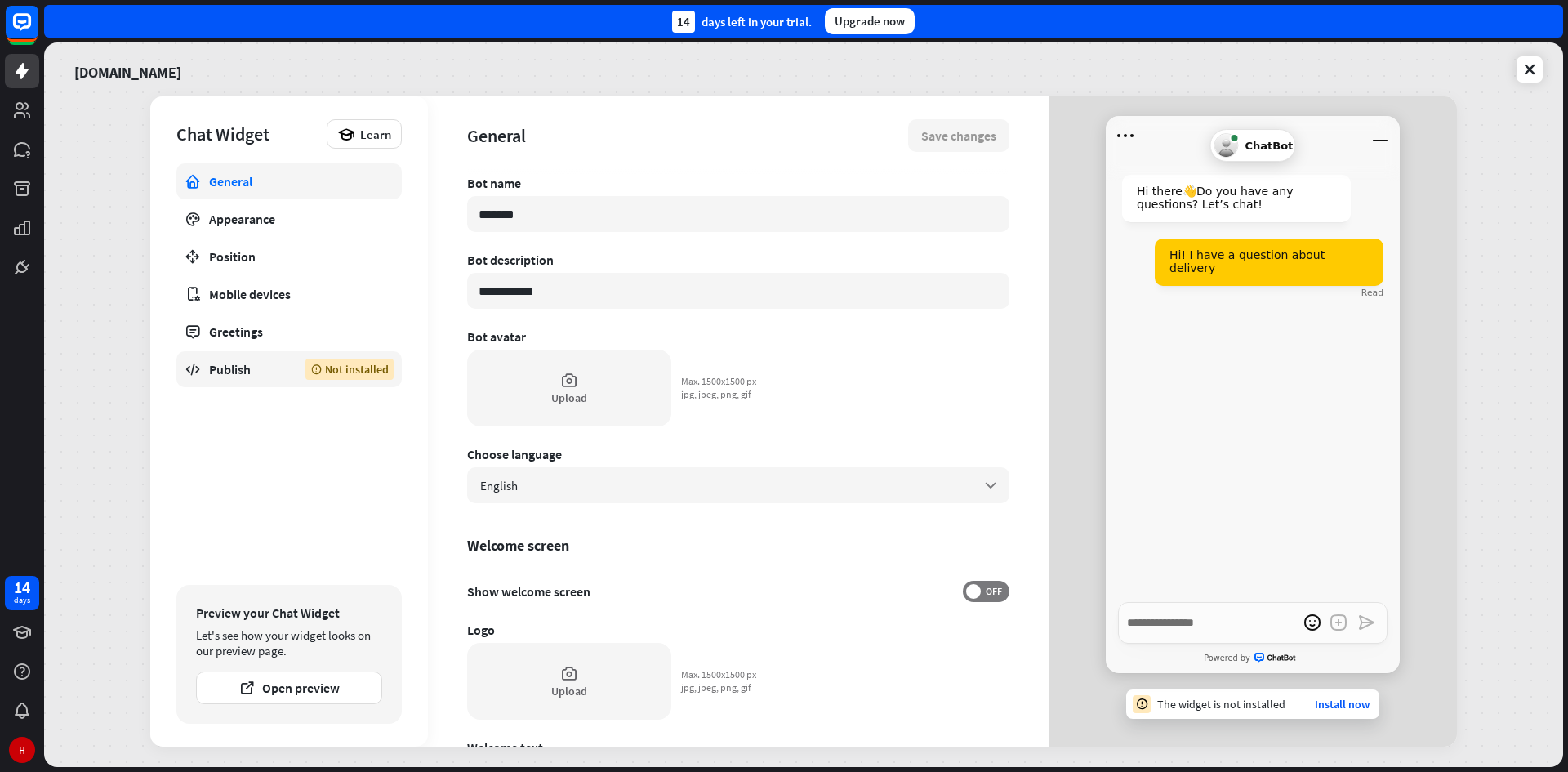
click at [272, 364] on div "Publish" at bounding box center [245, 369] width 72 height 17
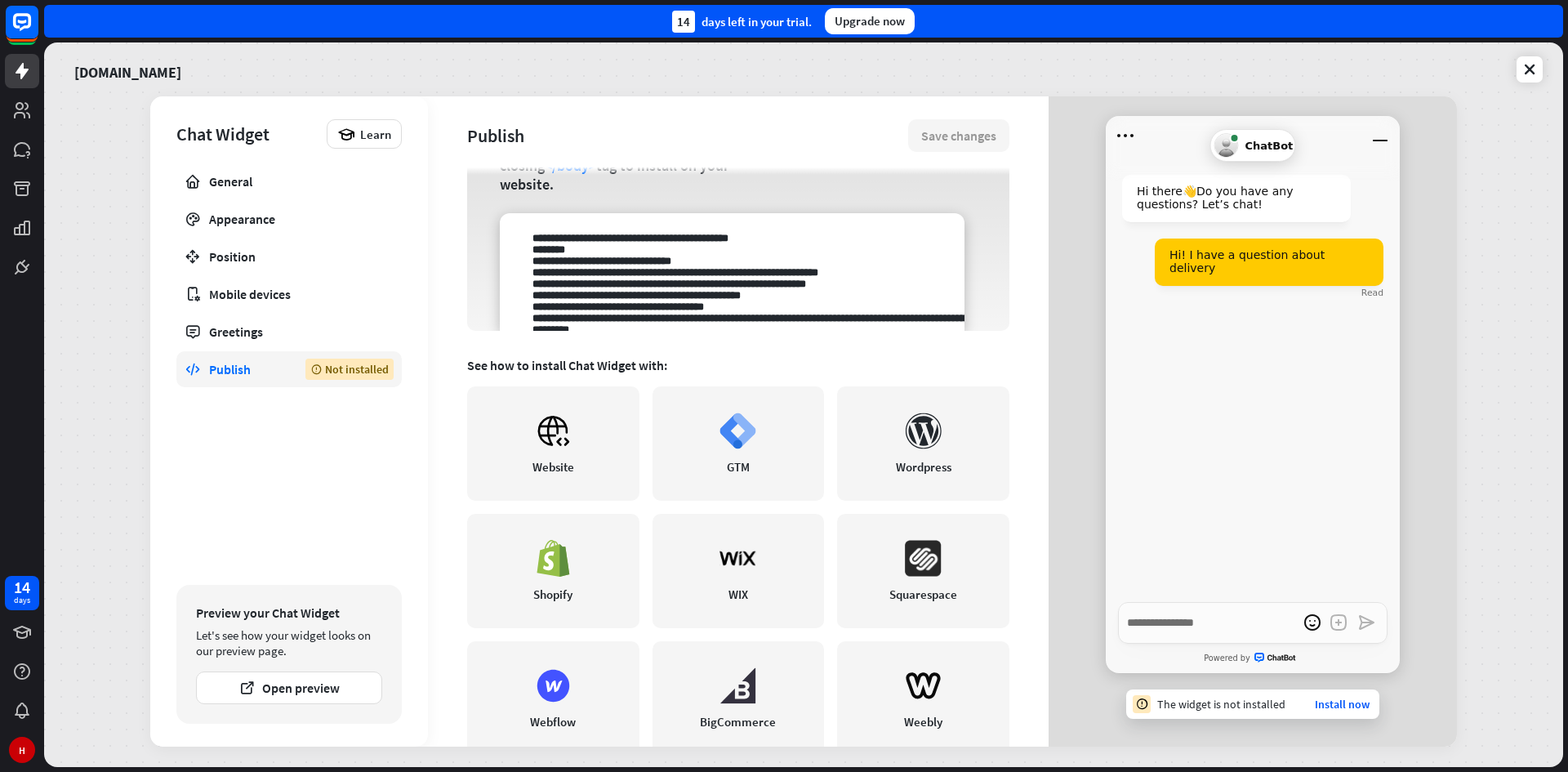
scroll to position [158, 0]
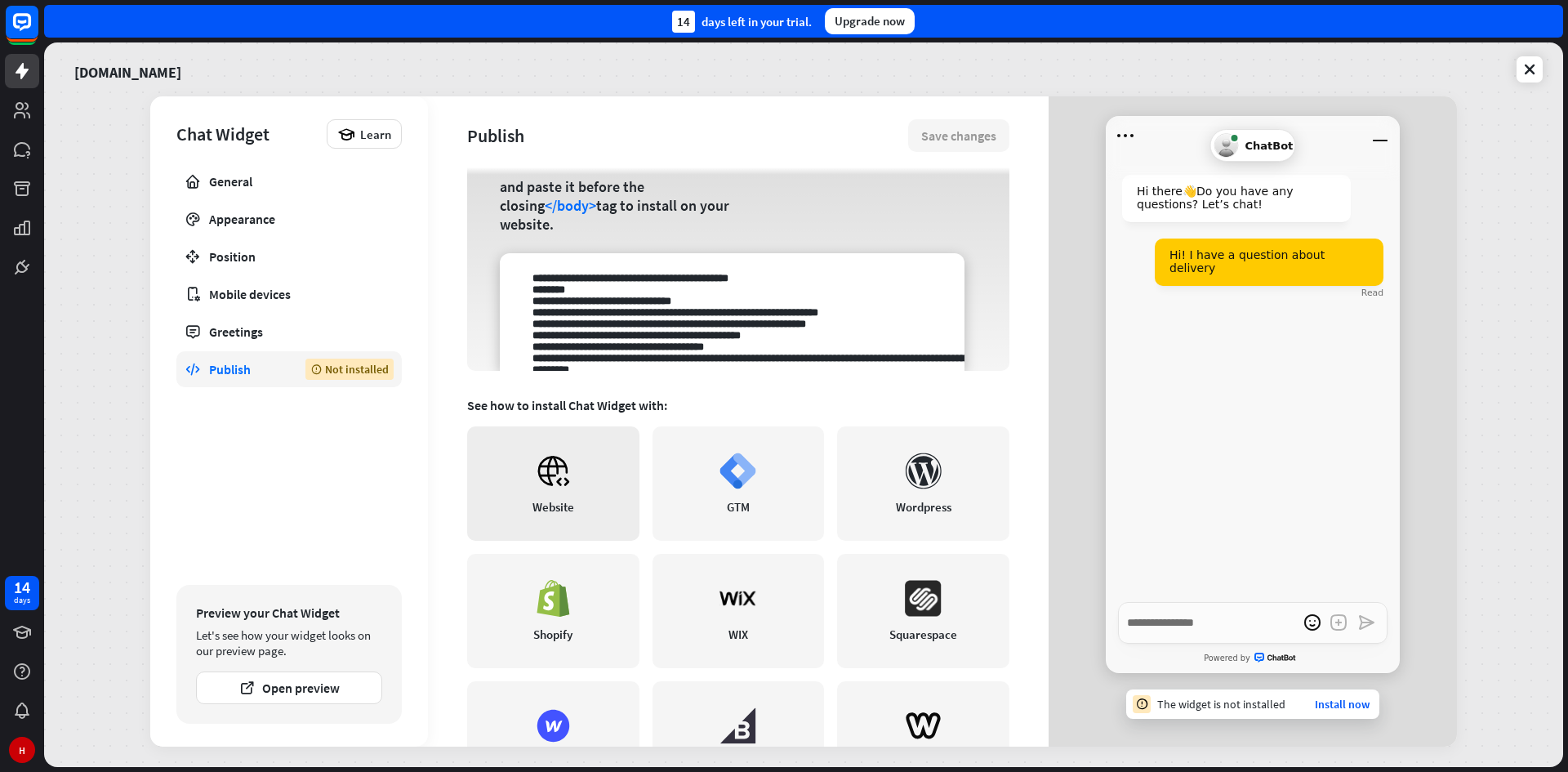
click at [566, 477] on icon at bounding box center [554, 471] width 37 height 37
click at [324, 681] on button "Open preview" at bounding box center [289, 688] width 186 height 33
click at [345, 370] on div "Not installed" at bounding box center [349, 369] width 88 height 21
click at [352, 359] on div "Not installed" at bounding box center [349, 369] width 88 height 21
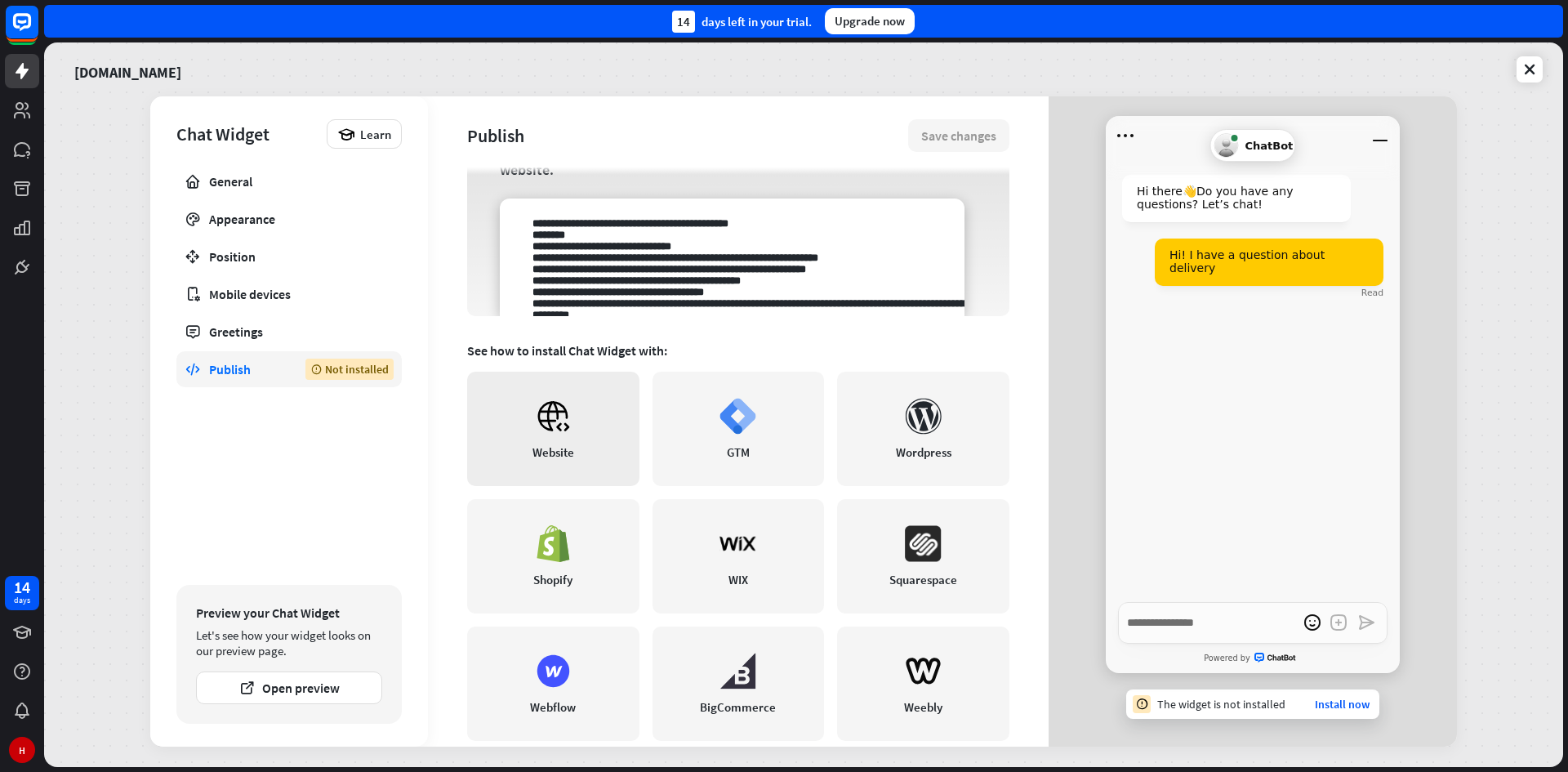
scroll to position [240, 0]
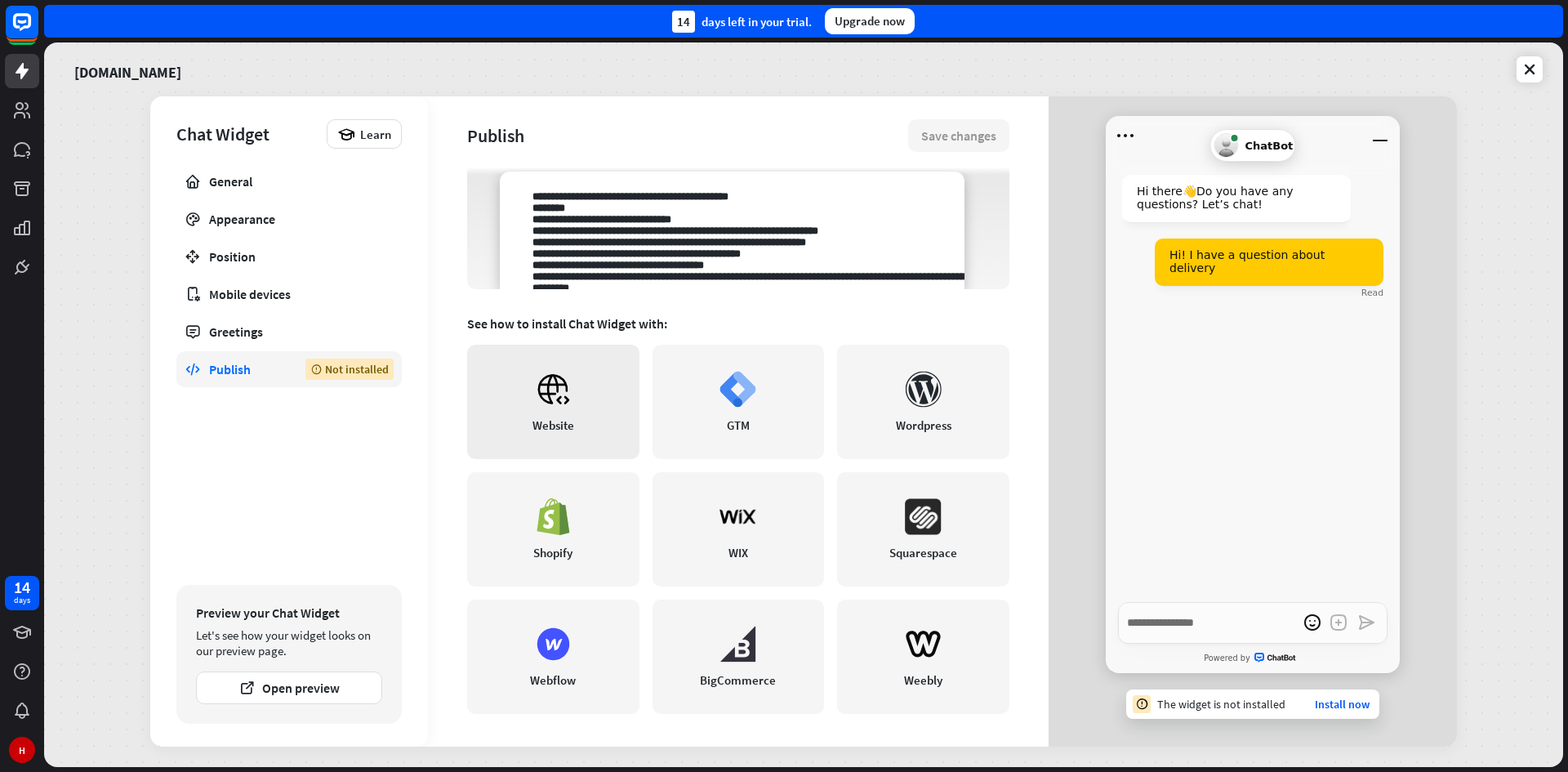
click at [577, 363] on link "Website" at bounding box center [553, 402] width 172 height 114
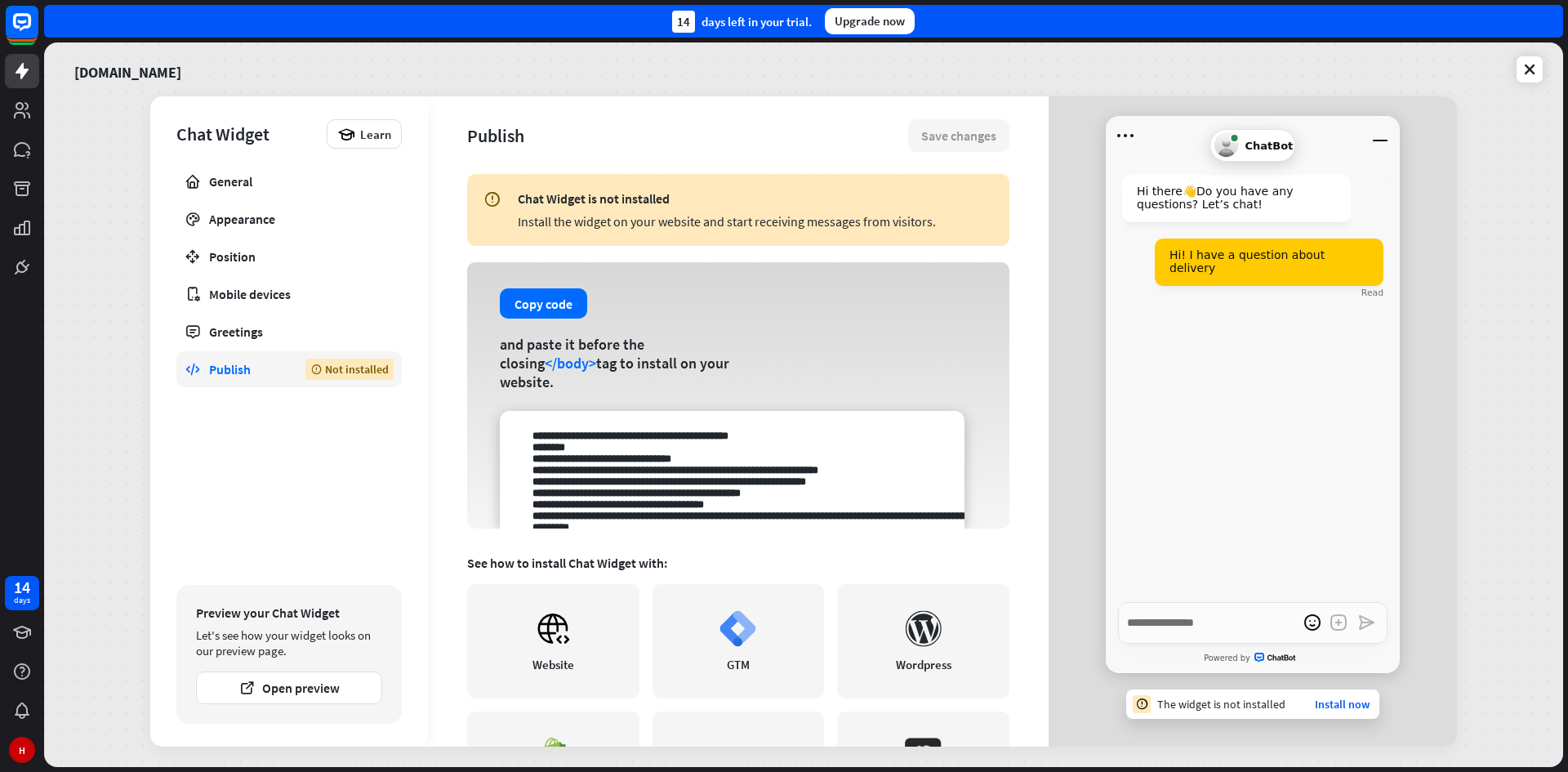
scroll to position [0, 0]
click at [539, 314] on button "Copy code" at bounding box center [543, 304] width 87 height 30
